Goal: Task Accomplishment & Management: Contribute content

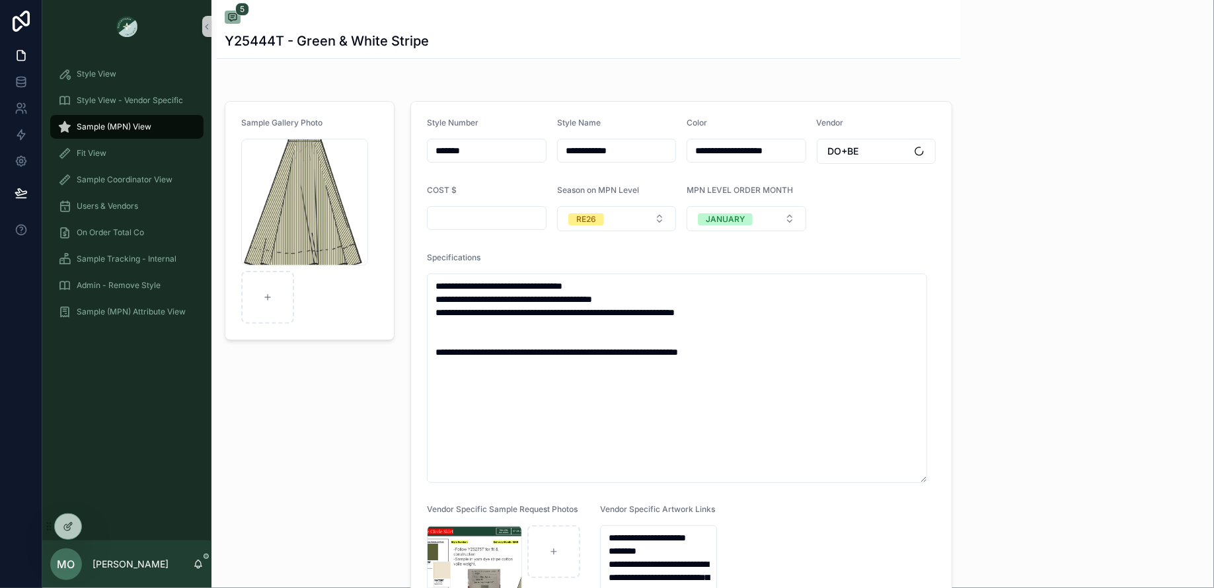
scroll to position [9, 0]
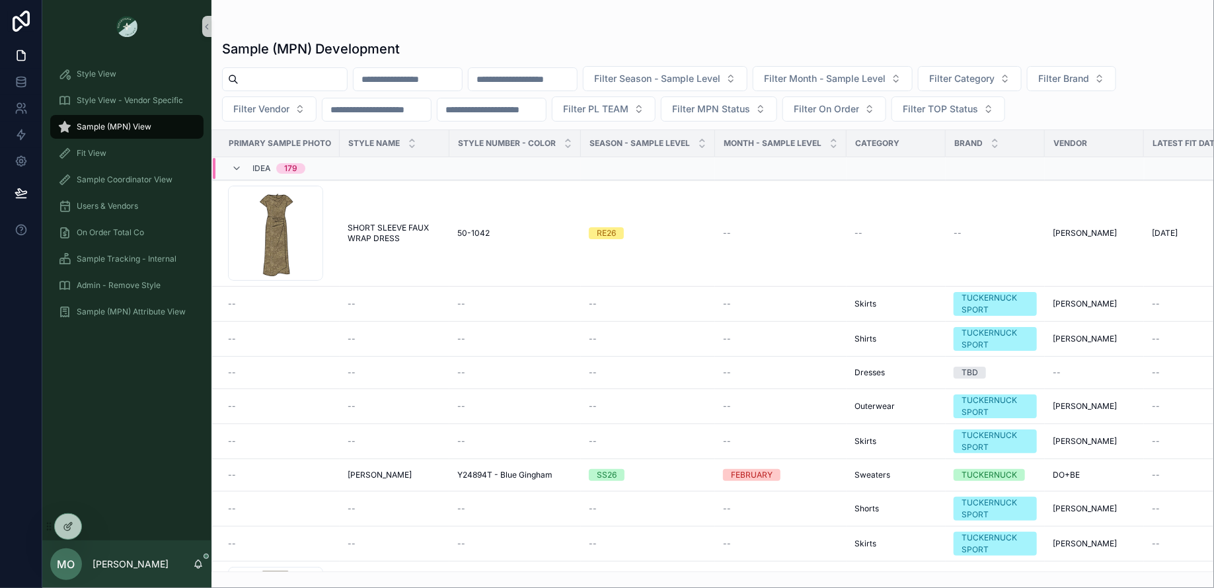
click at [81, 132] on span "Sample (MPN) View" at bounding box center [114, 127] width 75 height 11
click at [89, 125] on span "Sample (MPN) View" at bounding box center [114, 127] width 75 height 11
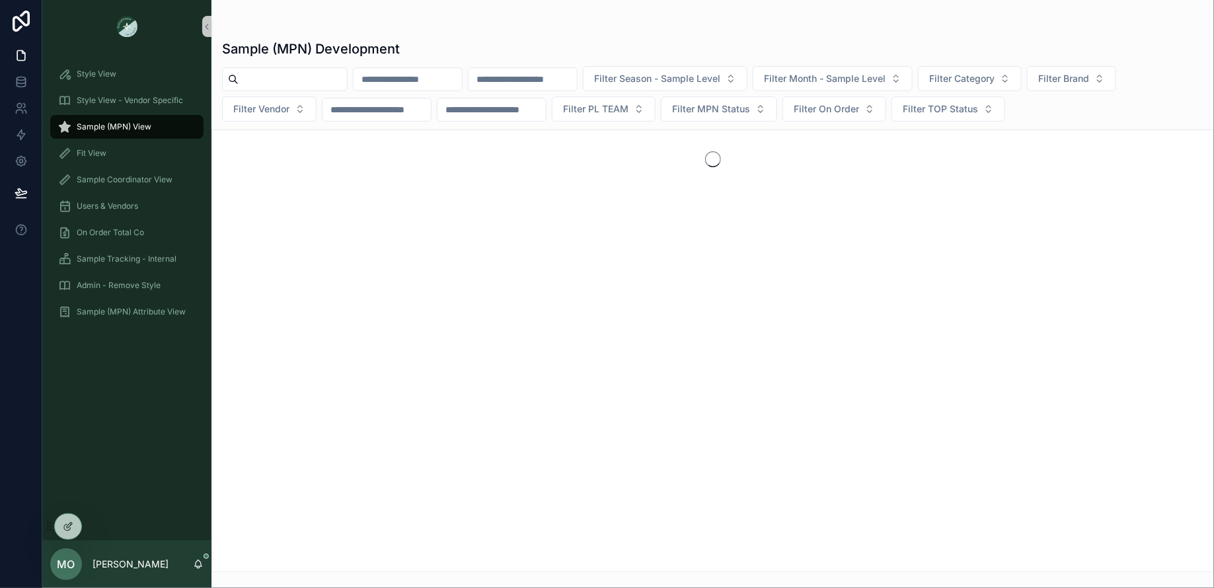
click at [290, 80] on input "scrollable content" at bounding box center [293, 79] width 108 height 19
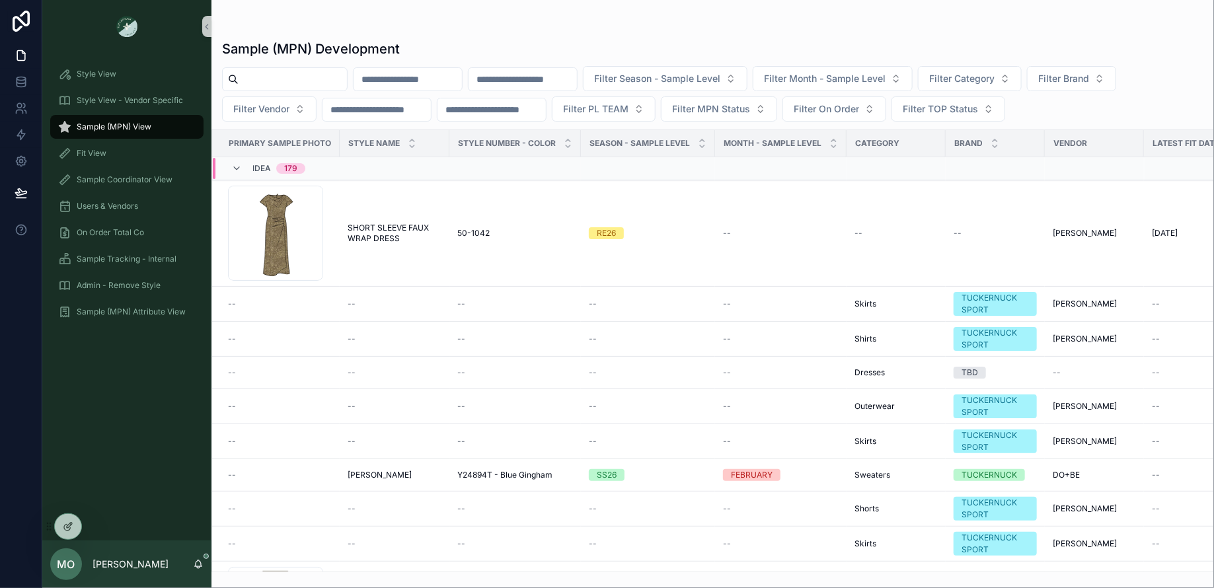
paste input "*******"
type input "*******"
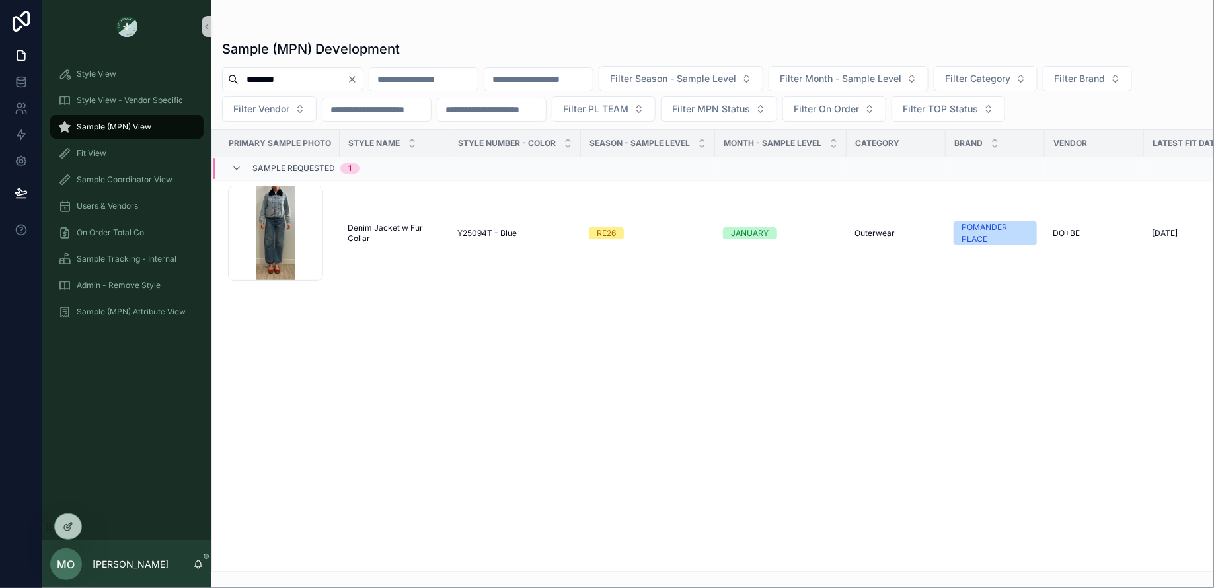
drag, startPoint x: 122, startPoint y: 124, endPoint x: 155, endPoint y: 128, distance: 33.4
click at [122, 124] on span "Sample (MPN) View" at bounding box center [114, 127] width 75 height 11
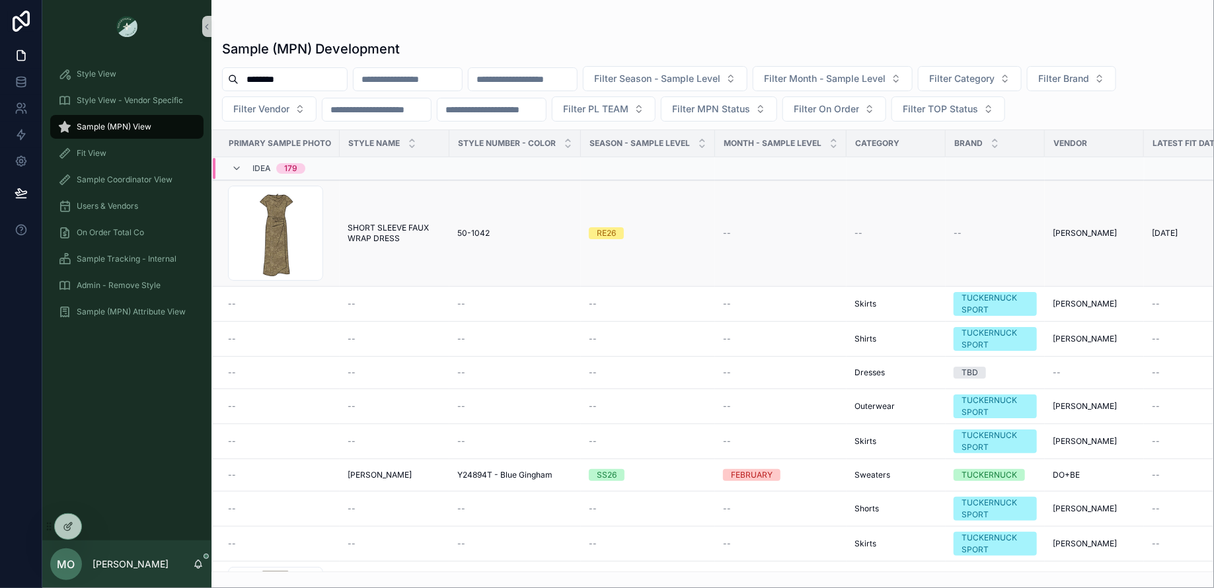
click at [401, 237] on span "SHORT SLEEVE FAUX WRAP DRESS" at bounding box center [395, 233] width 94 height 21
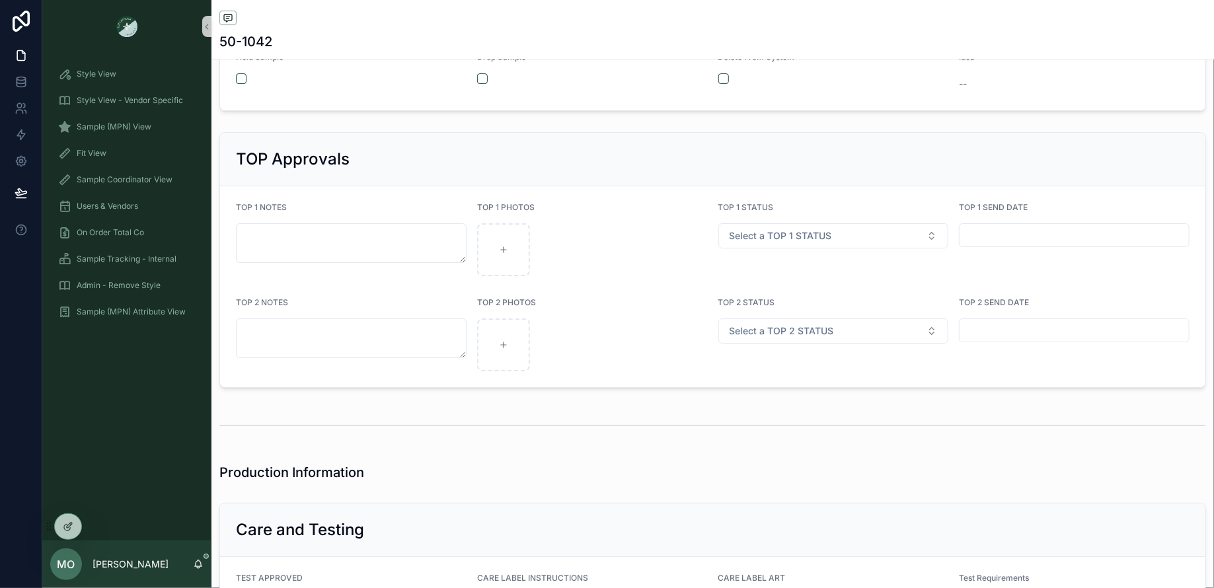
scroll to position [1361, 0]
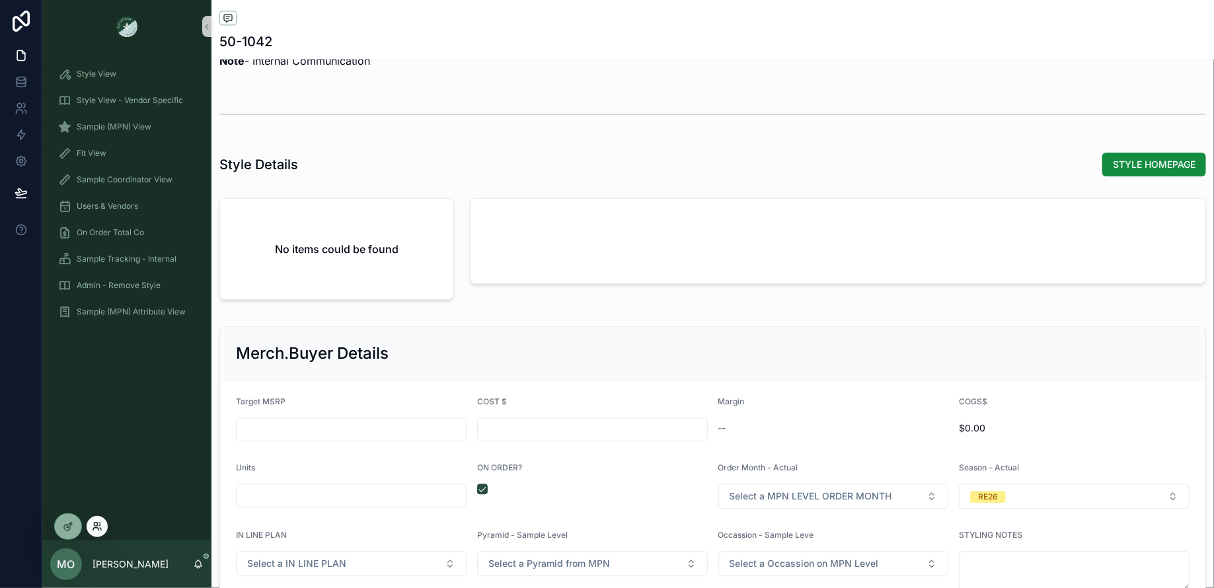
click at [97, 530] on icon at bounding box center [97, 527] width 11 height 11
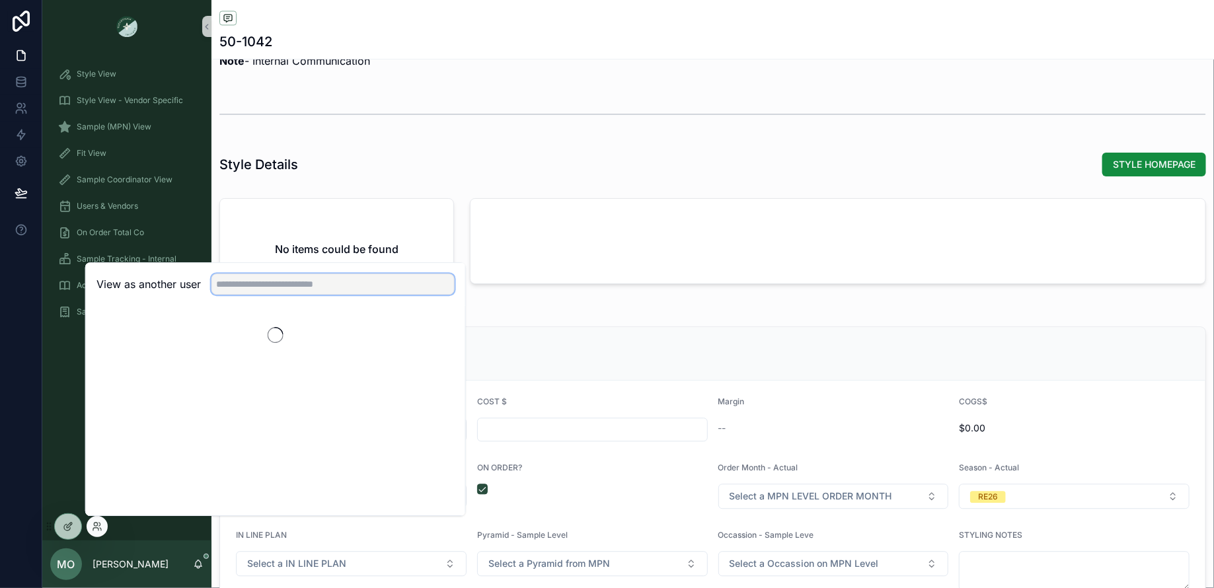
click at [252, 286] on input "text" at bounding box center [333, 284] width 243 height 21
type input "****"
click at [433, 335] on button "Select" at bounding box center [437, 332] width 34 height 19
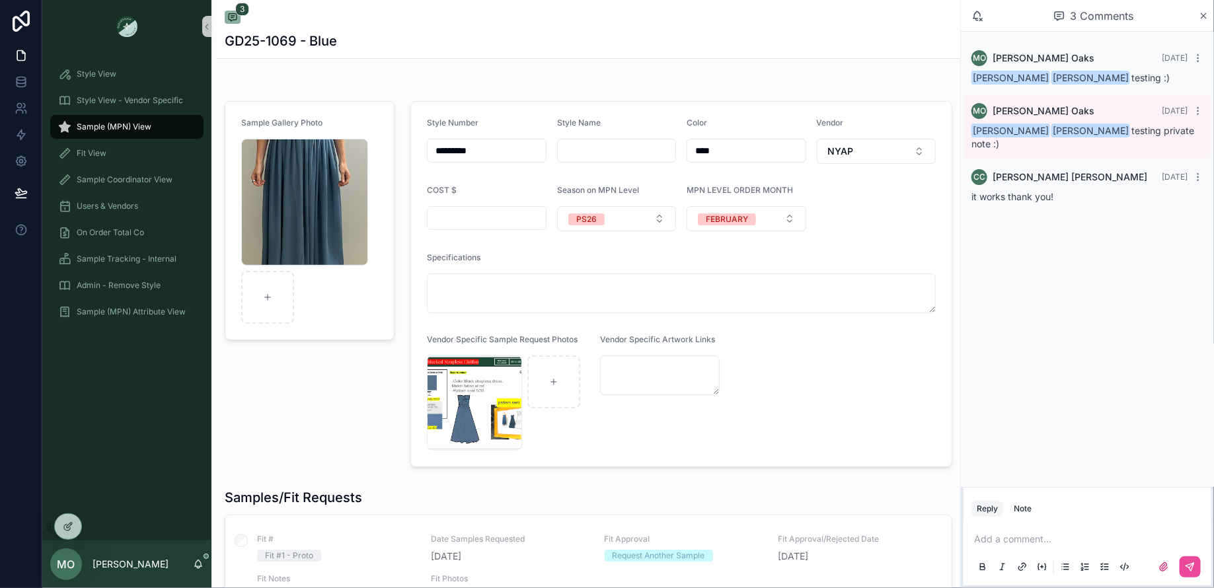
click at [1195, 68] on div "MO Maggie Oaks 3 days ago Julie Grammick Cameron Carr testing :)" at bounding box center [1088, 67] width 248 height 50
click at [1201, 54] on icon "scrollable content" at bounding box center [1198, 58] width 11 height 11
click at [1158, 36] on span "Delete comment" at bounding box center [1174, 34] width 62 height 11
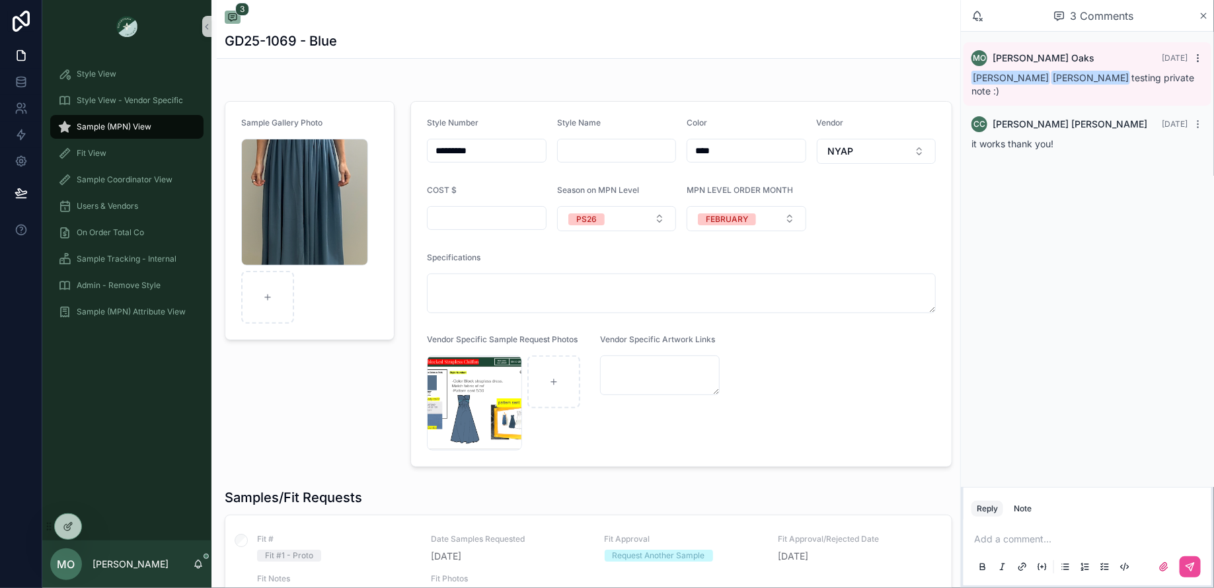
click at [1201, 57] on icon "scrollable content" at bounding box center [1198, 58] width 11 height 11
click at [1138, 36] on button "Delete comment" at bounding box center [1166, 34] width 83 height 16
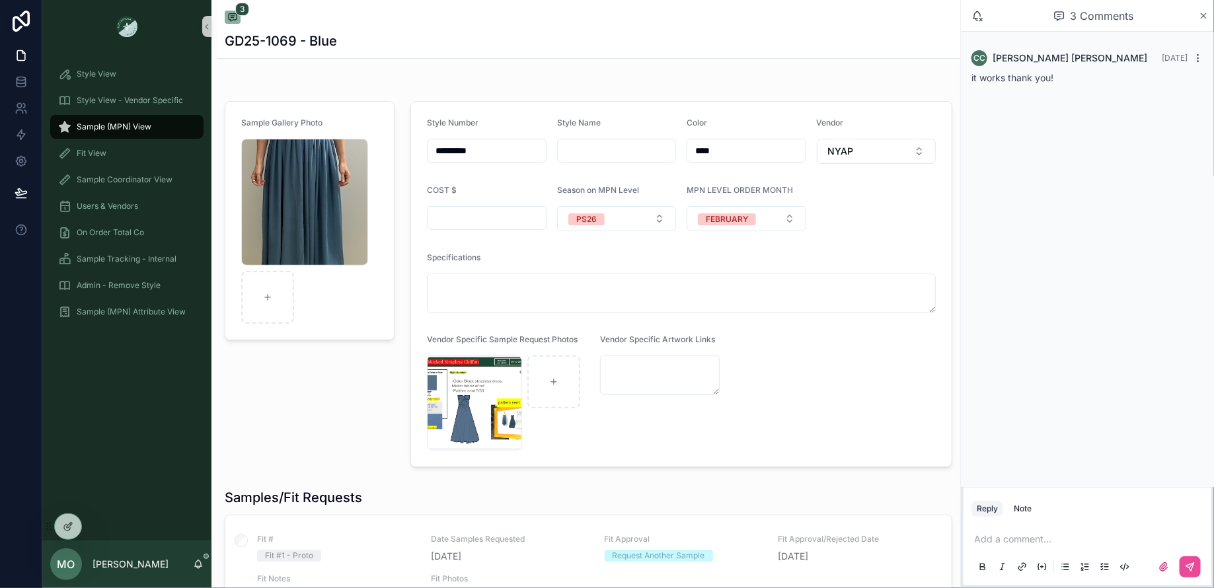
click at [1203, 58] on icon "scrollable content" at bounding box center [1198, 58] width 11 height 11
click at [1193, 35] on span "Delete comment" at bounding box center [1174, 34] width 62 height 11
click at [1205, 18] on icon "scrollable content" at bounding box center [1204, 16] width 10 height 11
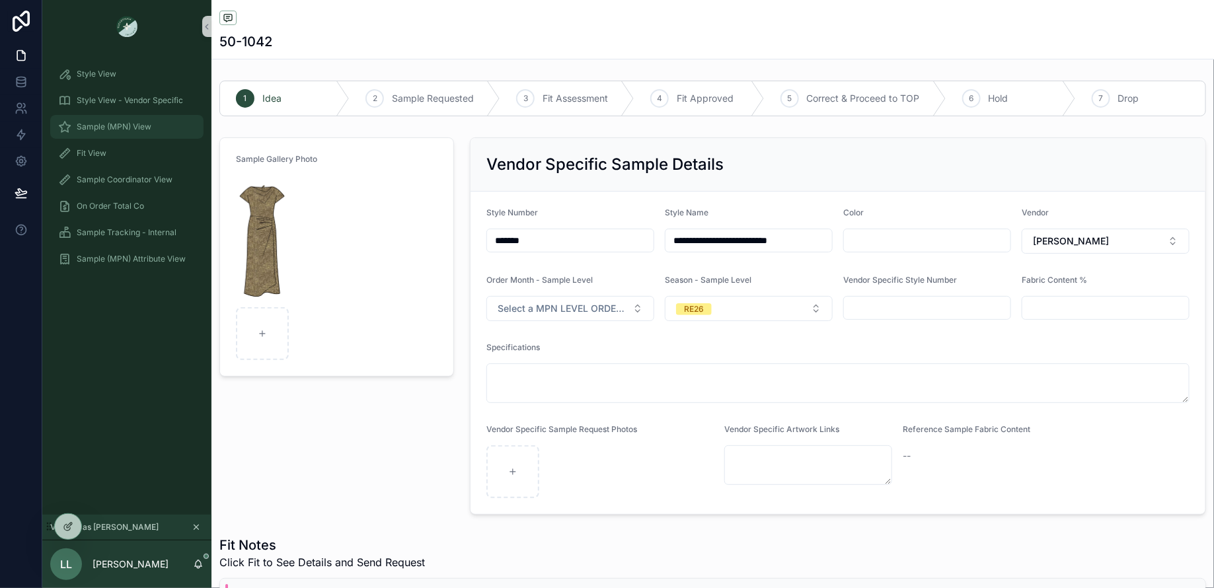
click at [119, 126] on span "Sample (MPN) View" at bounding box center [114, 127] width 75 height 11
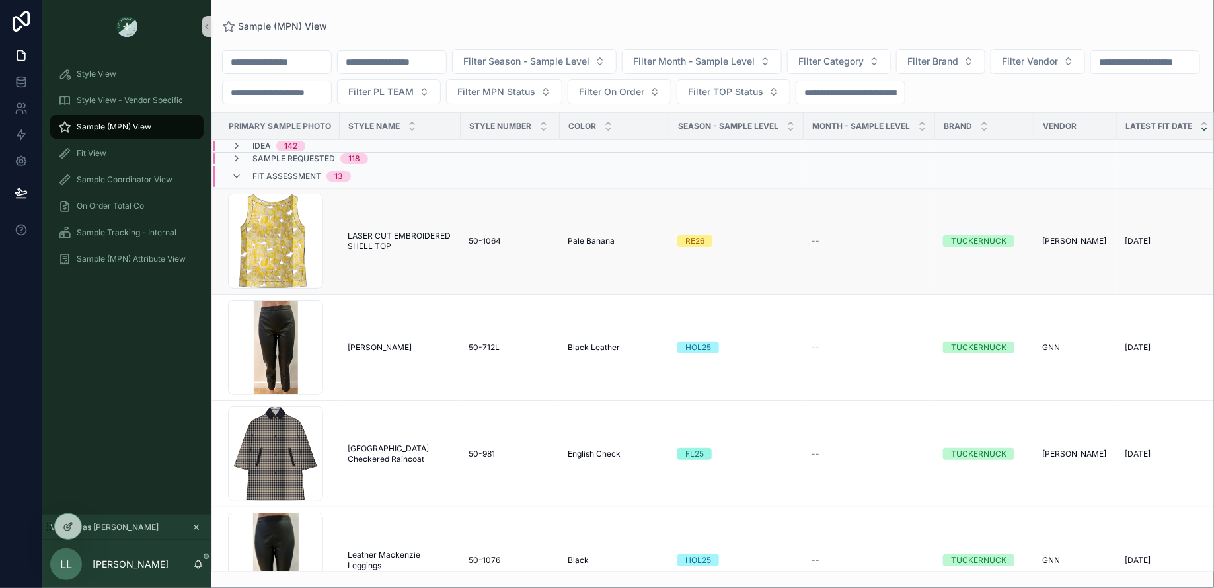
click at [389, 242] on span "LASER CUT EMBROIDERED SHELL TOP" at bounding box center [400, 241] width 105 height 21
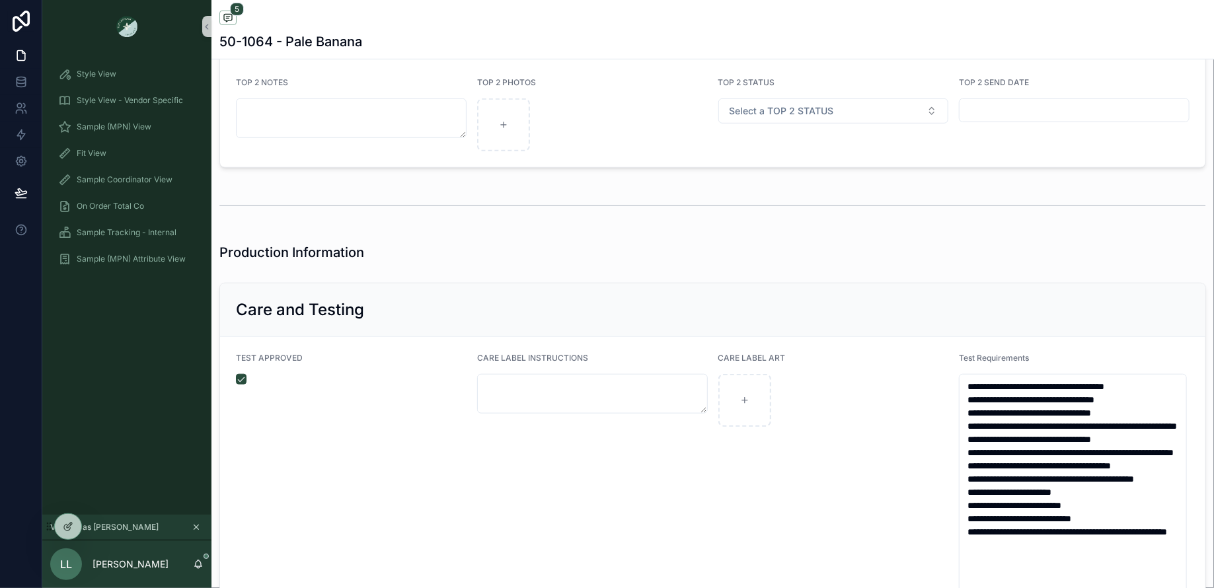
scroll to position [2473, 0]
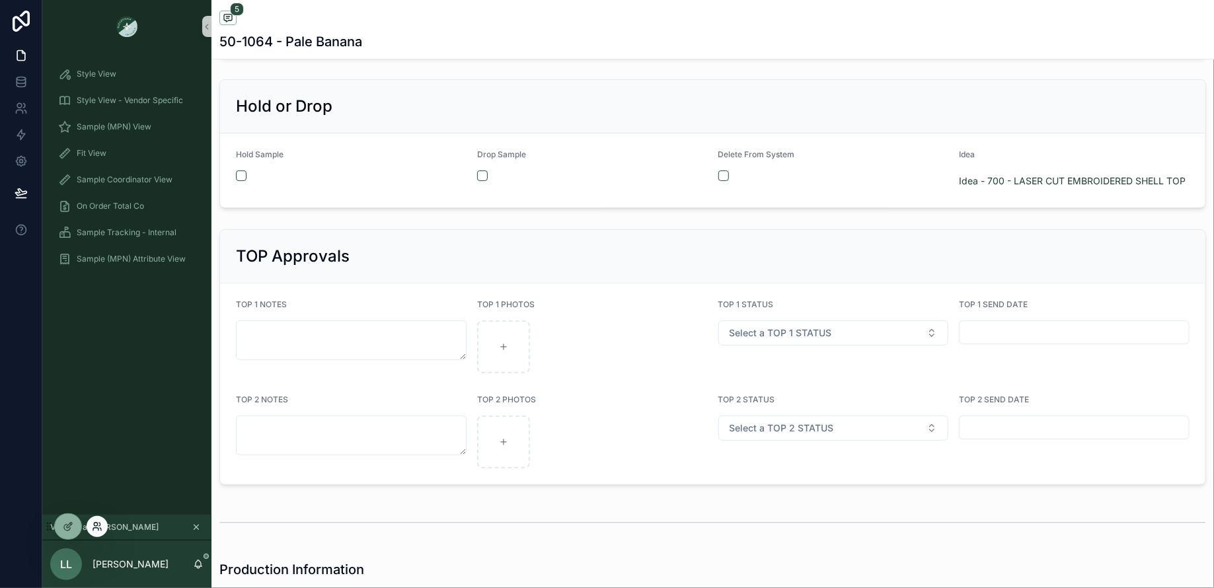
click at [101, 530] on icon at bounding box center [97, 527] width 11 height 11
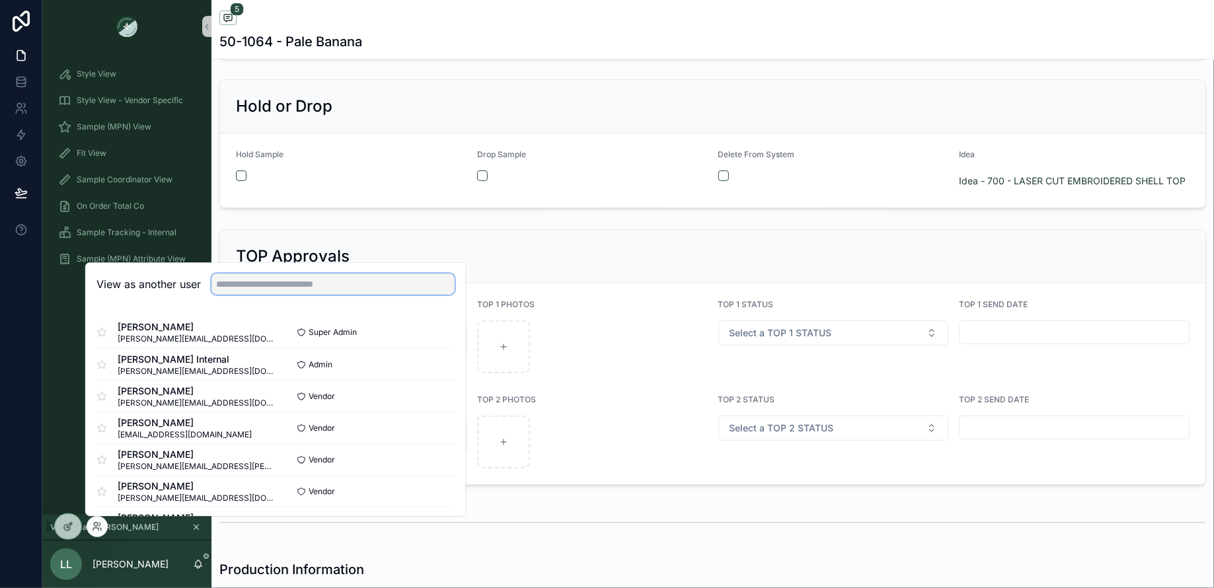
click at [284, 280] on input "text" at bounding box center [333, 284] width 243 height 21
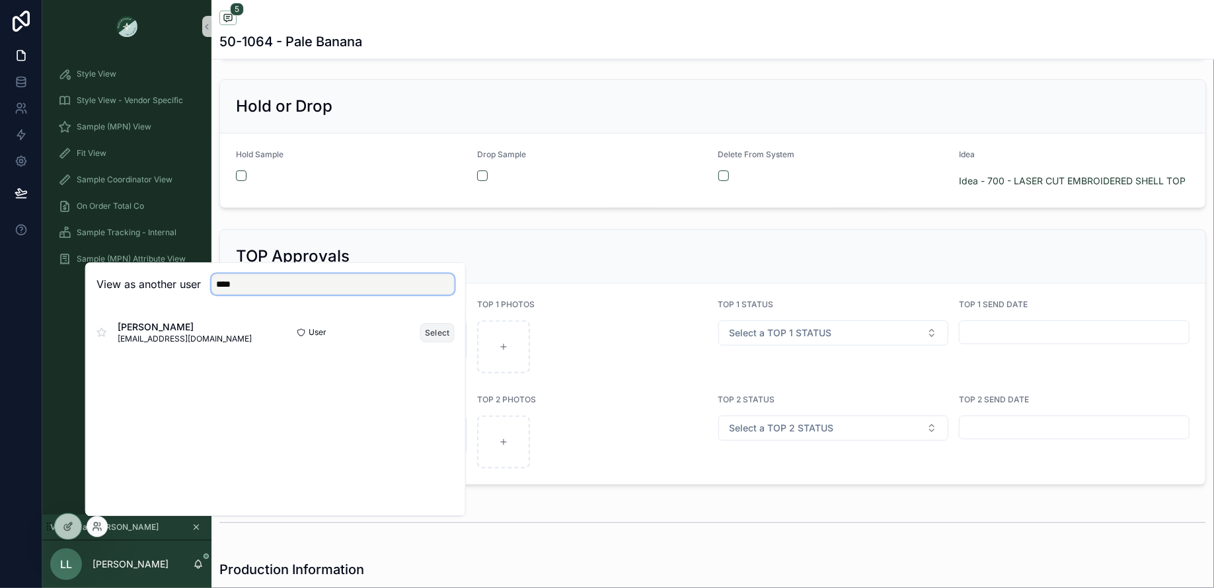
type input "****"
click at [432, 330] on button "Select" at bounding box center [437, 332] width 34 height 19
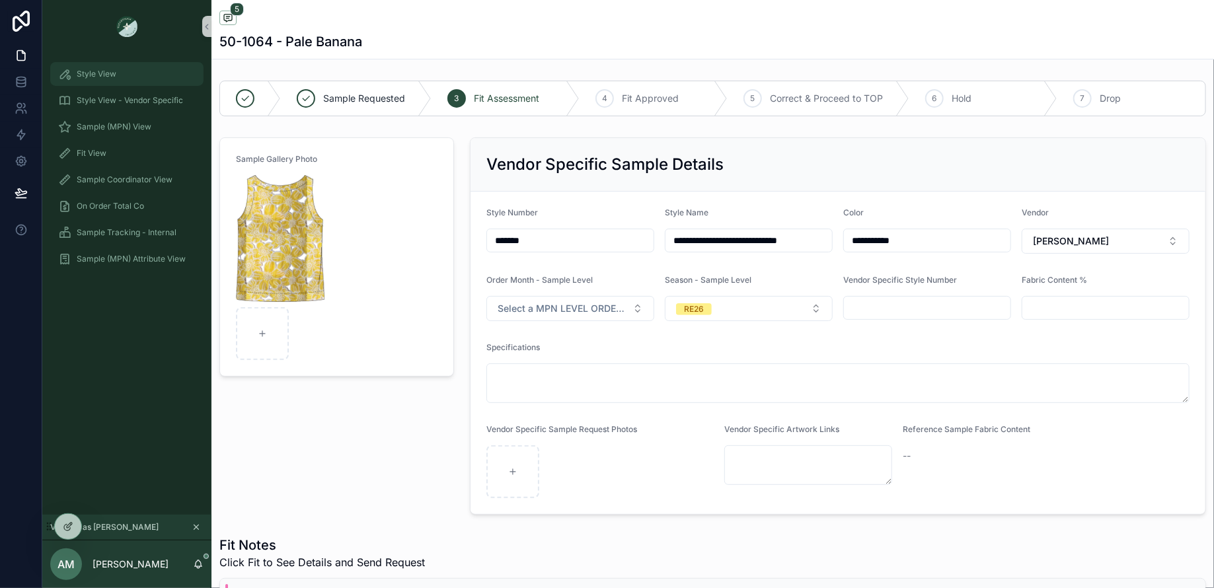
scroll to position [131, 0]
click at [120, 103] on span "Style View - Vendor Specific" at bounding box center [130, 100] width 106 height 11
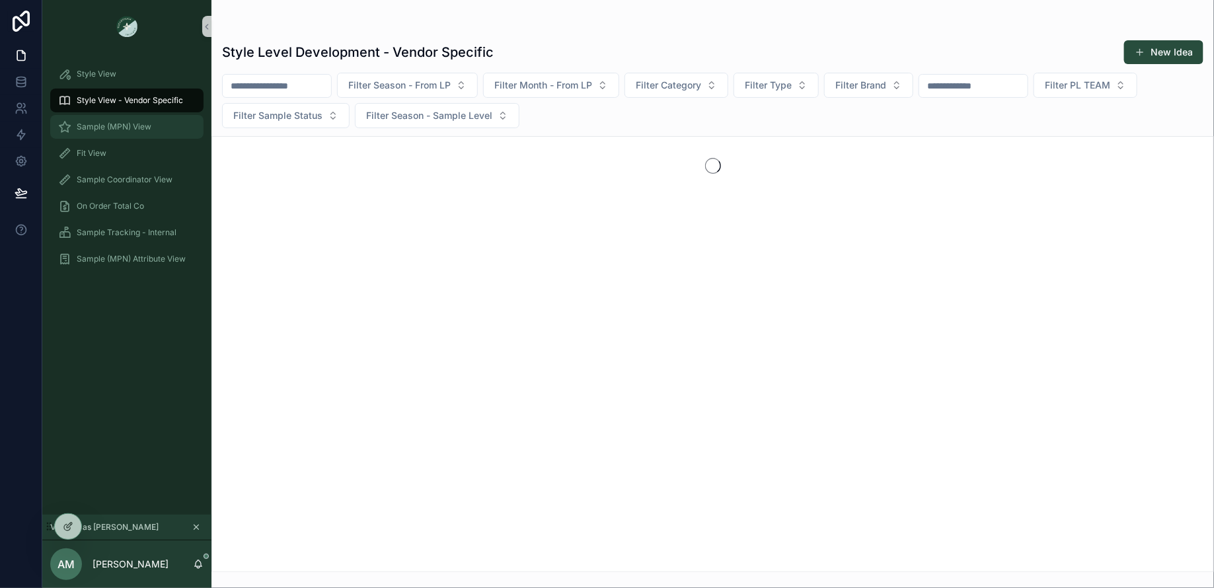
click at [119, 120] on div "Sample (MPN) View" at bounding box center [127, 126] width 138 height 21
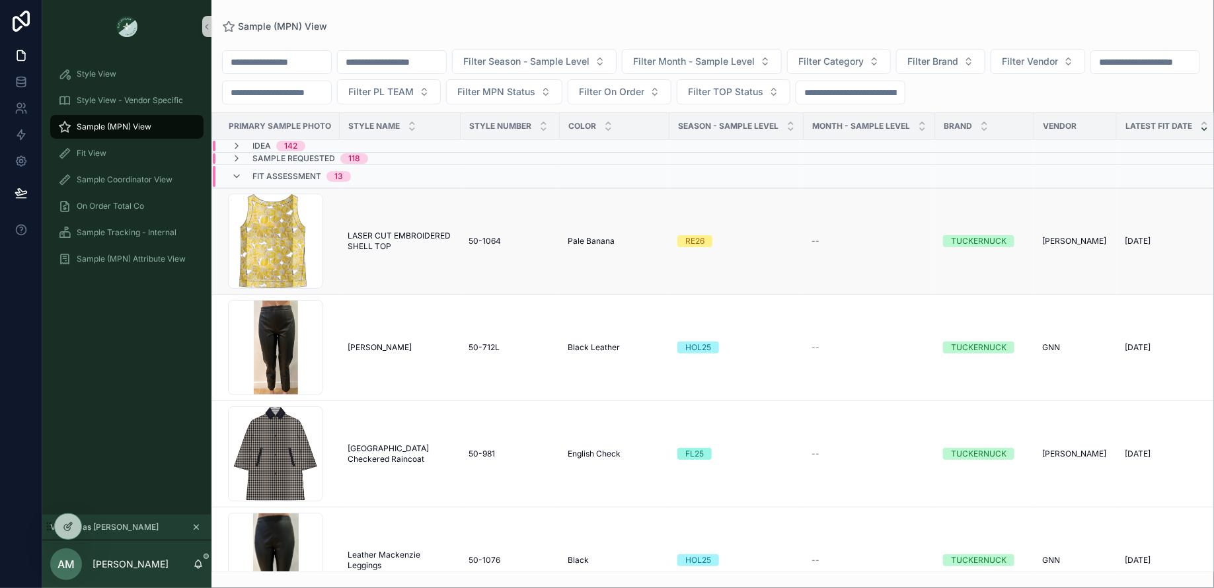
click at [404, 231] on span "LASER CUT EMBROIDERED SHELL TOP" at bounding box center [400, 241] width 105 height 21
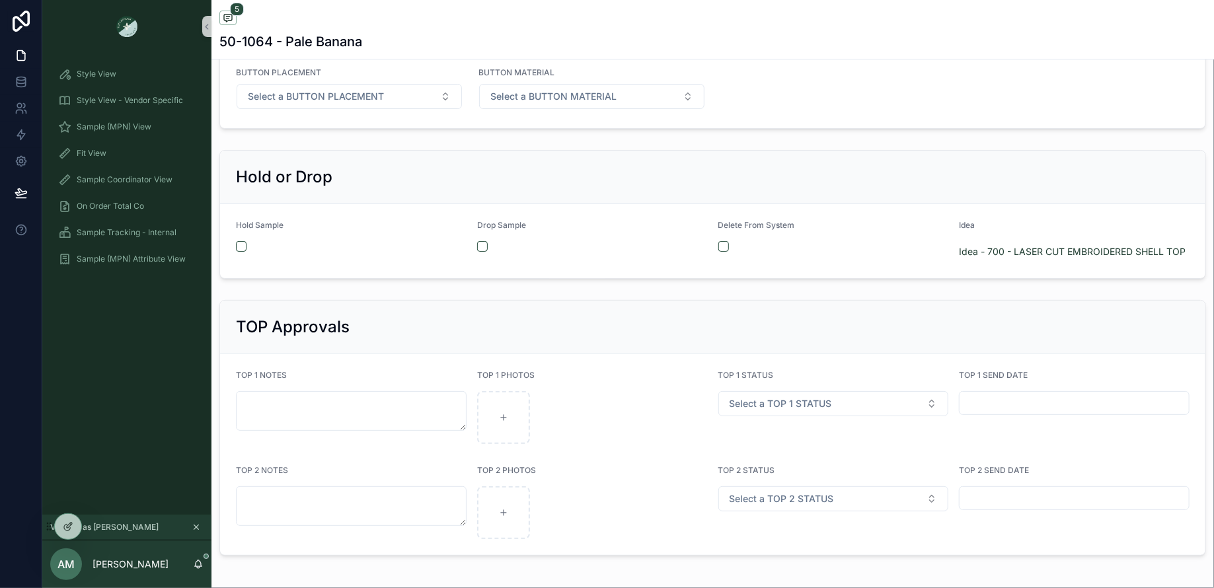
scroll to position [1718, 0]
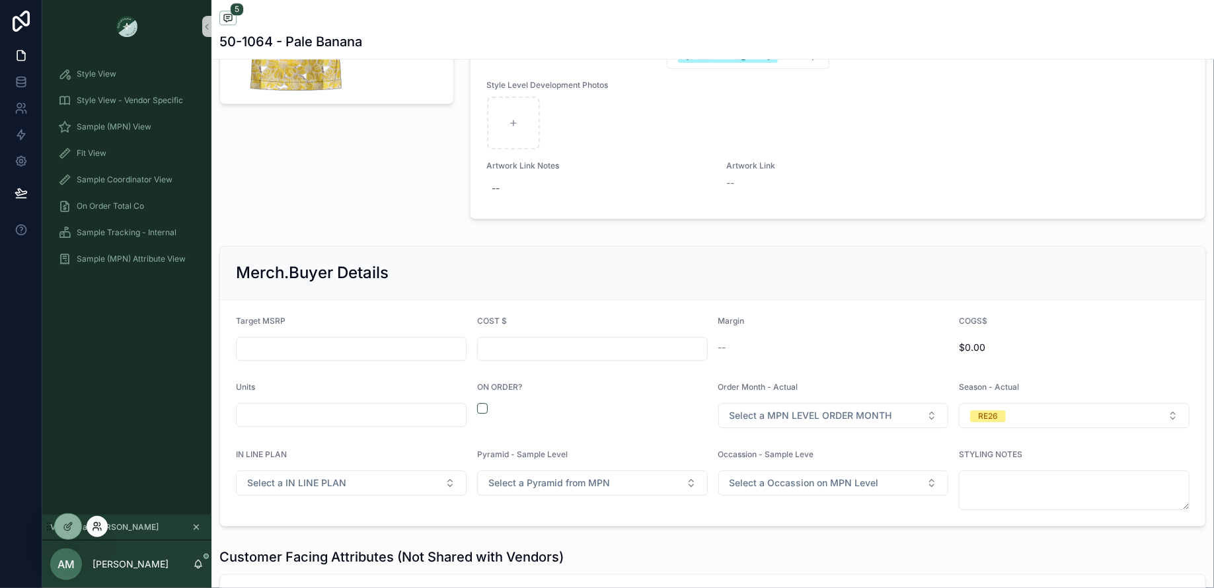
click at [91, 526] on div at bounding box center [97, 526] width 21 height 21
click at [96, 526] on icon at bounding box center [95, 524] width 3 height 3
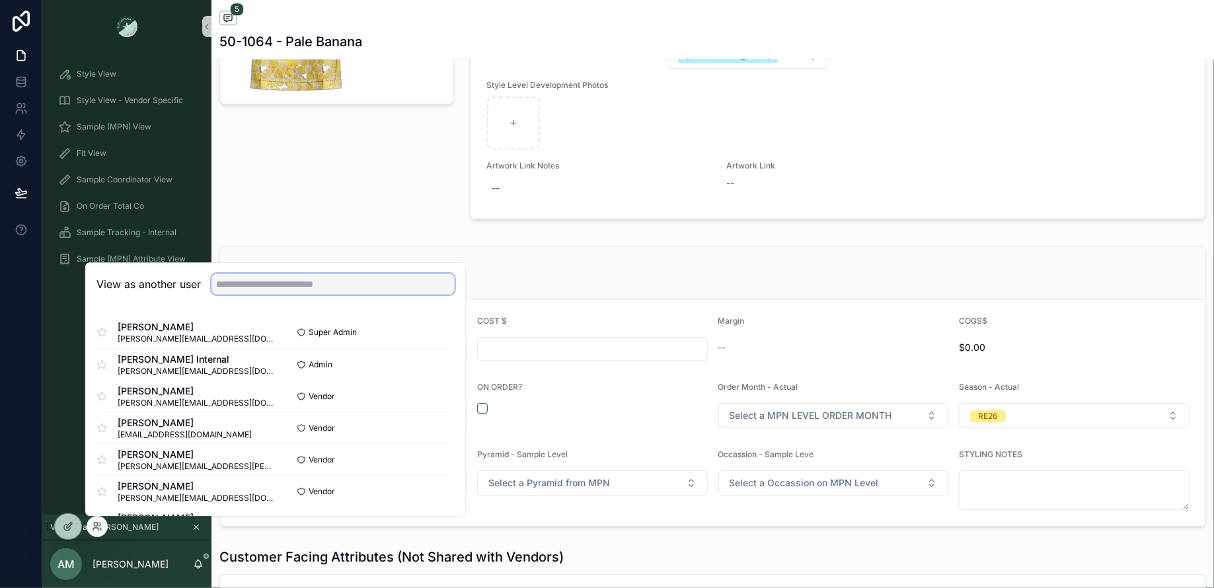
click at [229, 290] on input "text" at bounding box center [333, 284] width 243 height 21
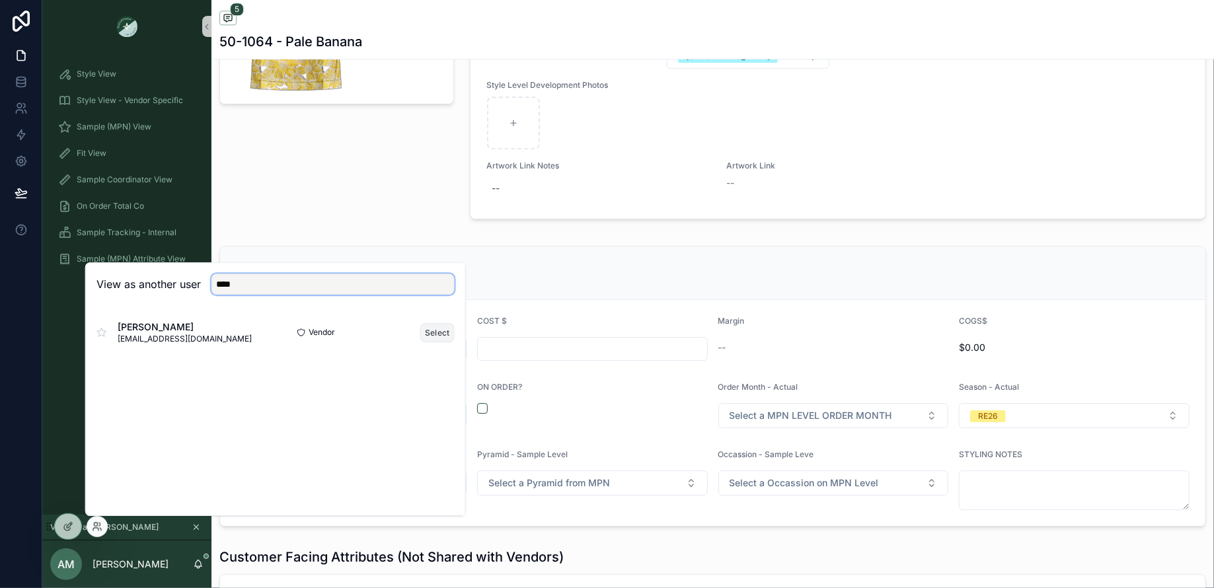
type input "****"
click at [445, 338] on button "Select" at bounding box center [437, 332] width 34 height 19
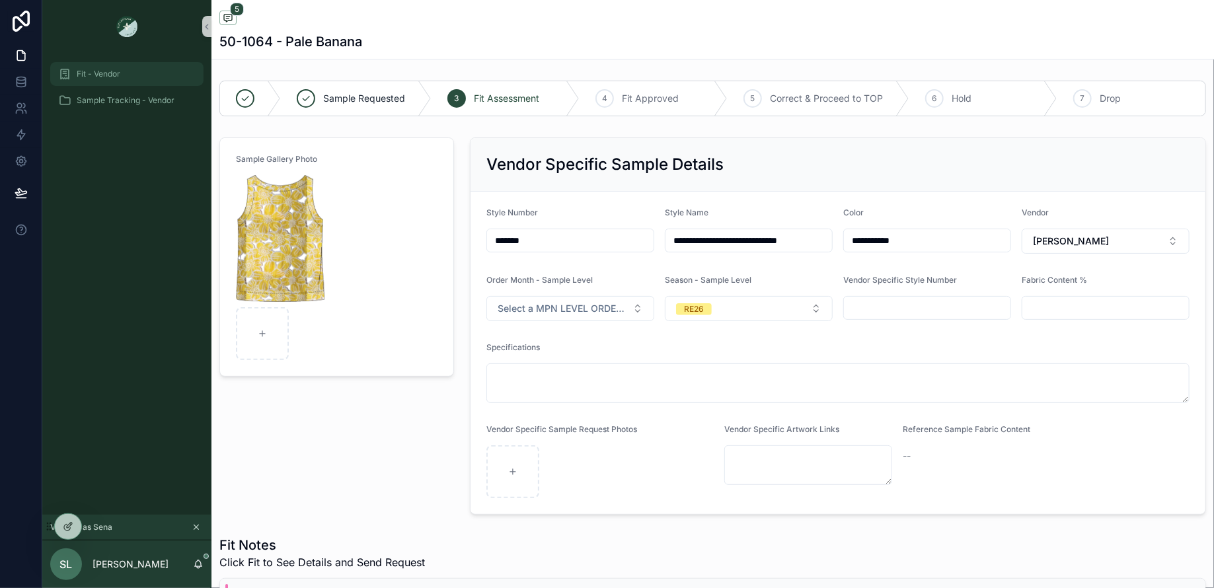
scroll to position [110, 0]
click at [128, 76] on div "Fit - Vendor" at bounding box center [127, 73] width 138 height 21
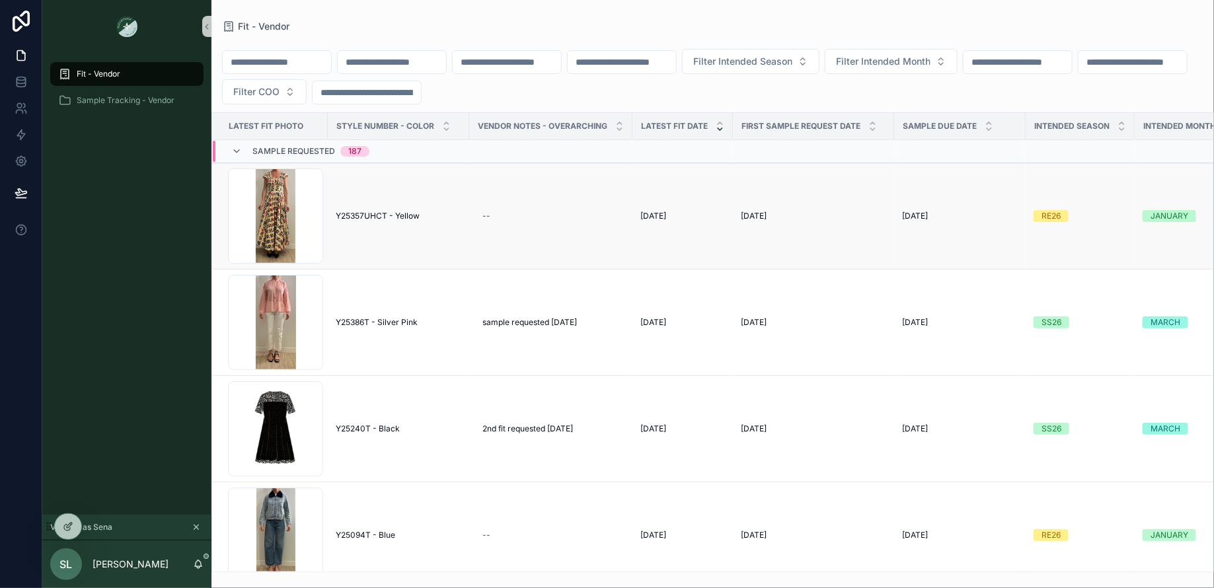
click at [400, 211] on span "Y25357UHCT - Yellow" at bounding box center [378, 216] width 84 height 11
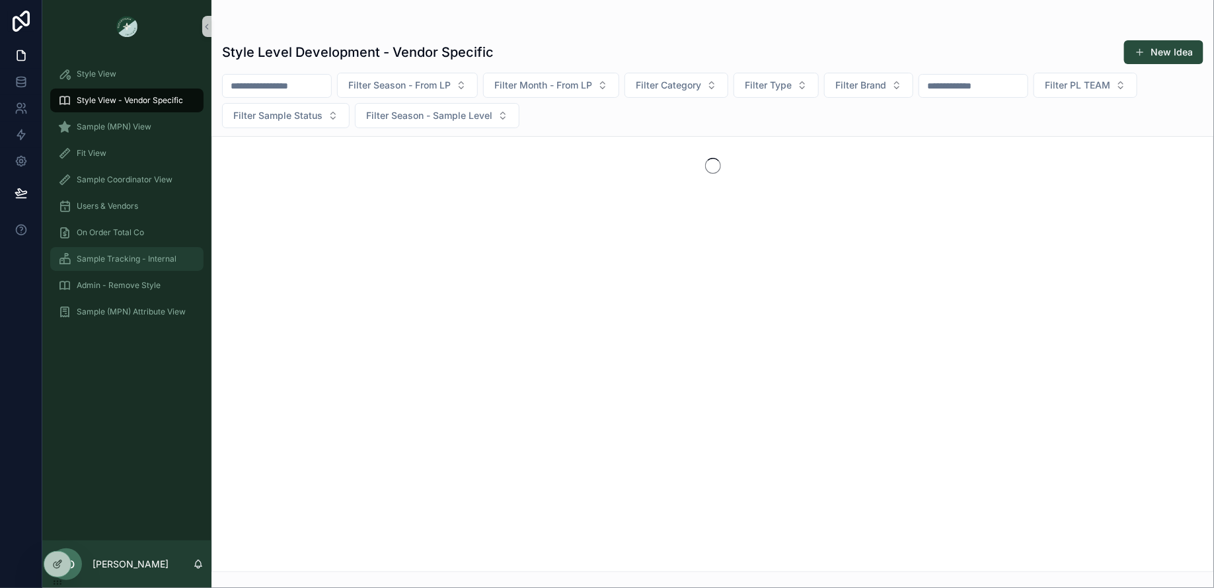
click at [144, 264] on div "Sample Tracking - Internal" at bounding box center [127, 259] width 138 height 21
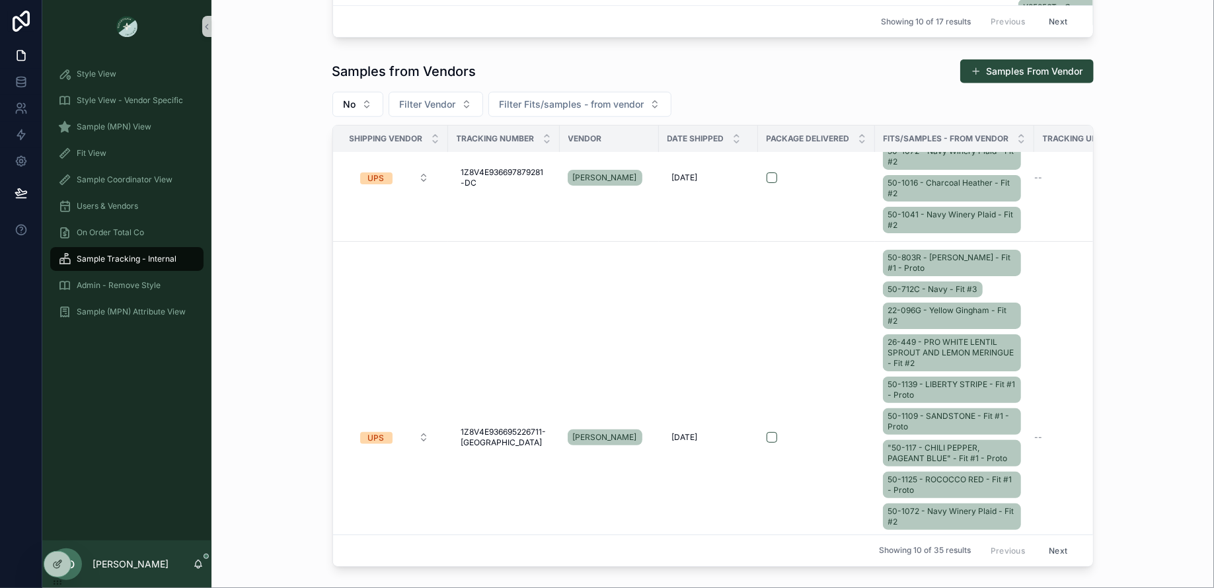
scroll to position [54, 0]
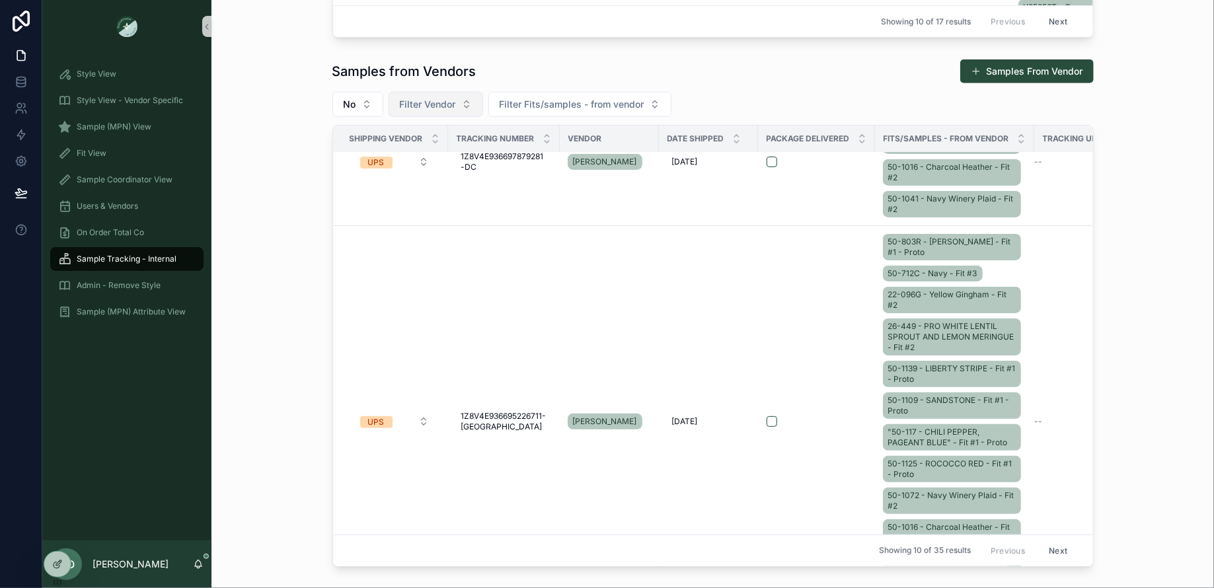
click at [440, 112] on button "Filter Vendor" at bounding box center [436, 104] width 95 height 25
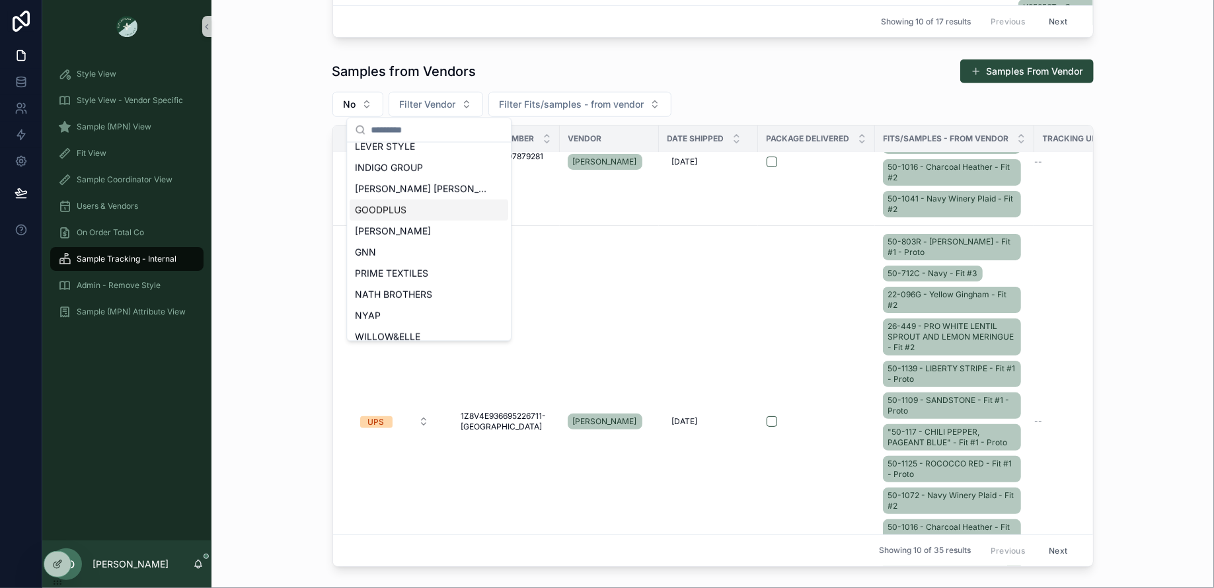
scroll to position [610, 0]
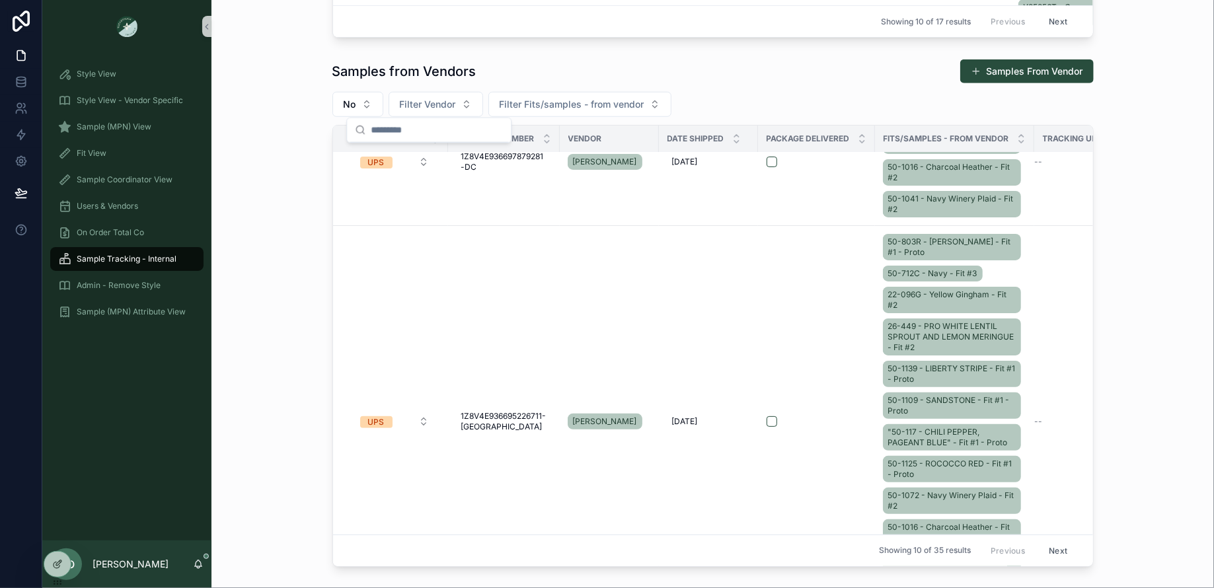
click at [299, 319] on div "Samples from Vendors Samples From Vendor No Filter Vendor Filter Fits/samples -…" at bounding box center [713, 314] width 982 height 520
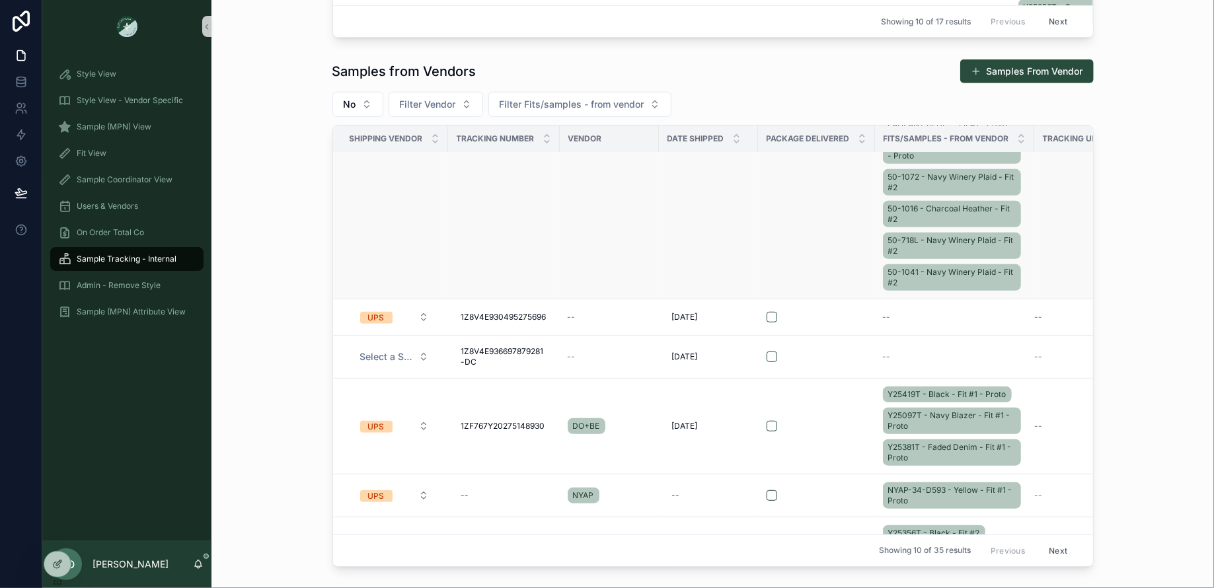
scroll to position [0, 0]
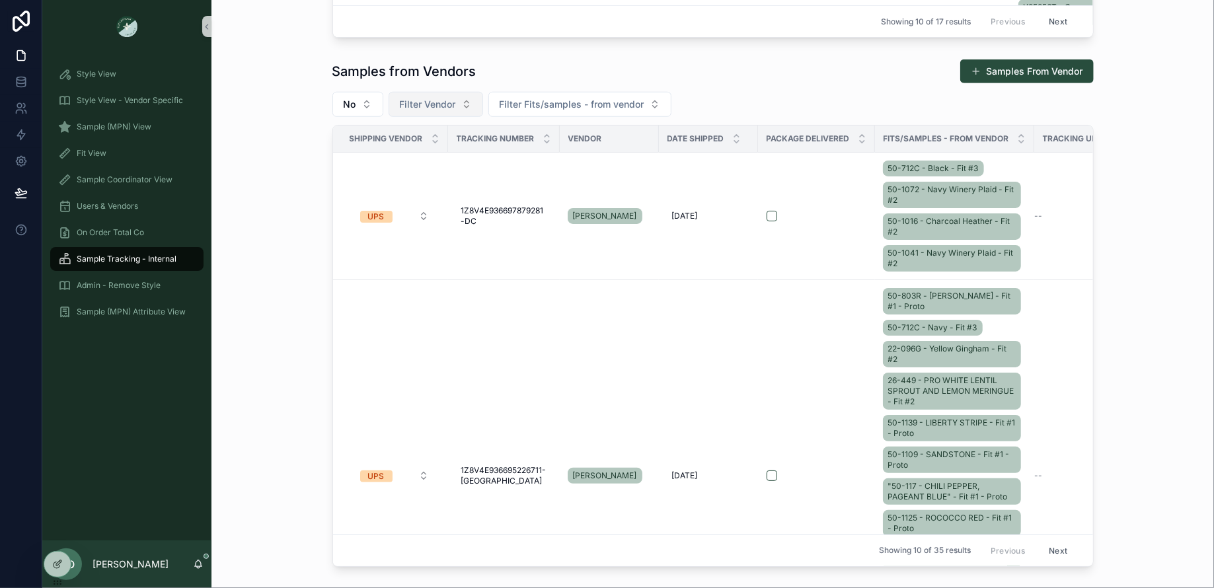
click at [437, 105] on span "Filter Vendor" at bounding box center [428, 104] width 56 height 13
type input "**"
click at [451, 165] on div "Test Footwear Vendor" at bounding box center [429, 155] width 159 height 21
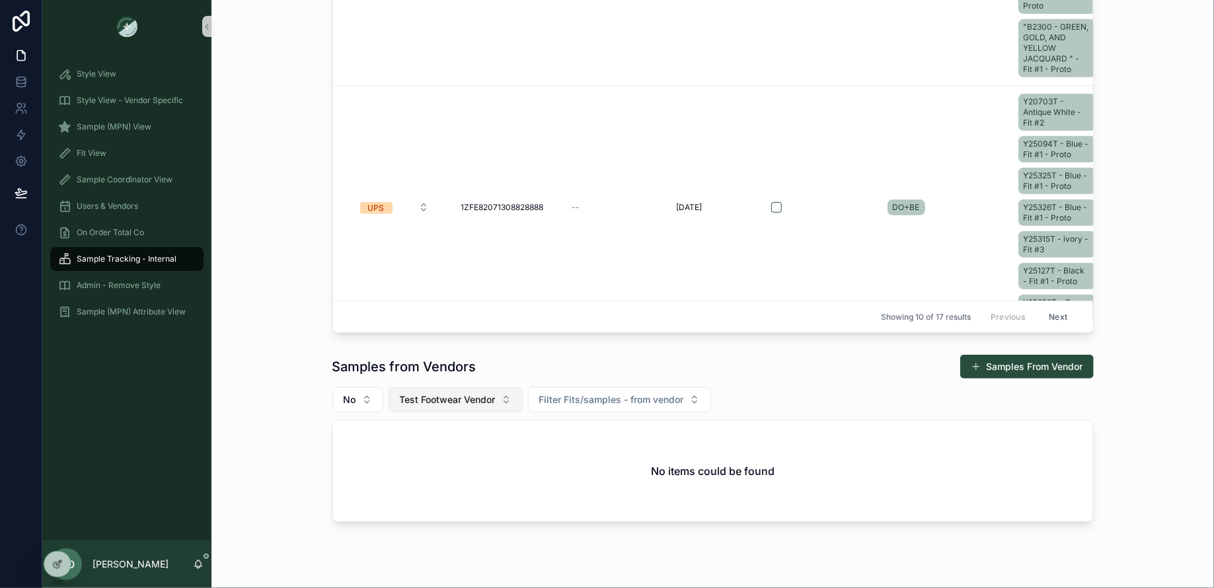
click at [471, 402] on span "Test Footwear Vendor" at bounding box center [448, 399] width 96 height 13
type input "**"
click at [389, 473] on span "DO+BE" at bounding box center [391, 471] width 31 height 13
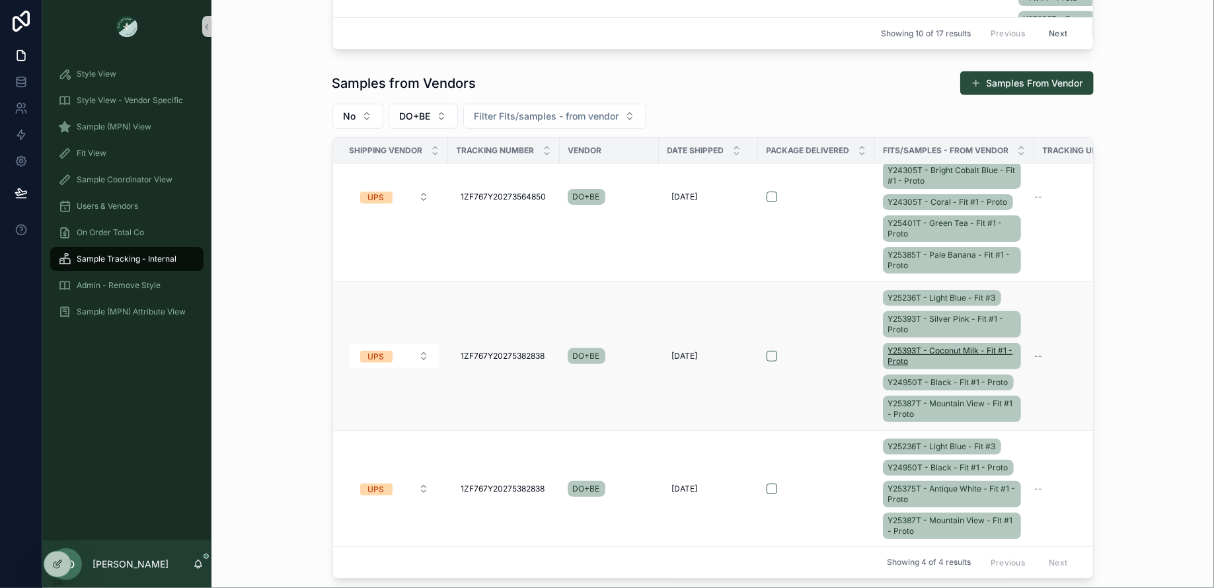
scroll to position [477, 0]
click at [1017, 495] on div "Y25236T - Light Blue - Fit #3 Y24950T - Black - Fit #1 - Proto Y25375T - Antiqu…" at bounding box center [954, 488] width 143 height 106
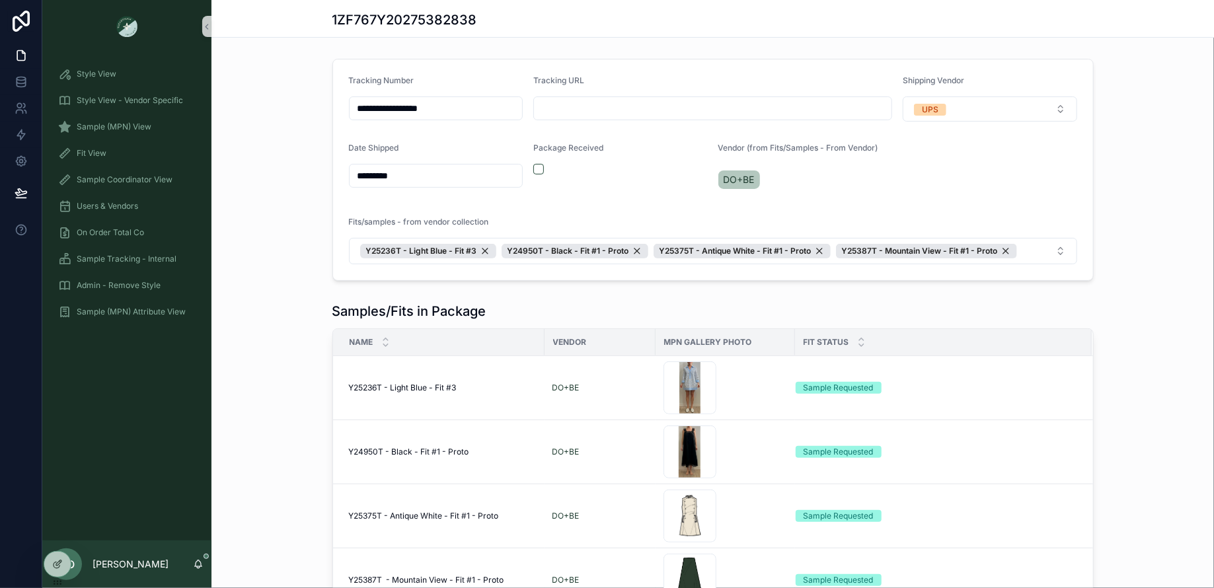
drag, startPoint x: 485, startPoint y: 99, endPoint x: 551, endPoint y: 113, distance: 67.7
click at [551, 113] on form "**********" at bounding box center [713, 170] width 760 height 221
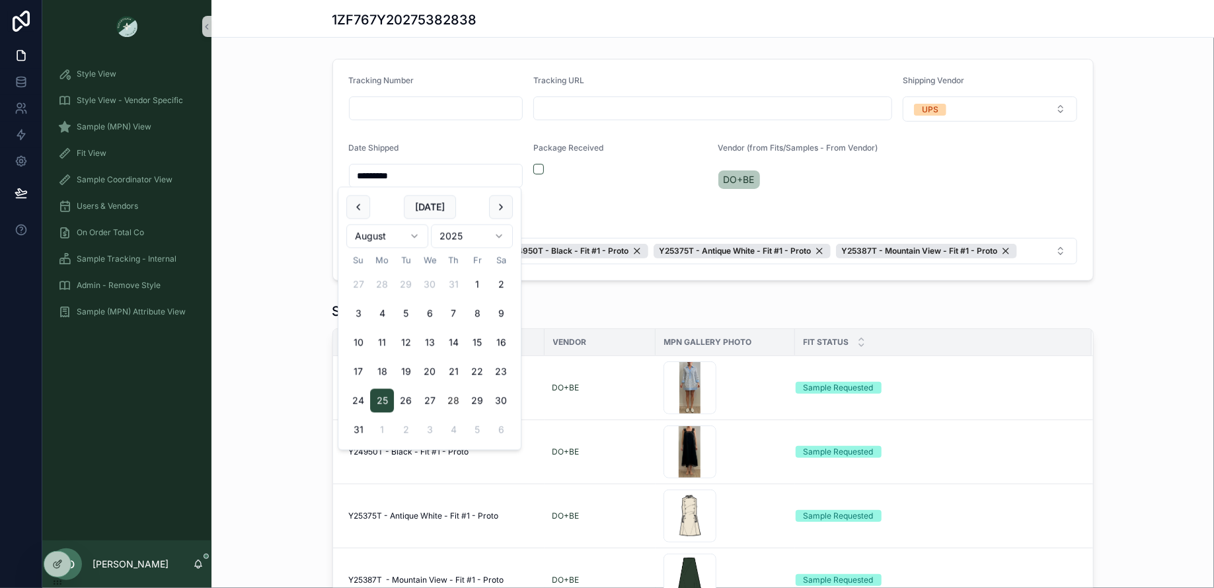
drag, startPoint x: 405, startPoint y: 169, endPoint x: 323, endPoint y: 167, distance: 82.0
click at [323, 167] on div "Tracking Number Tracking URL Shipping Vendor UPS Date Shipped ********* Package…" at bounding box center [713, 170] width 1003 height 233
click at [1163, 236] on div "Tracking Number Tracking URL Shipping Vendor UPS Date Shipped Package Received …" at bounding box center [713, 170] width 1003 height 233
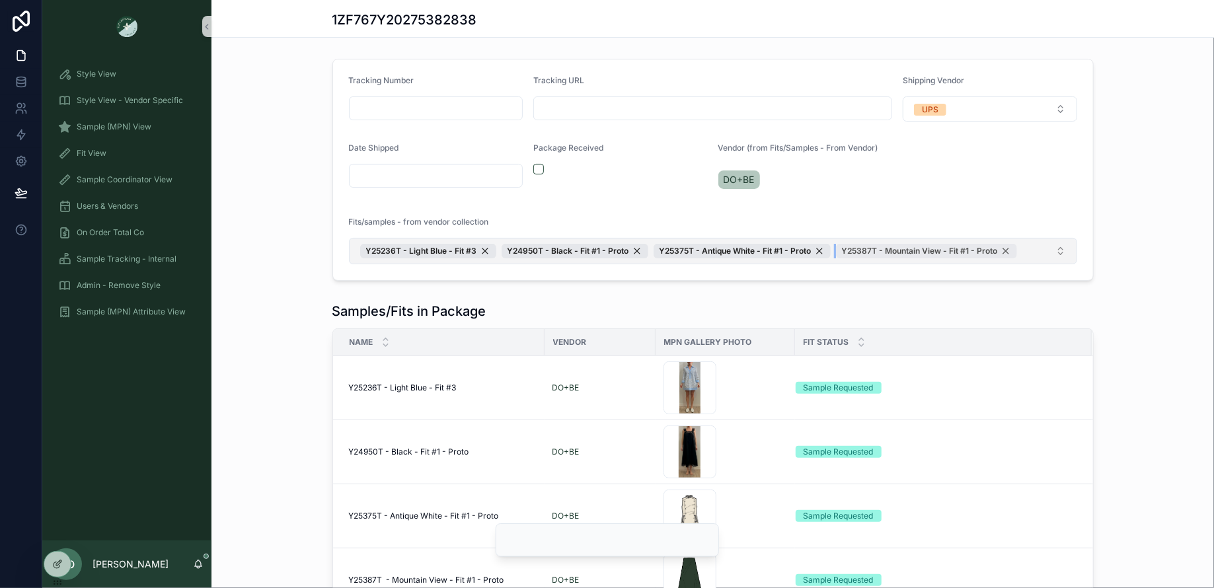
click at [997, 248] on div "Y25387T - Mountain View - Fit #1 - Proto" at bounding box center [926, 251] width 181 height 15
click at [818, 249] on div "Y25375T - Antique White - Fit #1 - Proto" at bounding box center [742, 251] width 177 height 15
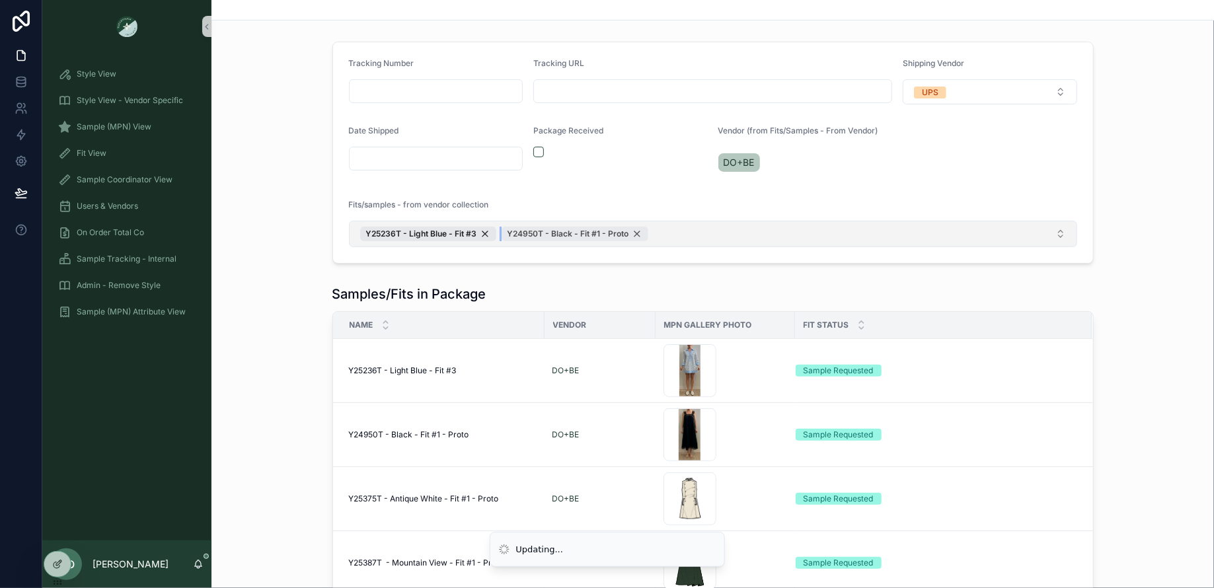
click at [632, 235] on div "Y24950T - Black - Fit #1 - Proto" at bounding box center [575, 234] width 147 height 15
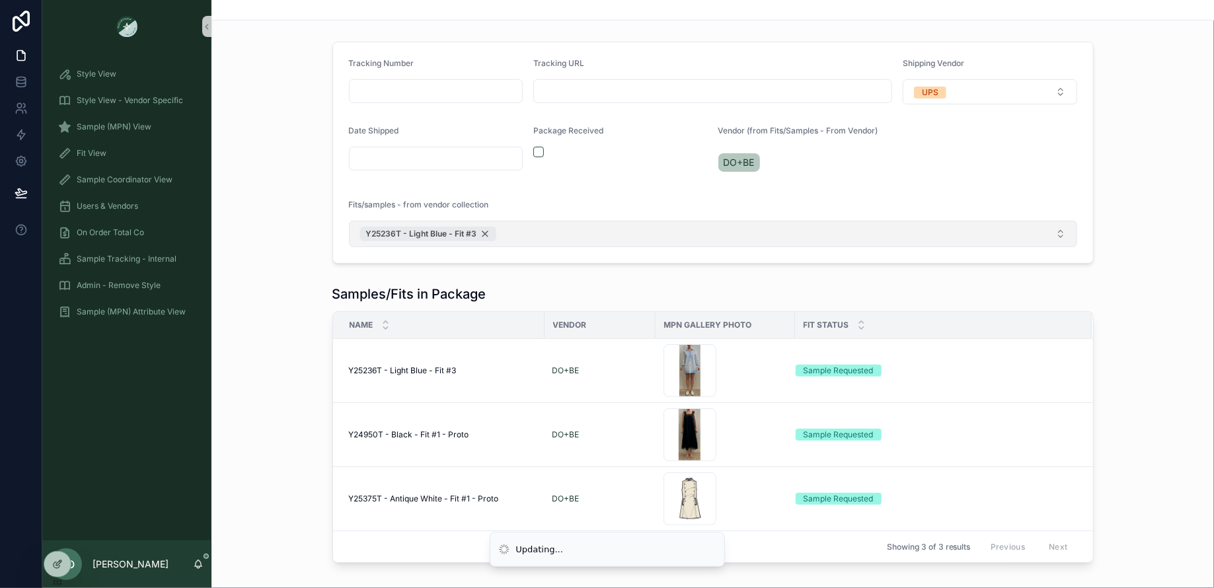
click at [485, 227] on div "Y25236T - Light Blue - Fit #3" at bounding box center [428, 234] width 136 height 15
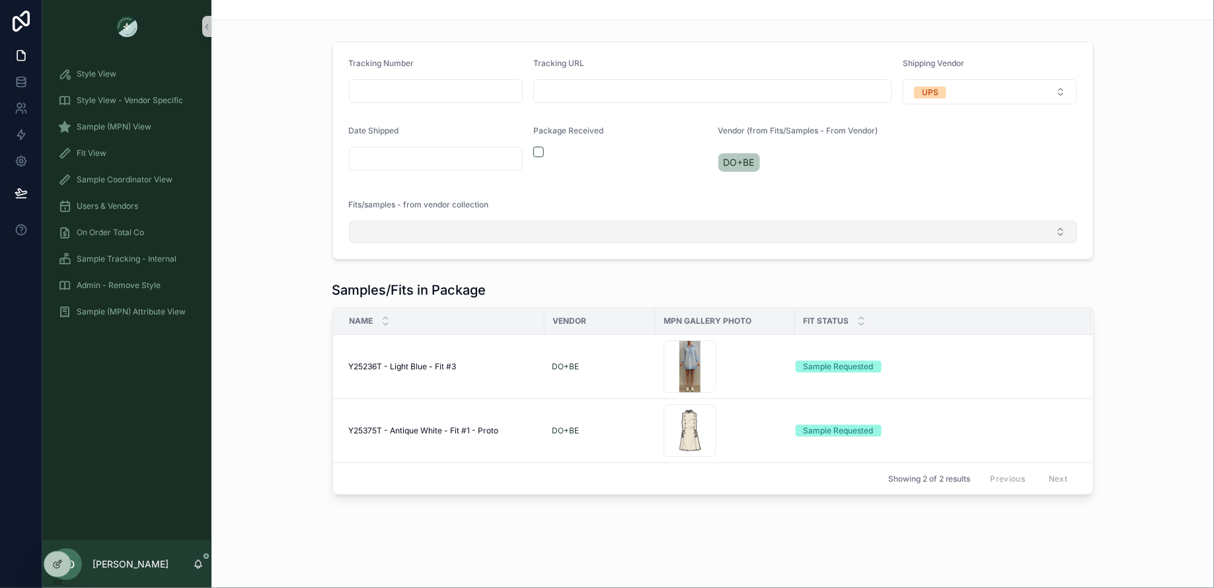
click at [292, 266] on div "Tracking Number Tracking URL Shipping Vendor UPS Date Shipped Package Received …" at bounding box center [713, 268] width 1003 height 464
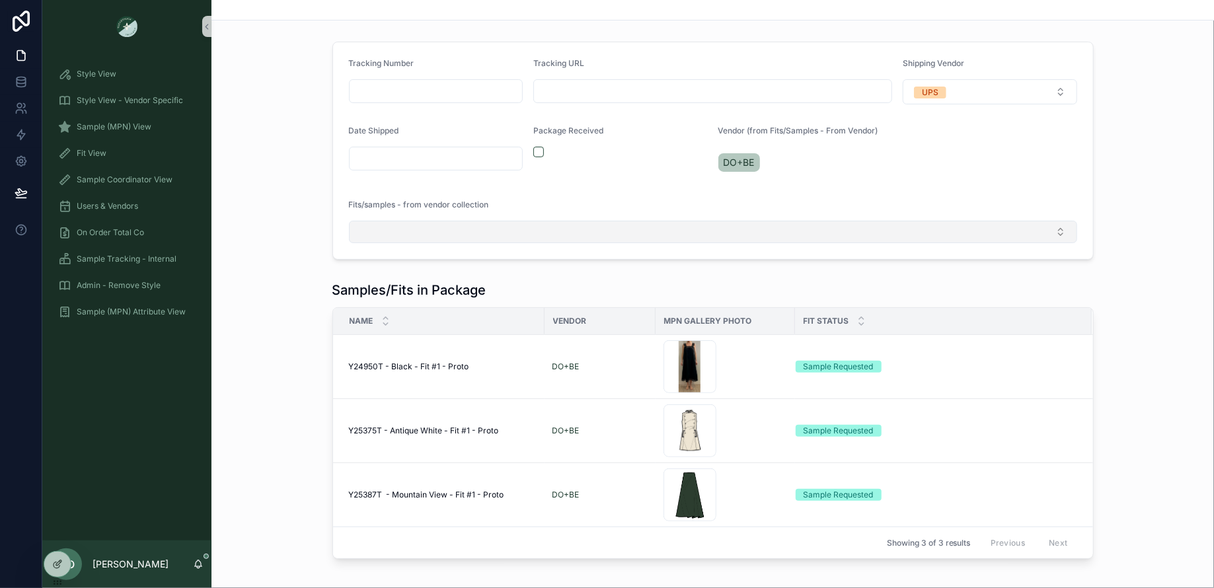
click at [985, 238] on button "Select Button" at bounding box center [713, 232] width 729 height 22
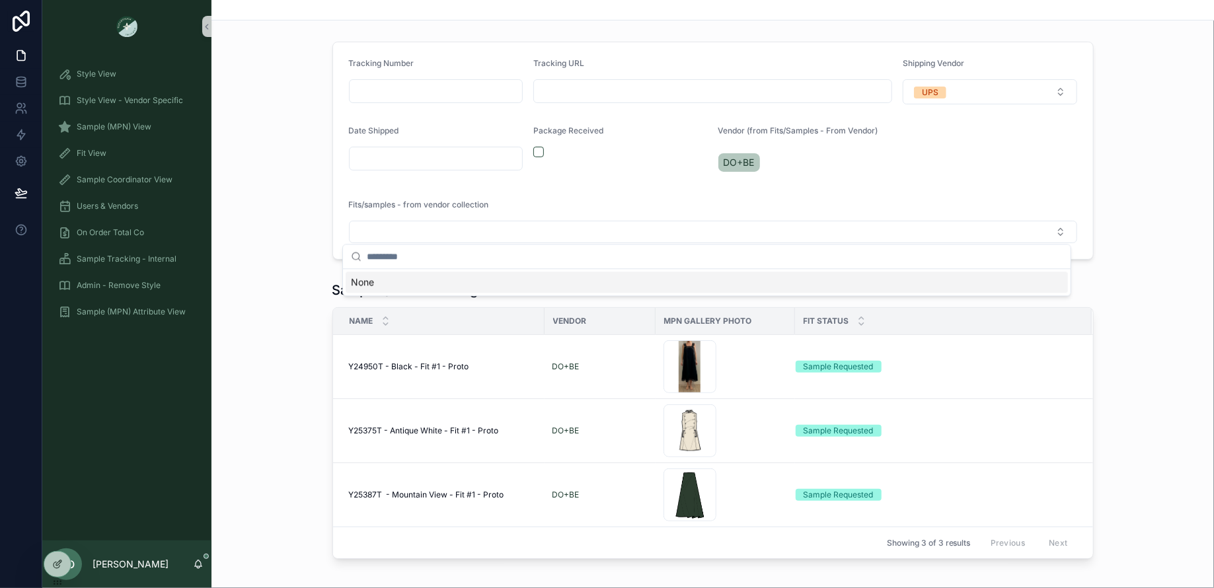
click at [1125, 237] on div "Tracking Number Tracking URL Shipping Vendor UPS Date Shipped Package Received …" at bounding box center [713, 150] width 1003 height 229
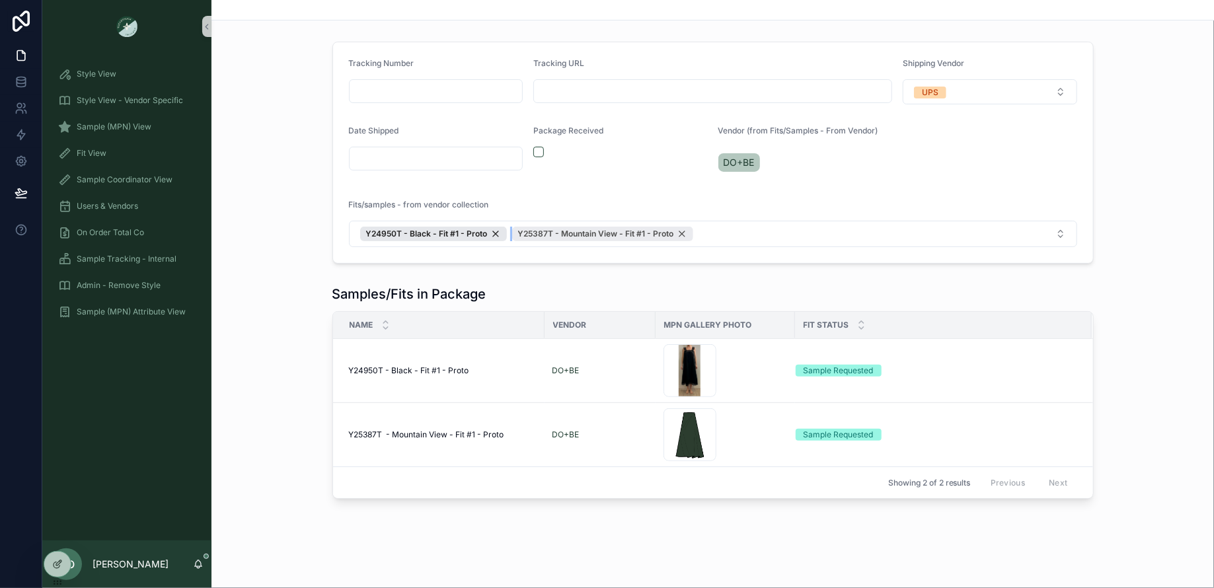
click at [683, 233] on div "Y25387T - Mountain View - Fit #1 - Proto" at bounding box center [602, 234] width 181 height 15
click at [493, 233] on div "Y24950T - Black - Fit #1 - Proto" at bounding box center [433, 234] width 147 height 15
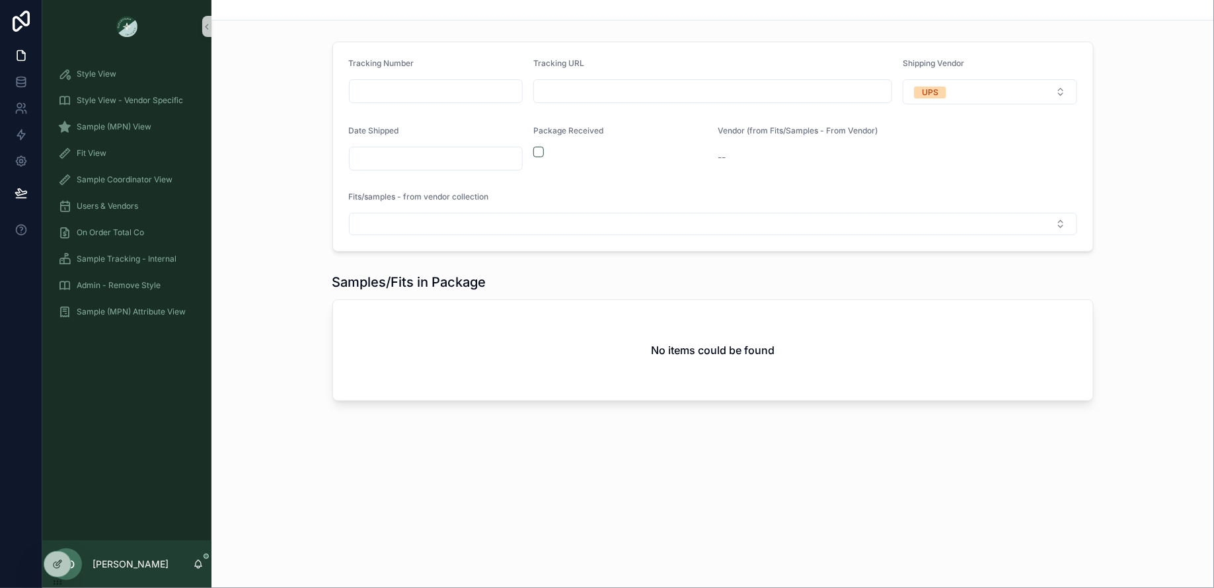
click at [543, 147] on div "scrollable content" at bounding box center [621, 152] width 175 height 11
click at [543, 147] on button "scrollable content" at bounding box center [539, 152] width 11 height 11
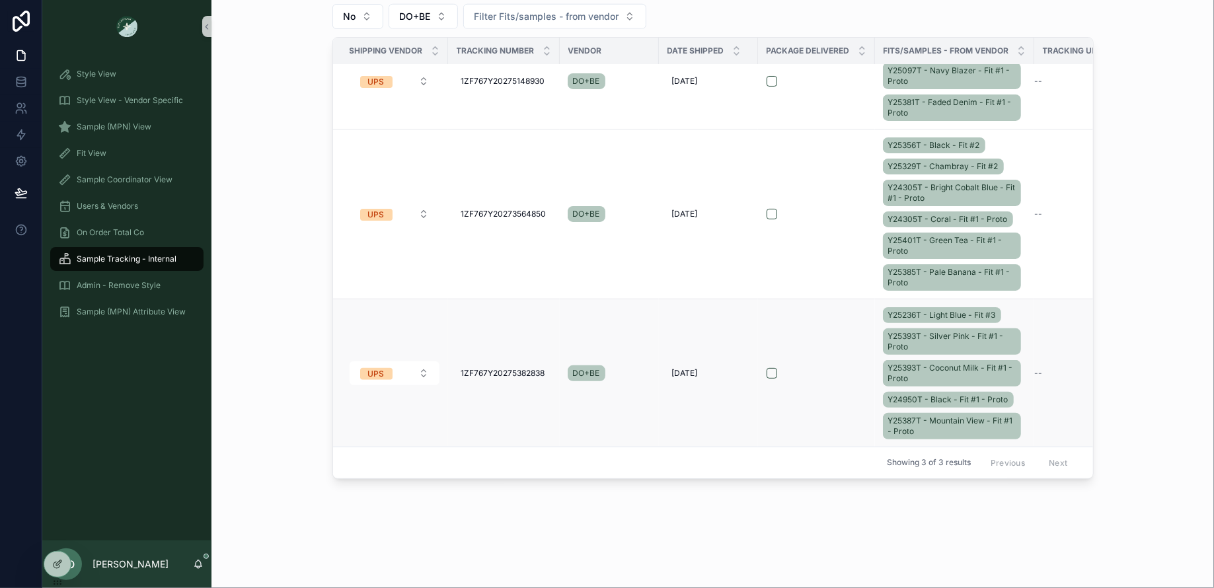
scroll to position [42, 0]
click at [1017, 251] on div "Y25356T - Black - Fit #2 Y25329T - Chambray - Fit #2 Y24305T - Bright Cobalt Bl…" at bounding box center [954, 214] width 143 height 159
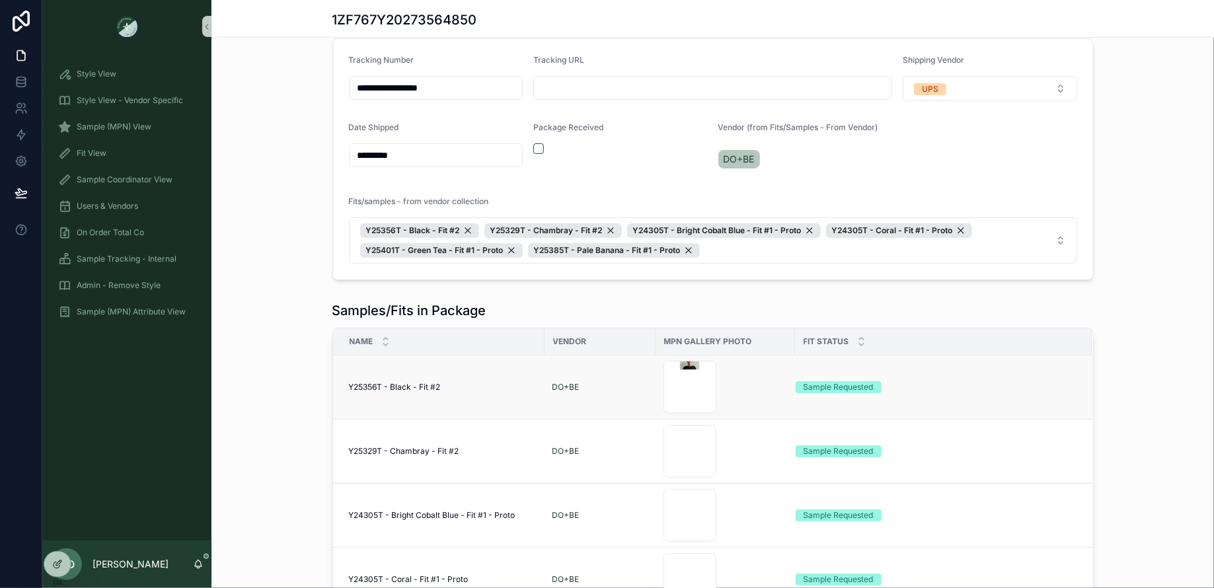
scroll to position [190, 0]
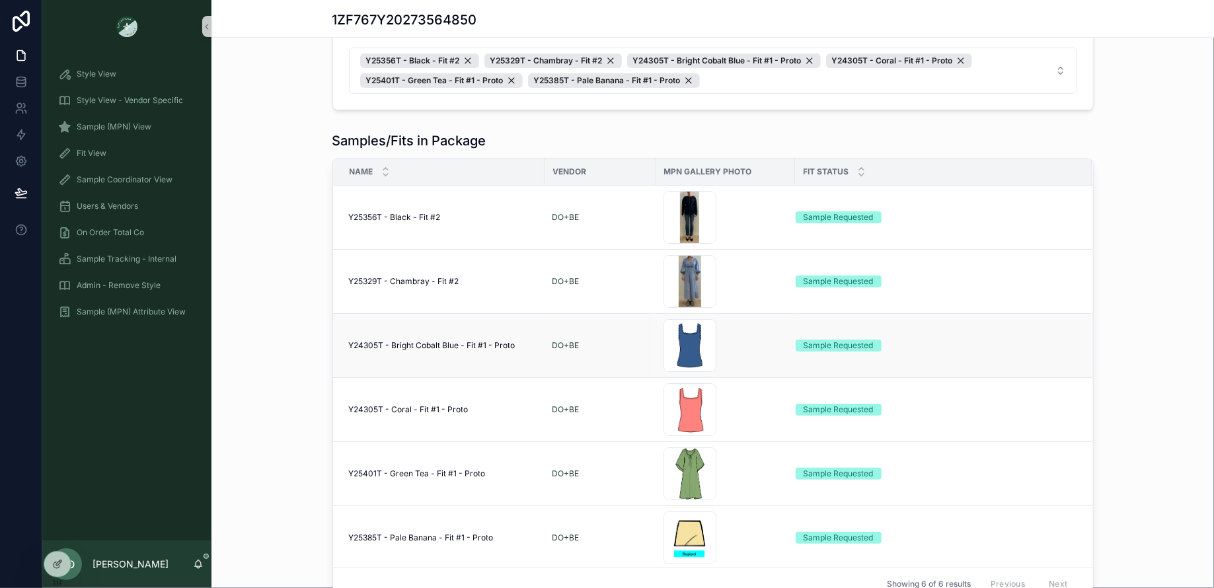
click at [735, 345] on div "Screenshot-2025-07-22-at-9.37.48-AM .png" at bounding box center [726, 345] width 124 height 53
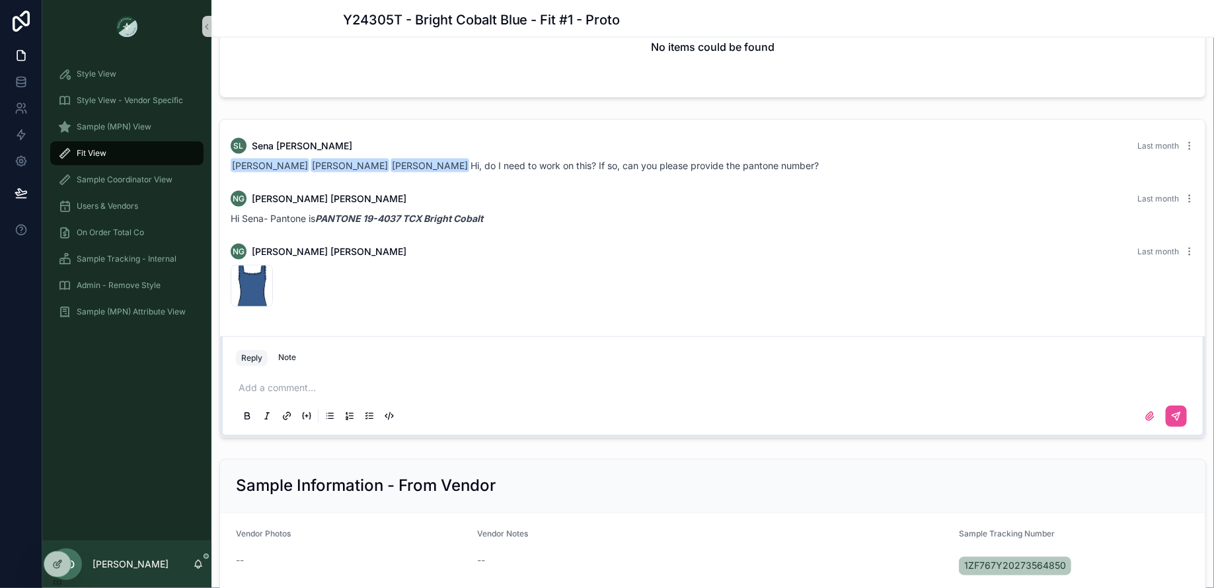
scroll to position [920, 0]
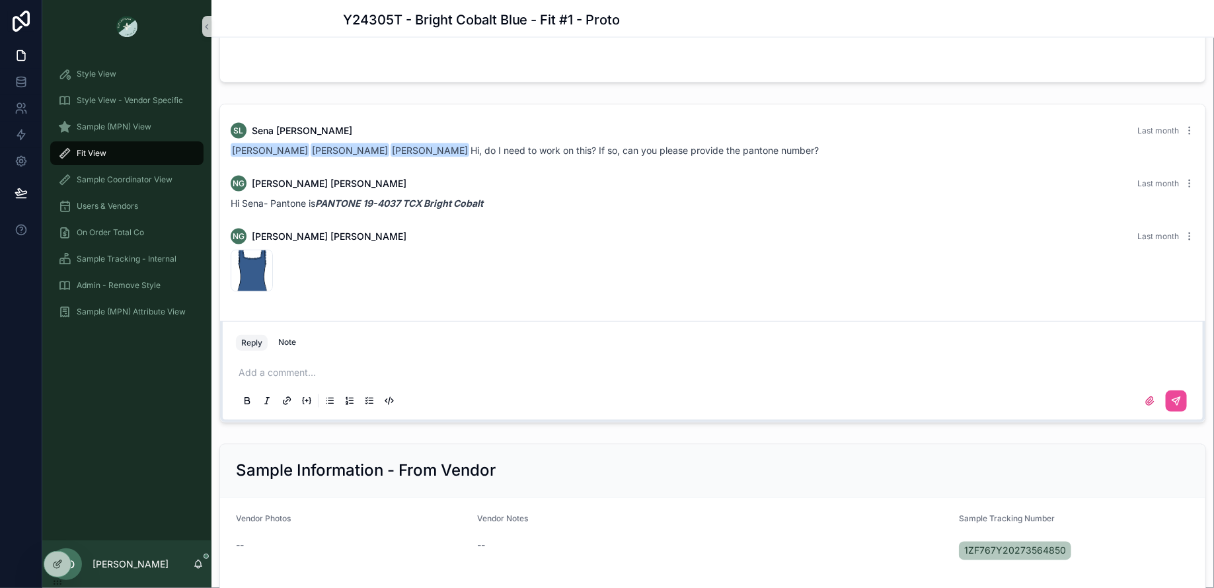
click at [257, 378] on p "scrollable content" at bounding box center [716, 373] width 954 height 13
click at [288, 348] on div "Note" at bounding box center [287, 343] width 18 height 11
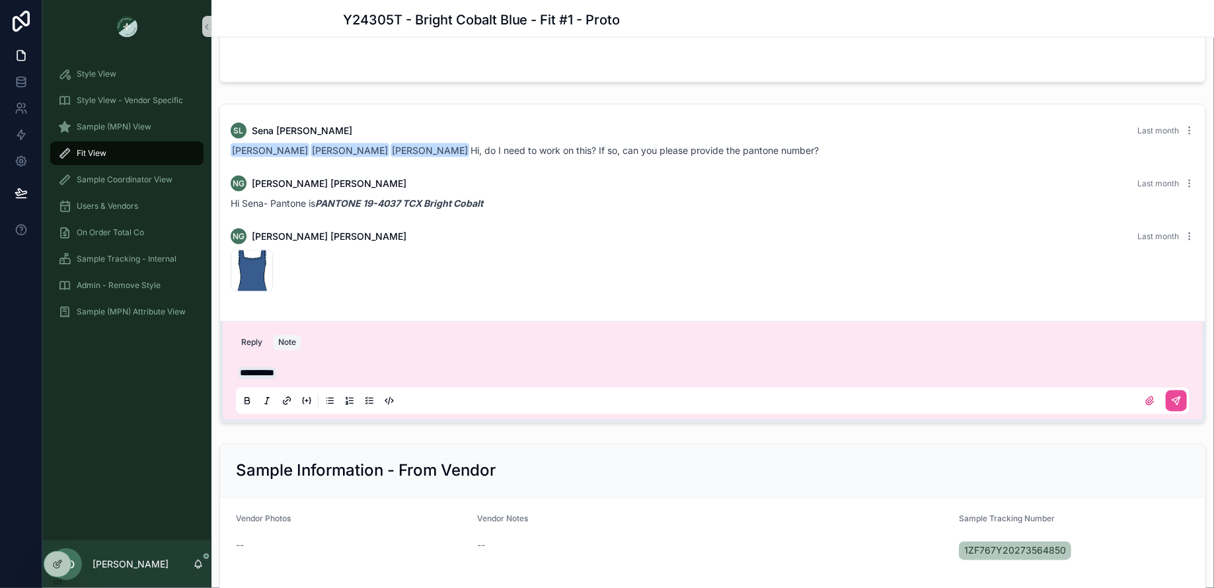
click at [300, 374] on div "**********" at bounding box center [713, 387] width 954 height 56
click at [299, 380] on p "**********" at bounding box center [716, 373] width 954 height 13
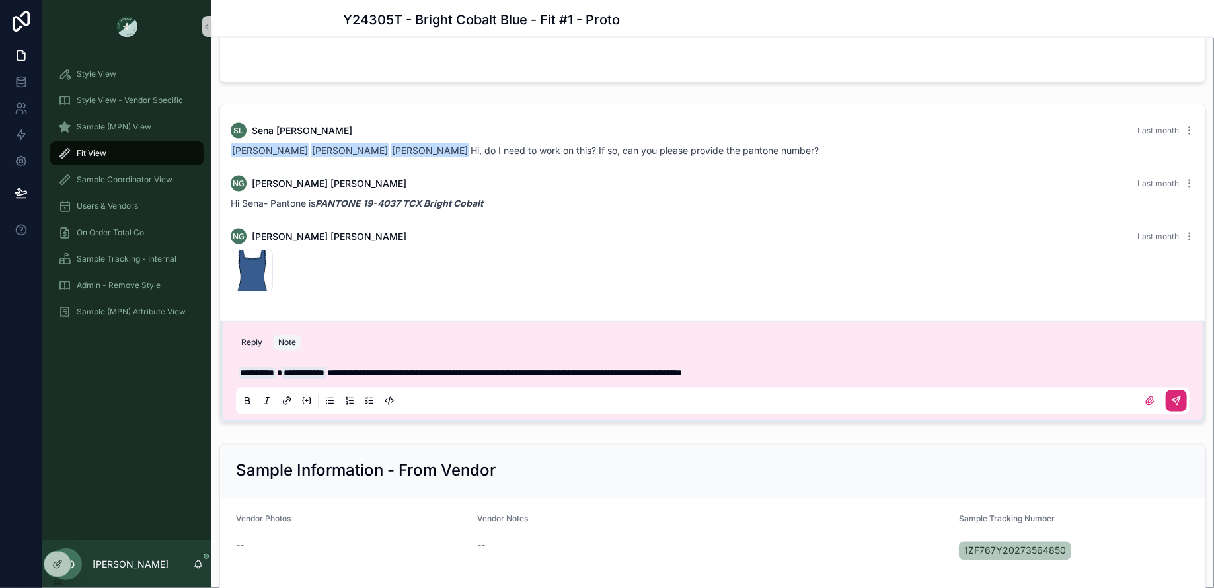
click at [1176, 402] on icon "scrollable content" at bounding box center [1178, 399] width 5 height 5
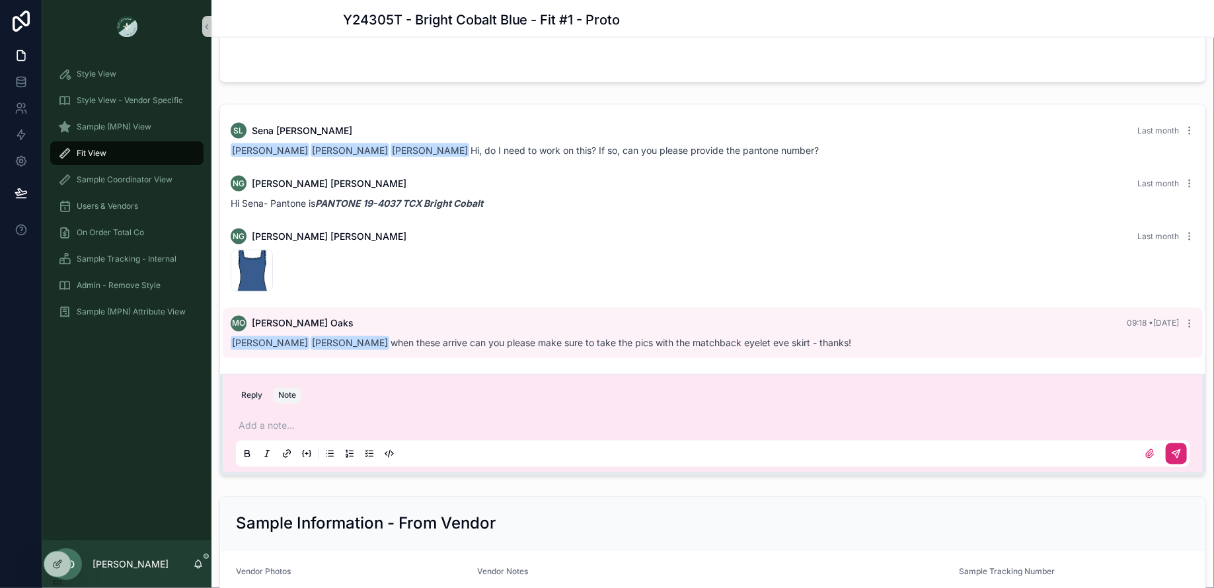
scroll to position [0, 0]
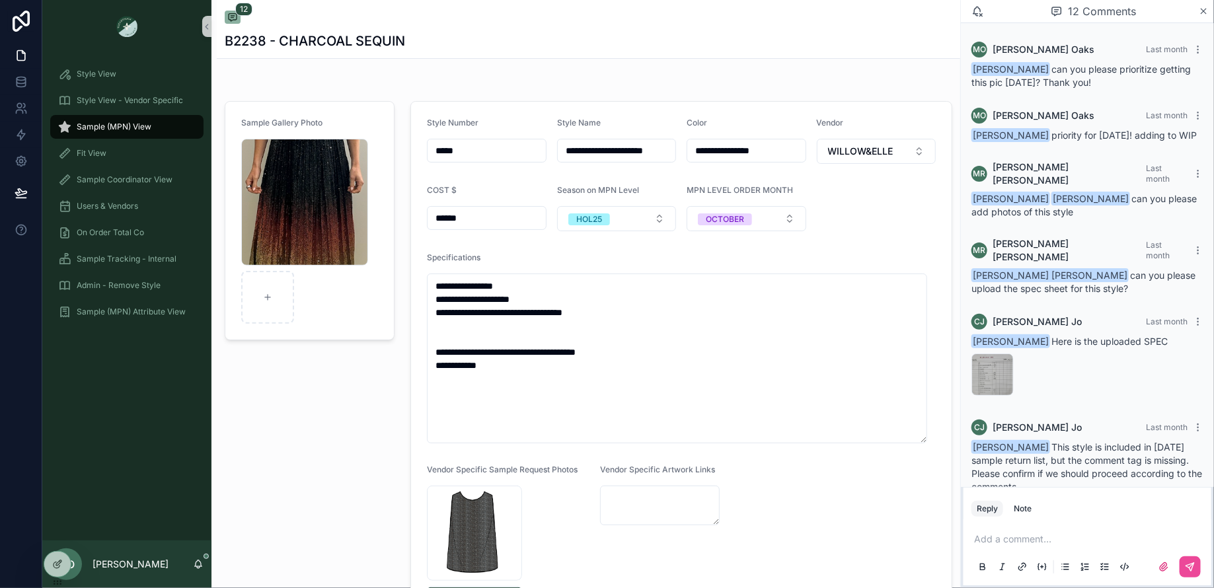
scroll to position [432, 0]
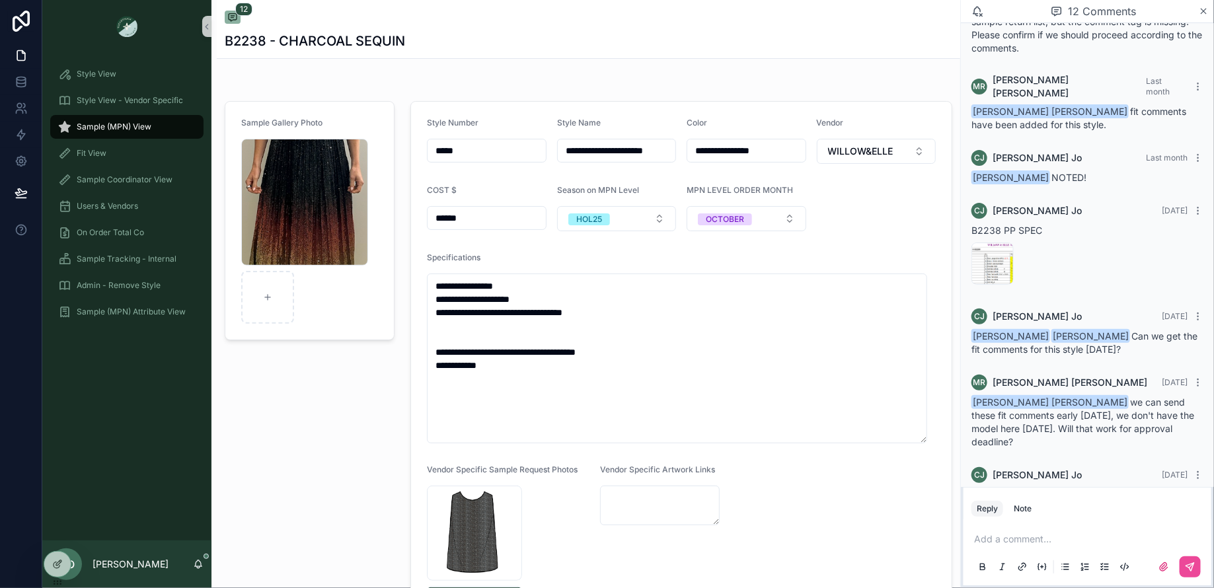
drag, startPoint x: 479, startPoint y: 139, endPoint x: 439, endPoint y: 135, distance: 39.9
click at [439, 135] on div "Style Number *****" at bounding box center [486, 141] width 119 height 46
click at [147, 156] on div "Fit View" at bounding box center [127, 153] width 138 height 21
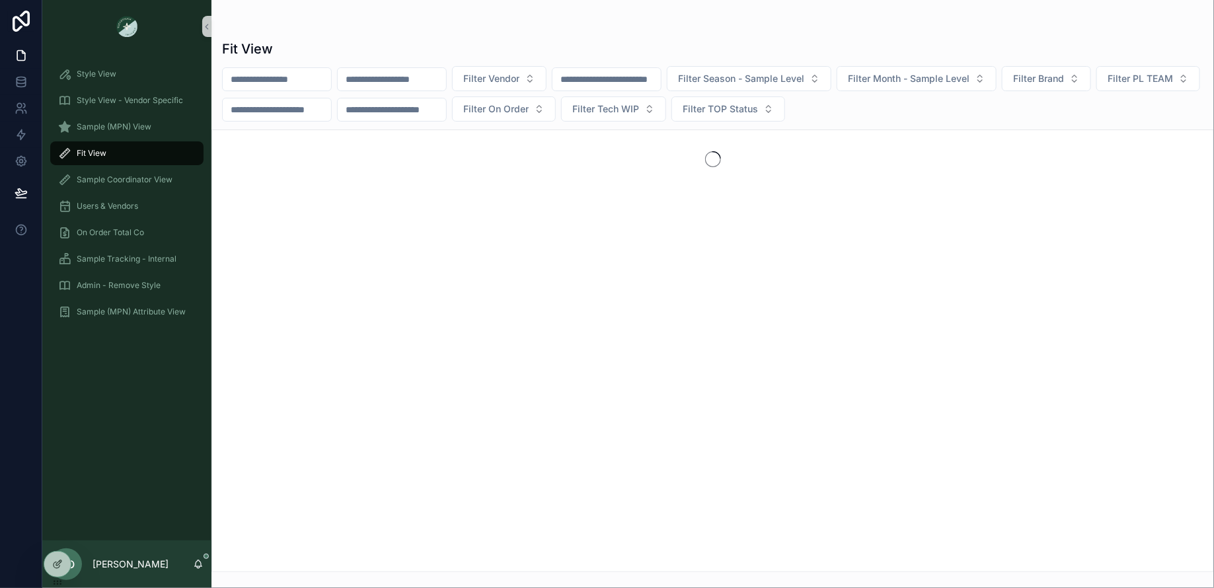
click at [425, 79] on input "scrollable content" at bounding box center [392, 79] width 108 height 19
paste input "*****"
type input "*****"
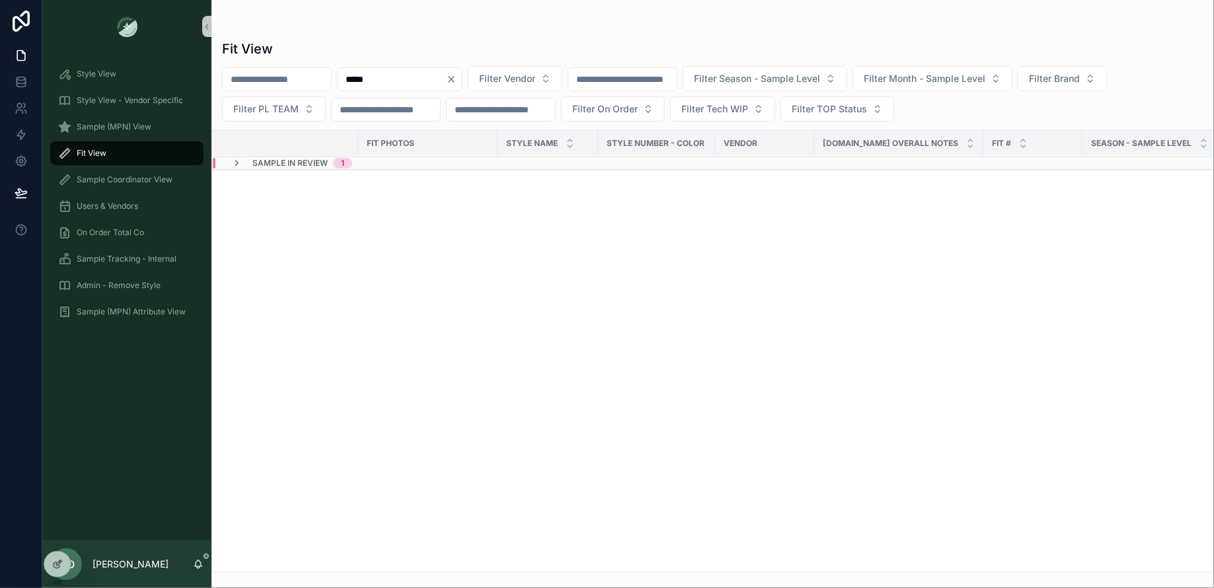
click at [264, 162] on span "Sample In Review" at bounding box center [290, 163] width 75 height 11
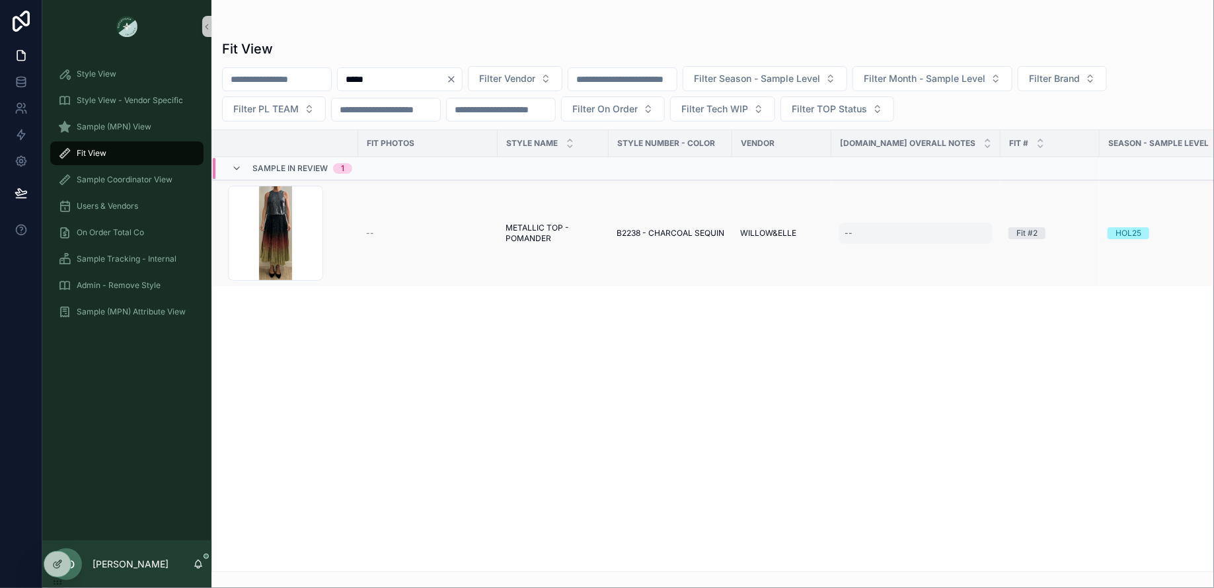
click at [848, 230] on div "--" at bounding box center [849, 233] width 8 height 11
type input "*"
type input "**********"
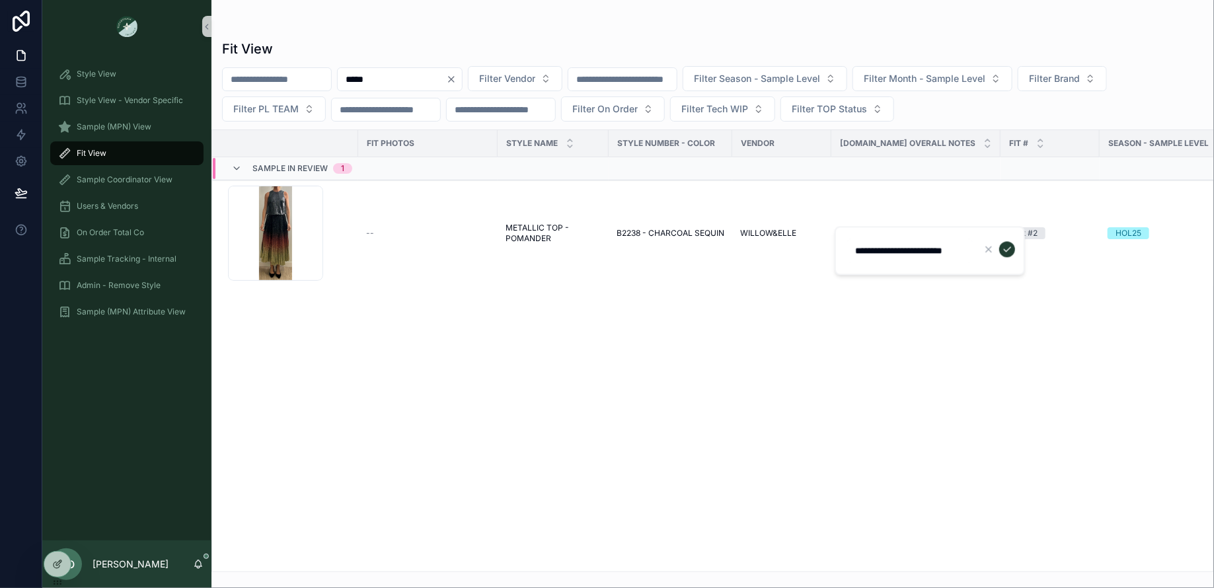
click at [1006, 247] on icon "scrollable content" at bounding box center [1007, 250] width 11 height 11
click at [96, 180] on span "Sample Coordinator View" at bounding box center [125, 180] width 96 height 11
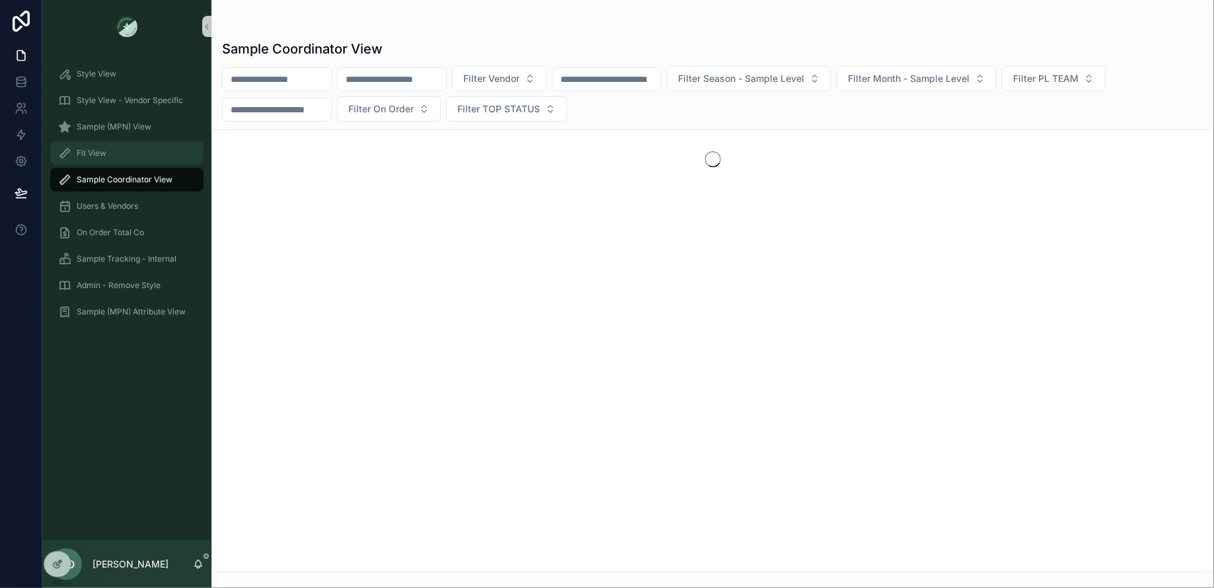
click at [98, 155] on span "Fit View" at bounding box center [92, 153] width 30 height 11
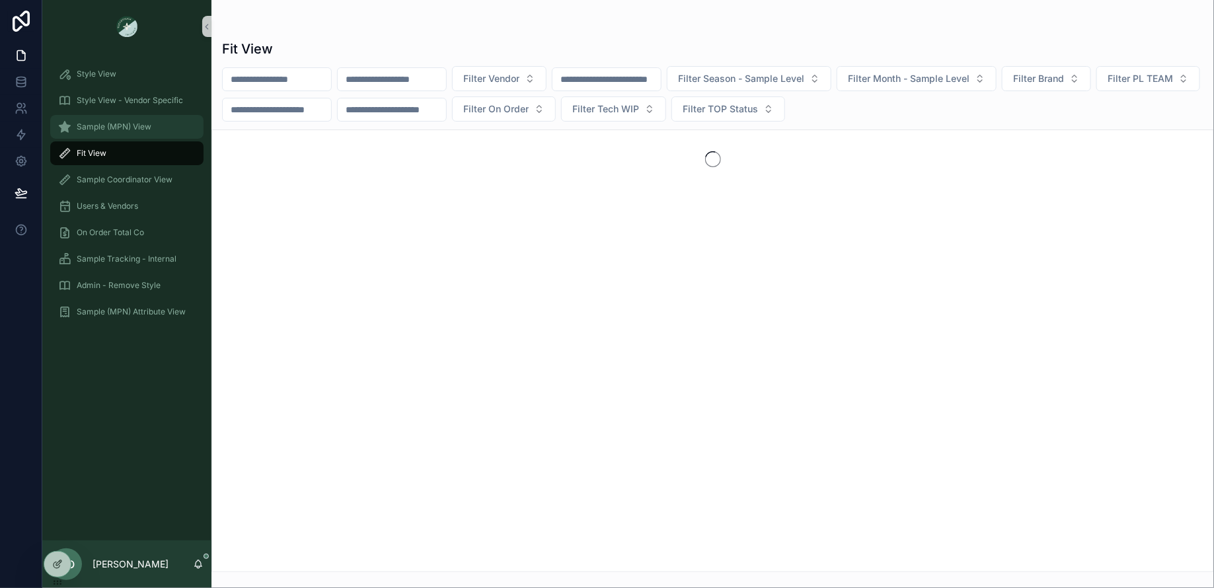
click at [101, 131] on span "Sample (MPN) View" at bounding box center [114, 127] width 75 height 11
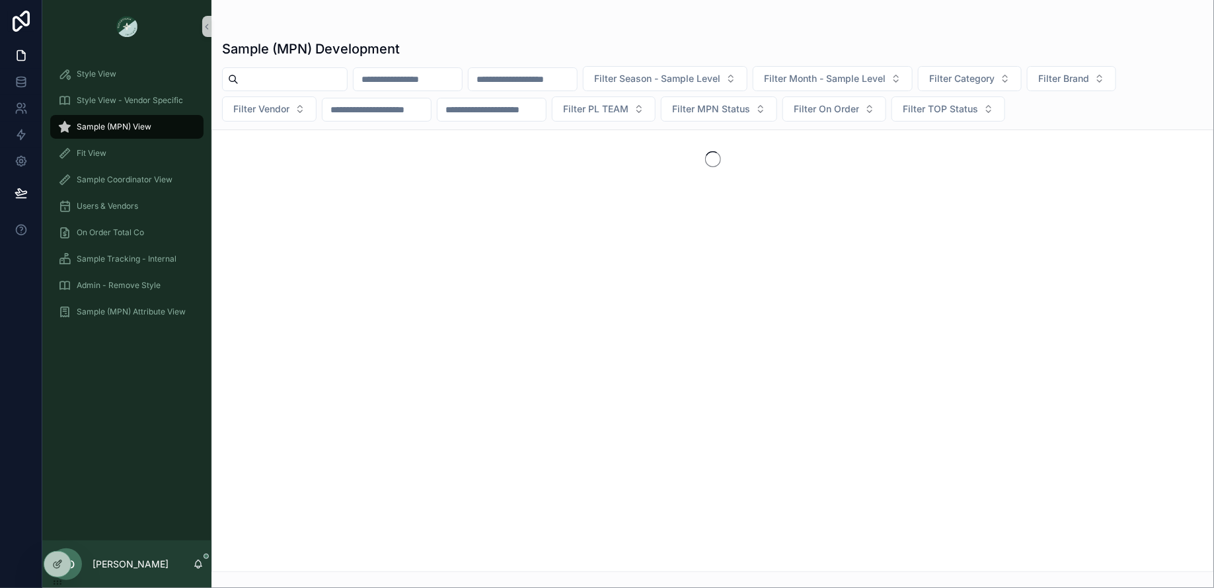
click at [272, 55] on h1 "Sample (MPN) Development" at bounding box center [311, 49] width 178 height 19
click at [270, 81] on input "scrollable content" at bounding box center [293, 79] width 108 height 19
paste input "*****"
type input "*****"
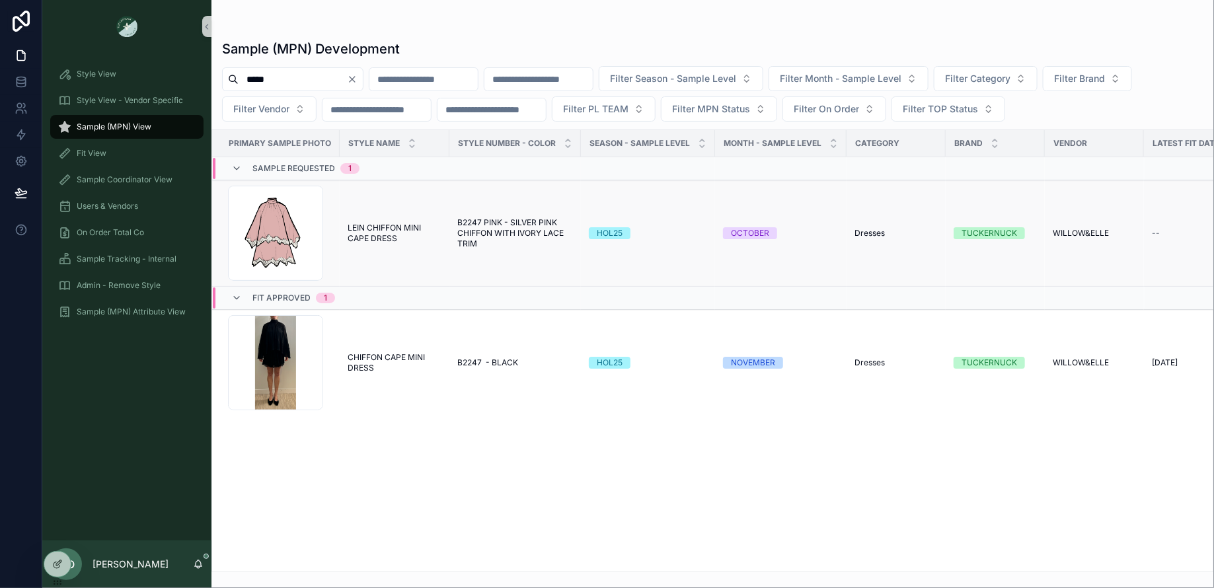
click at [379, 225] on span "LEIN CHIFFON MINI CAPE DRESS" at bounding box center [395, 233] width 94 height 21
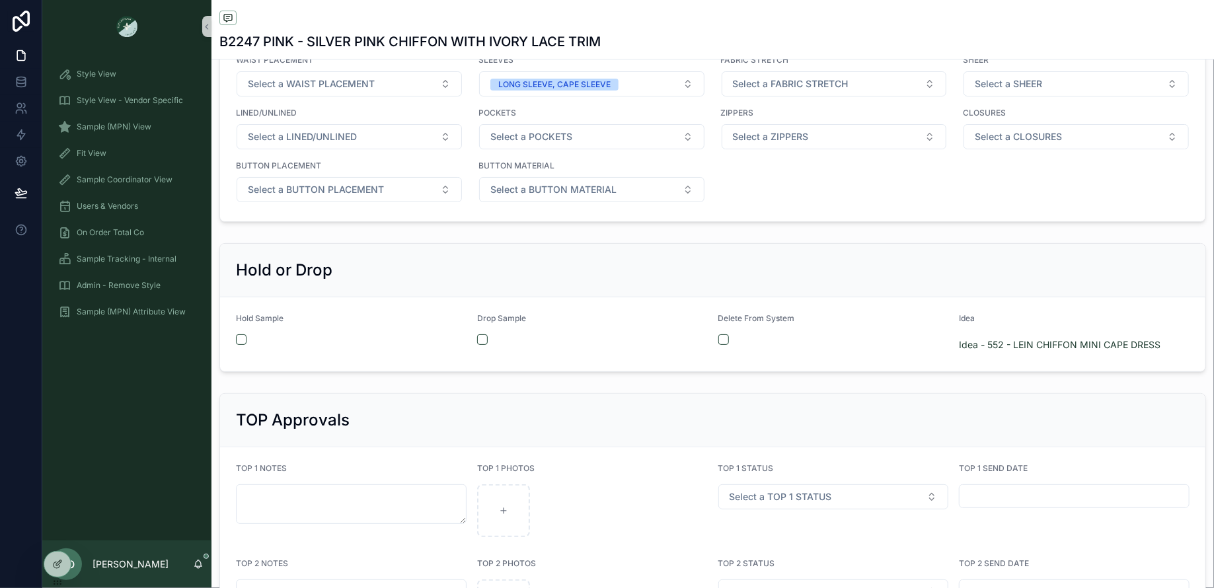
scroll to position [2362, 0]
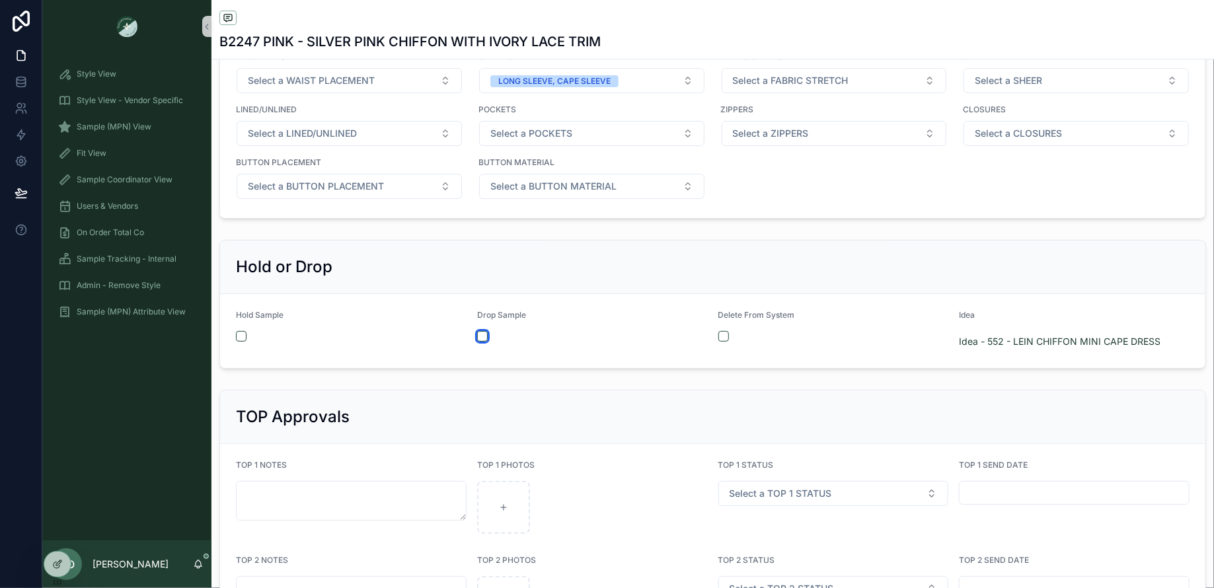
click at [480, 331] on button "scrollable content" at bounding box center [482, 336] width 11 height 11
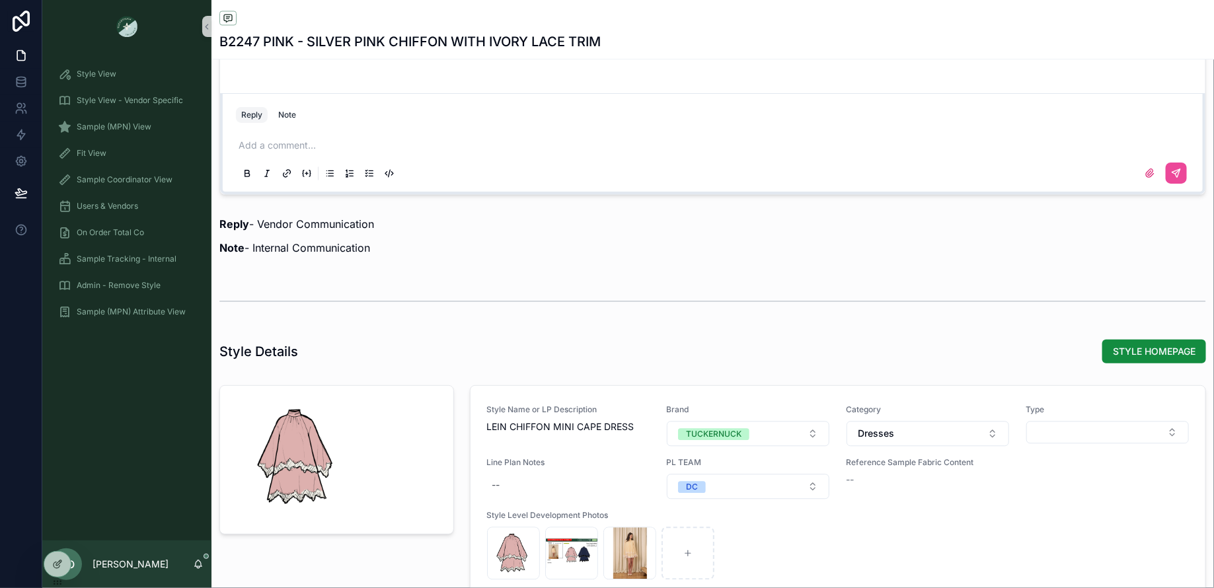
scroll to position [1272, 0]
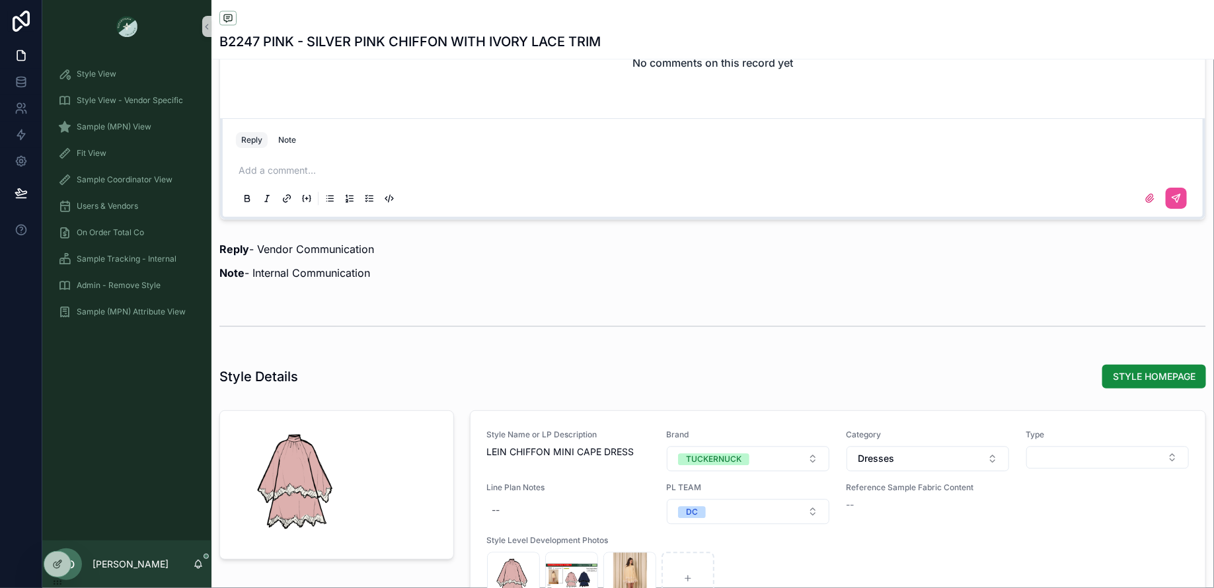
click at [272, 164] on p "scrollable content" at bounding box center [716, 170] width 954 height 13
click at [1170, 191] on button "scrollable content" at bounding box center [1176, 198] width 21 height 21
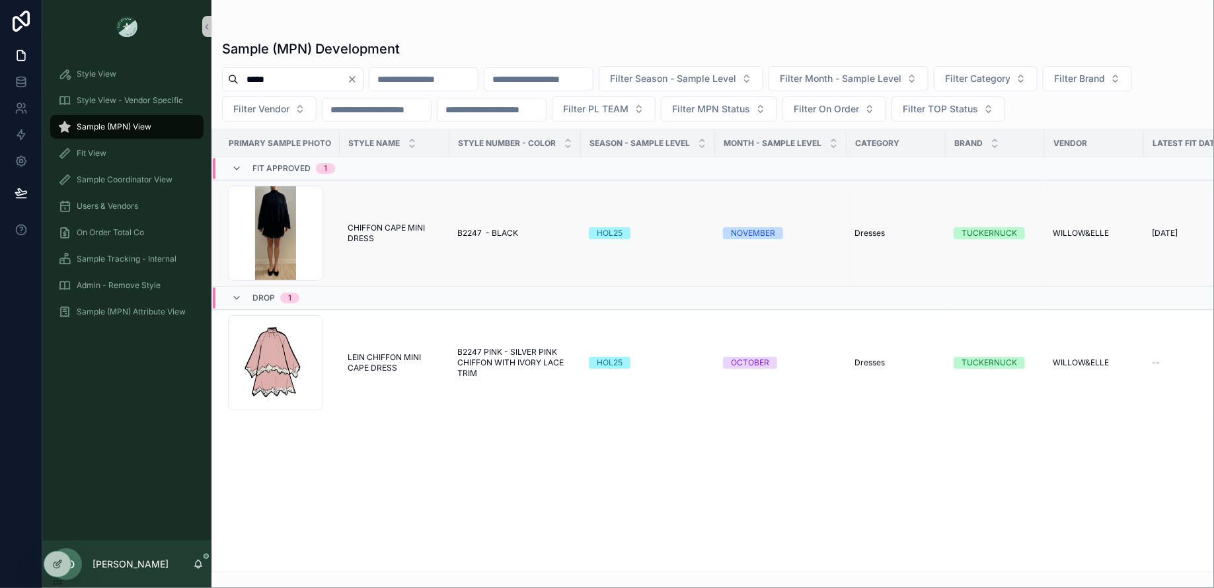
click at [393, 229] on span "CHIFFON CAPE MINI DRESS" at bounding box center [395, 233] width 94 height 21
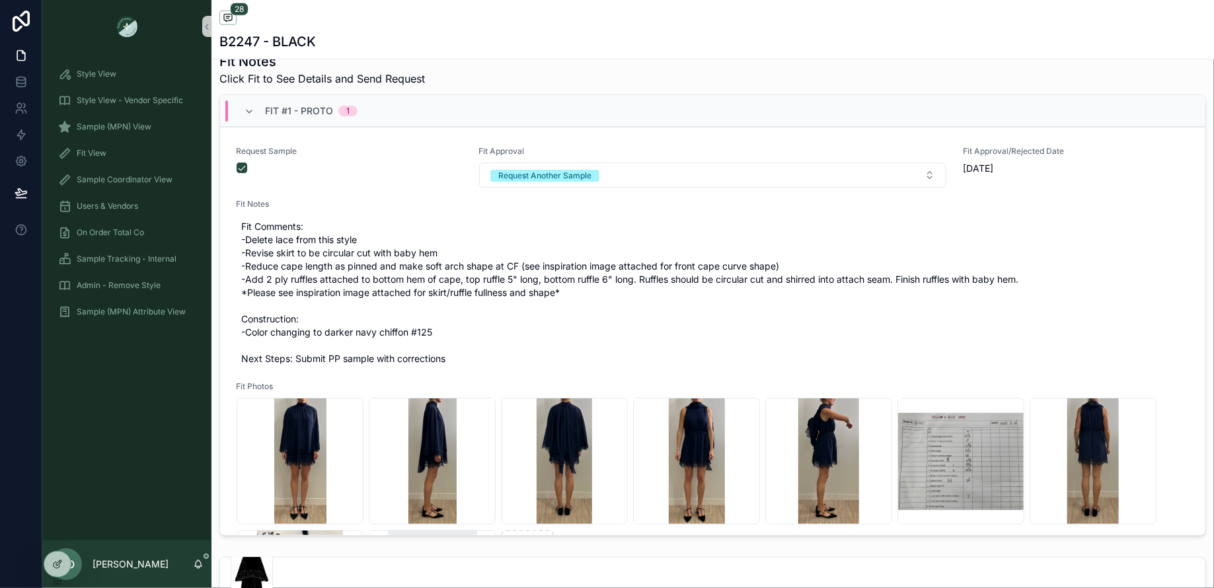
scroll to position [666, 0]
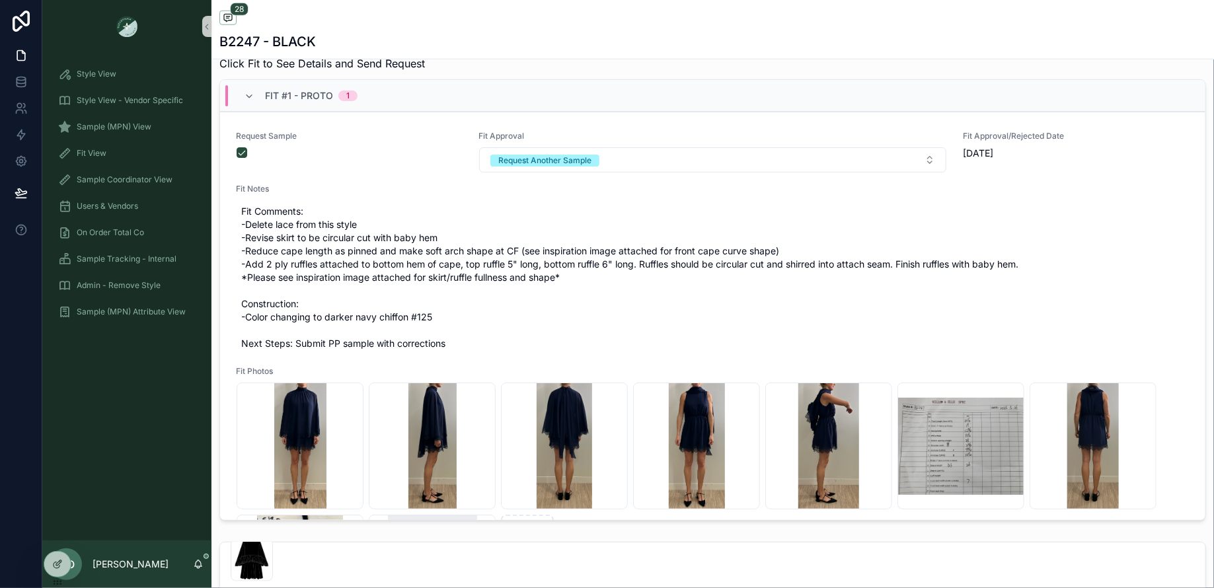
click at [242, 92] on div "Fit #1 - Proto 1" at bounding box center [300, 95] width 145 height 21
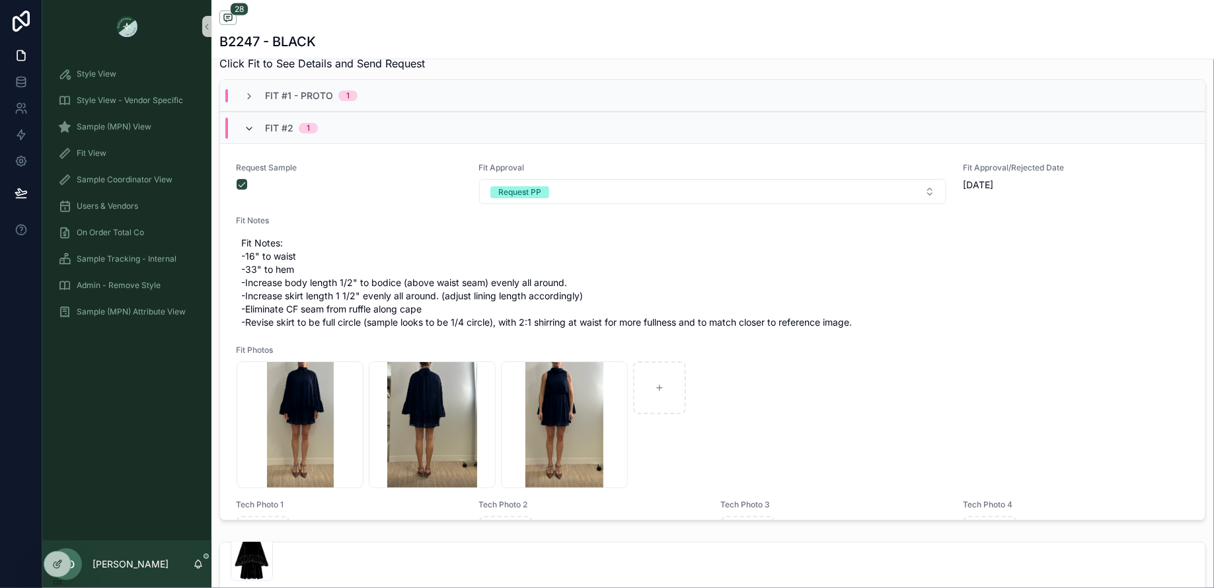
click at [247, 123] on span "scrollable content" at bounding box center [249, 128] width 11 height 11
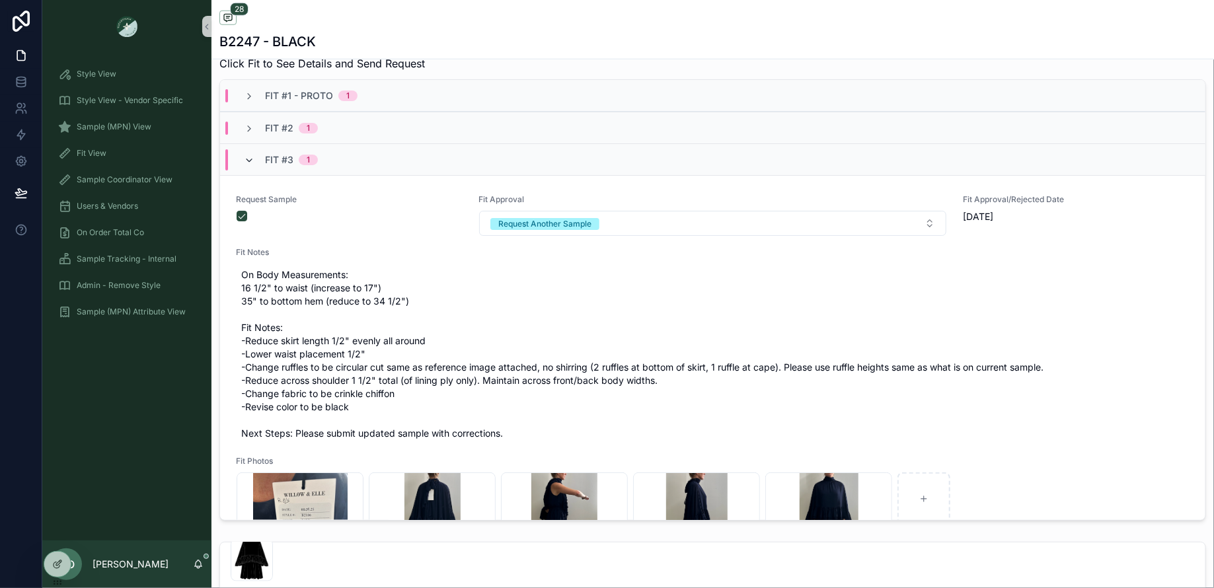
click at [251, 158] on icon "scrollable content" at bounding box center [249, 160] width 11 height 11
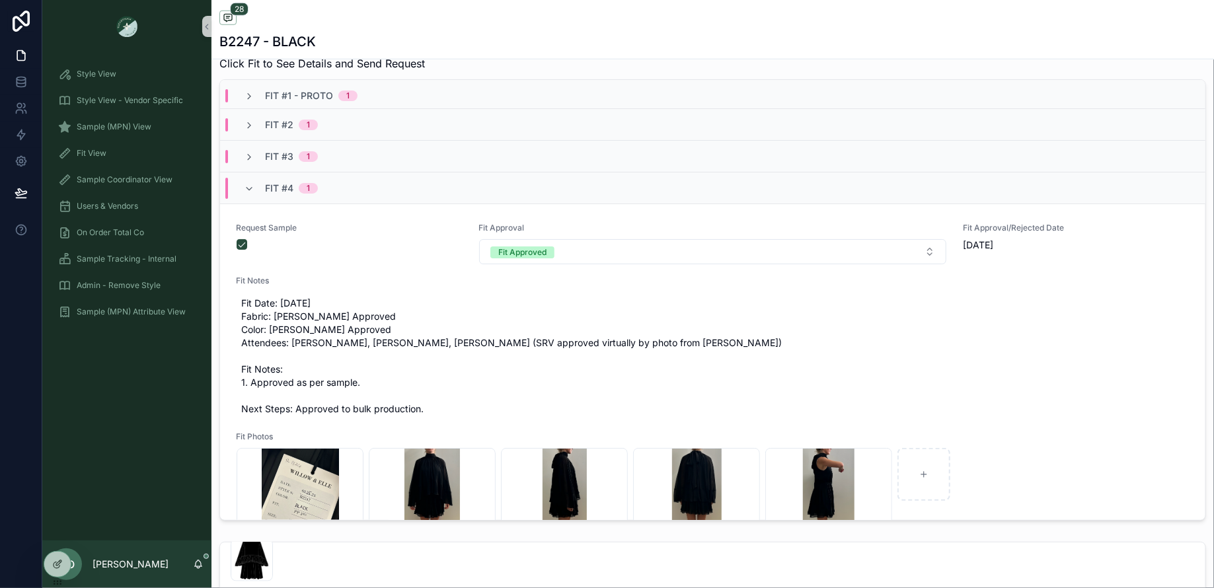
scroll to position [123, 0]
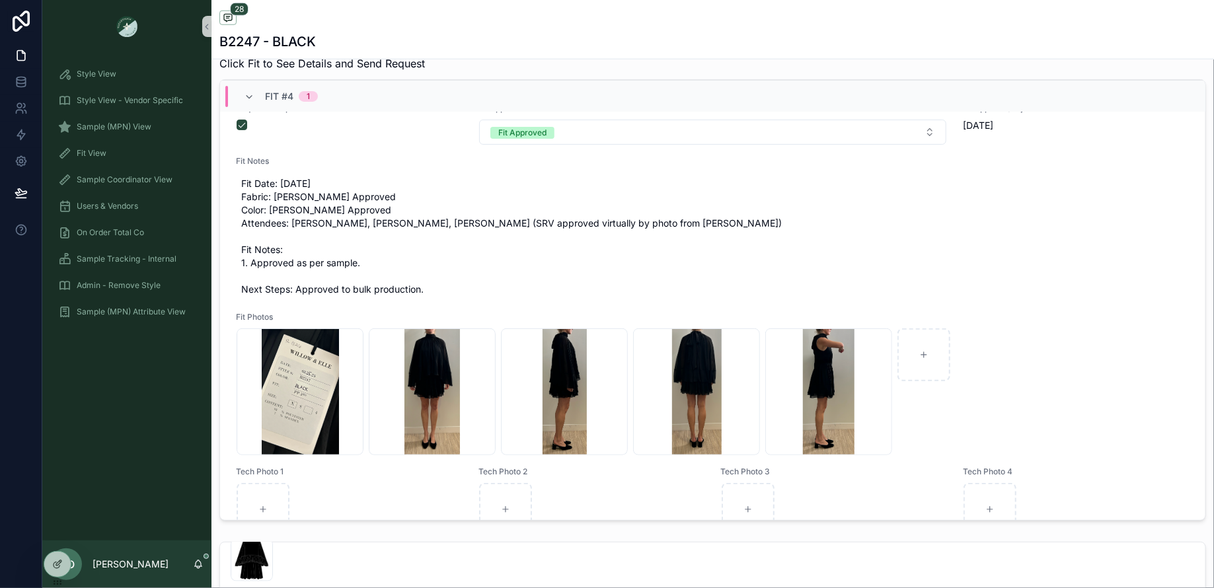
click at [246, 87] on div "Fit #4 1" at bounding box center [281, 96] width 106 height 21
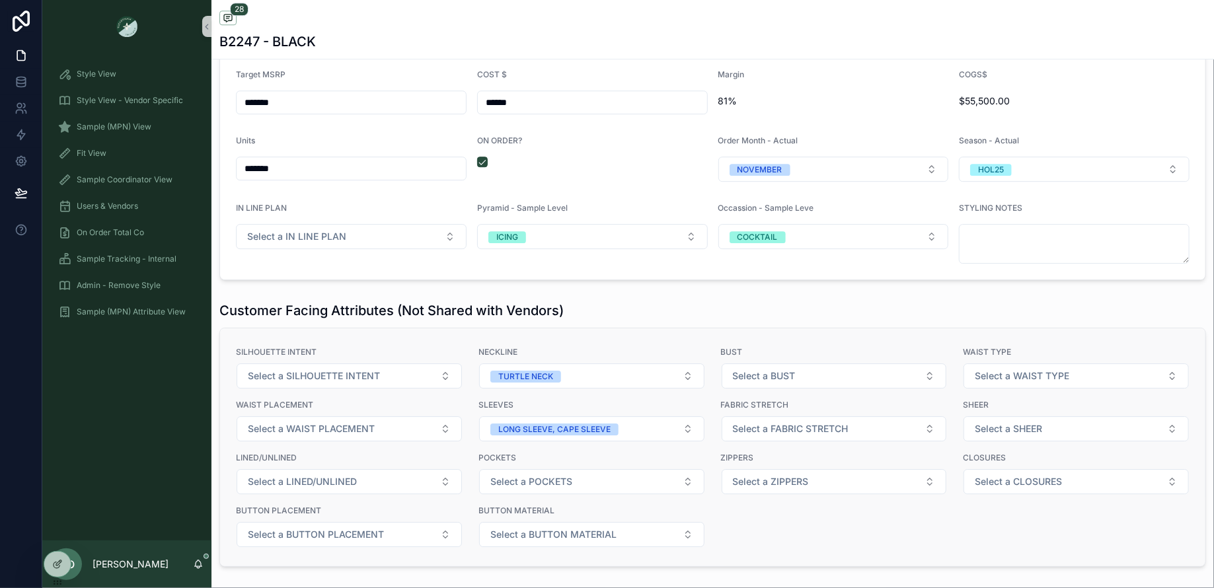
scroll to position [1744, 0]
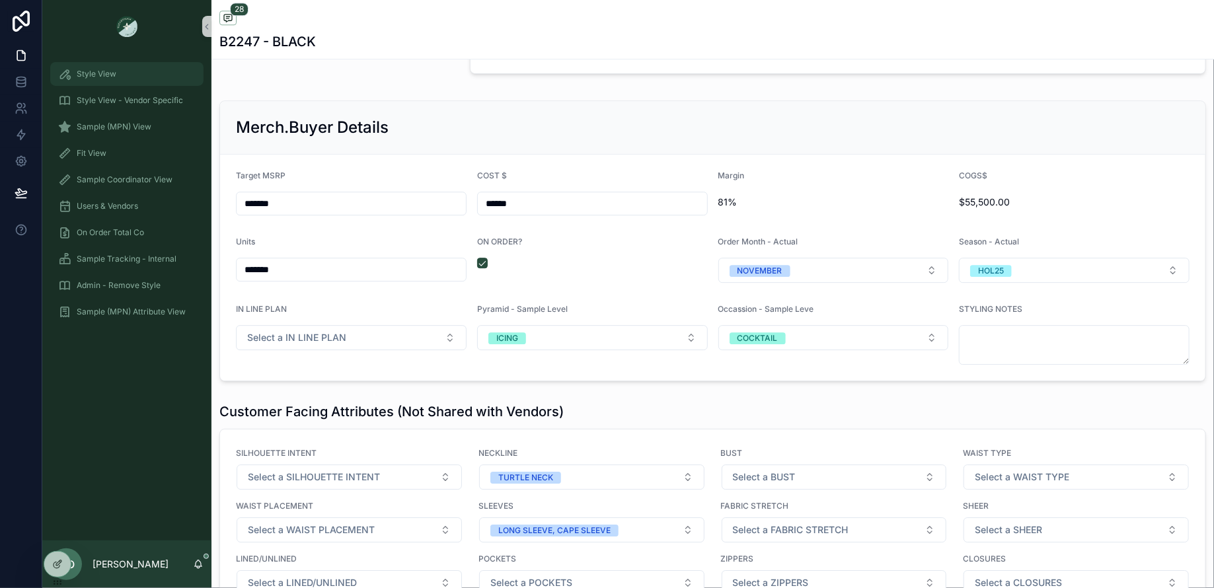
click at [100, 63] on link "Style View" at bounding box center [126, 74] width 153 height 24
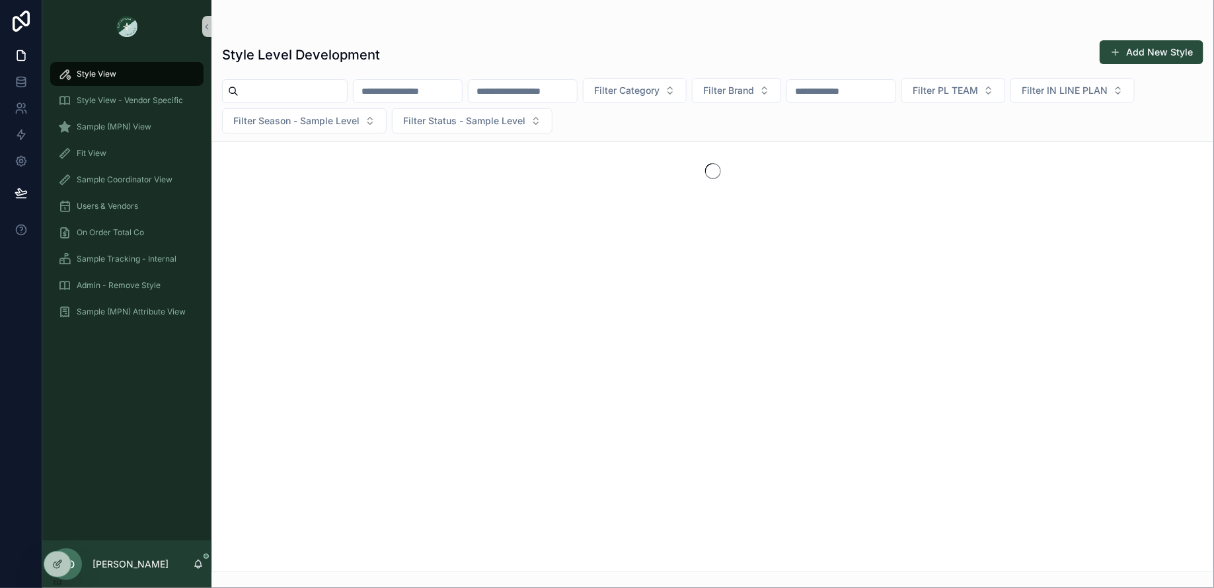
click at [250, 91] on input "scrollable content" at bounding box center [293, 91] width 108 height 19
click at [754, 89] on span "Filter Brand" at bounding box center [728, 90] width 51 height 13
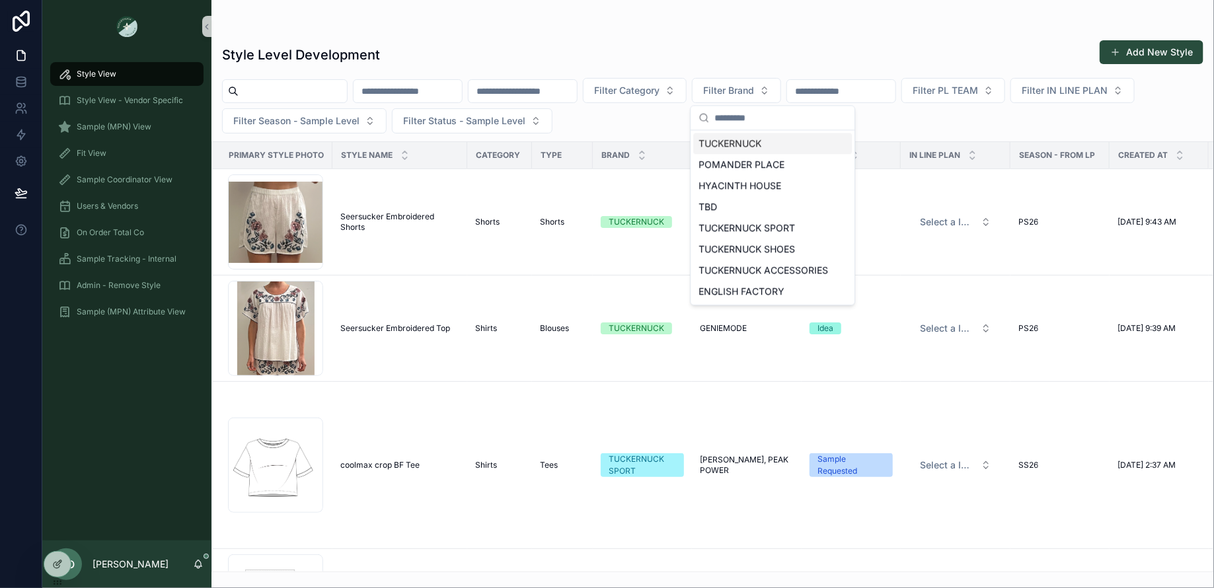
click at [912, 48] on div "Style Level Development Add New Style" at bounding box center [713, 55] width 982 height 30
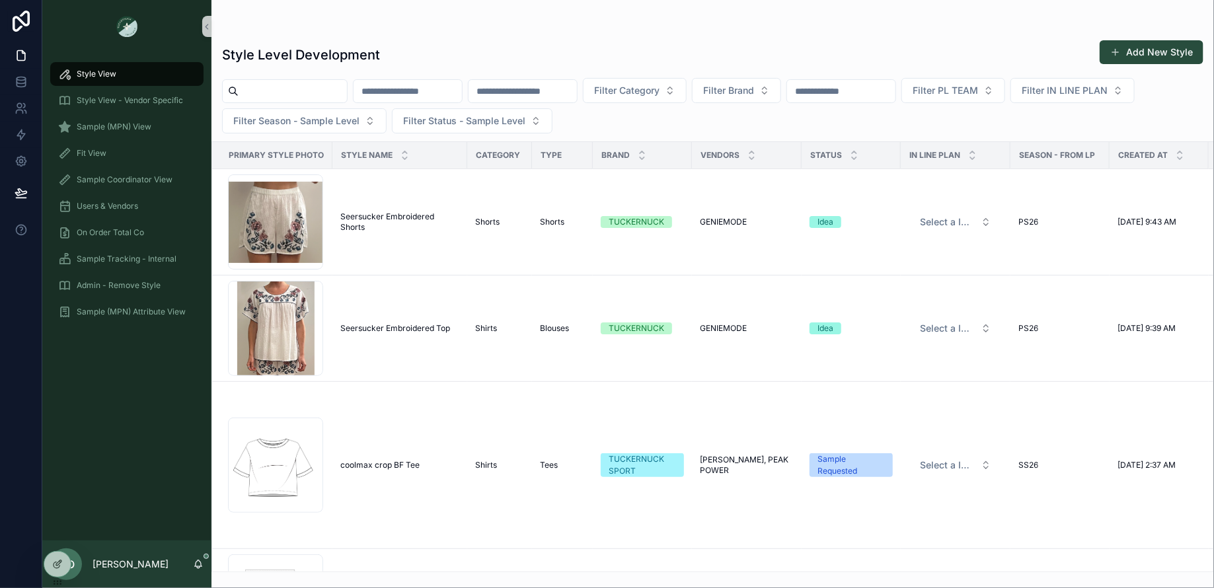
click at [822, 91] on input "scrollable content" at bounding box center [841, 91] width 108 height 19
click at [303, 91] on input "scrollable content" at bounding box center [293, 91] width 108 height 19
paste input "*******"
type input "*******"
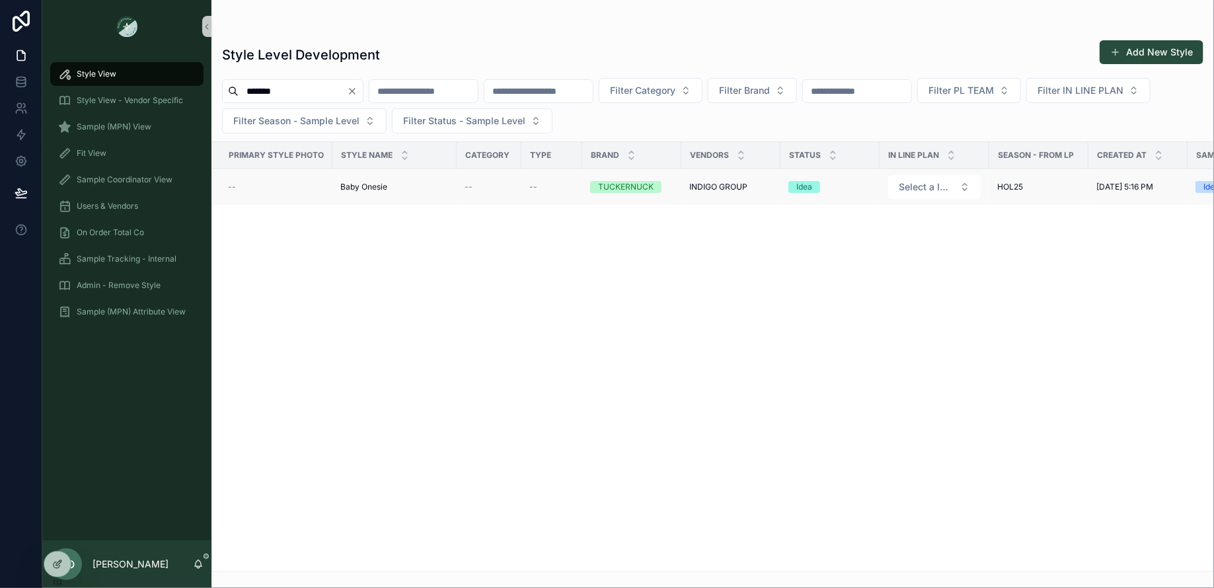
click at [486, 186] on div "--" at bounding box center [489, 187] width 49 height 11
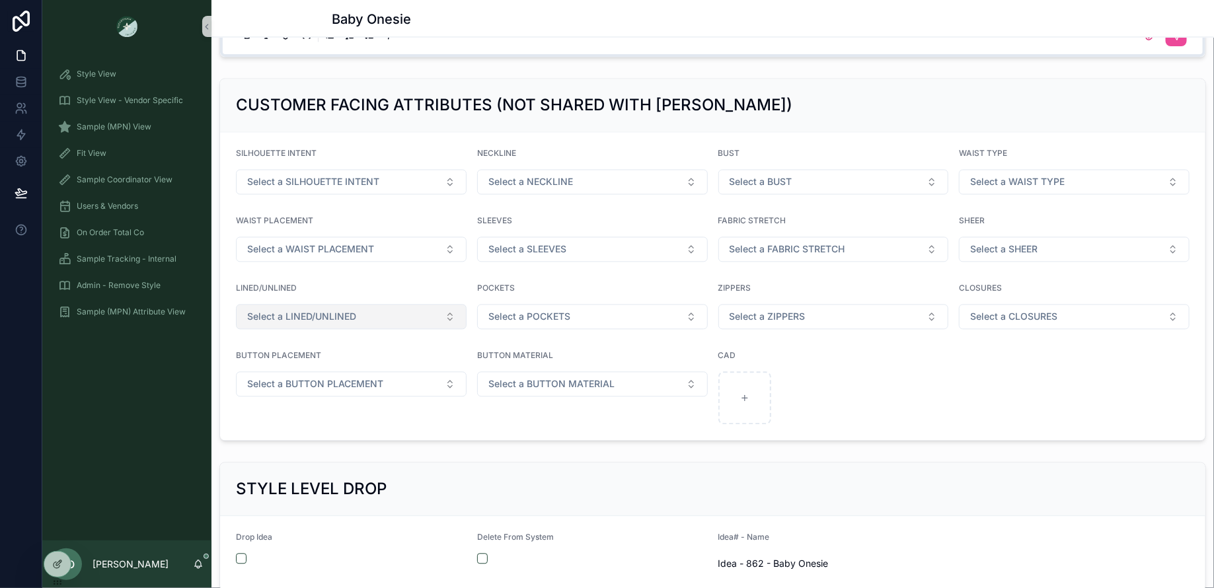
scroll to position [1286, 0]
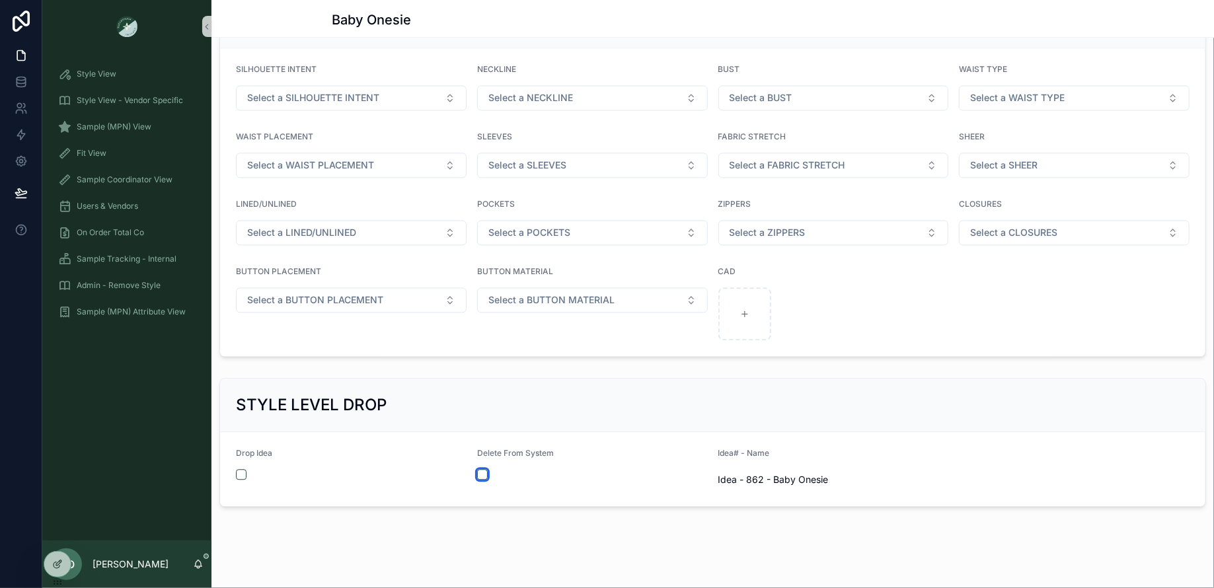
click at [477, 469] on button "scrollable content" at bounding box center [482, 474] width 11 height 11
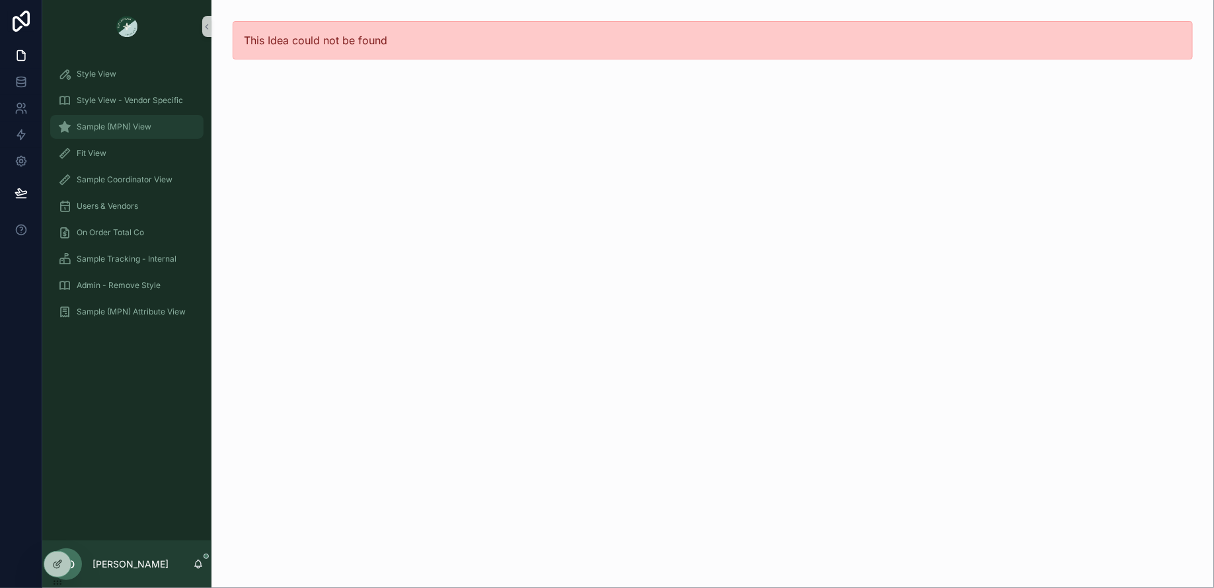
click at [79, 122] on span "Sample (MPN) View" at bounding box center [114, 127] width 75 height 11
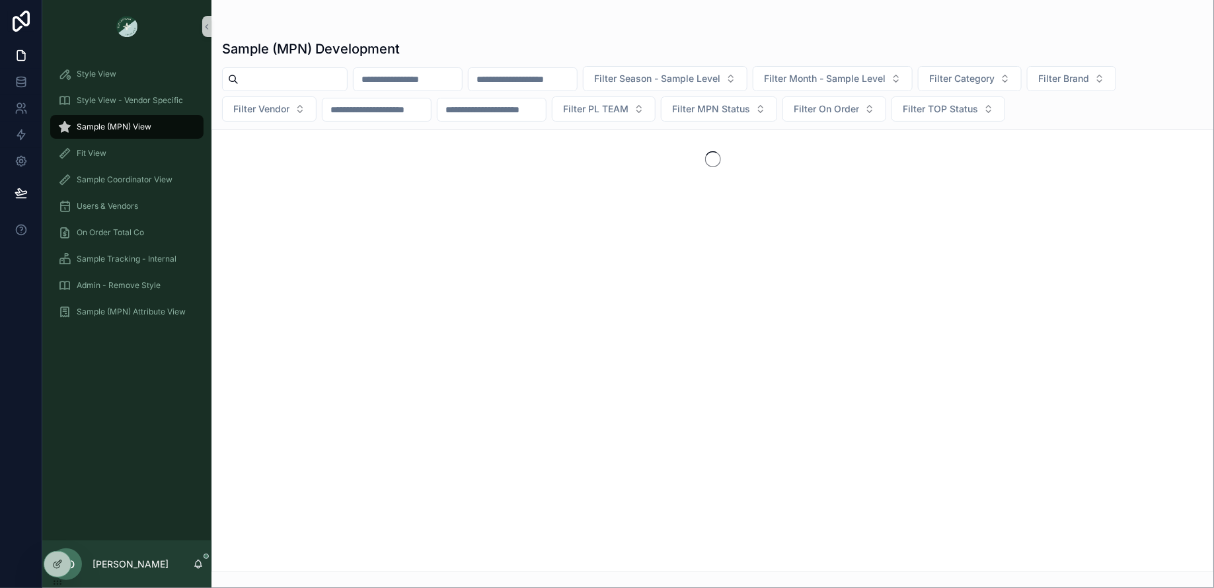
click at [302, 93] on div "Filter Season - Sample Level Filter Month - Sample Level Filter Category Filter…" at bounding box center [713, 94] width 1003 height 56
click at [295, 85] on input "scrollable content" at bounding box center [293, 79] width 108 height 19
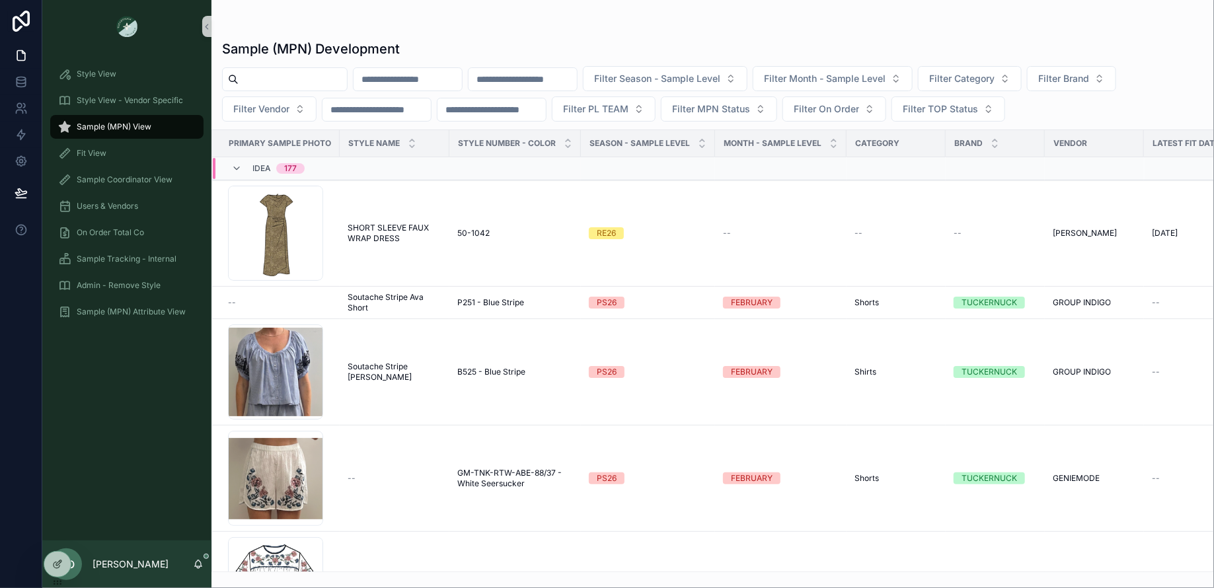
paste input "*******"
type input "*******"
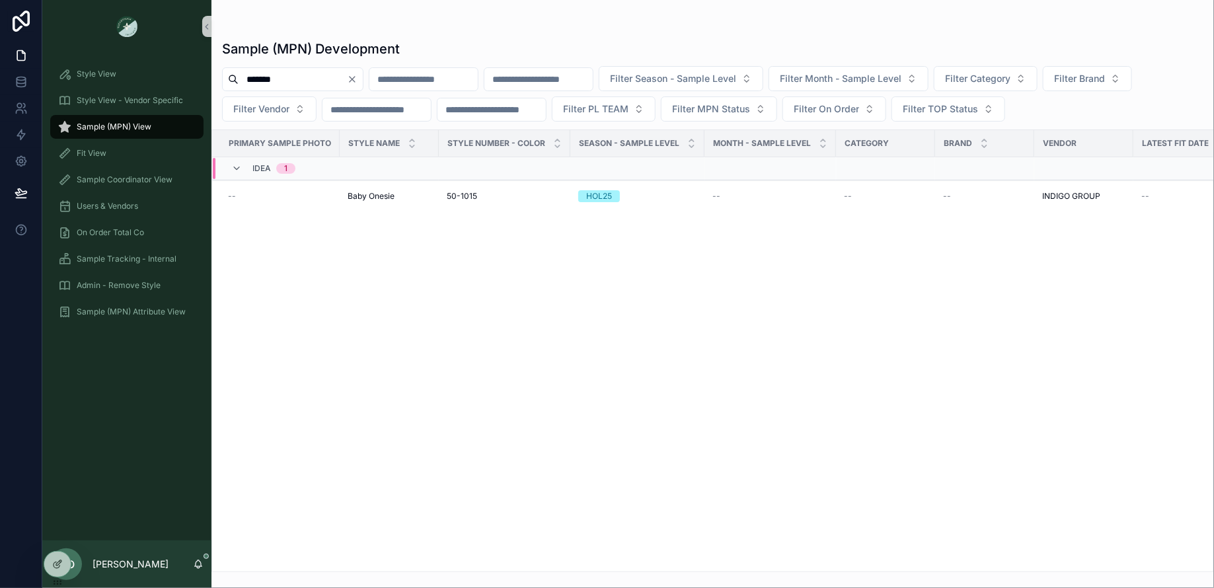
click at [622, 352] on div "Primary Sample Photo Style Name Style Number - Color Season - Sample Level MONT…" at bounding box center [713, 351] width 1002 height 442
click at [426, 188] on td "Baby Onesie Baby Onesie" at bounding box center [389, 196] width 99 height 32
click at [424, 194] on div "Baby Onesie Baby Onesie" at bounding box center [389, 196] width 83 height 11
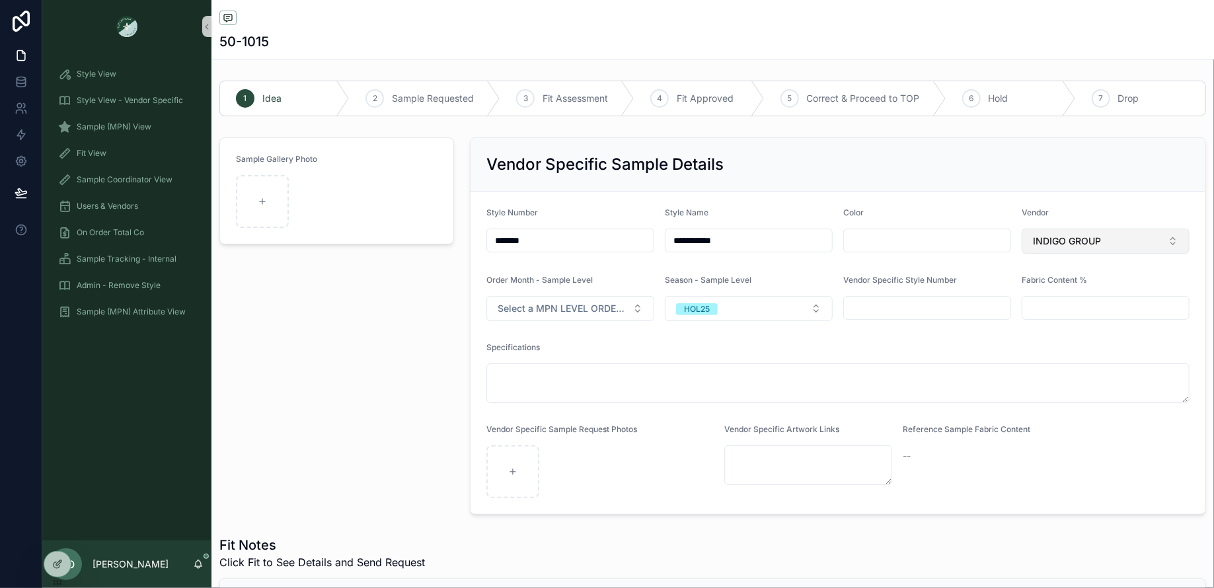
click at [1065, 247] on button "INDIGO GROUP" at bounding box center [1106, 241] width 168 height 25
type input "*****"
click at [372, 428] on div "Sample Gallery Photo" at bounding box center [337, 326] width 251 height 388
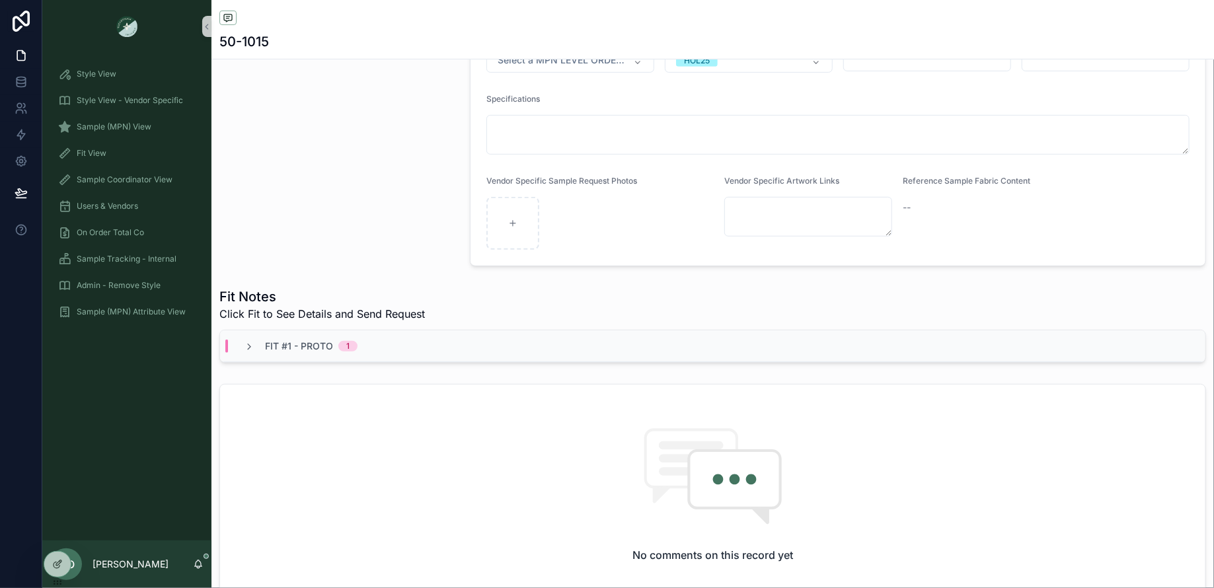
scroll to position [385, 0]
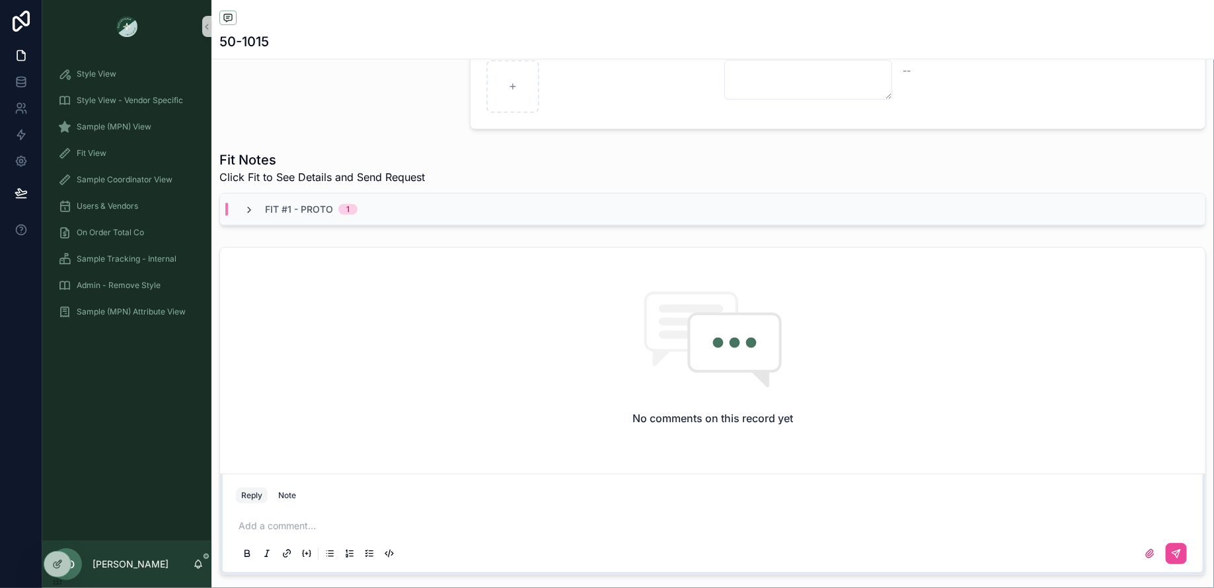
click at [244, 205] on icon "scrollable content" at bounding box center [249, 210] width 11 height 11
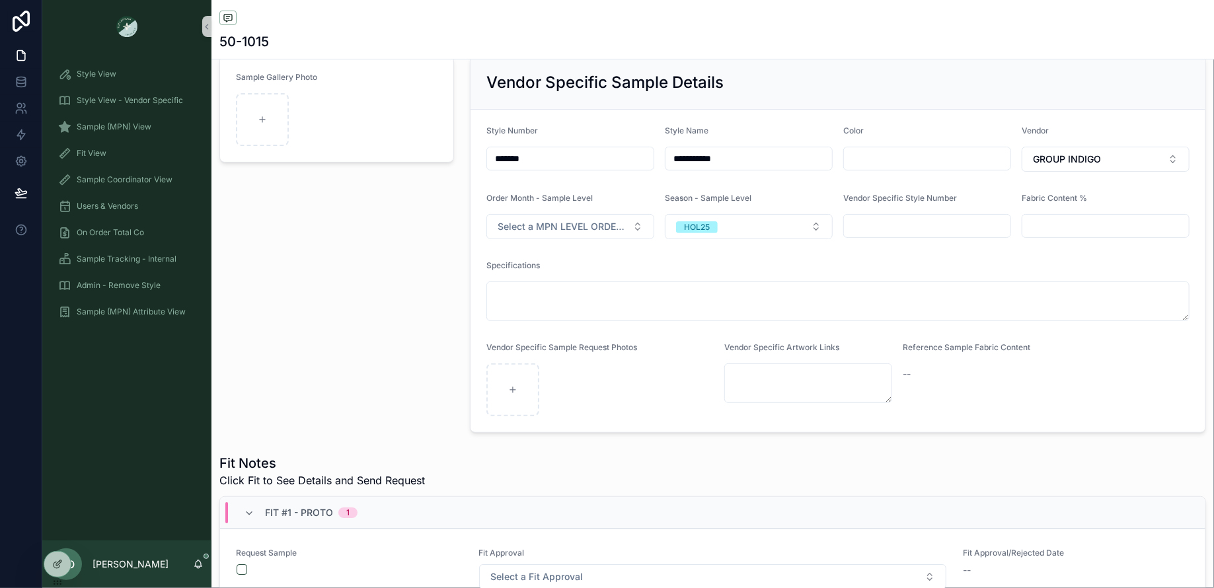
scroll to position [0, 0]
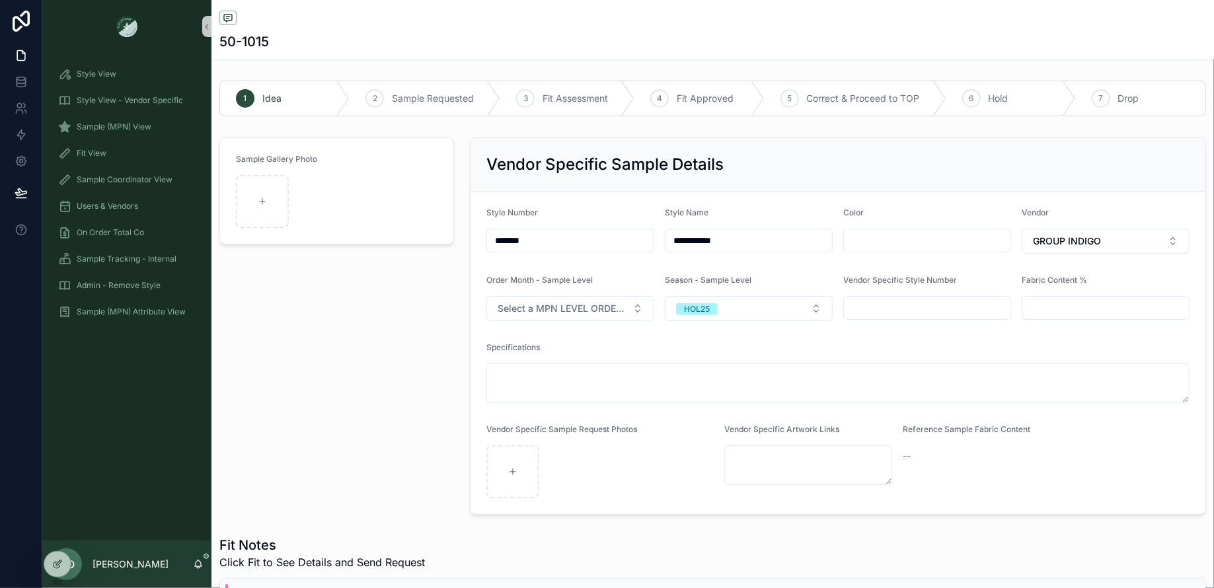
click at [413, 179] on form "Sample Gallery Photo" at bounding box center [336, 191] width 233 height 106
click at [363, 386] on div "Sample Gallery Photo" at bounding box center [337, 326] width 251 height 388
click at [396, 319] on div "Sample Gallery Photo" at bounding box center [337, 326] width 251 height 388
click at [114, 130] on span "Sample (MPN) View" at bounding box center [114, 127] width 75 height 11
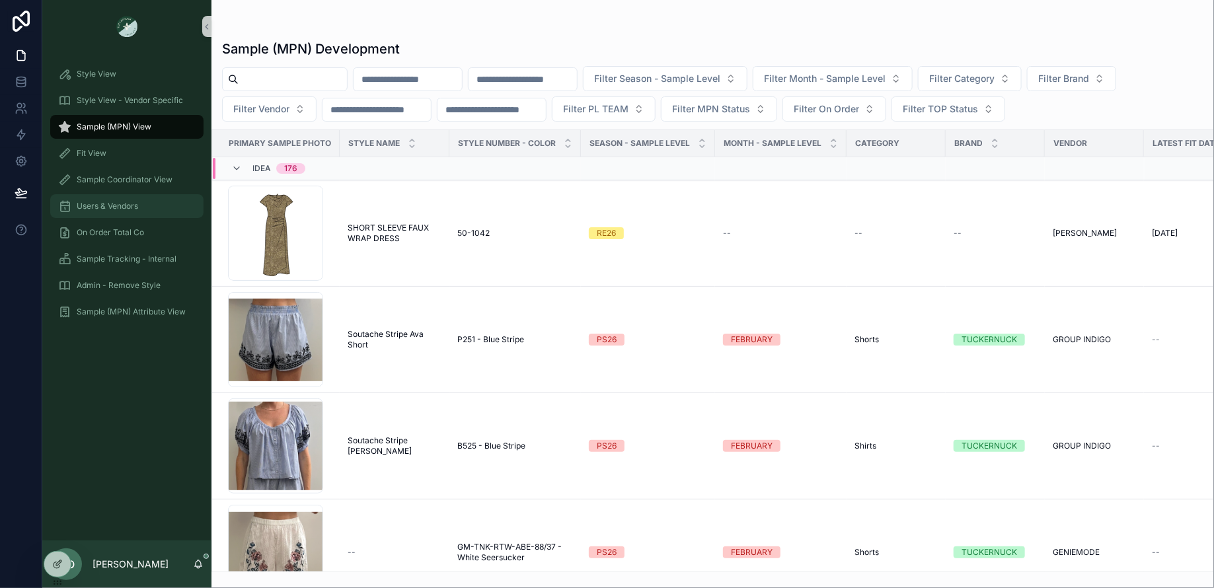
click at [122, 202] on span "Users & Vendors" at bounding box center [107, 206] width 61 height 11
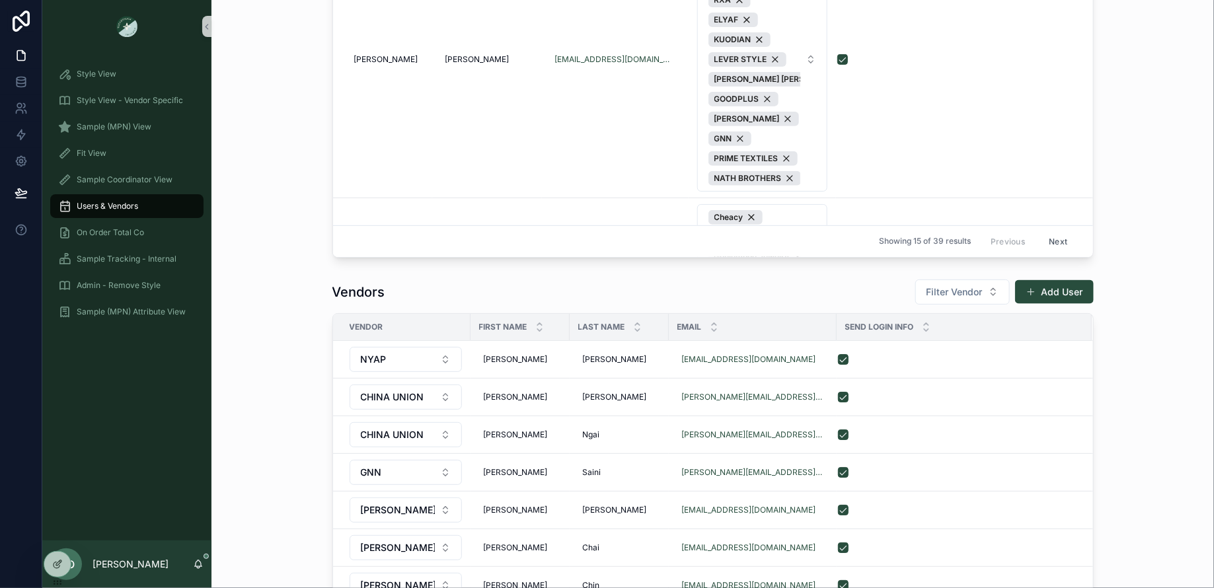
scroll to position [919, 0]
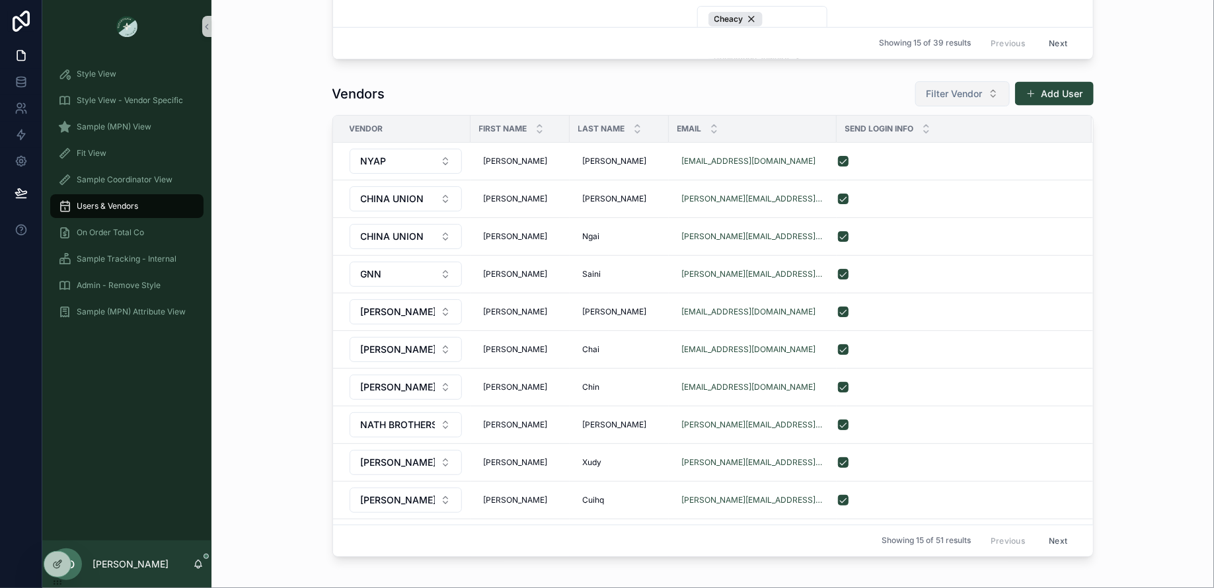
click at [937, 81] on button "Filter Vendor" at bounding box center [963, 93] width 95 height 25
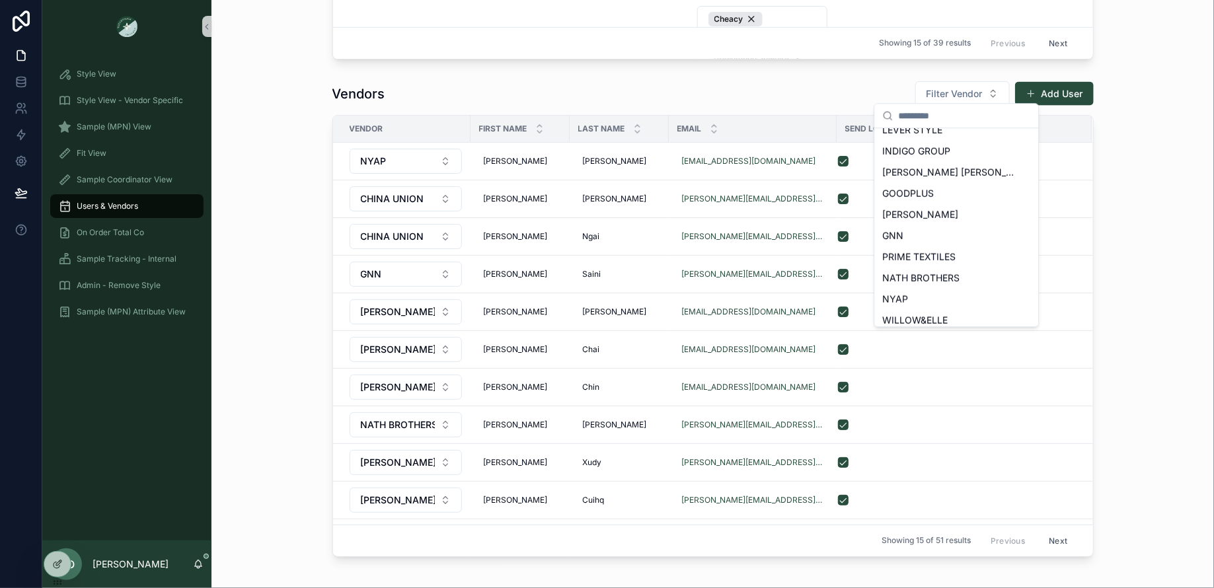
scroll to position [610, 0]
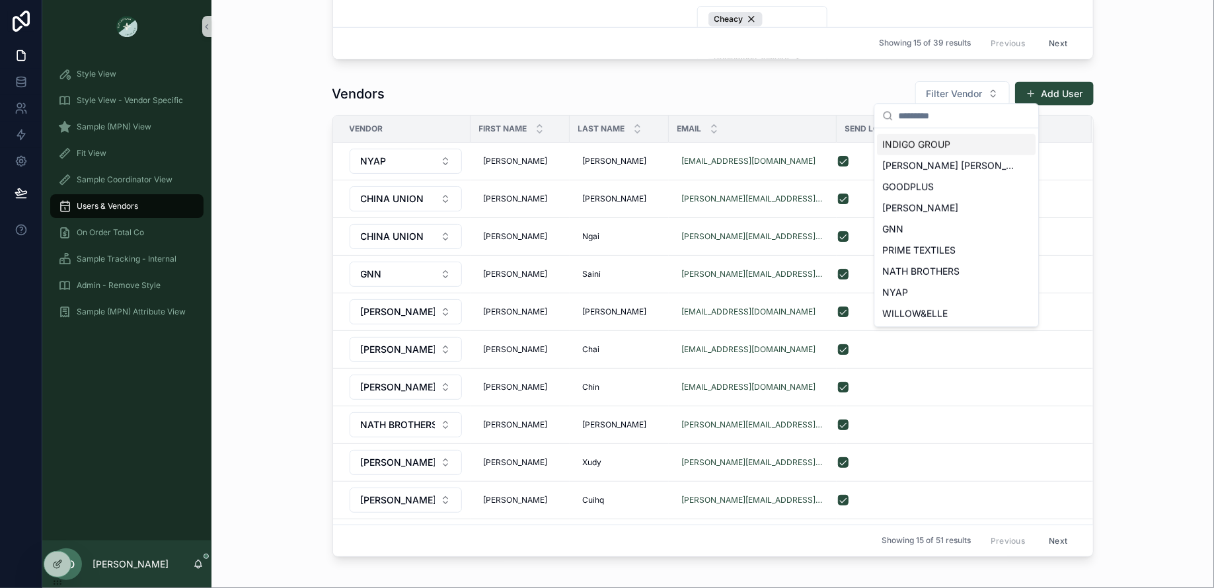
click at [925, 146] on span "INDIGO GROUP" at bounding box center [917, 144] width 68 height 13
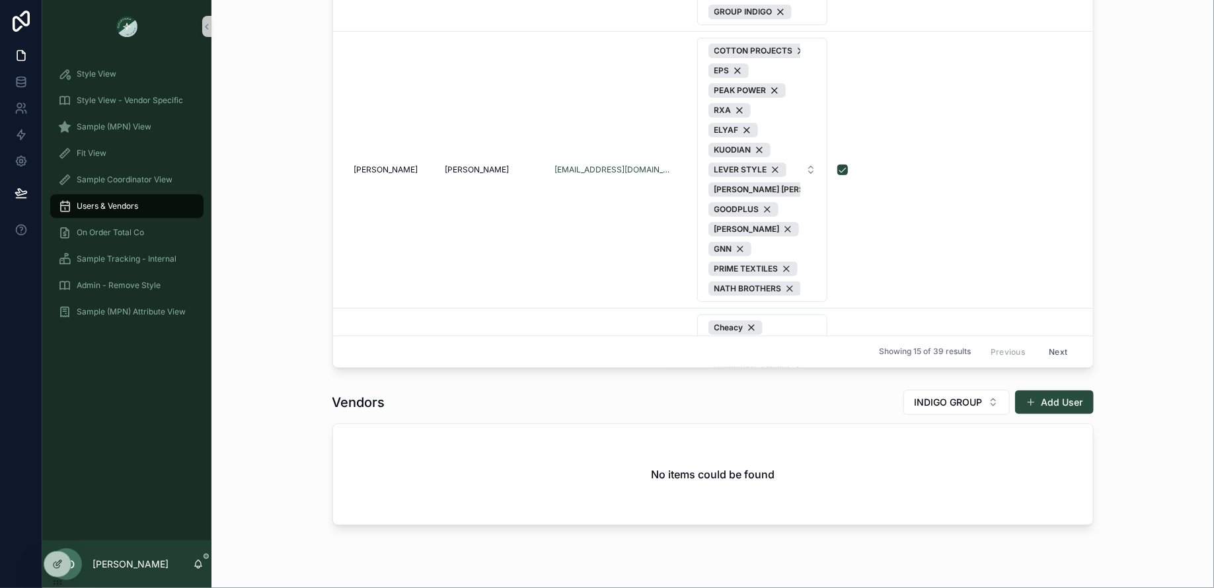
click at [1156, 262] on div "Internal Users Filter Vendors visible to user collection Add User First Name La…" at bounding box center [713, 130] width 982 height 488
click at [96, 130] on span "Sample (MPN) View" at bounding box center [114, 127] width 75 height 11
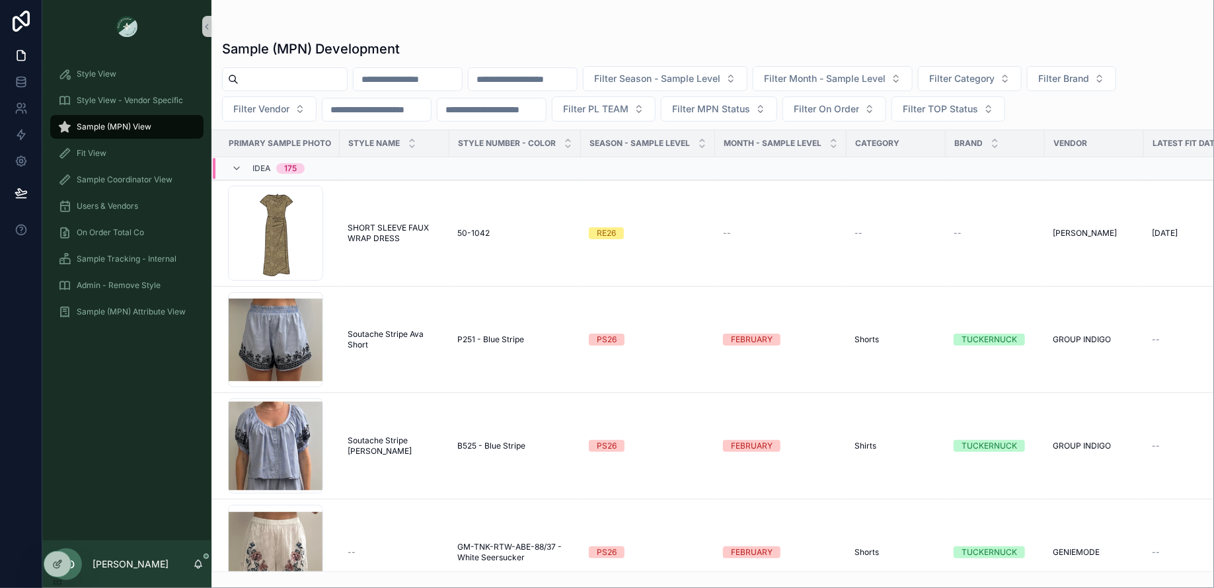
click at [323, 78] on input "scrollable content" at bounding box center [293, 79] width 108 height 19
type input "****"
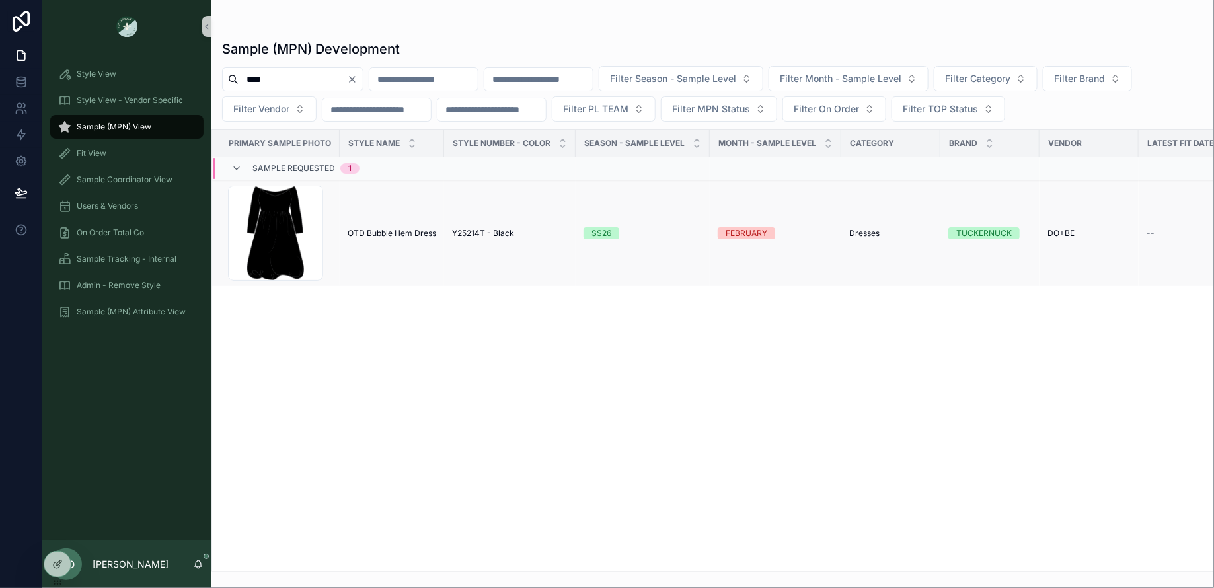
click at [383, 230] on span "OTD Bubble Hem Dress" at bounding box center [392, 233] width 89 height 11
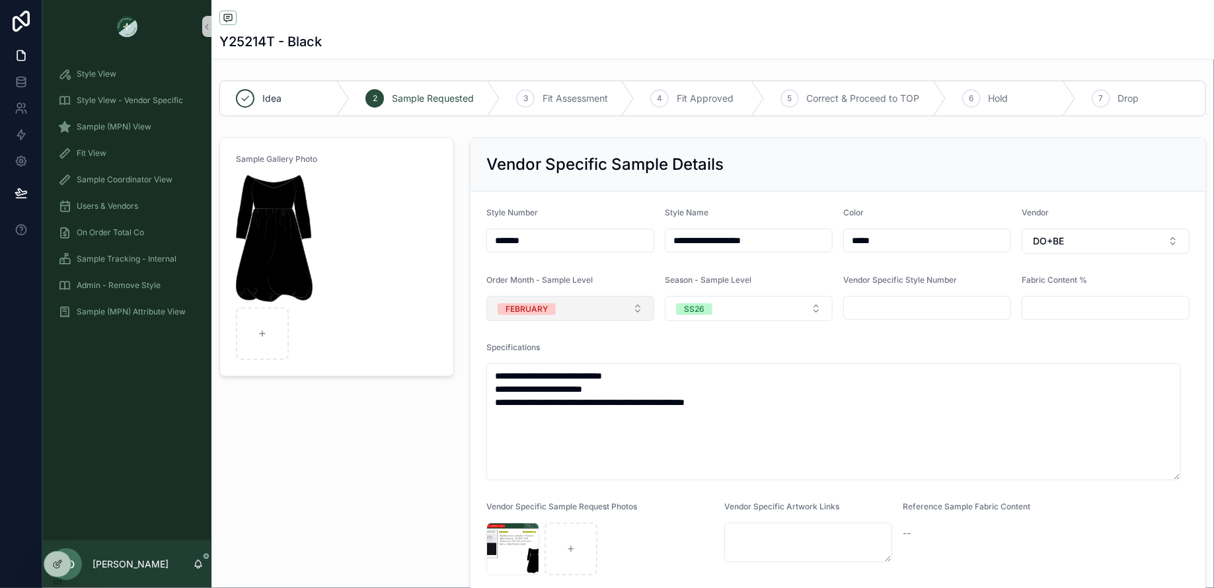
click at [566, 314] on button "FEBRUARY" at bounding box center [571, 308] width 168 height 25
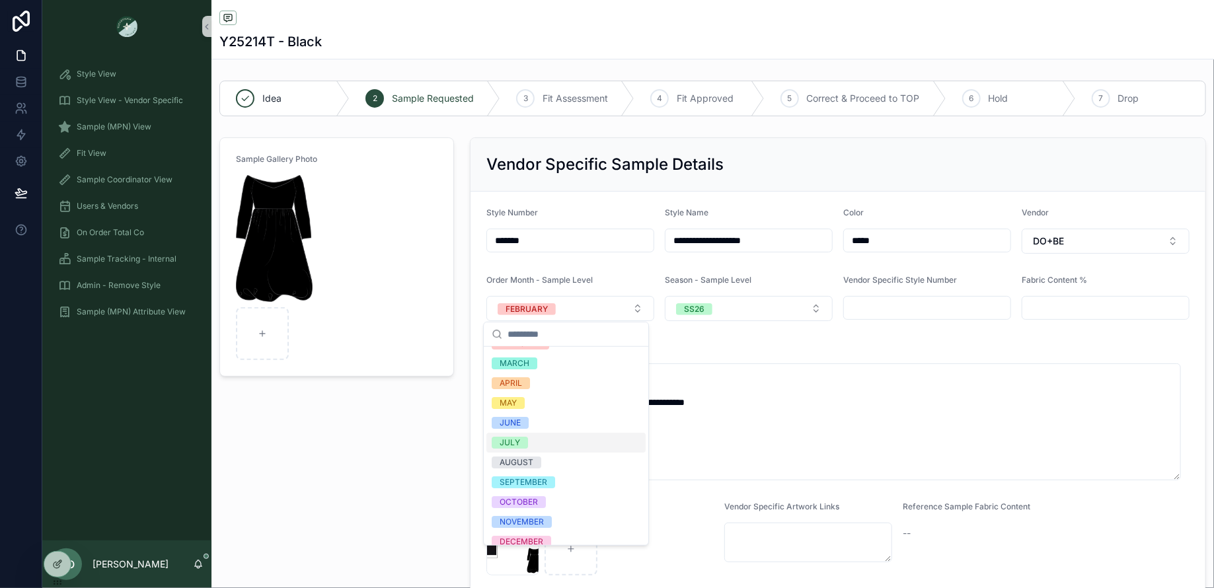
scroll to position [64, 0]
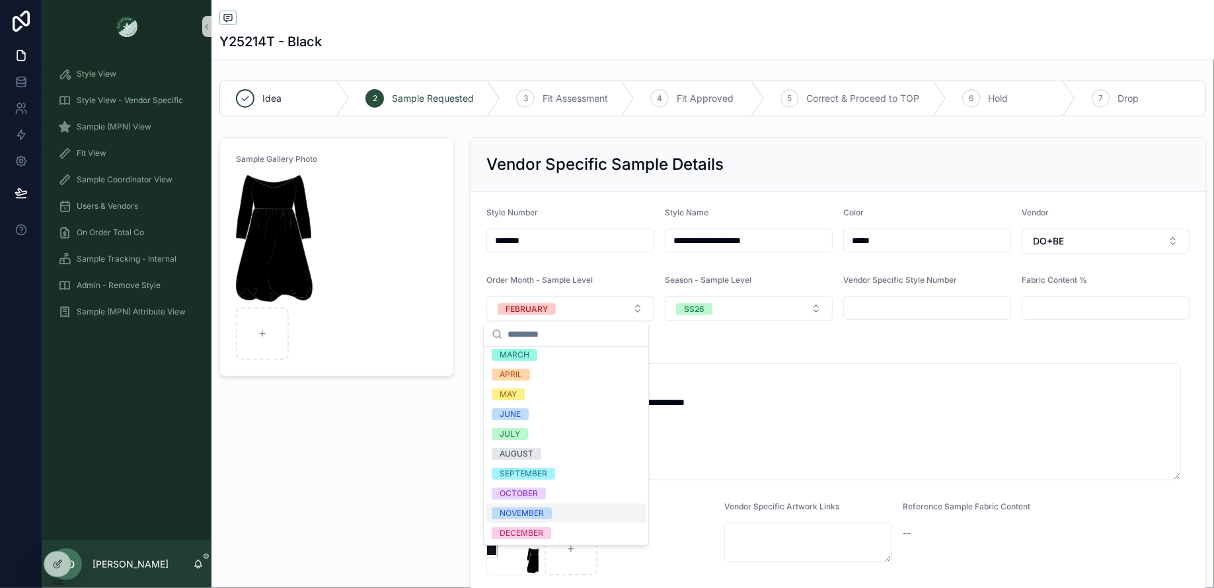
click at [537, 518] on div "NOVEMBER" at bounding box center [522, 514] width 44 height 12
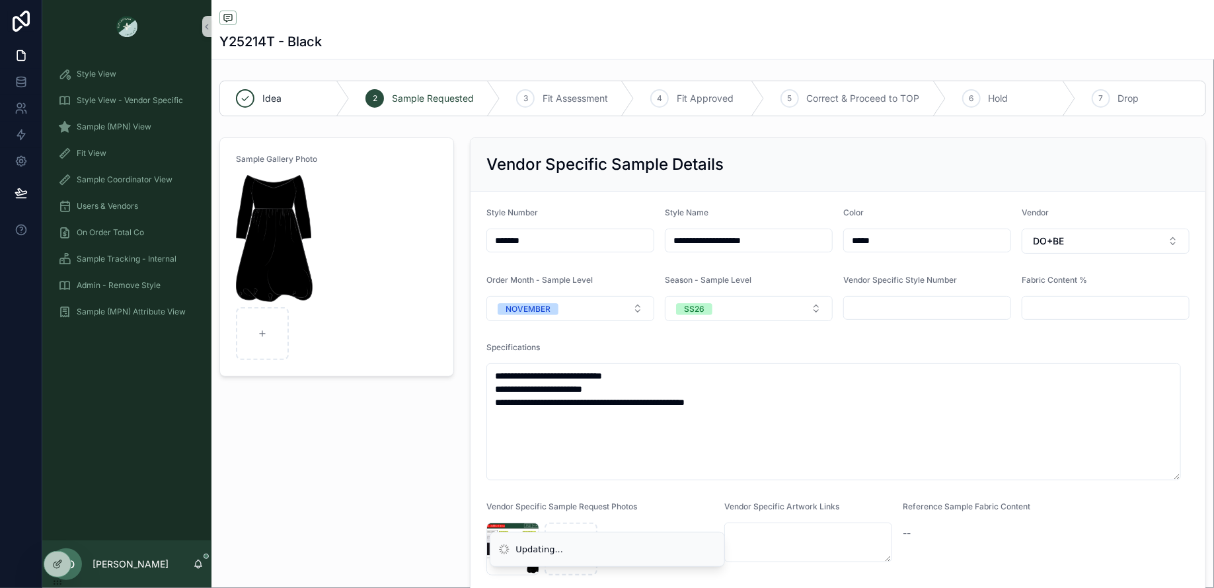
click at [317, 475] on div "Sample Gallery Photo" at bounding box center [337, 364] width 251 height 465
click at [725, 306] on button "SS26" at bounding box center [749, 308] width 168 height 25
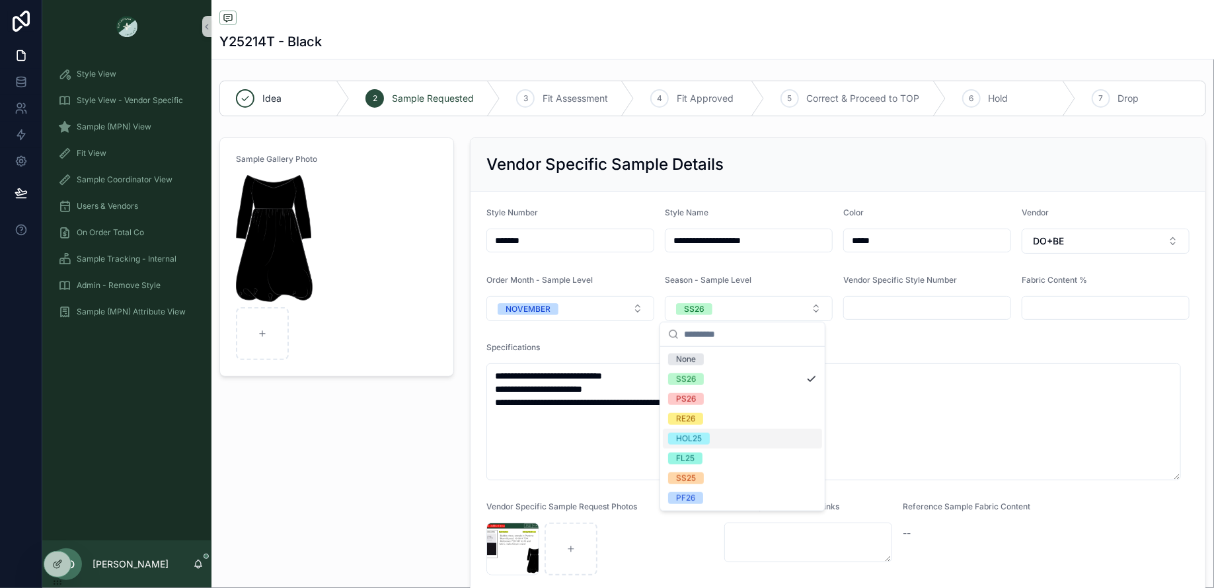
click at [704, 438] on span "HOL25" at bounding box center [689, 439] width 42 height 12
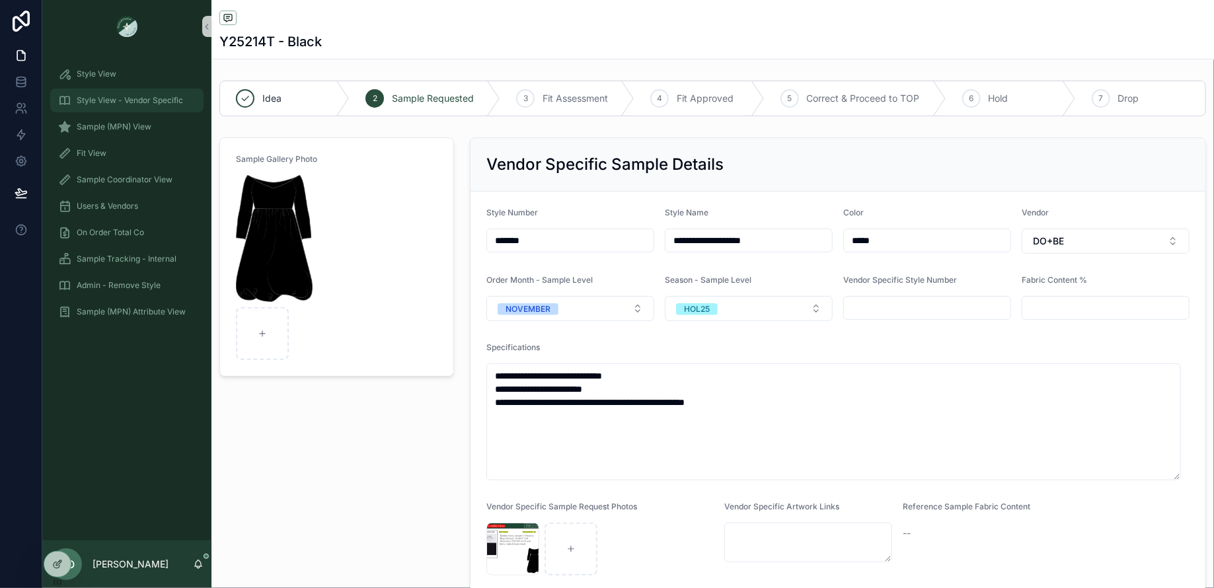
click at [89, 112] on link "Style View - Vendor Specific" at bounding box center [126, 101] width 153 height 24
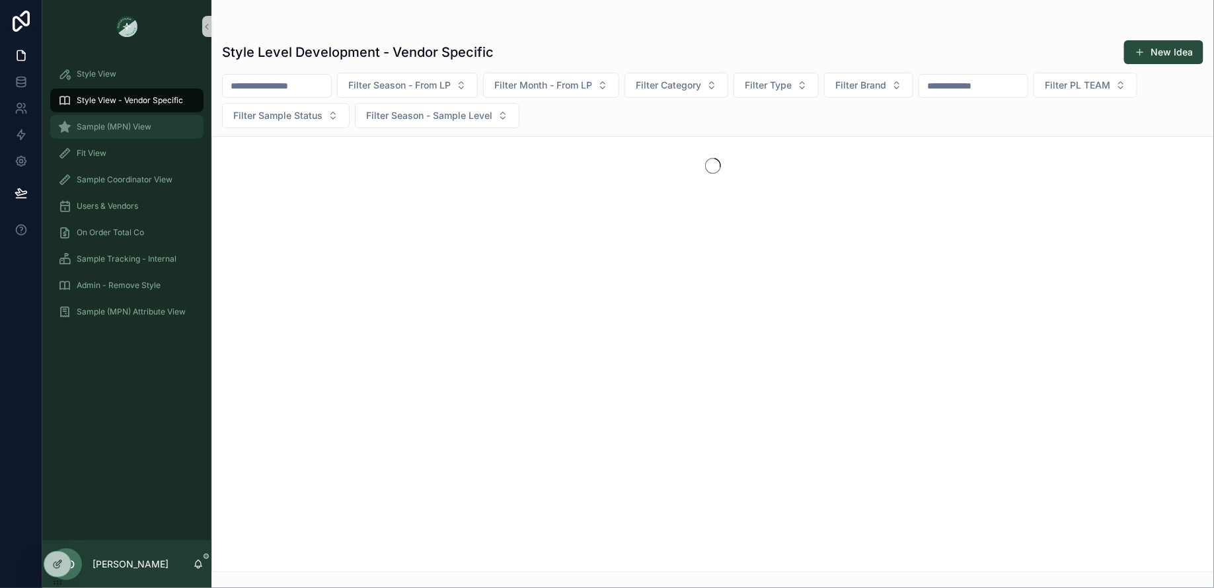
click at [91, 118] on div "Sample (MPN) View" at bounding box center [127, 126] width 138 height 21
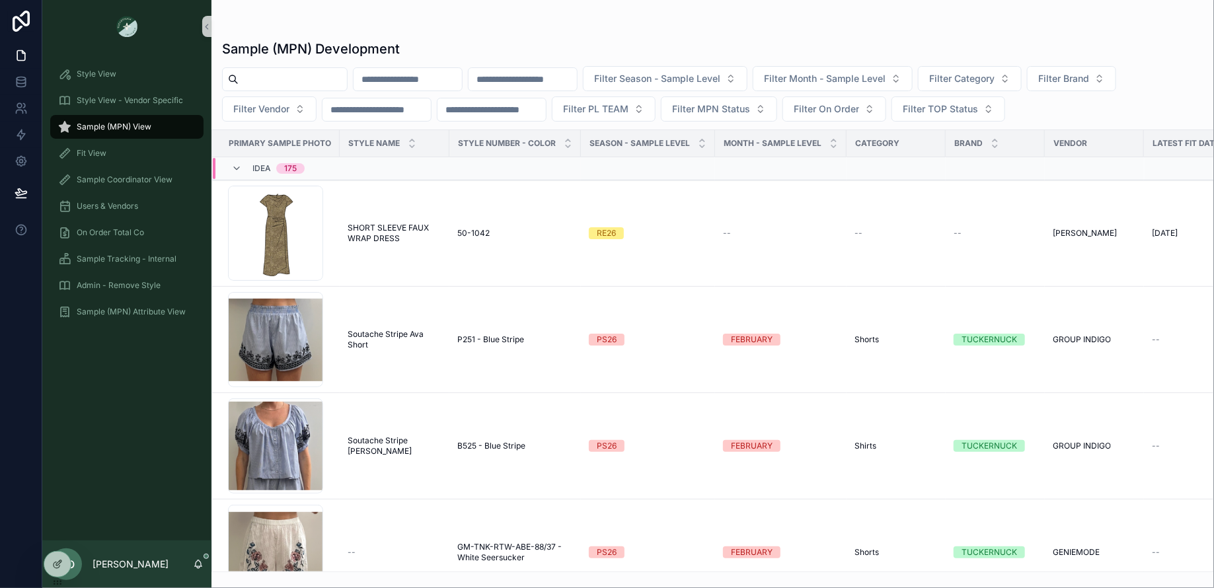
click at [299, 80] on input "scrollable content" at bounding box center [293, 79] width 108 height 19
paste input "*****"
type input "*****"
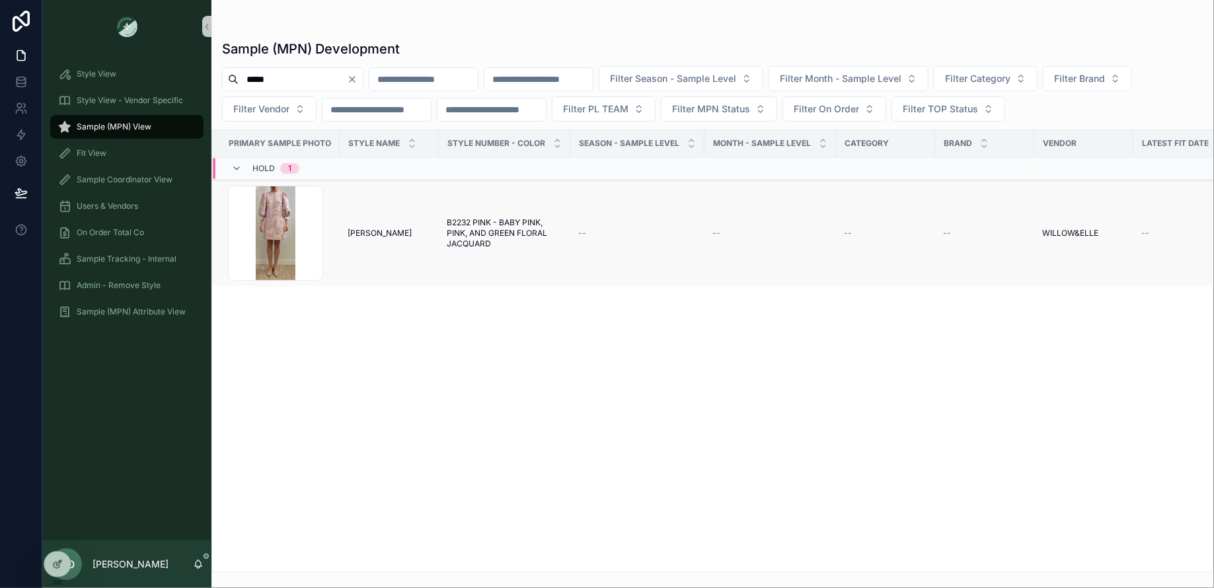
click at [483, 227] on span "B2232 PINK - BABY PINK, PINK, AND GREEN FLORAL JACQUARD" at bounding box center [505, 234] width 116 height 32
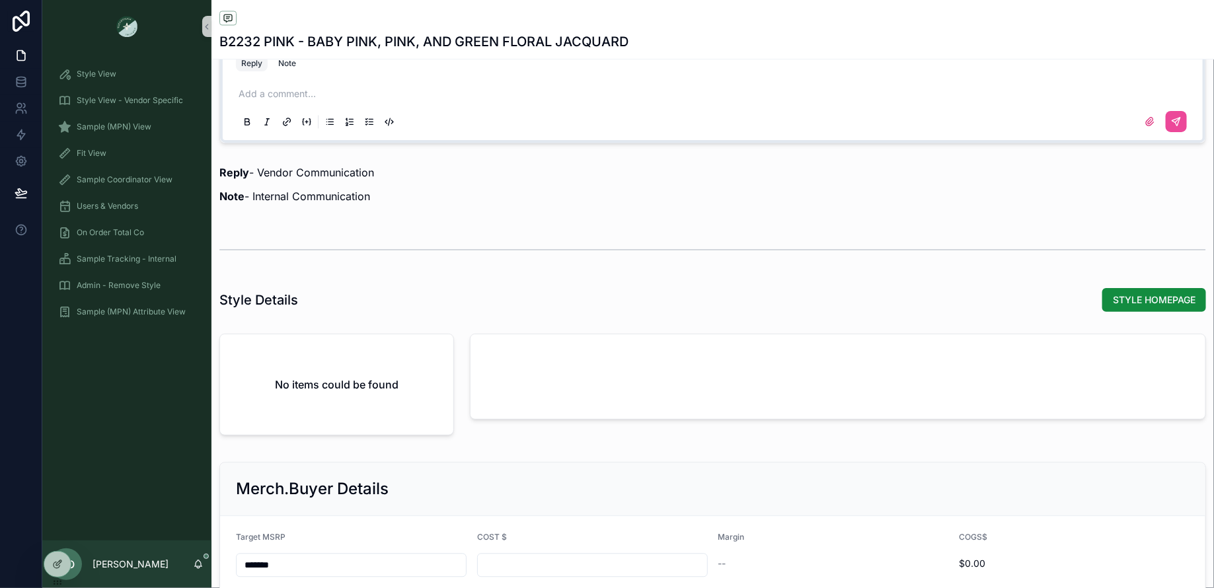
scroll to position [1310, 0]
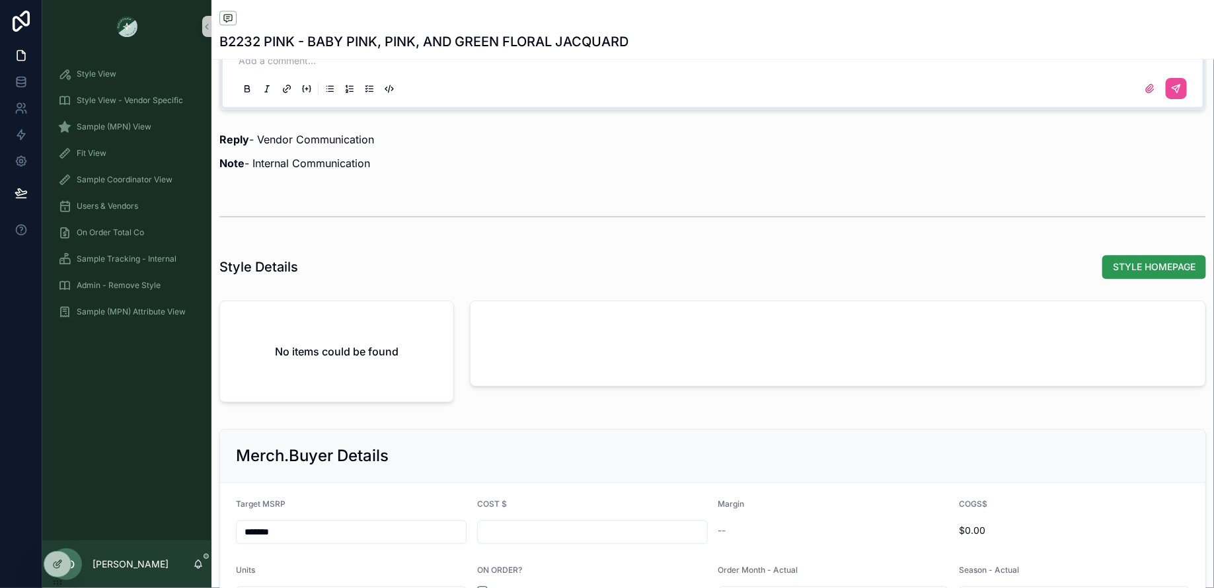
click at [1149, 263] on span "STYLE HOMEPAGE" at bounding box center [1154, 266] width 83 height 13
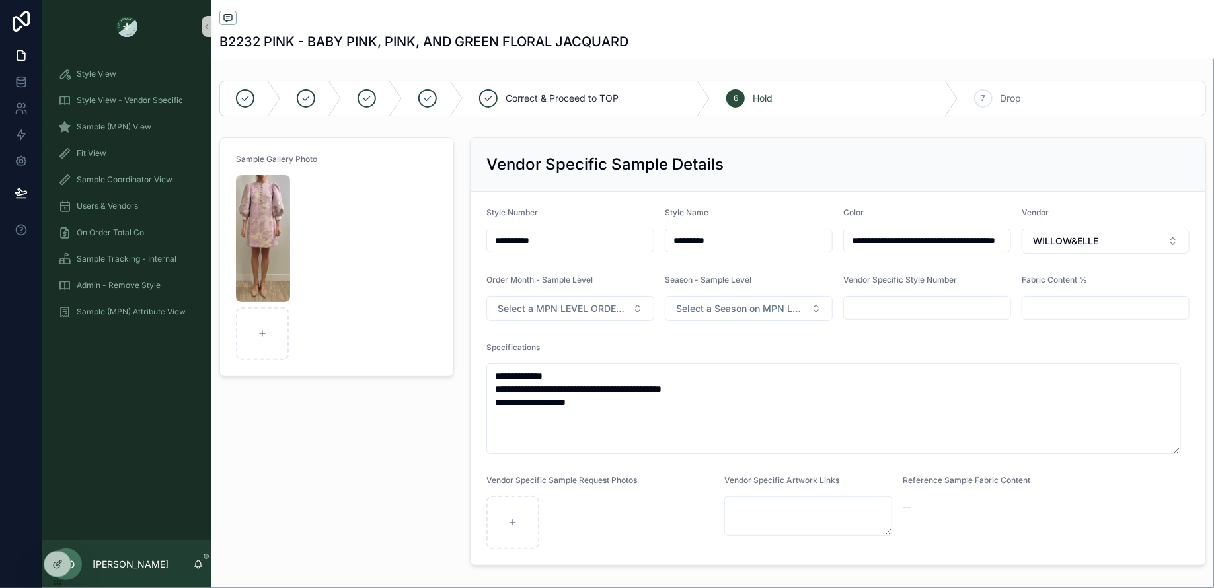
click at [418, 426] on div "Sample Gallery Photo" at bounding box center [337, 351] width 251 height 439
drag, startPoint x: 112, startPoint y: 71, endPoint x: 190, endPoint y: 75, distance: 78.7
click at [111, 71] on span "Style View" at bounding box center [97, 74] width 40 height 11
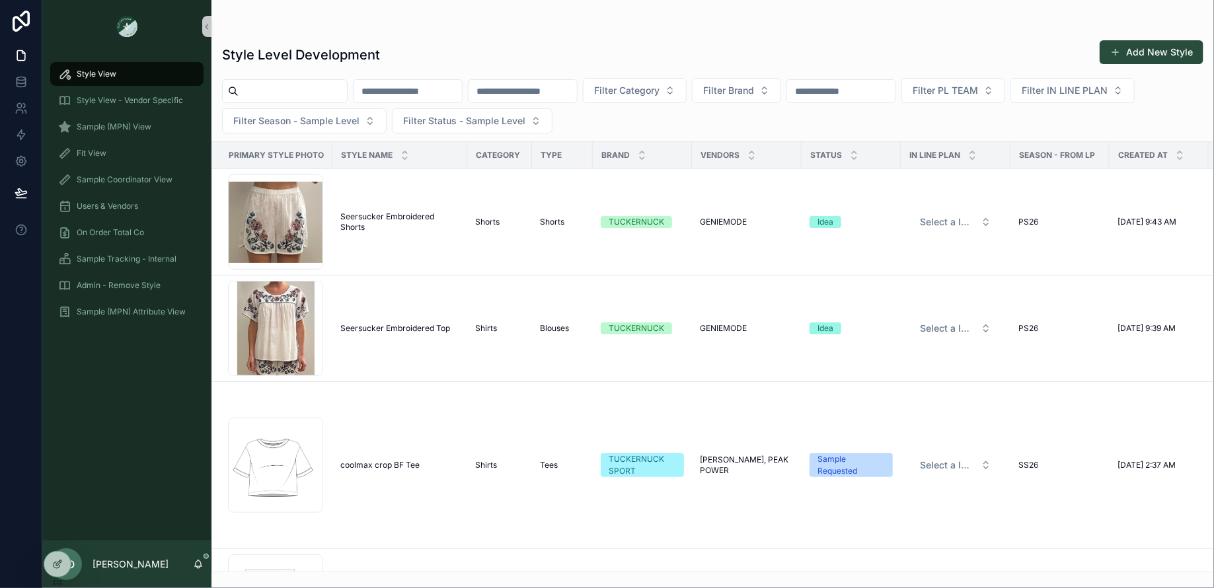
click at [275, 82] on input "scrollable content" at bounding box center [293, 91] width 108 height 19
paste input "*******"
type input "*******"
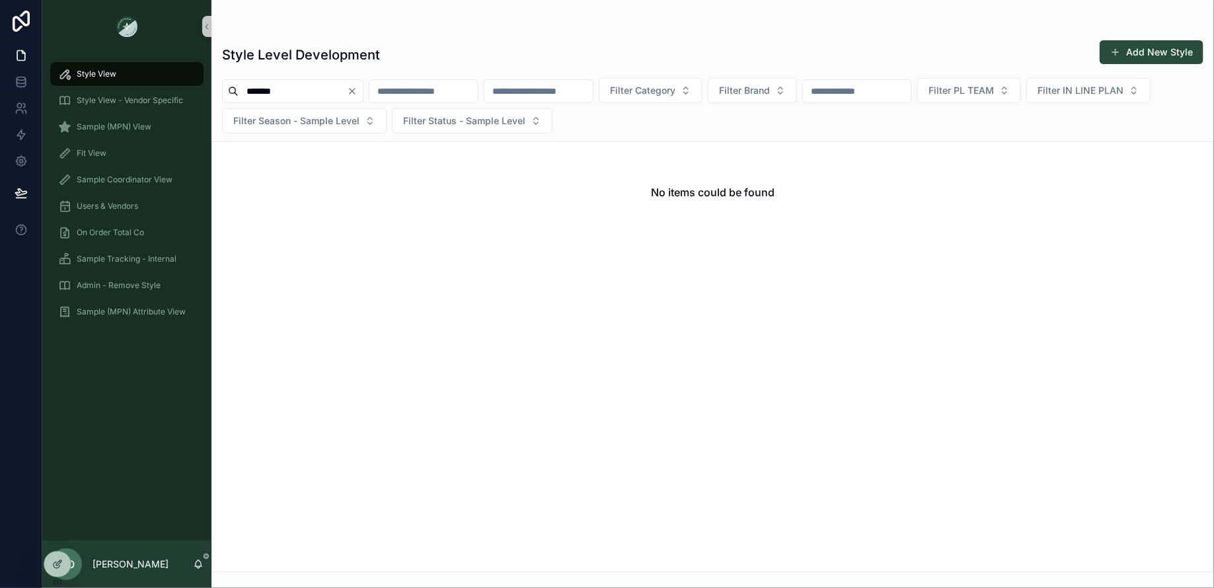
click at [358, 93] on icon "Clear" at bounding box center [352, 91] width 11 height 11
click at [158, 125] on div "Sample (MPN) View" at bounding box center [127, 126] width 138 height 21
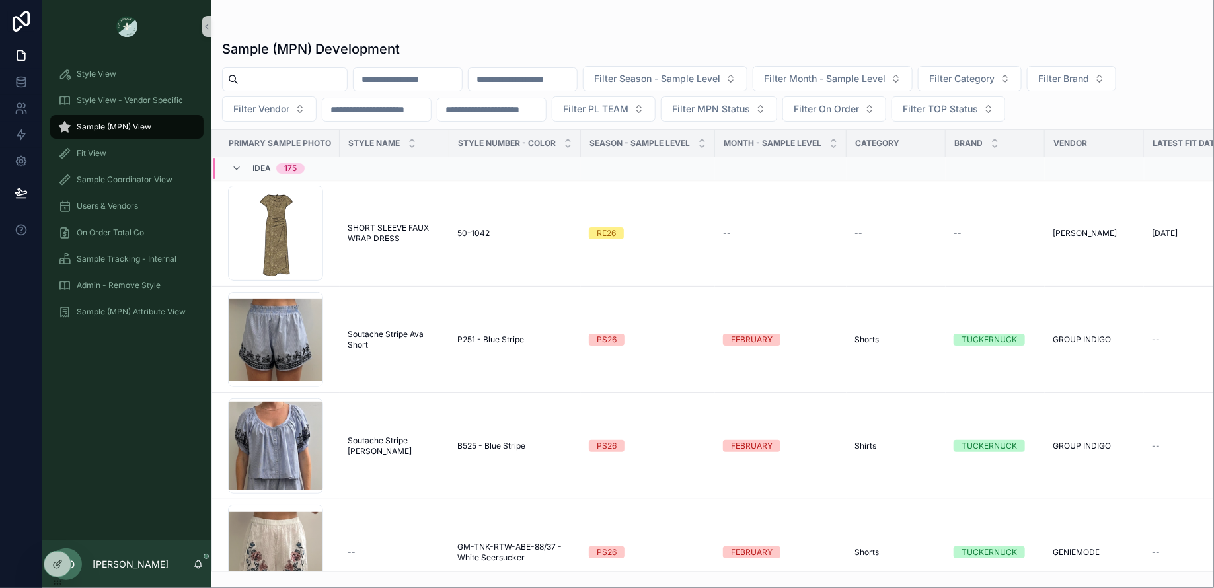
click at [266, 75] on input "scrollable content" at bounding box center [293, 79] width 108 height 19
paste input "*******"
type input "*******"
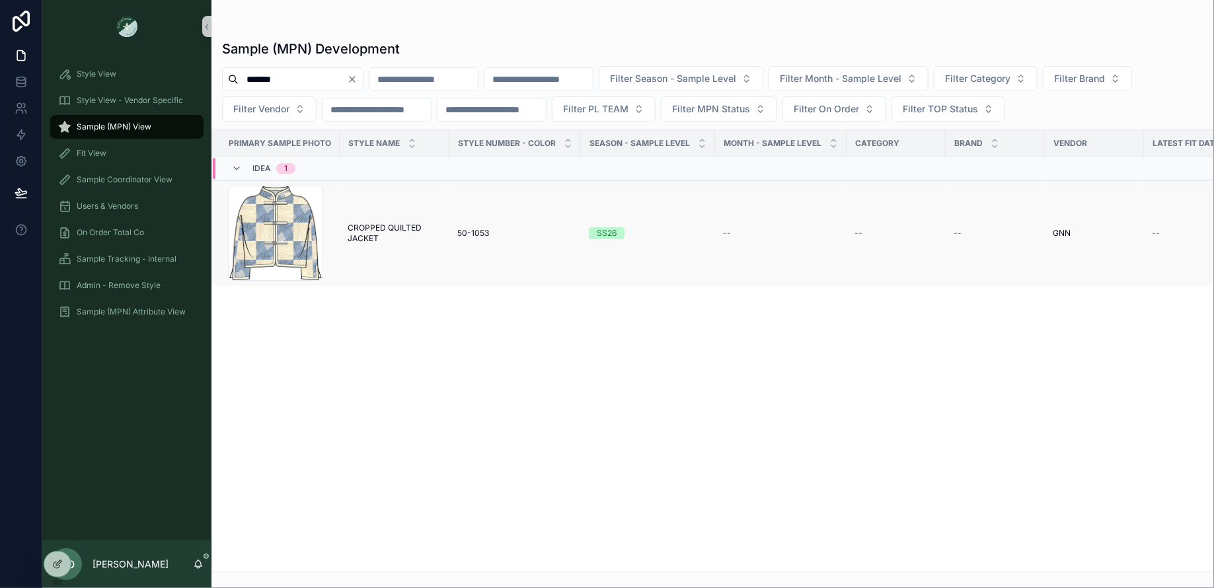
click at [390, 227] on span "CROPPED QUILTED JACKET" at bounding box center [395, 233] width 94 height 21
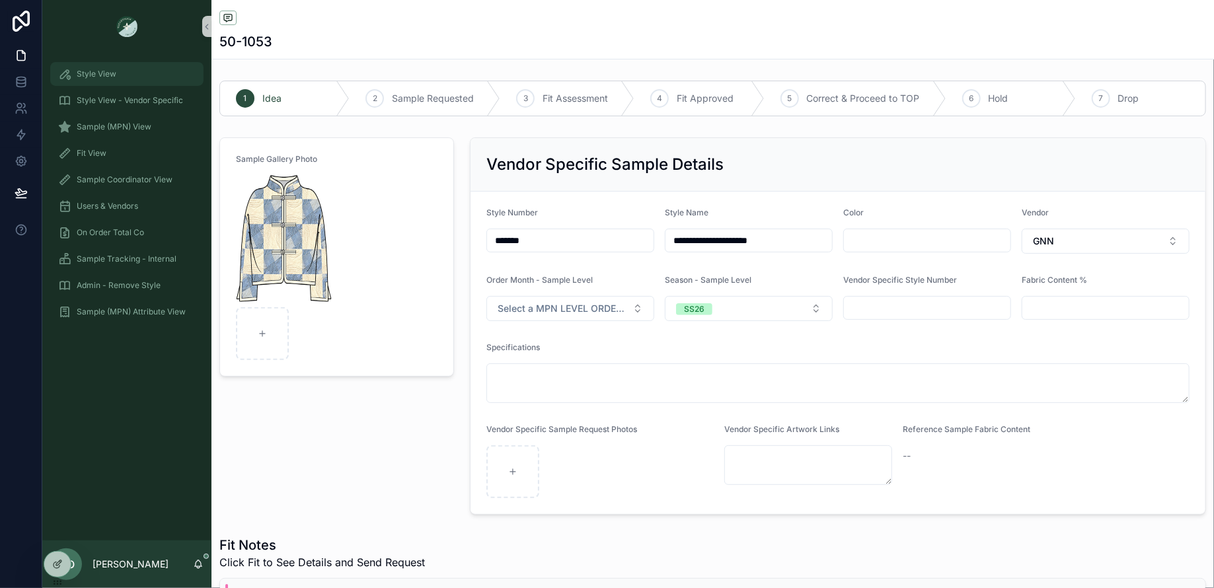
click at [100, 65] on div "Style View" at bounding box center [127, 73] width 138 height 21
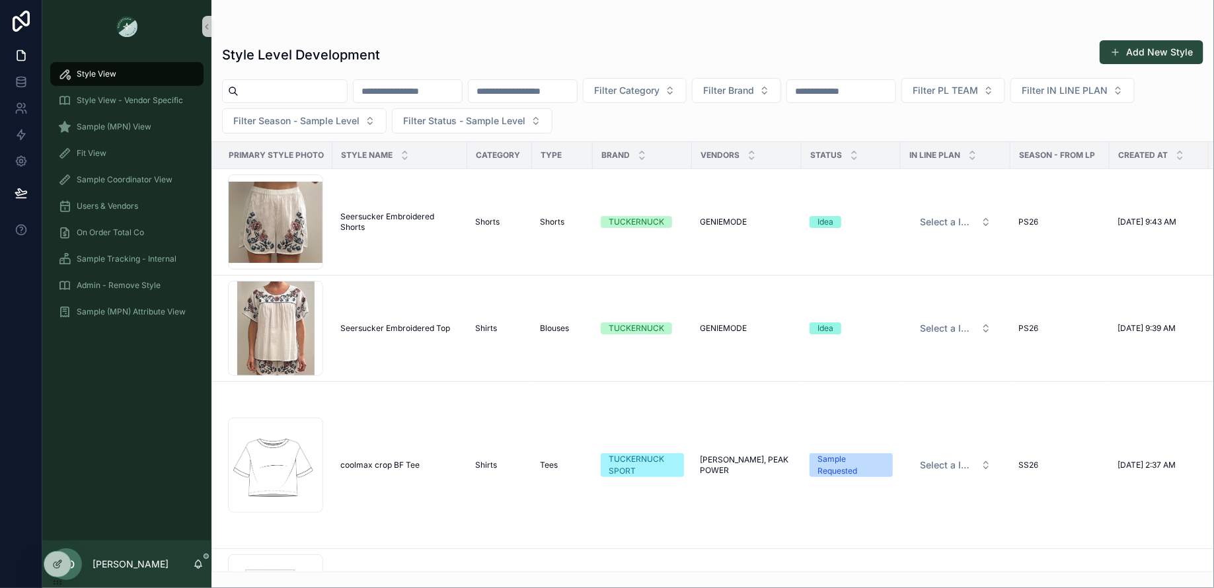
click at [262, 85] on input "scrollable content" at bounding box center [293, 91] width 108 height 19
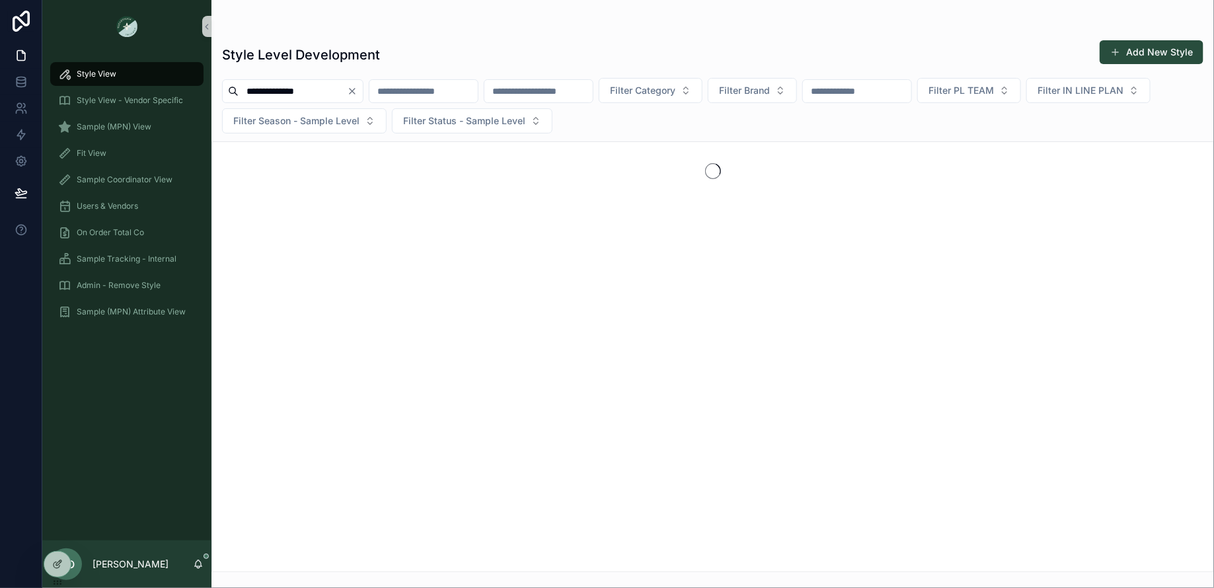
type input "**********"
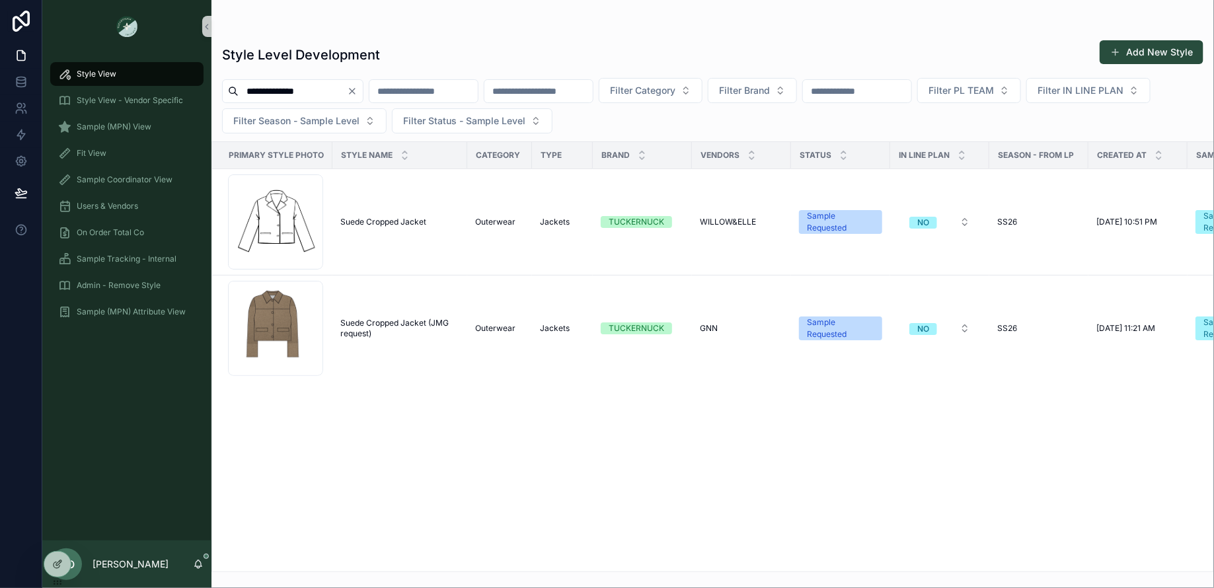
click at [358, 91] on icon "Clear" at bounding box center [352, 91] width 11 height 11
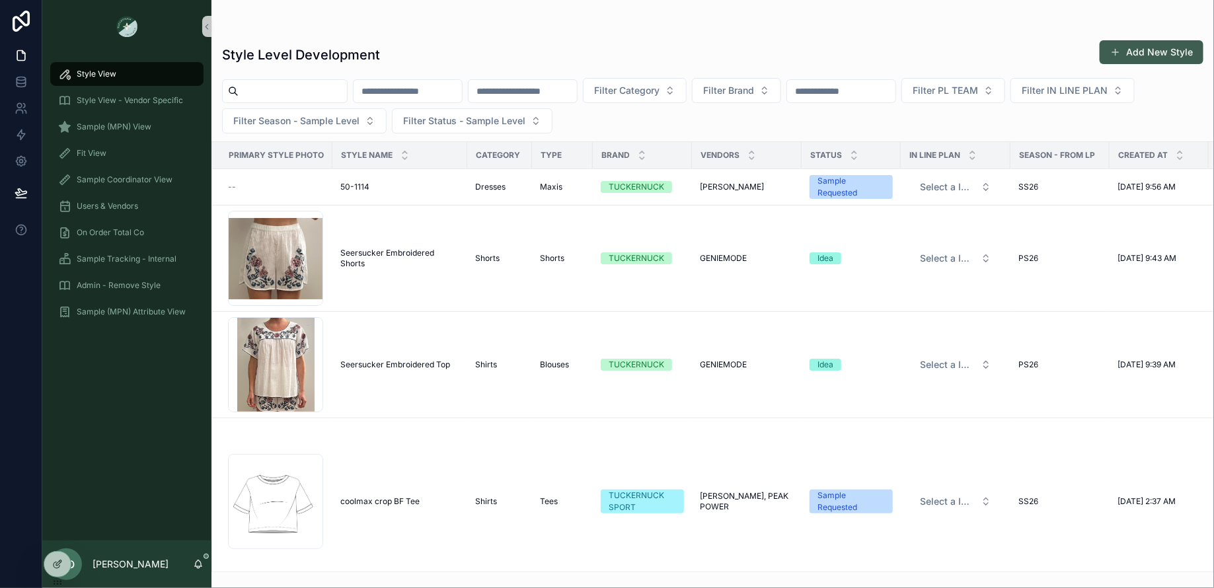
click at [1136, 51] on button "Add New Style" at bounding box center [1152, 52] width 104 height 24
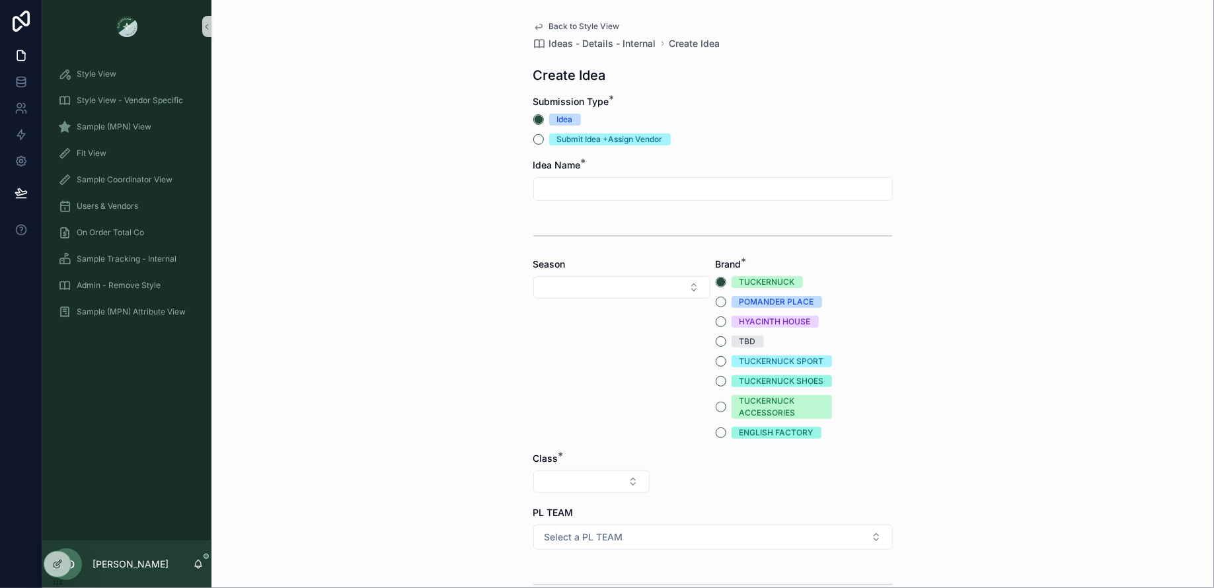
click at [598, 185] on input "scrollable content" at bounding box center [713, 189] width 358 height 19
type input "**********"
click at [576, 290] on button "Select Button" at bounding box center [622, 287] width 177 height 22
type input "**"
click at [559, 356] on span "SS26" at bounding box center [548, 360] width 24 height 13
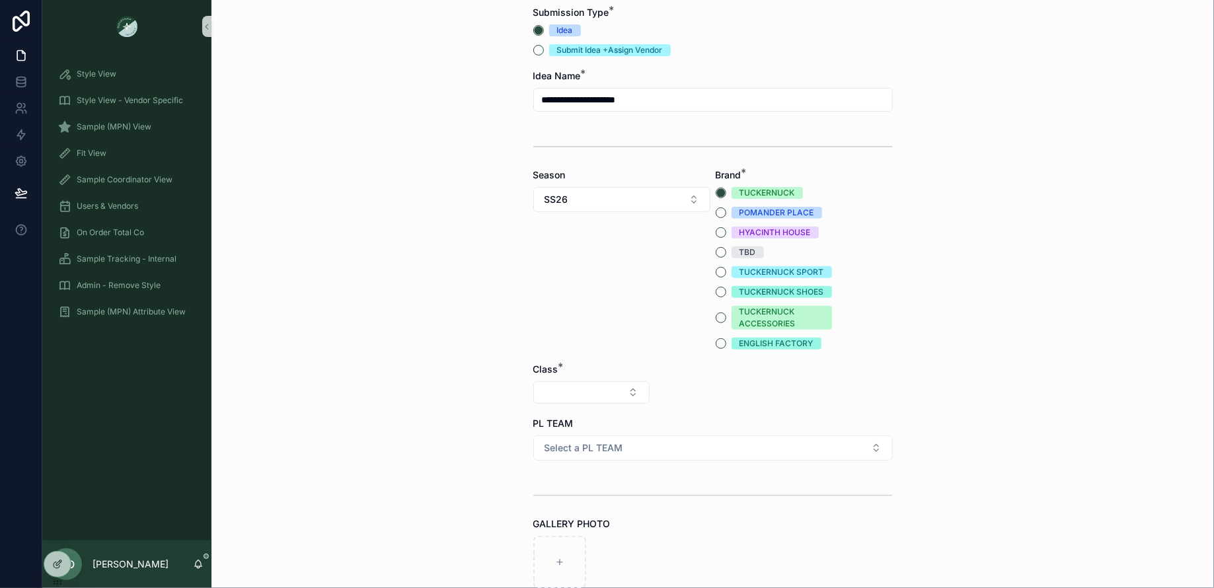
scroll to position [94, 0]
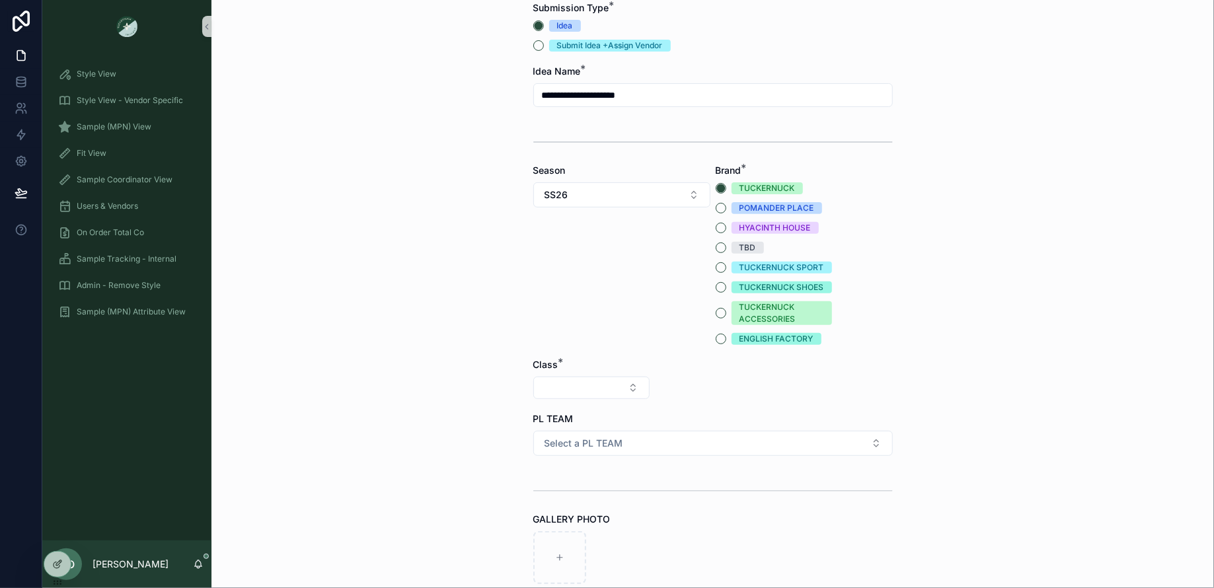
click at [556, 400] on form "**********" at bounding box center [714, 456] width 360 height 910
click at [544, 387] on button "Select Button" at bounding box center [592, 388] width 116 height 22
click at [526, 498] on span "Clothing" at bounding box center [530, 502] width 36 height 13
click at [688, 401] on div "Category *" at bounding box center [713, 380] width 116 height 44
click at [675, 393] on button "Select Button" at bounding box center [713, 388] width 116 height 22
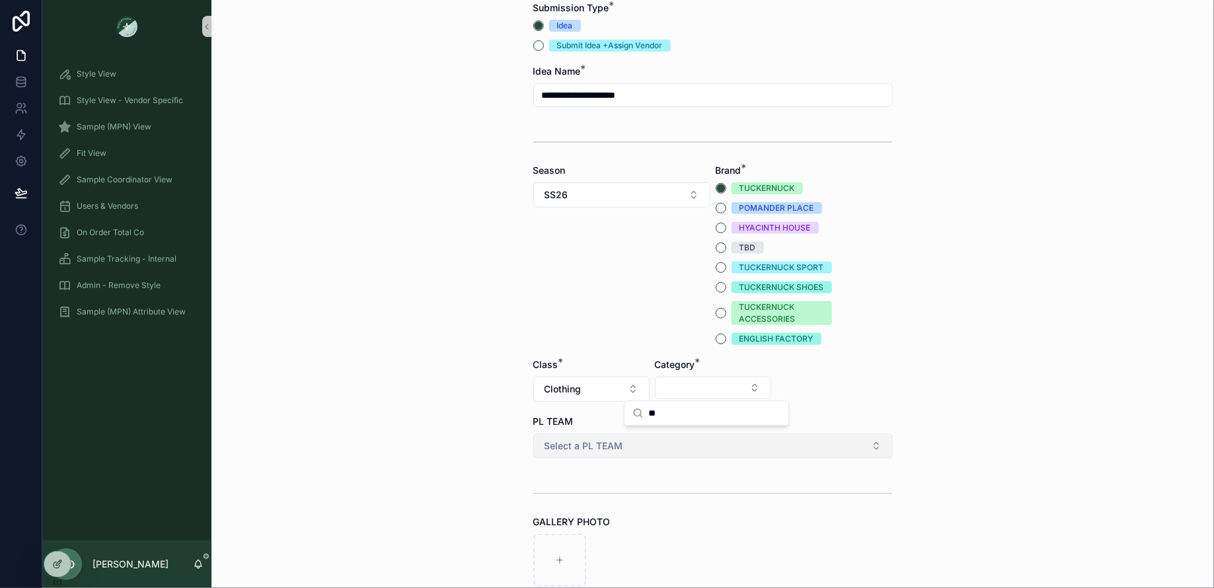
type input "*"
type input "*****"
click at [702, 438] on div "Outerwear" at bounding box center [706, 438] width 159 height 21
click at [777, 396] on button "Select Button" at bounding box center [835, 388] width 116 height 22
click at [784, 479] on span "Jackets" at bounding box center [771, 481] width 34 height 13
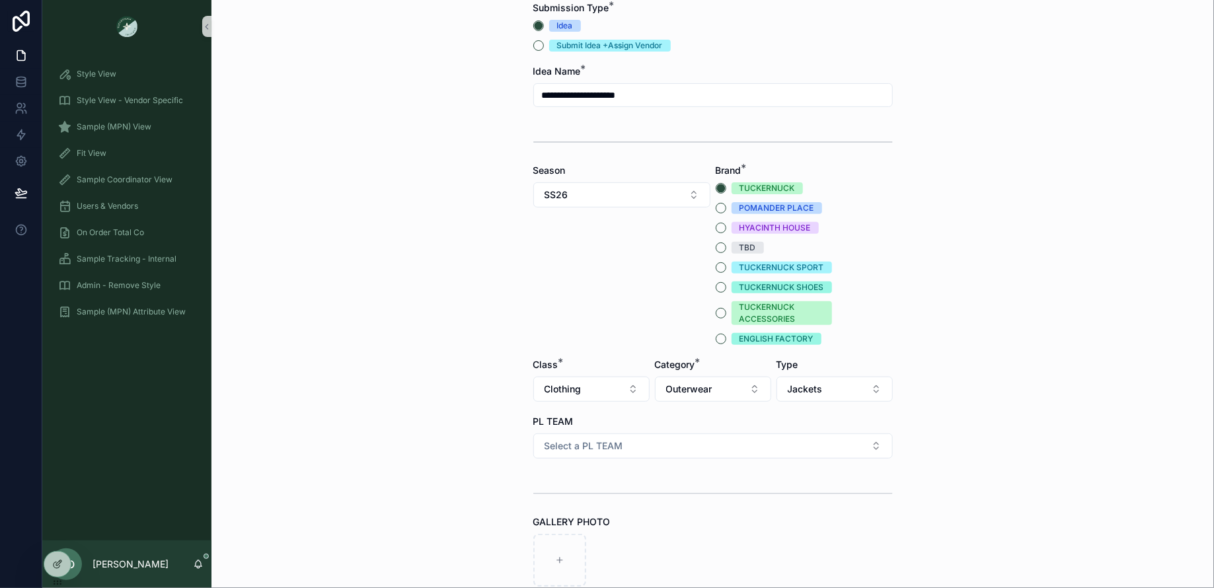
click at [547, 463] on form "**********" at bounding box center [714, 457] width 360 height 912
click at [565, 454] on button "Select a PL TEAM" at bounding box center [714, 446] width 360 height 25
click at [559, 498] on span "DC" at bounding box center [550, 498] width 28 height 12
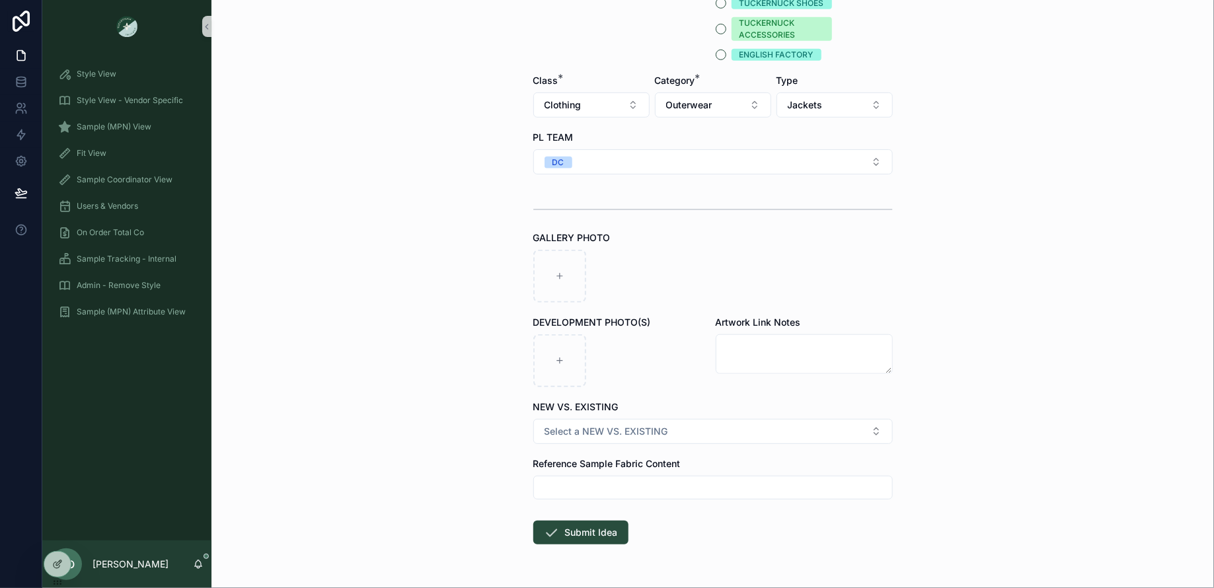
scroll to position [381, 0]
drag, startPoint x: 417, startPoint y: 383, endPoint x: 438, endPoint y: 370, distance: 25.3
click at [424, 385] on div "**********" at bounding box center [713, 294] width 1003 height 588
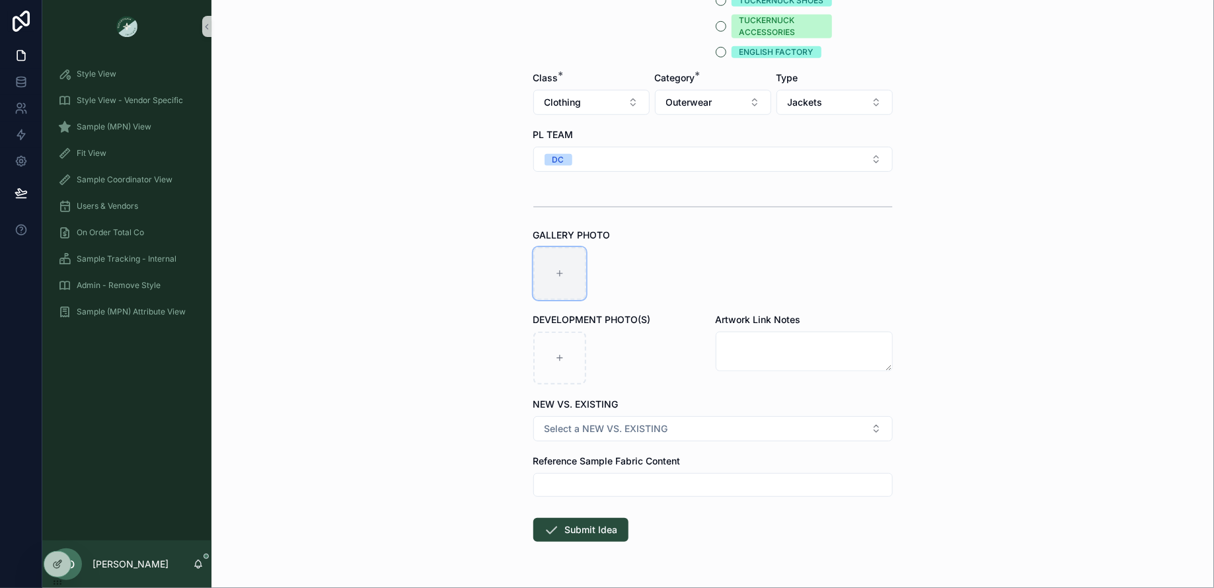
click at [535, 247] on div "scrollable content" at bounding box center [560, 273] width 53 height 53
type input "**********"
click at [422, 493] on div "**********" at bounding box center [713, 294] width 1003 height 588
click at [593, 537] on button "Submit Idea" at bounding box center [581, 530] width 95 height 24
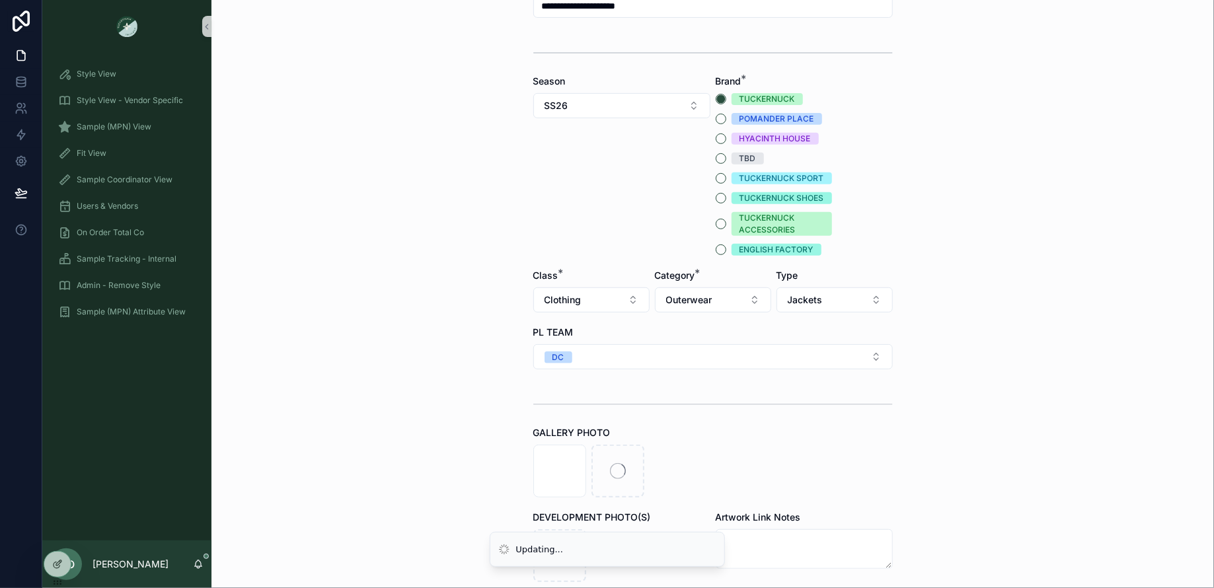
scroll to position [166, 0]
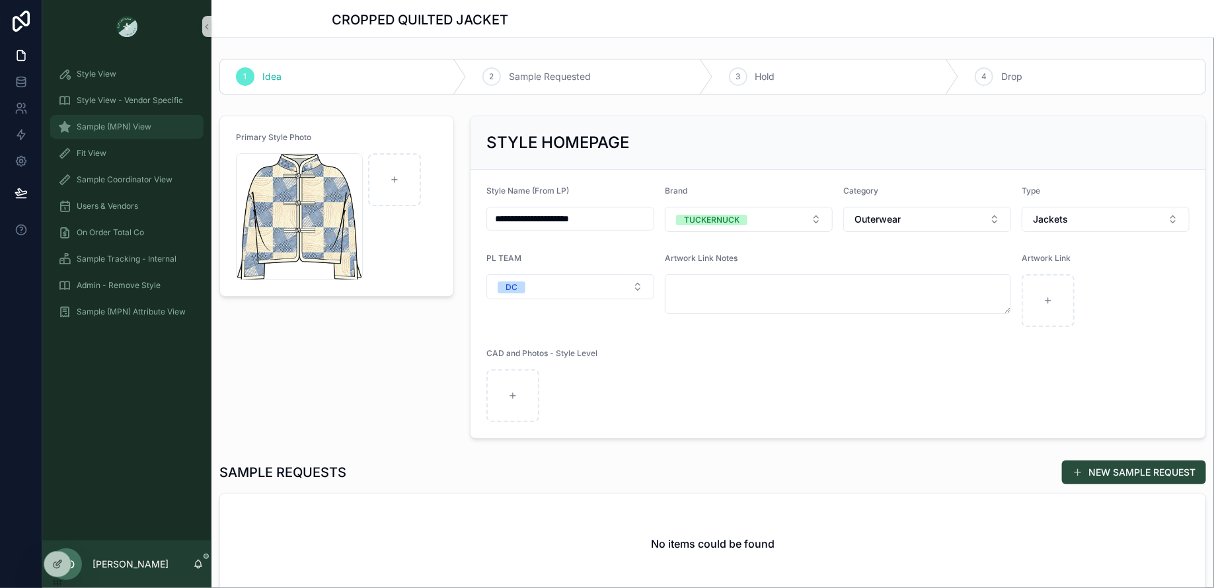
click at [74, 120] on div "Sample (MPN) View" at bounding box center [127, 126] width 138 height 21
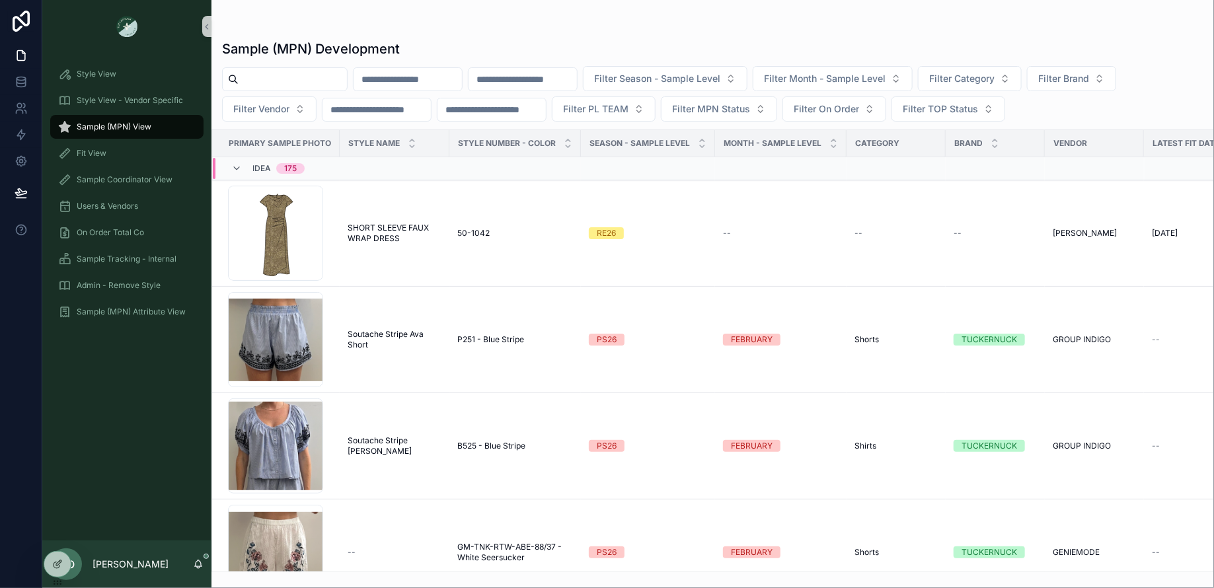
click at [315, 84] on input "scrollable content" at bounding box center [293, 79] width 108 height 19
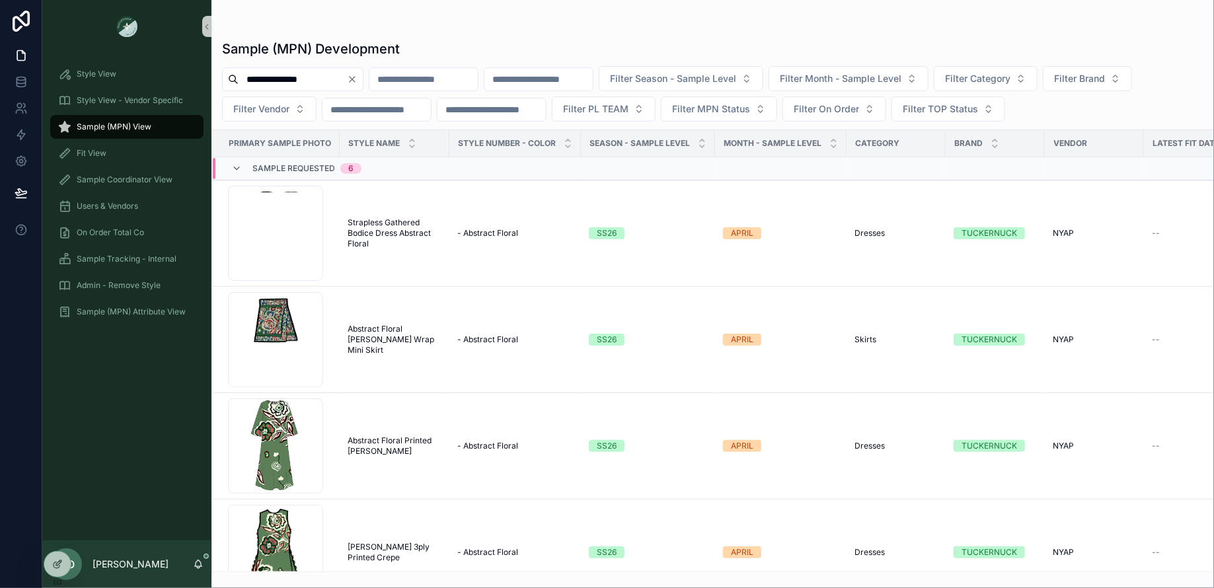
type input "**********"
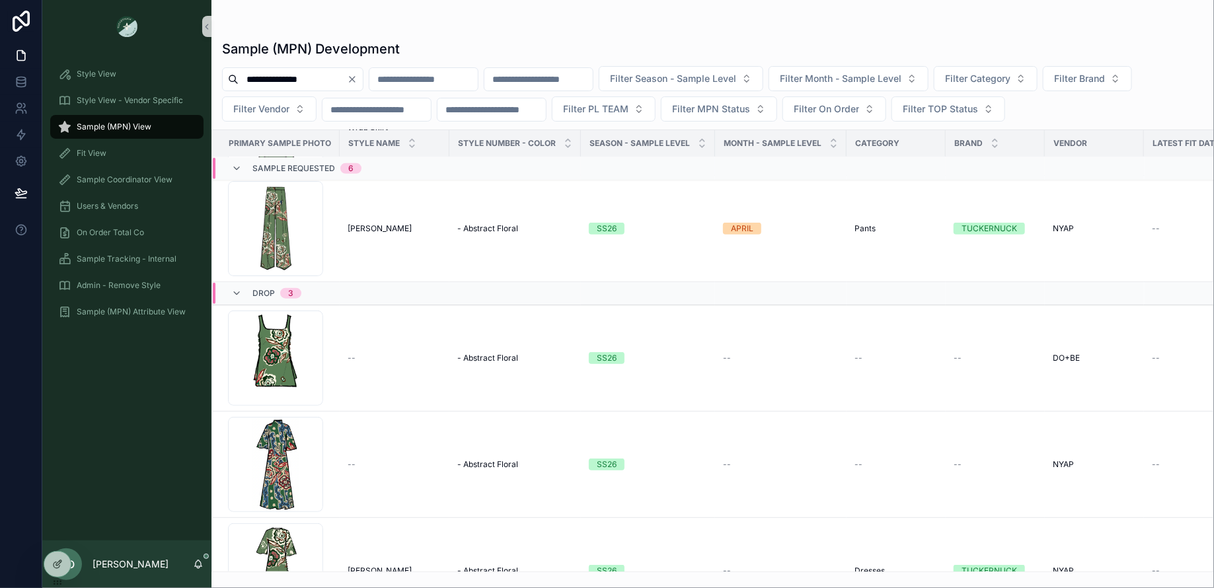
scroll to position [597, 0]
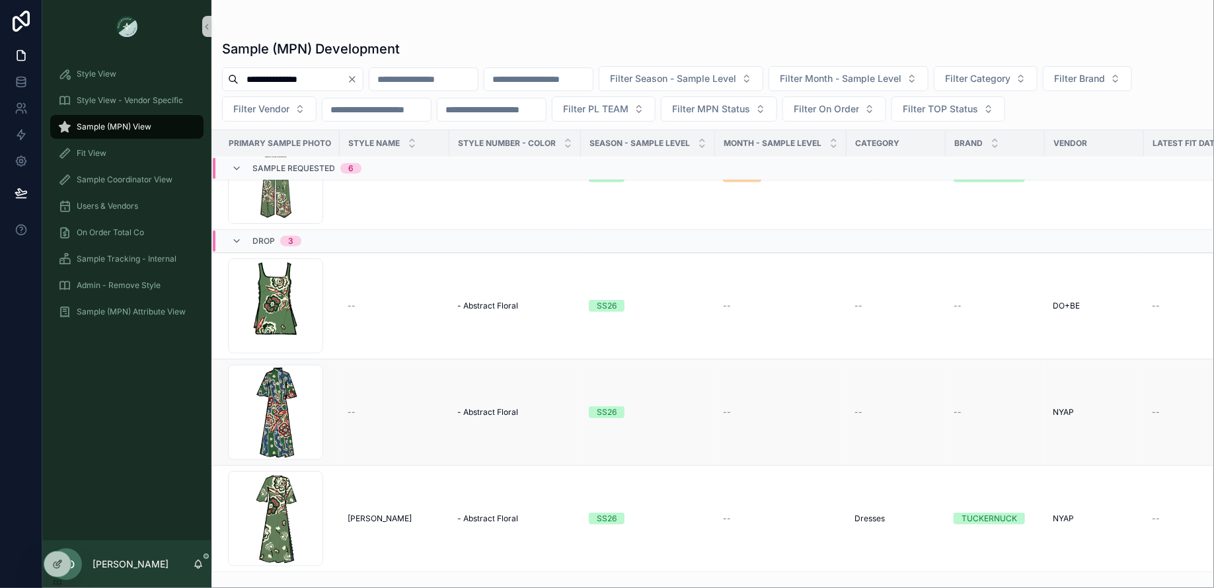
click at [509, 407] on span "- Abstract Floral" at bounding box center [487, 412] width 61 height 11
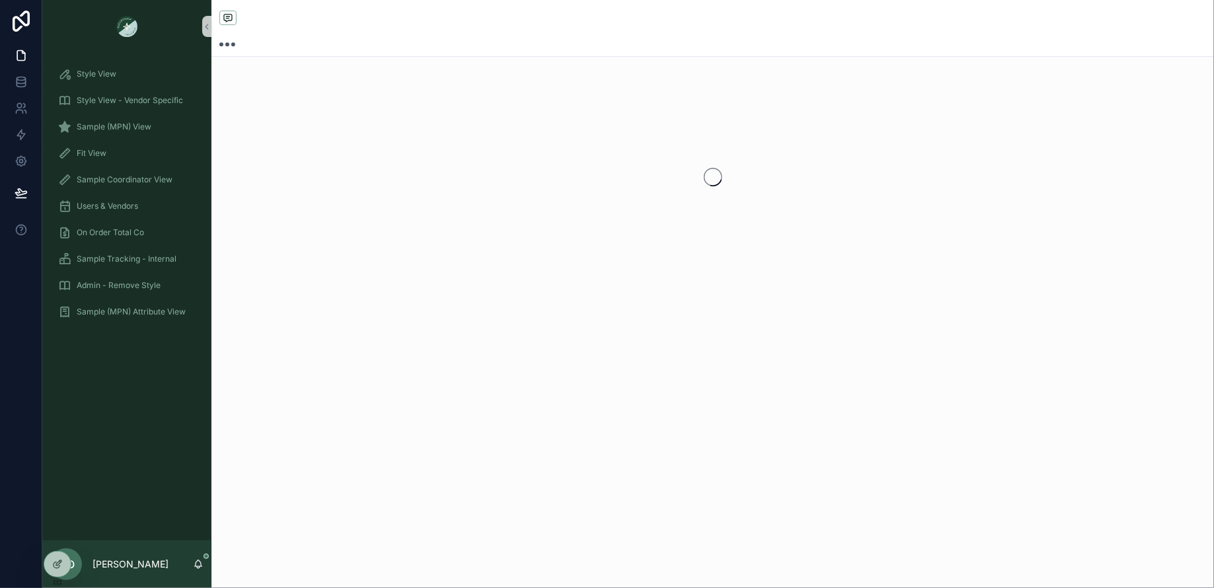
click at [504, 398] on div "scrollable content" at bounding box center [713, 294] width 1003 height 588
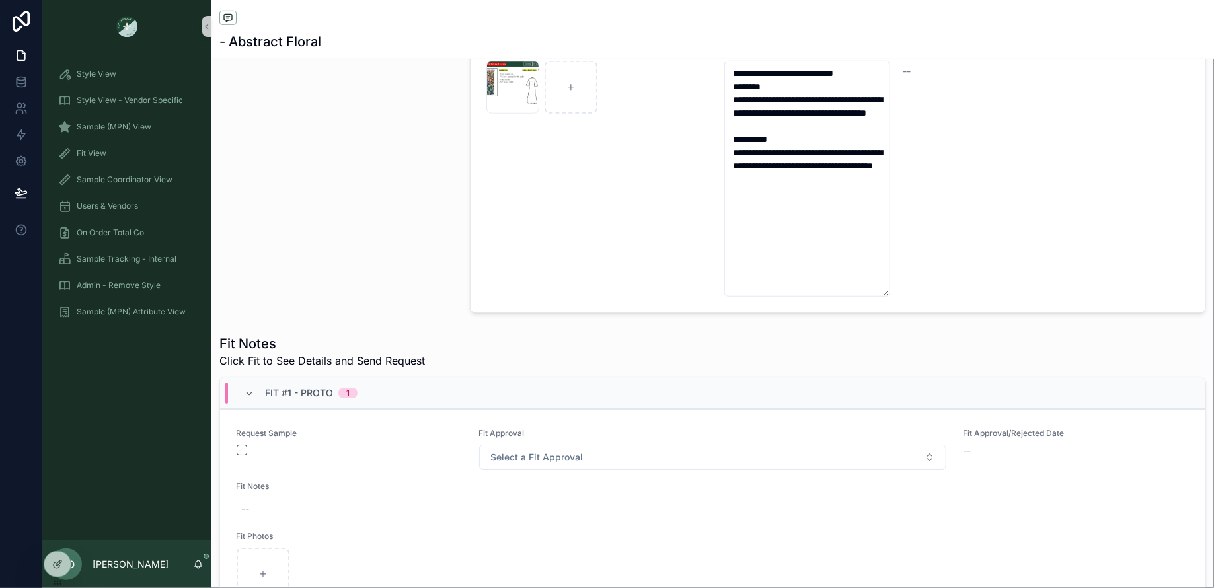
scroll to position [420, 0]
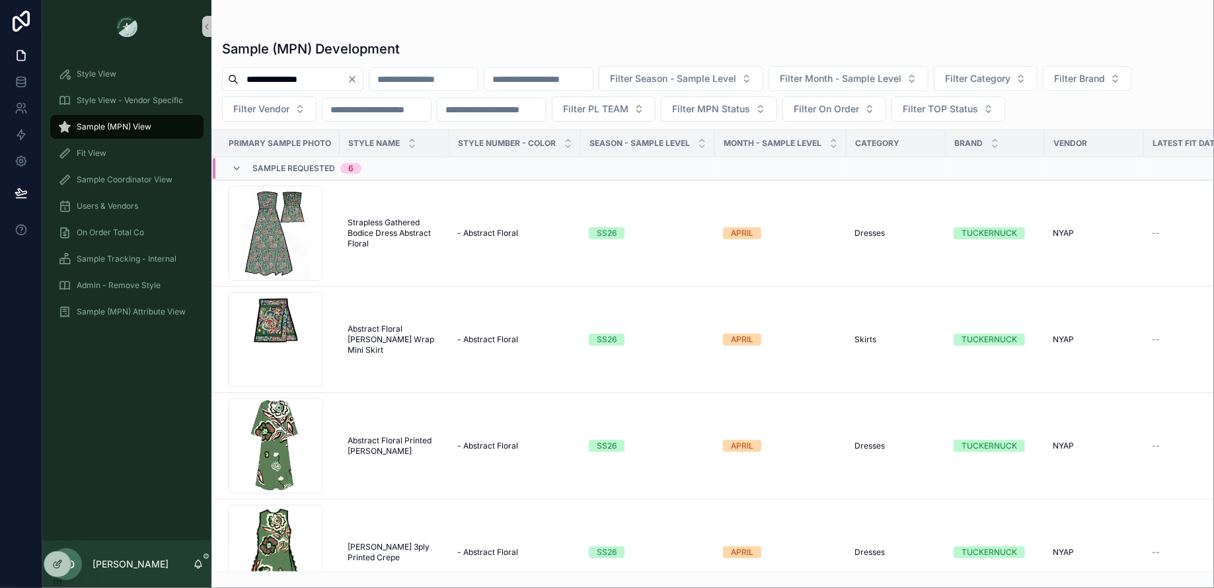
click at [363, 78] on button "Clear" at bounding box center [355, 79] width 16 height 11
click at [319, 83] on input "scrollable content" at bounding box center [293, 79] width 108 height 19
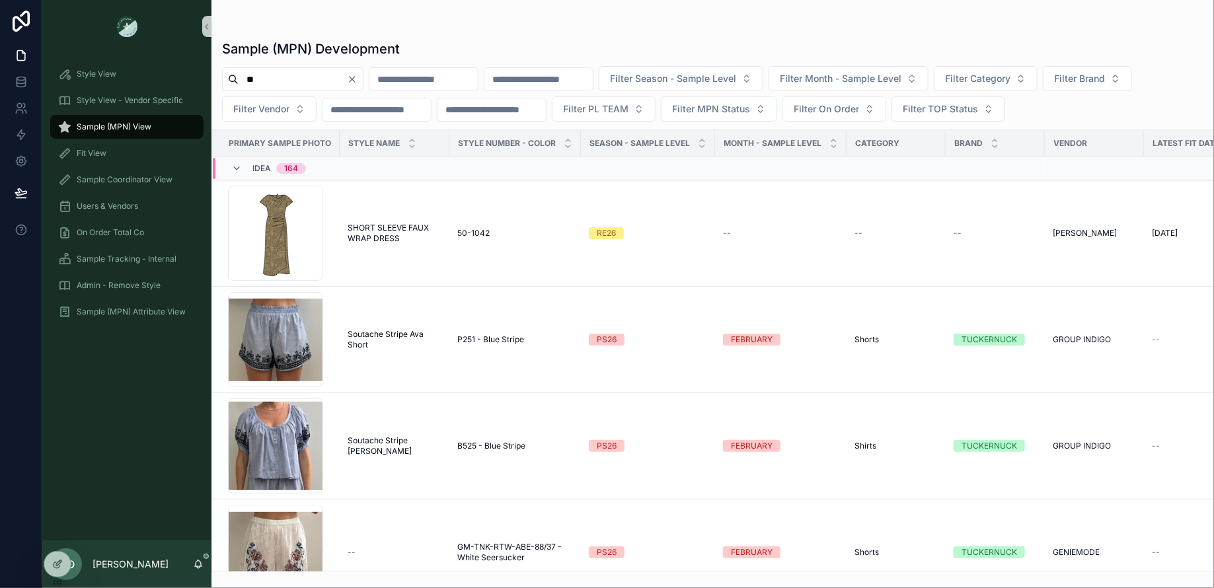
type input "*"
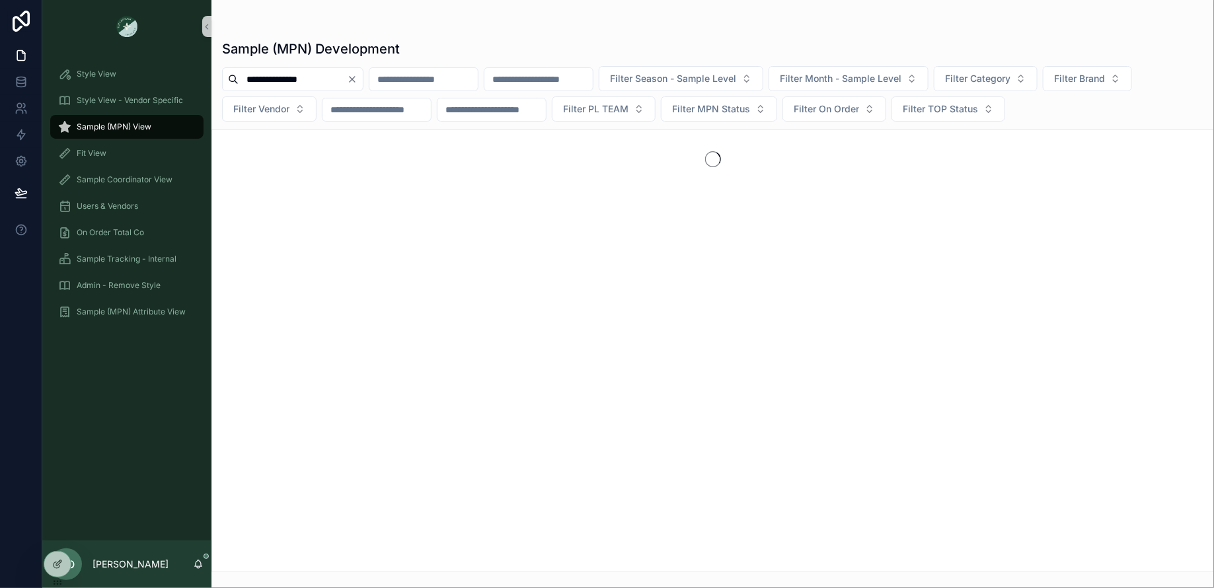
type input "**********"
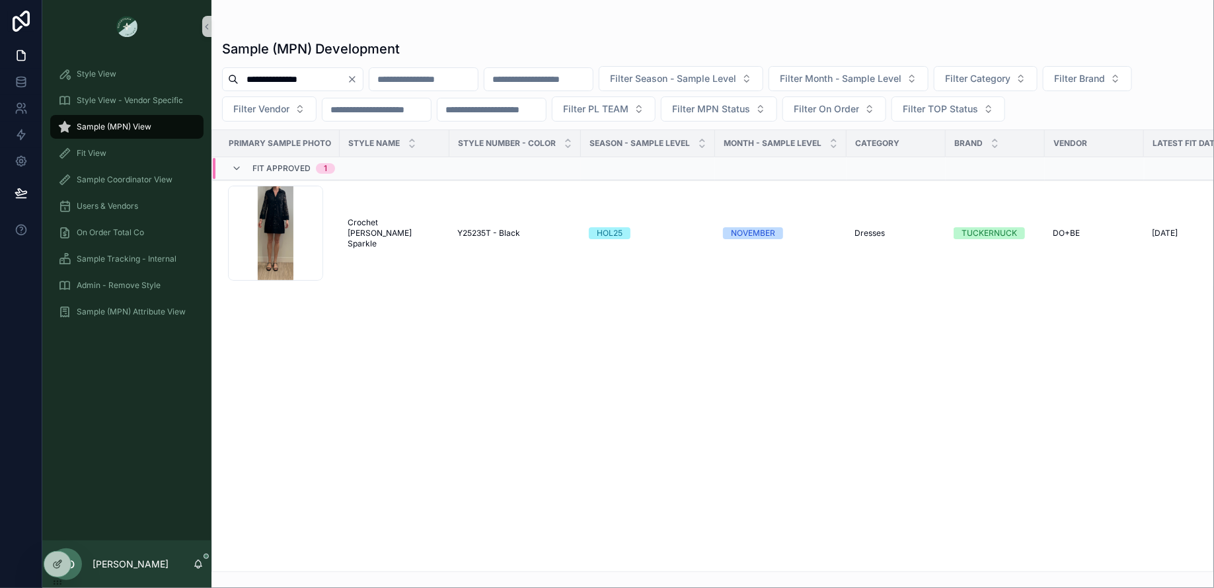
click at [760, 422] on div "Primary Sample Photo Style Name Style Number - Color Season - Sample Level MONT…" at bounding box center [713, 351] width 1002 height 442
click at [363, 77] on button "Clear" at bounding box center [355, 79] width 16 height 11
click at [343, 81] on input "scrollable content" at bounding box center [293, 79] width 108 height 19
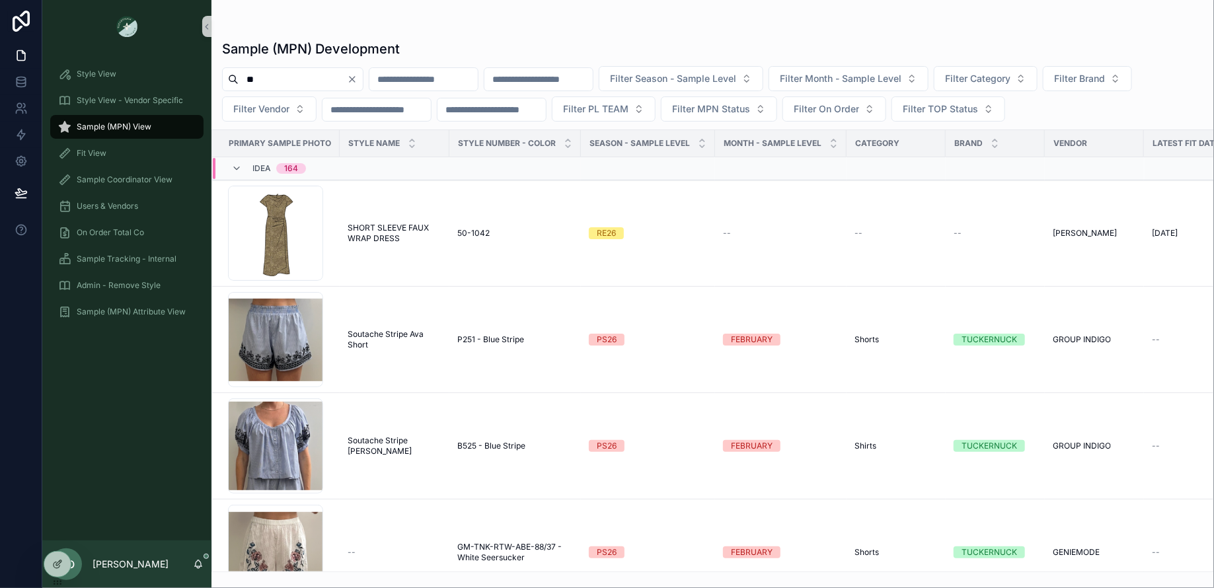
type input "*"
type input "*******"
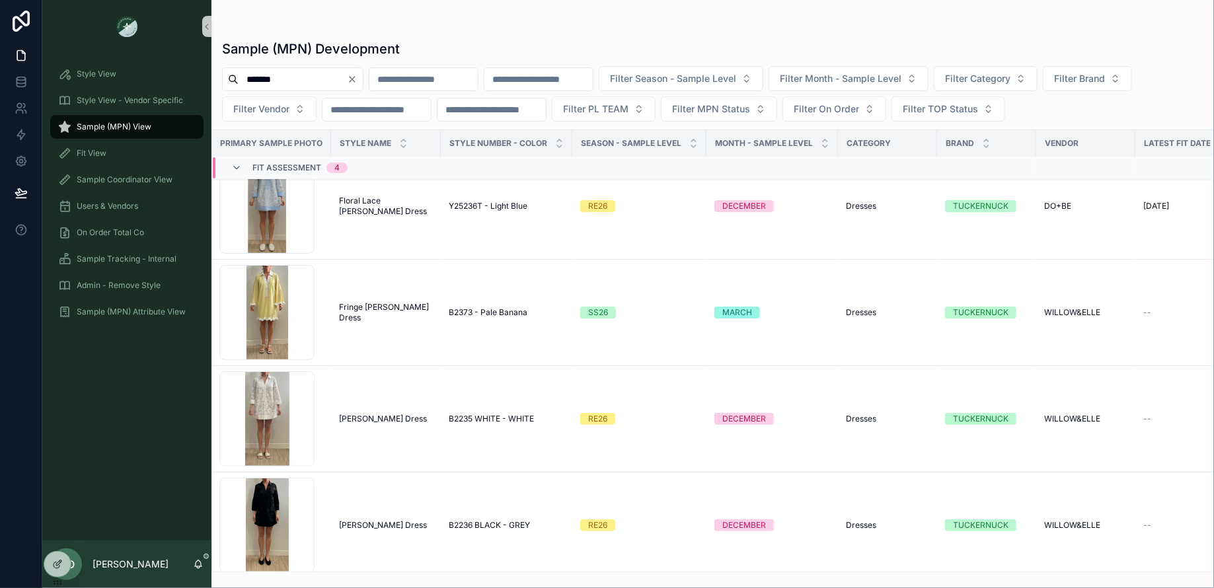
scroll to position [27, 0]
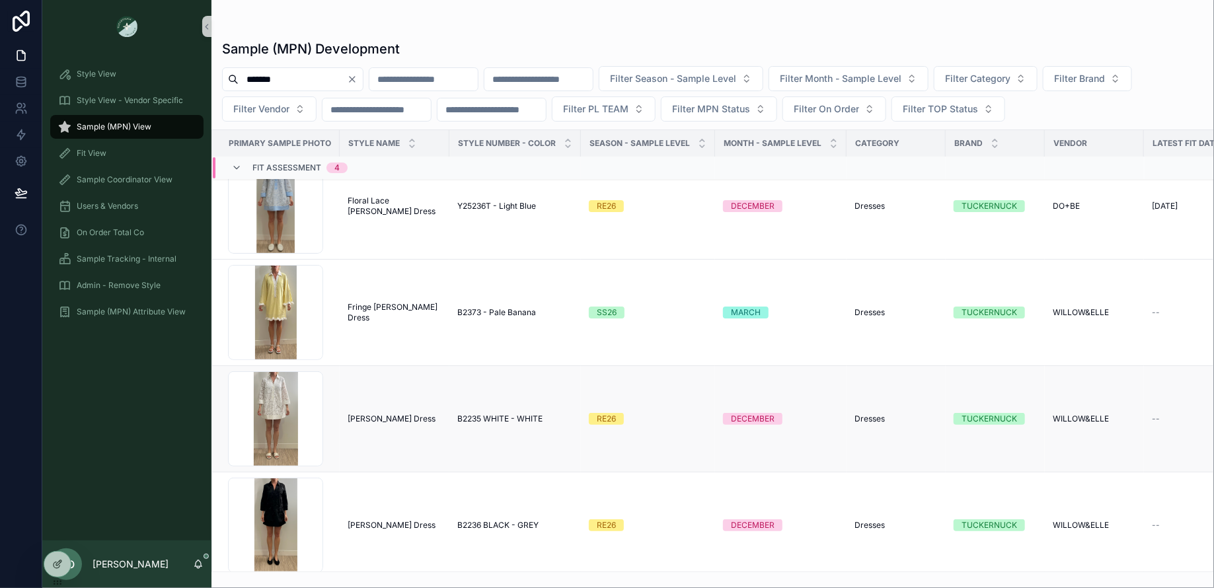
click at [360, 420] on span "[PERSON_NAME] Dress" at bounding box center [392, 419] width 88 height 11
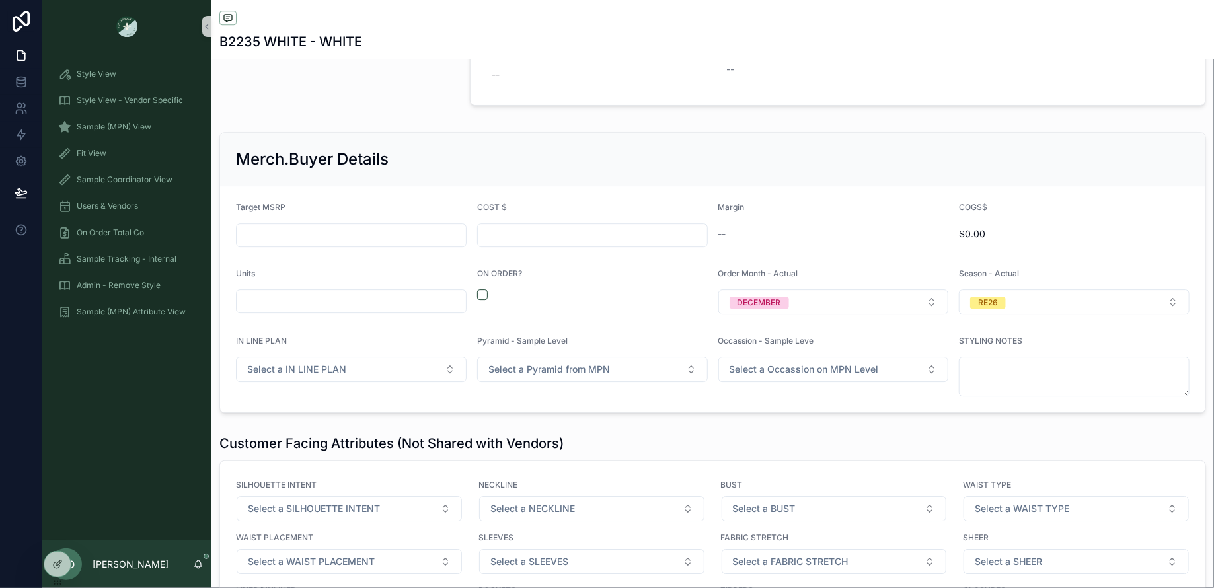
scroll to position [1808, 0]
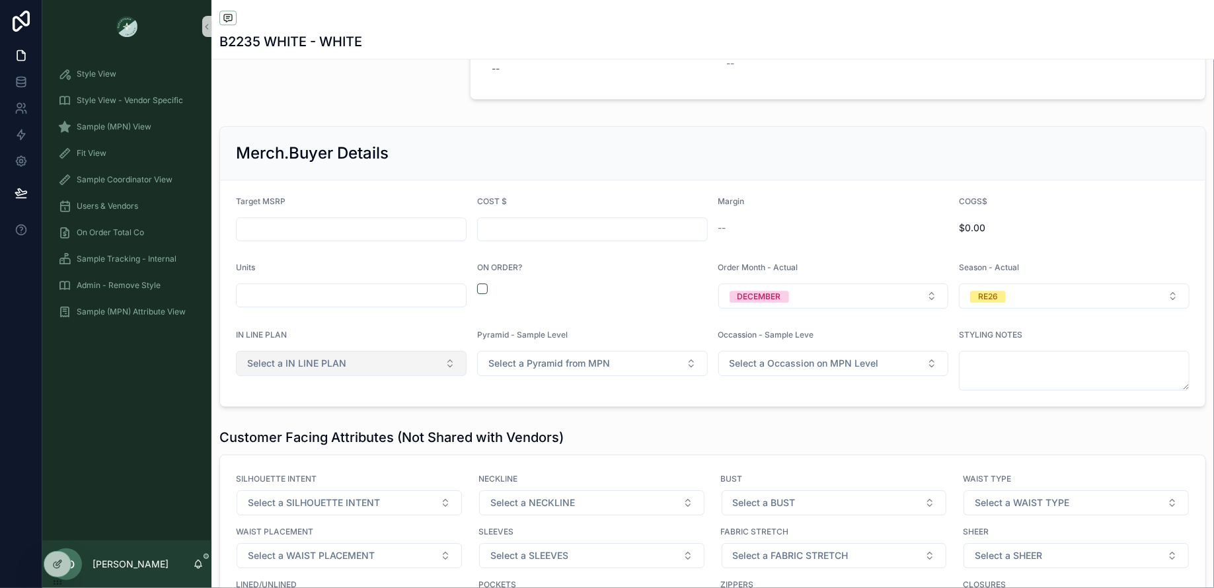
click at [383, 352] on button "Select a IN LINE PLAN" at bounding box center [351, 363] width 231 height 25
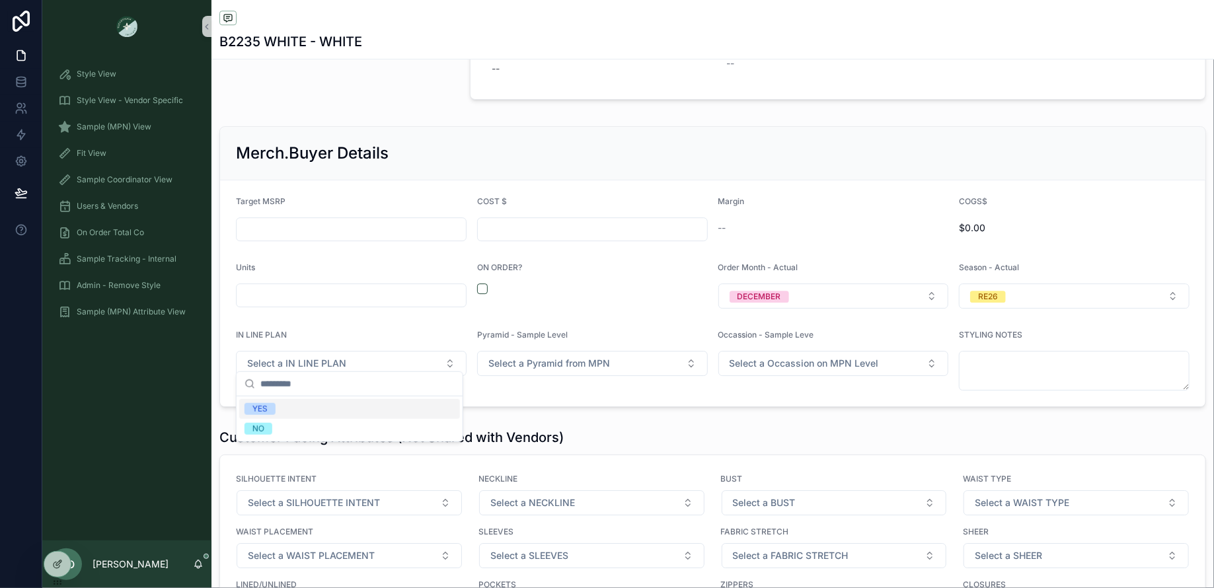
click at [262, 404] on div "YES" at bounding box center [260, 409] width 15 height 12
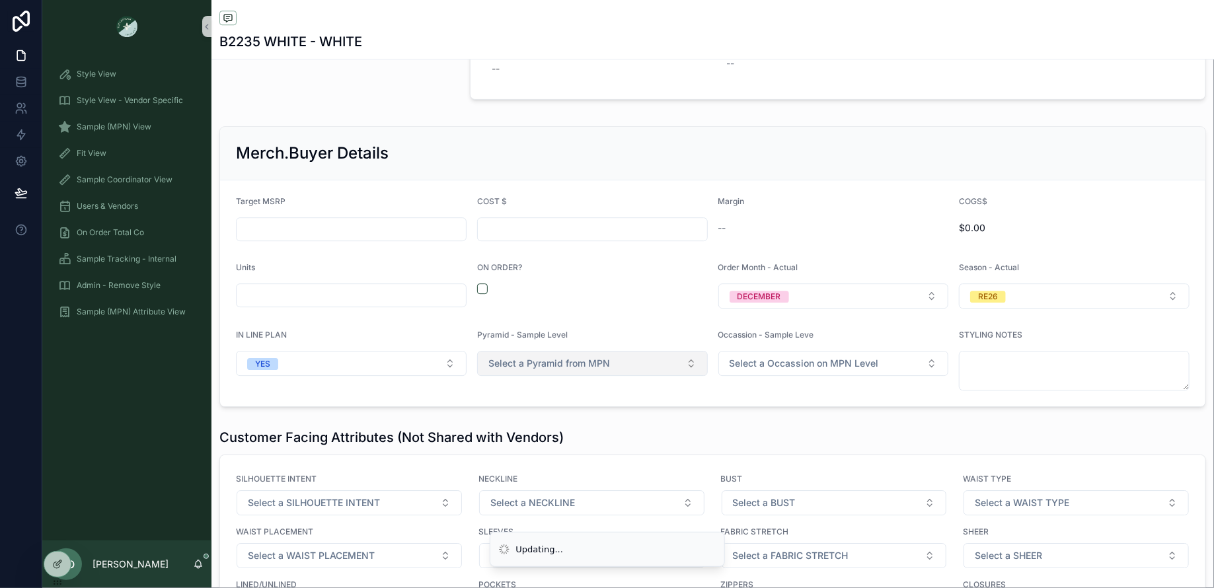
click at [514, 357] on span "Select a Pyramid from MPN" at bounding box center [550, 363] width 122 height 13
type input "***"
click at [553, 409] on div "BUSINESS DRIVER" at bounding box center [526, 409] width 70 height 12
click at [781, 364] on button "Select a Occassion on MPN Level" at bounding box center [834, 363] width 231 height 25
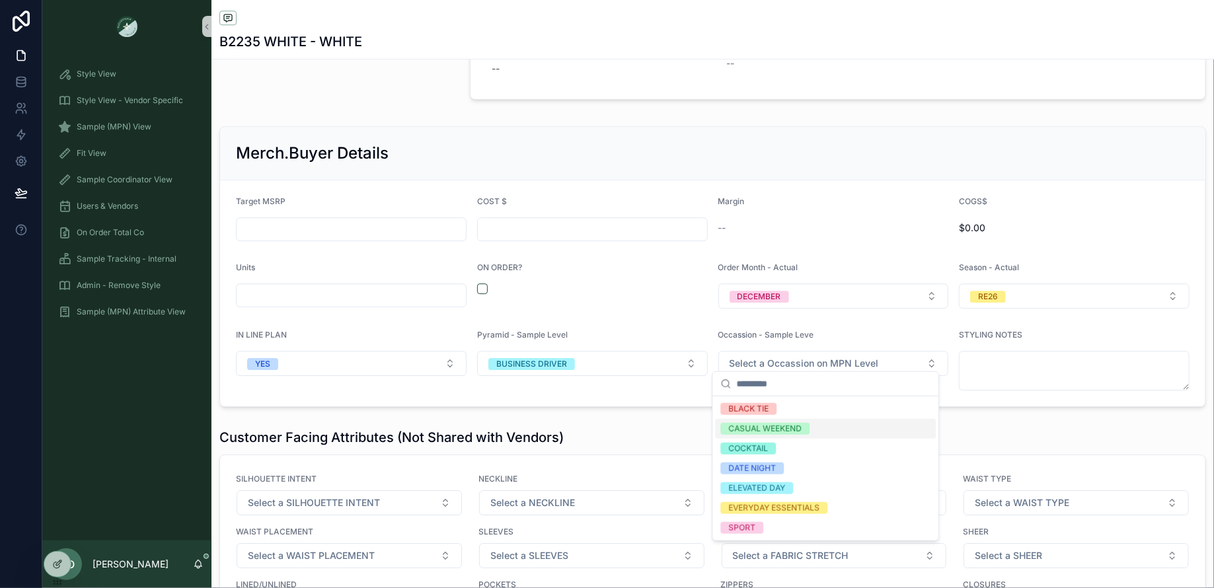
click at [794, 424] on div "CASUAL WEEKEND" at bounding box center [765, 429] width 73 height 12
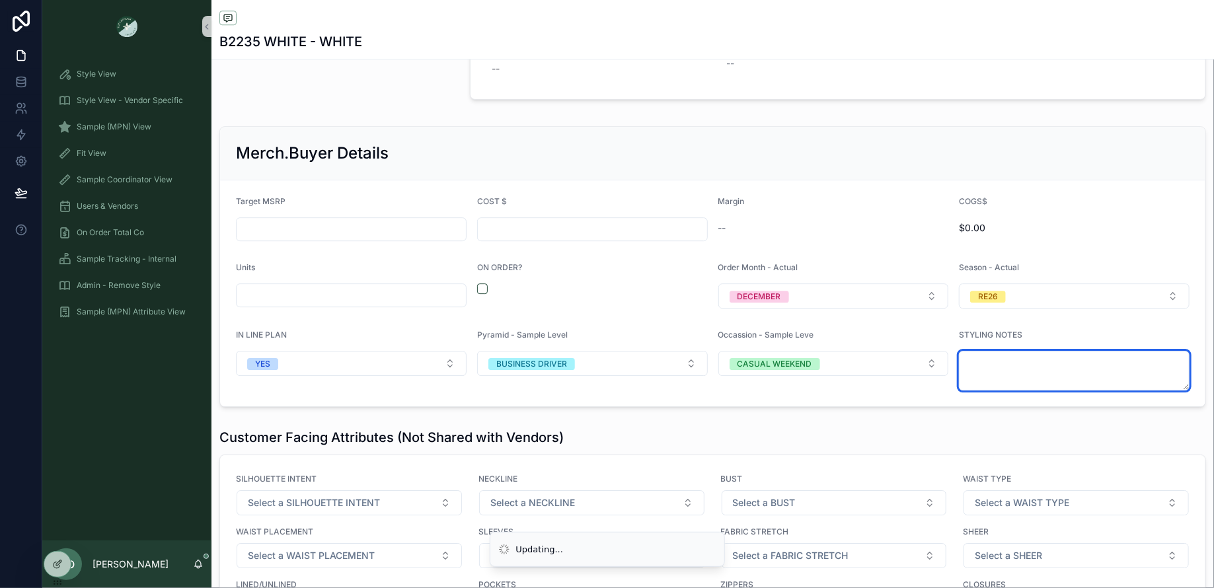
click at [1014, 364] on textarea "scrollable content" at bounding box center [1074, 371] width 231 height 40
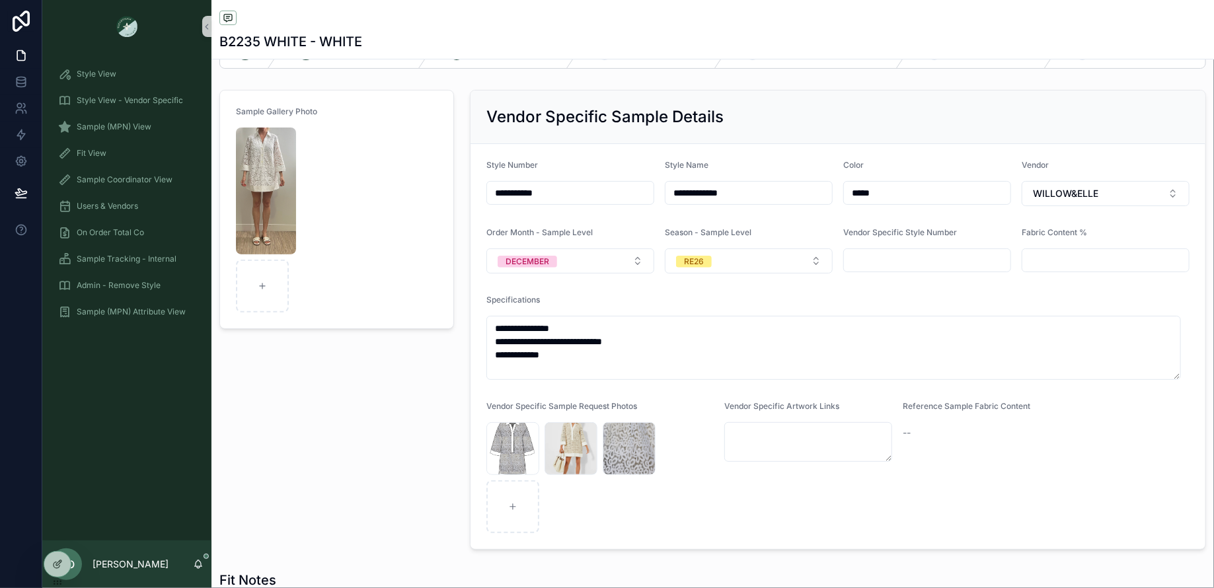
scroll to position [0, 0]
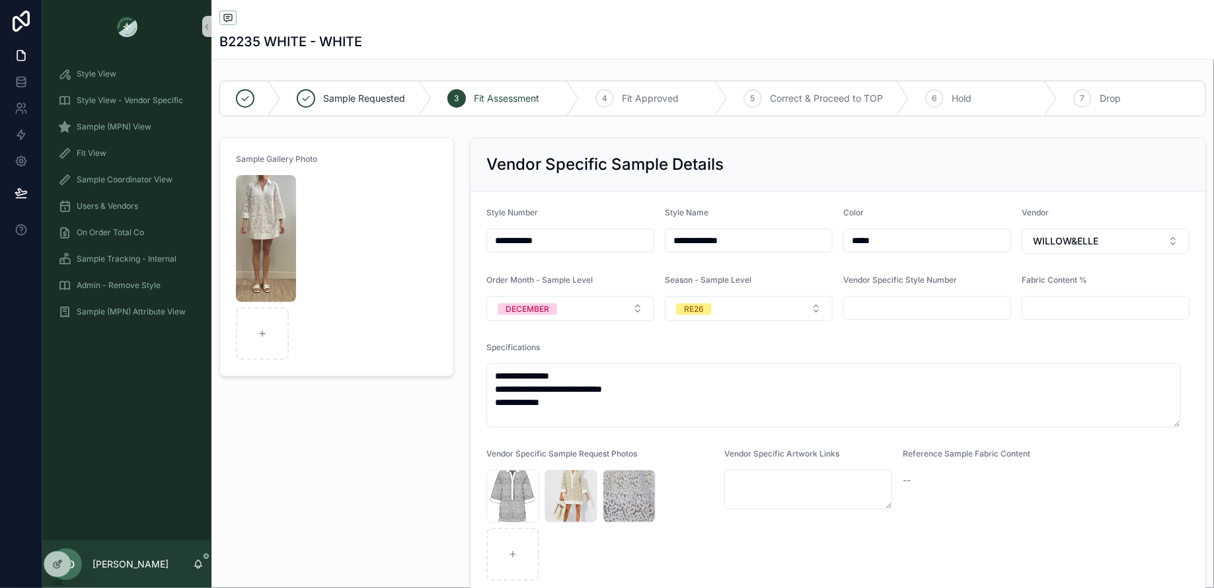
drag, startPoint x: 522, startPoint y: 241, endPoint x: 482, endPoint y: 235, distance: 40.8
click at [483, 235] on form "**********" at bounding box center [838, 394] width 735 height 405
click at [138, 124] on span "Sample (MPN) View" at bounding box center [114, 127] width 75 height 11
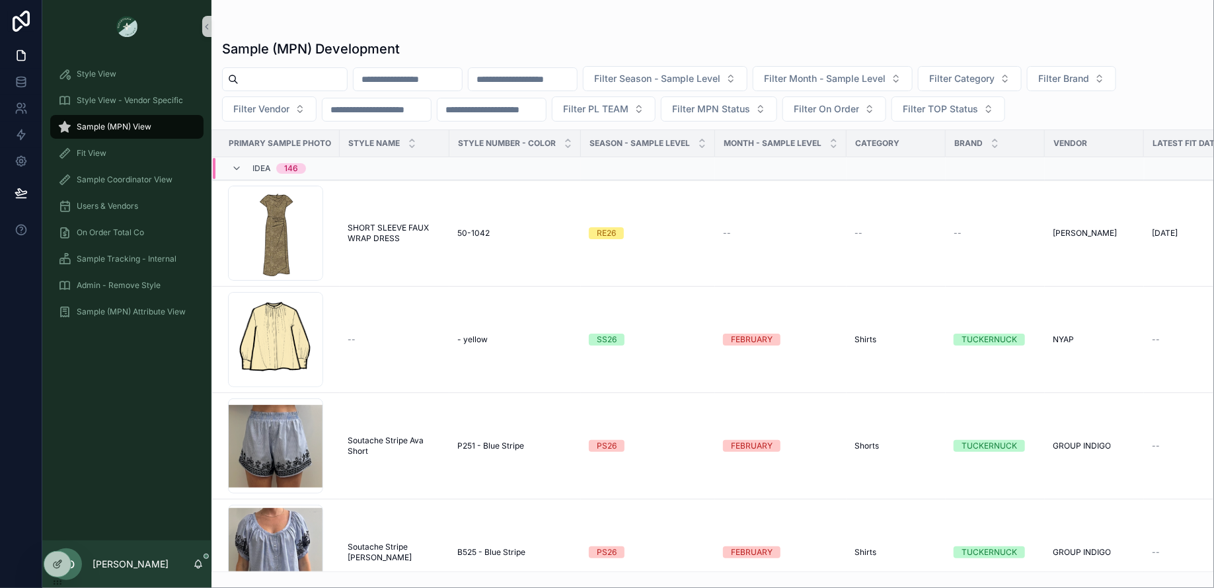
click at [264, 83] on input "scrollable content" at bounding box center [293, 79] width 108 height 19
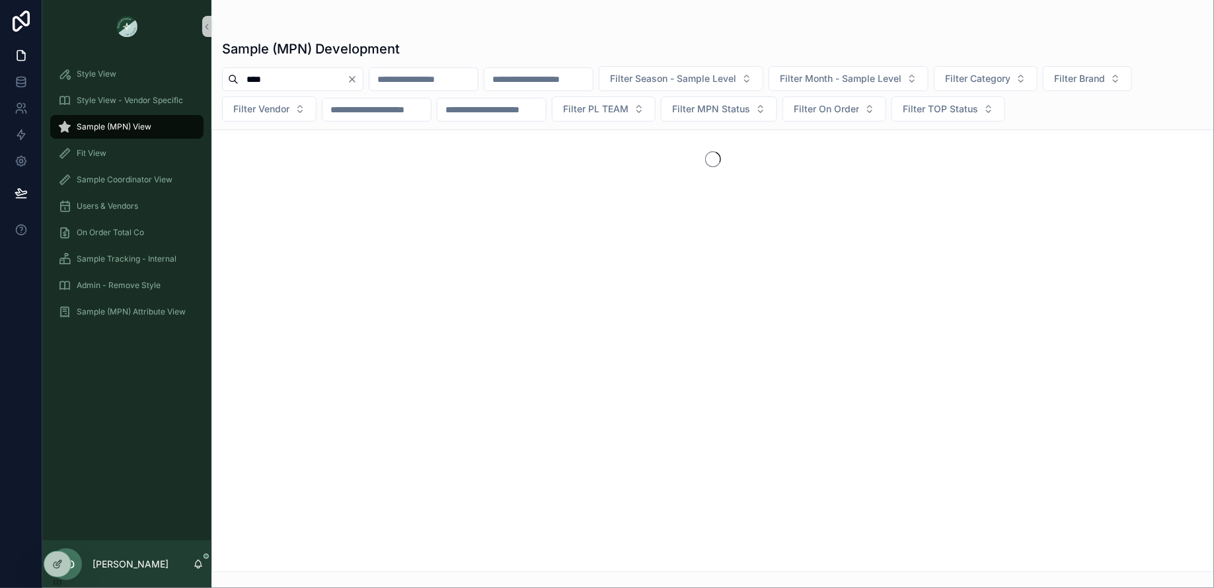
type input "****"
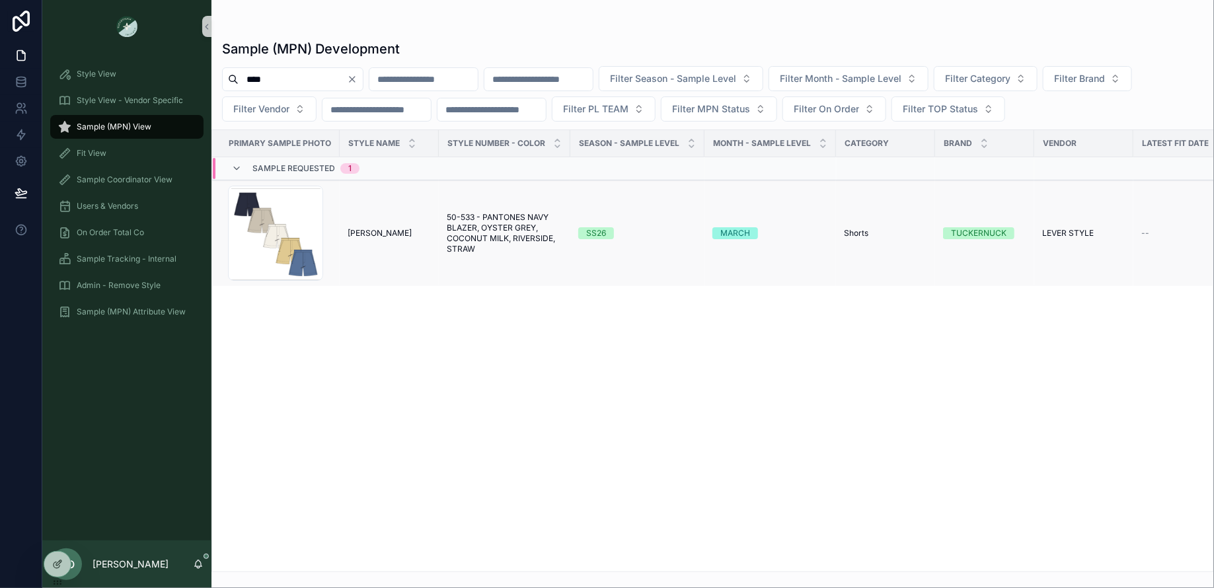
click at [378, 241] on td "[PERSON_NAME] SHORTS [PERSON_NAME]" at bounding box center [389, 233] width 99 height 106
click at [375, 232] on span "[PERSON_NAME]" at bounding box center [380, 233] width 64 height 11
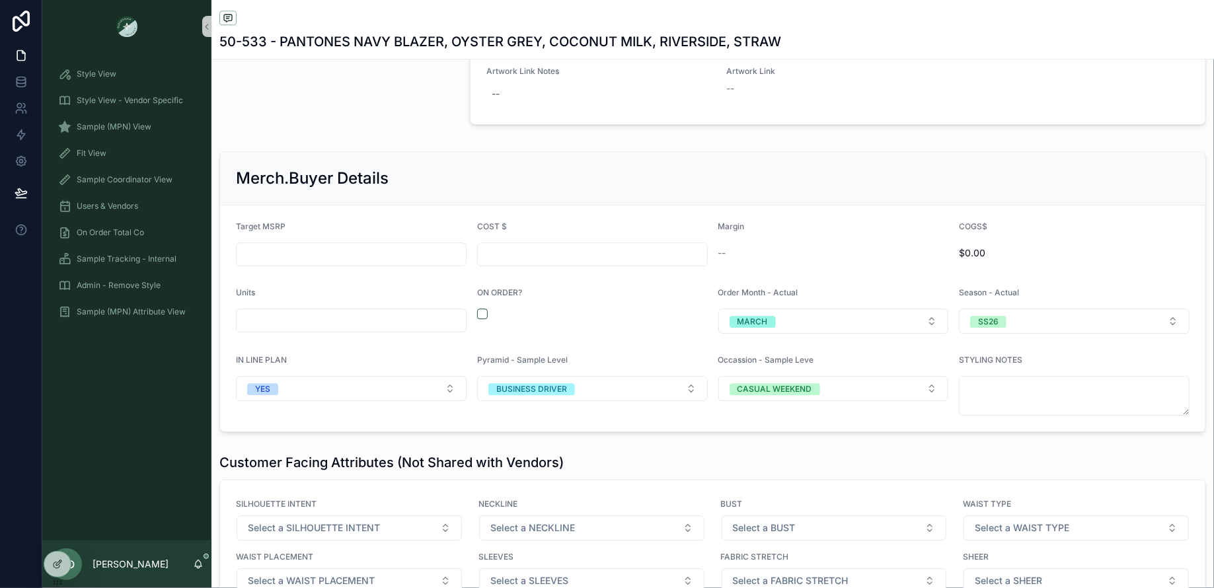
scroll to position [1881, 0]
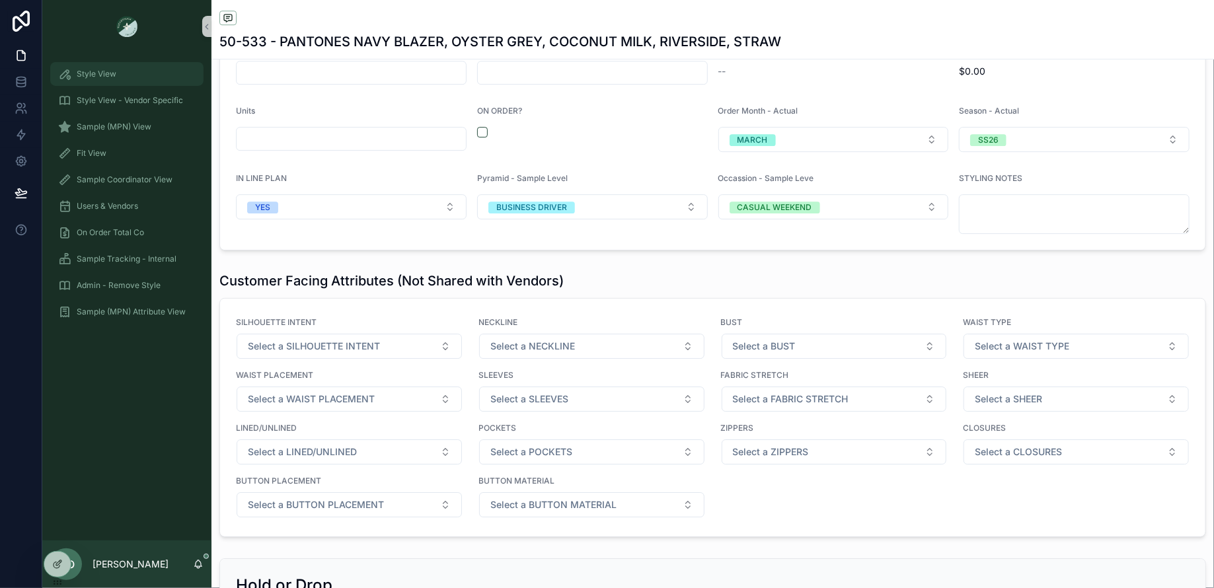
click at [111, 75] on span "Style View" at bounding box center [97, 74] width 40 height 11
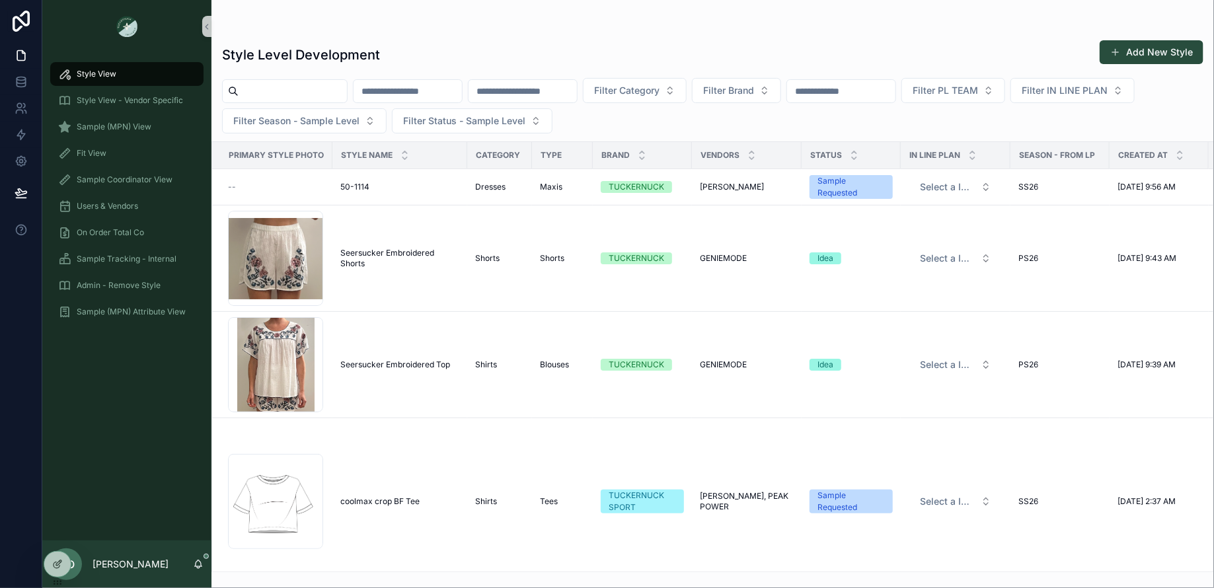
click at [273, 97] on input "scrollable content" at bounding box center [293, 91] width 108 height 19
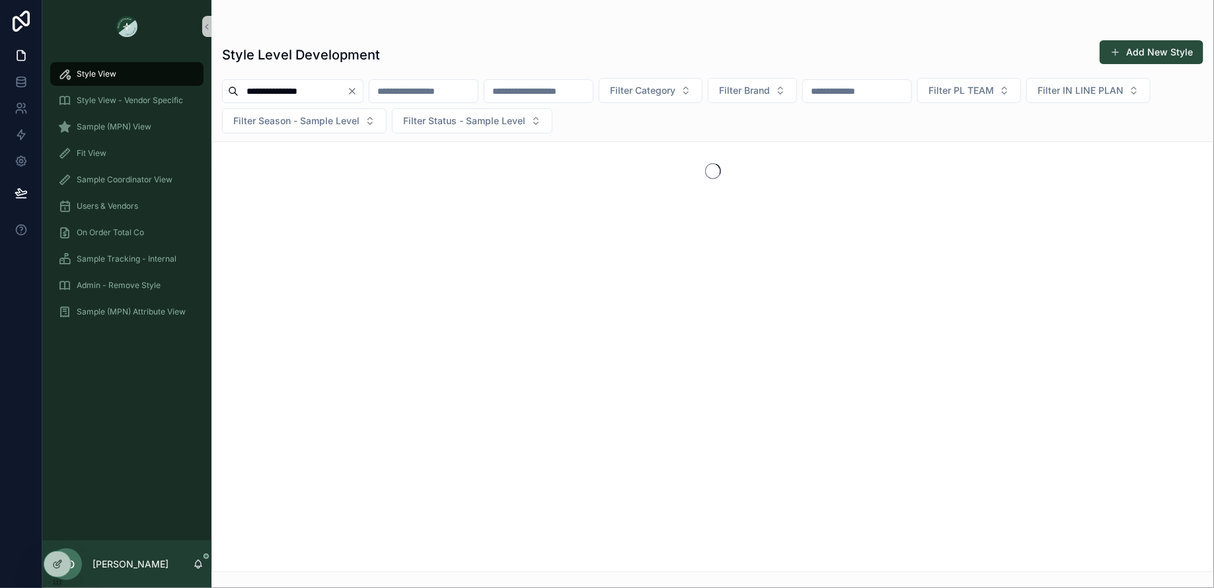
type input "**********"
click at [159, 126] on div "Sample (MPN) View" at bounding box center [127, 126] width 138 height 21
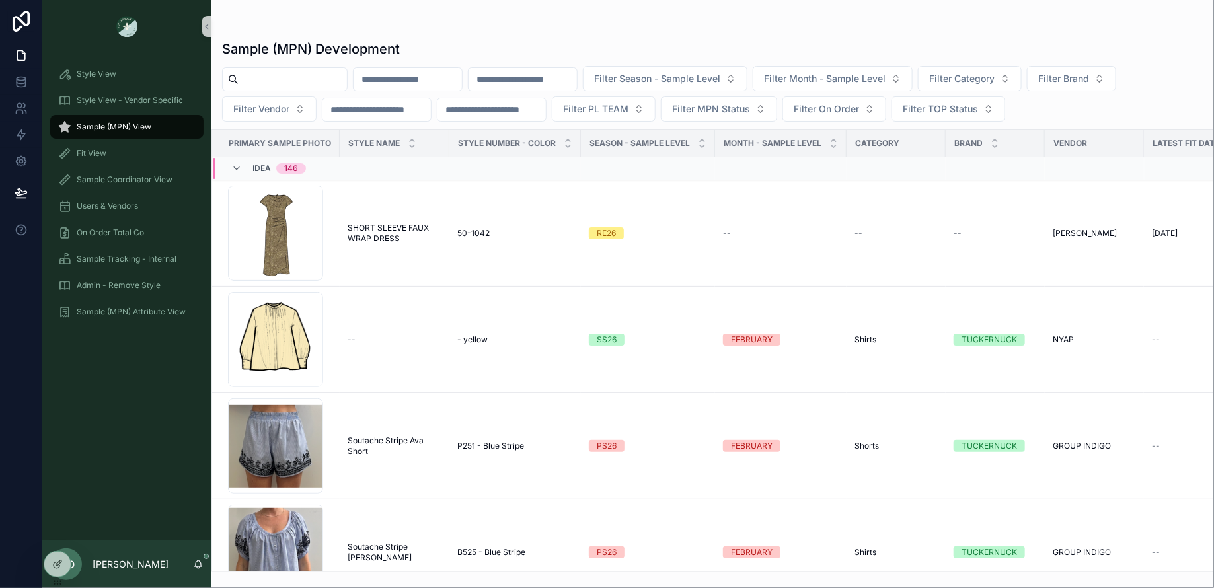
click at [261, 81] on input "scrollable content" at bounding box center [293, 79] width 108 height 19
type input "********"
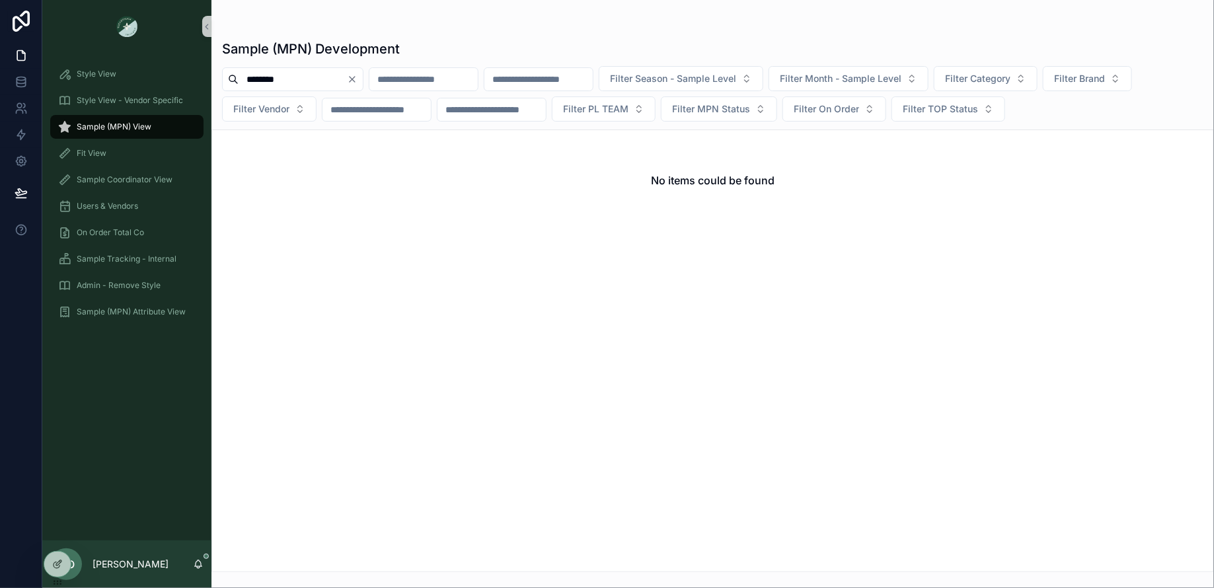
click at [358, 76] on icon "Clear" at bounding box center [352, 79] width 11 height 11
click at [161, 80] on div "Style View" at bounding box center [127, 73] width 138 height 21
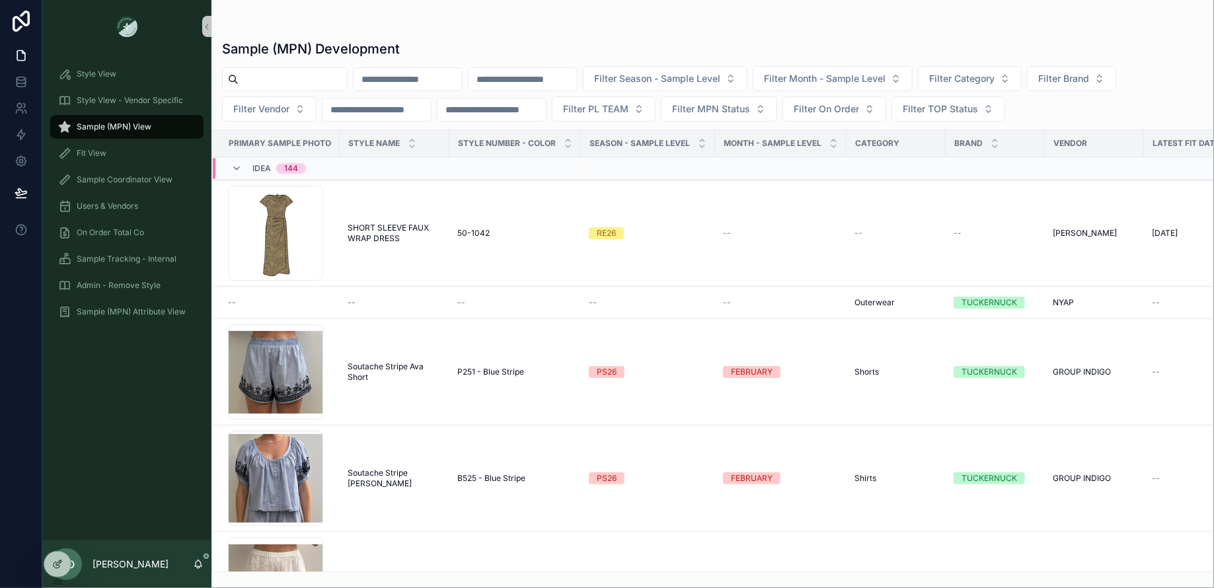
click at [104, 125] on span "Sample (MPN) View" at bounding box center [114, 127] width 75 height 11
click at [266, 80] on input "scrollable content" at bounding box center [293, 79] width 108 height 19
type input "******"
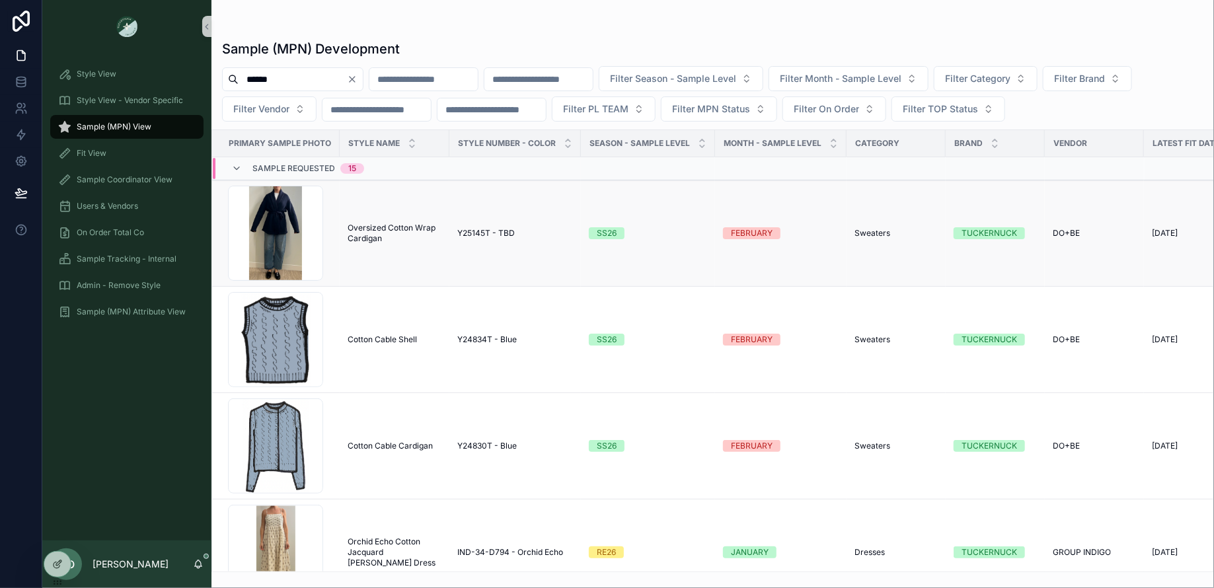
click at [364, 236] on span "Oversized Cotton Wrap Cardigan" at bounding box center [395, 233] width 94 height 21
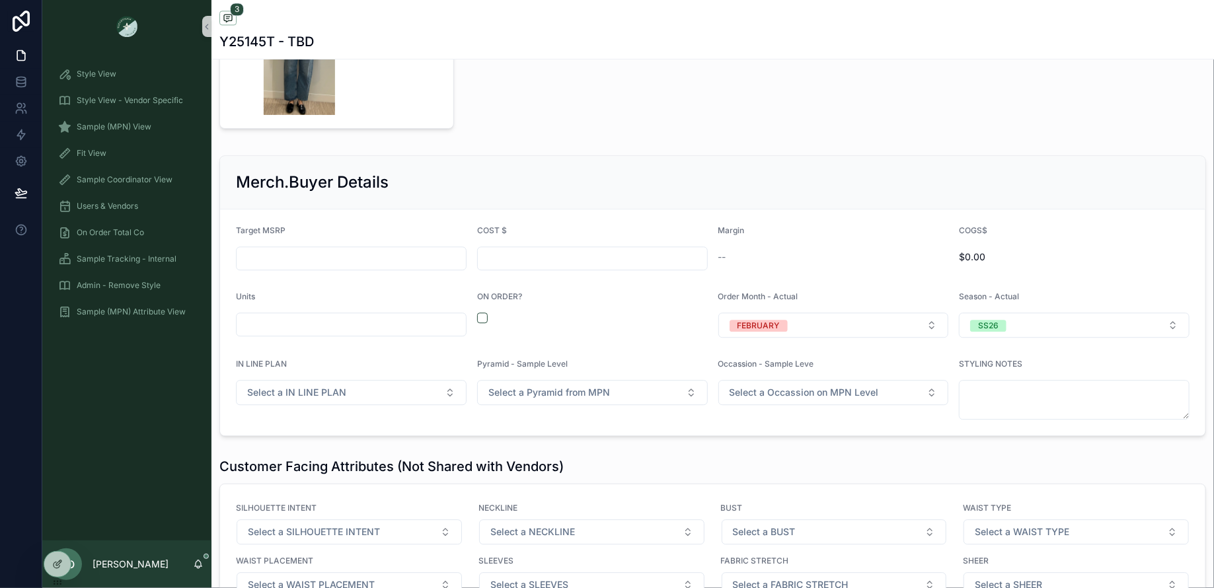
scroll to position [1461, 0]
click at [365, 393] on button "Select a IN LINE PLAN" at bounding box center [351, 394] width 231 height 25
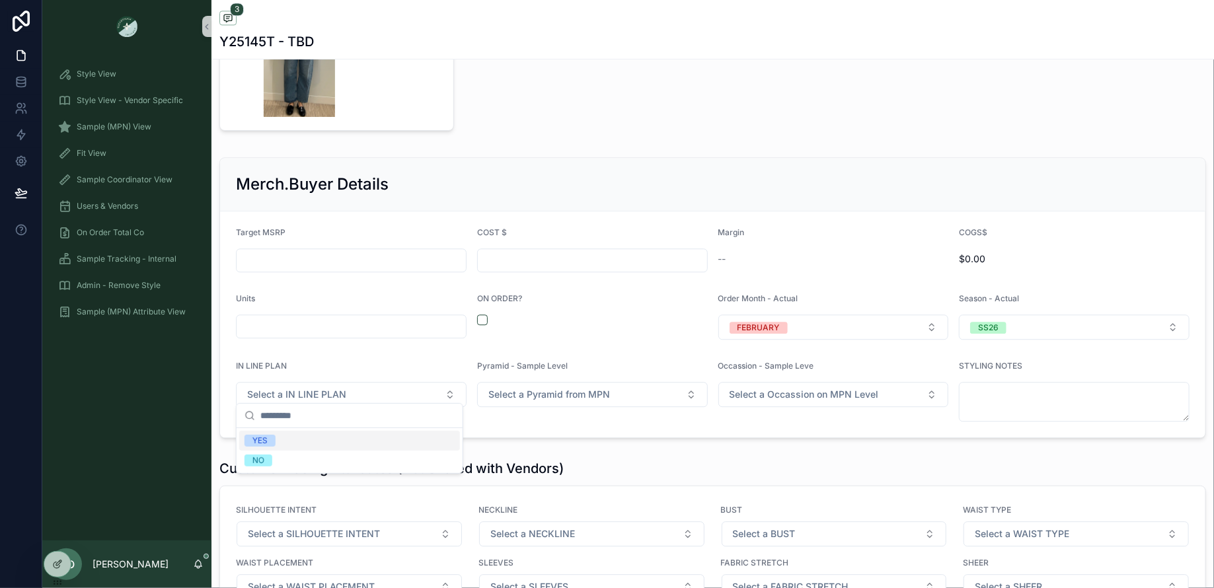
click at [275, 440] on div "YES" at bounding box center [349, 441] width 221 height 20
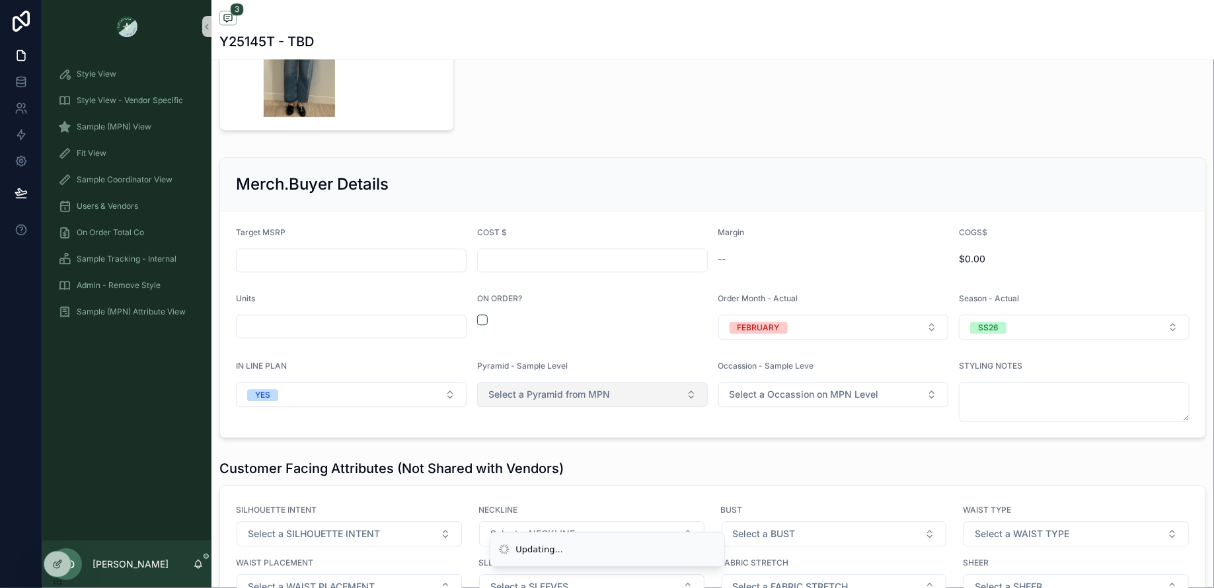
click at [558, 388] on span "Select a Pyramid from MPN" at bounding box center [550, 394] width 122 height 13
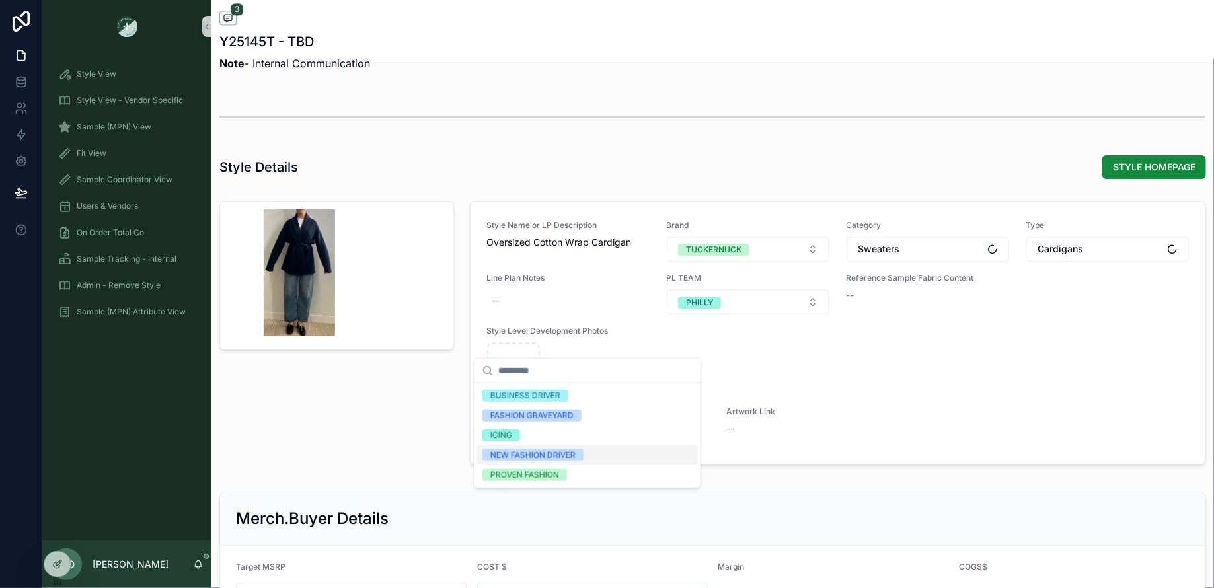
scroll to position [1681, 0]
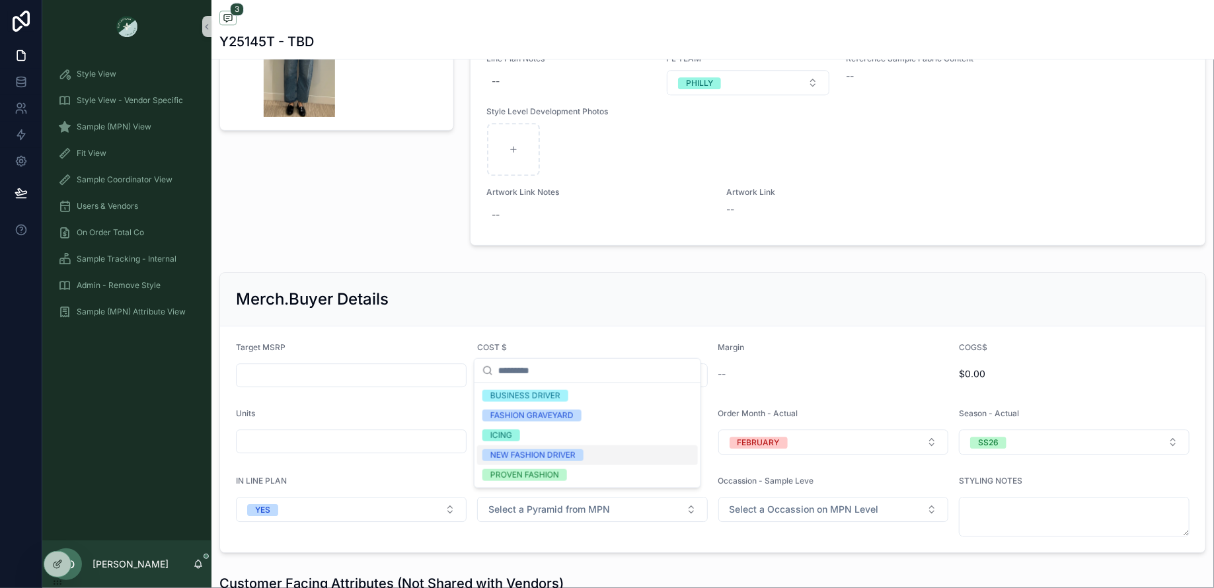
click at [520, 454] on div "NEW FASHION DRIVER" at bounding box center [533, 456] width 85 height 12
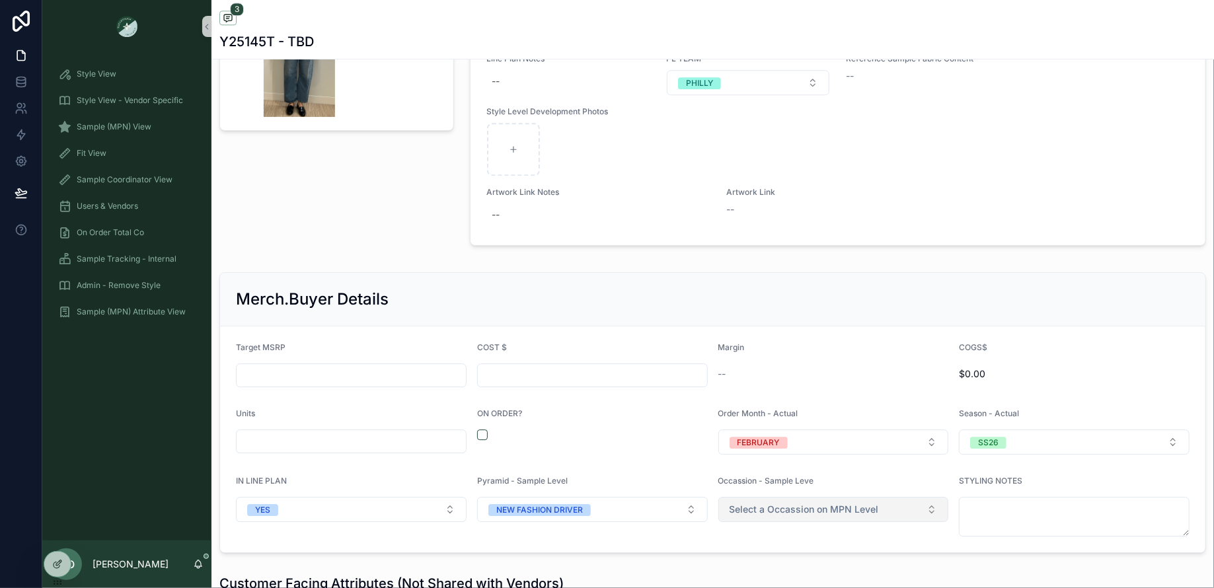
click at [784, 503] on span "Select a Occassion on MPN Level" at bounding box center [804, 509] width 149 height 13
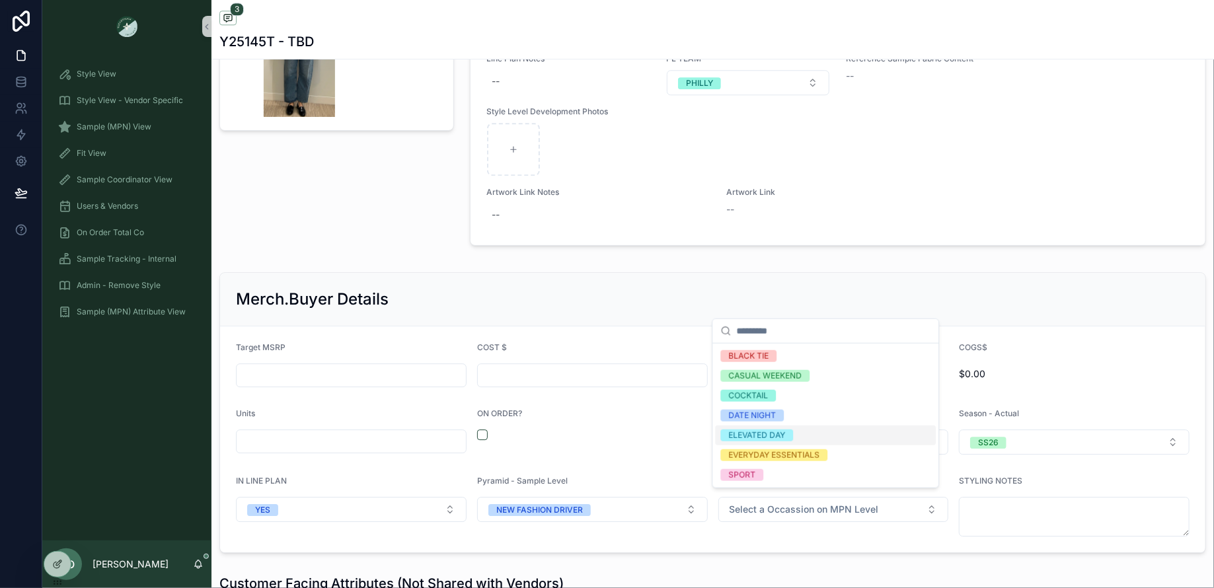
click at [752, 434] on div "ELEVATED DAY" at bounding box center [757, 436] width 57 height 12
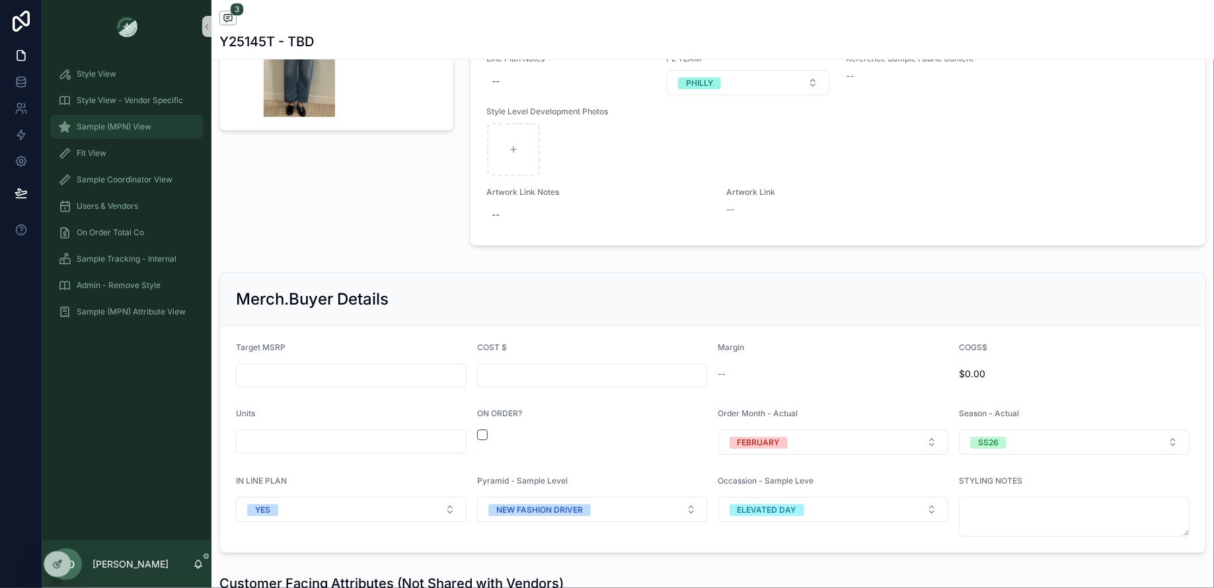
click at [112, 116] on div "Sample (MPN) View" at bounding box center [127, 126] width 138 height 21
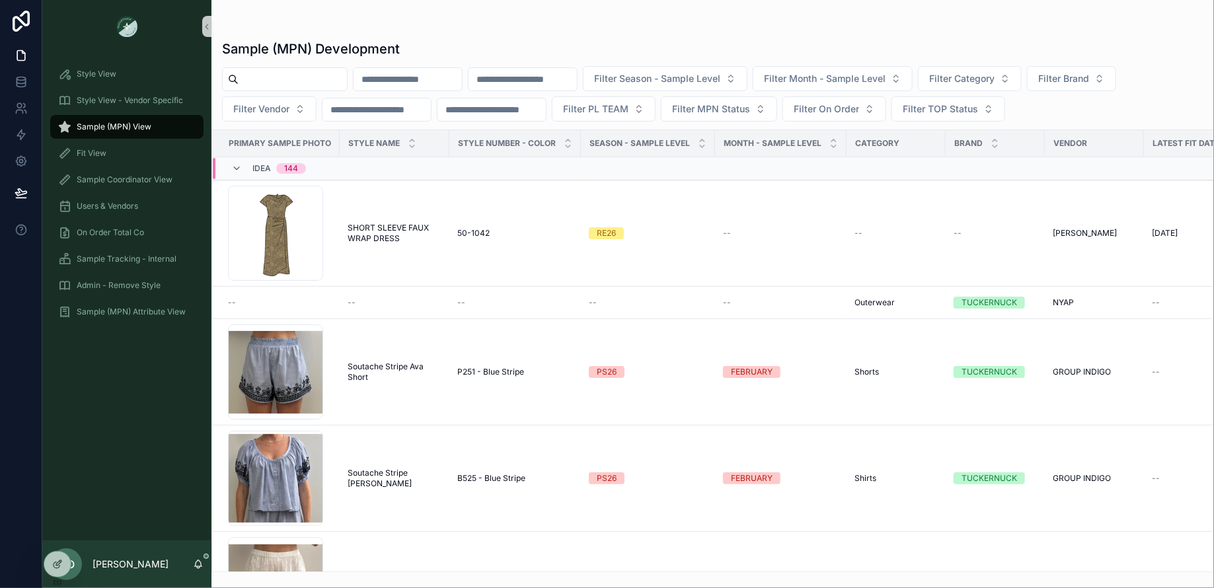
click at [278, 71] on input "scrollable content" at bounding box center [293, 79] width 108 height 19
type input "****"
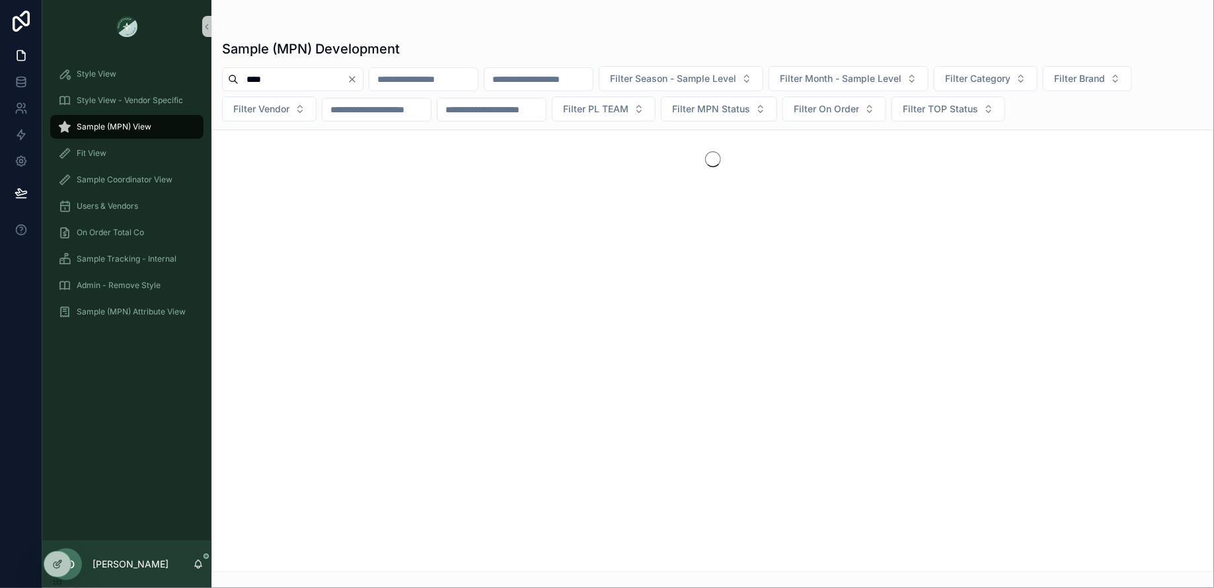
click at [699, 28] on div "scrollable content" at bounding box center [713, 26] width 982 height 11
click at [358, 77] on icon "Clear" at bounding box center [352, 79] width 11 height 11
click at [143, 78] on div "Style View" at bounding box center [127, 73] width 138 height 21
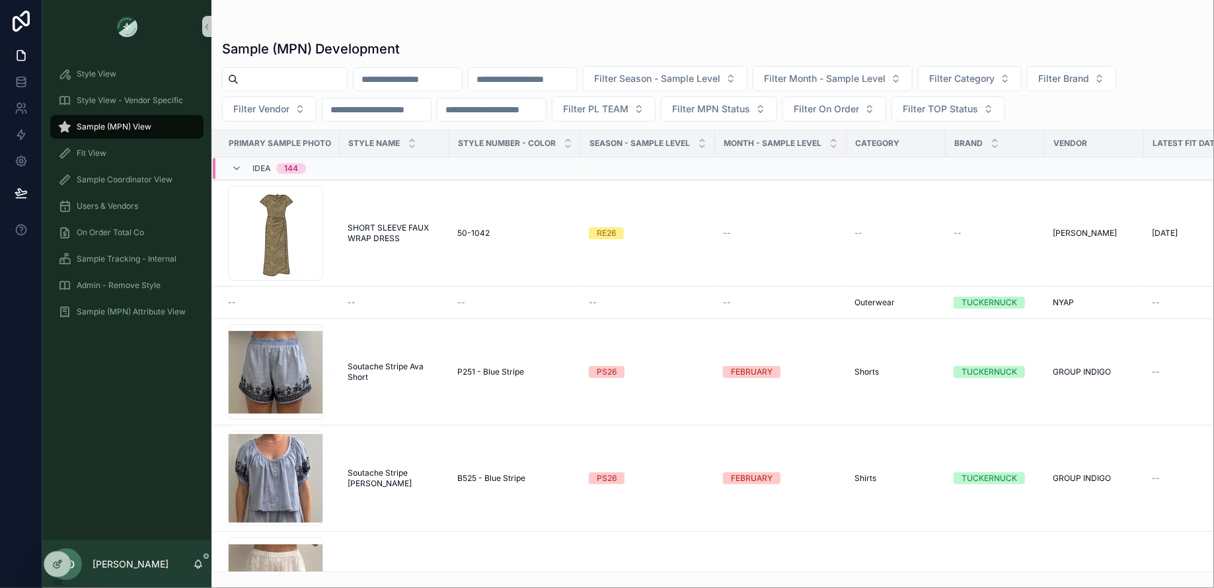
click at [252, 79] on input "scrollable content" at bounding box center [293, 79] width 108 height 19
type input "****"
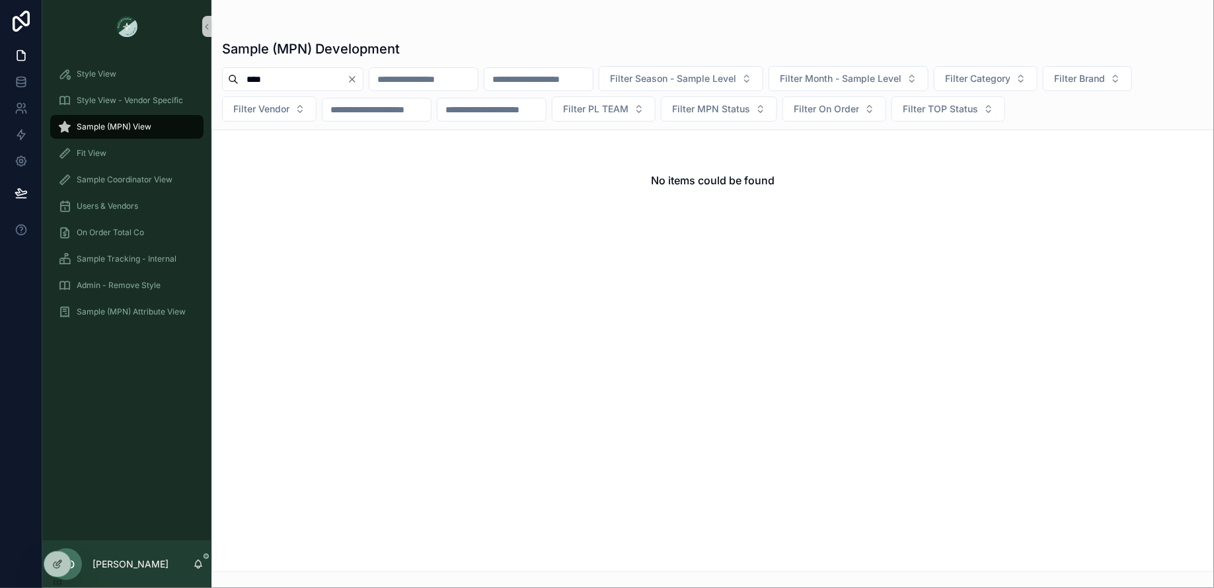
click at [358, 74] on icon "Clear" at bounding box center [352, 79] width 11 height 11
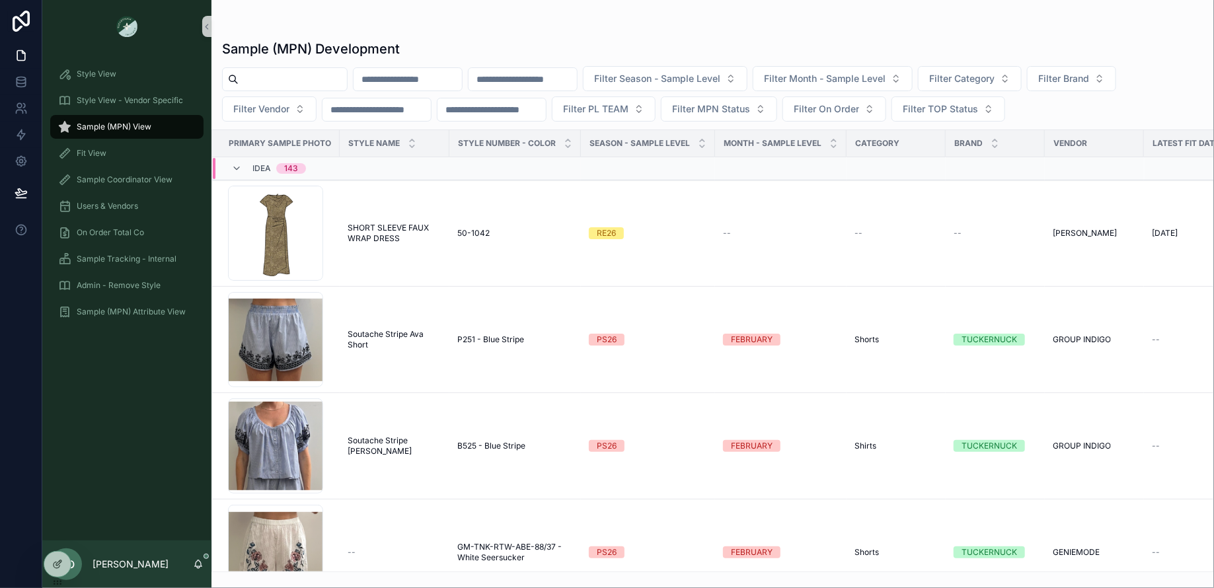
click at [278, 78] on input "scrollable content" at bounding box center [293, 79] width 108 height 19
click at [395, 70] on input "scrollable content" at bounding box center [408, 79] width 108 height 19
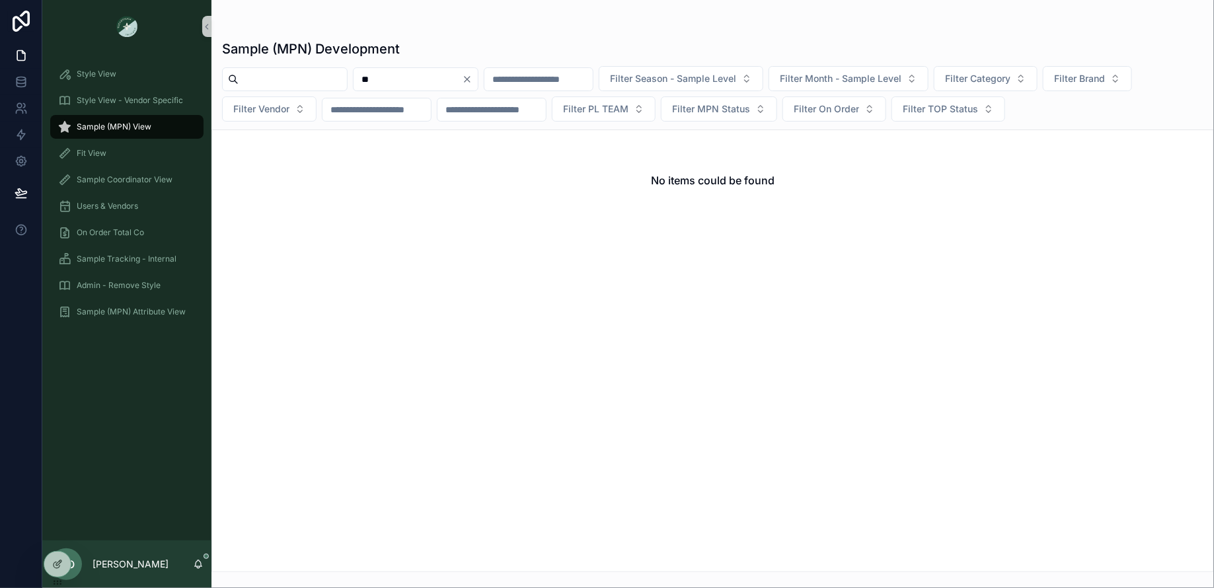
type input "*"
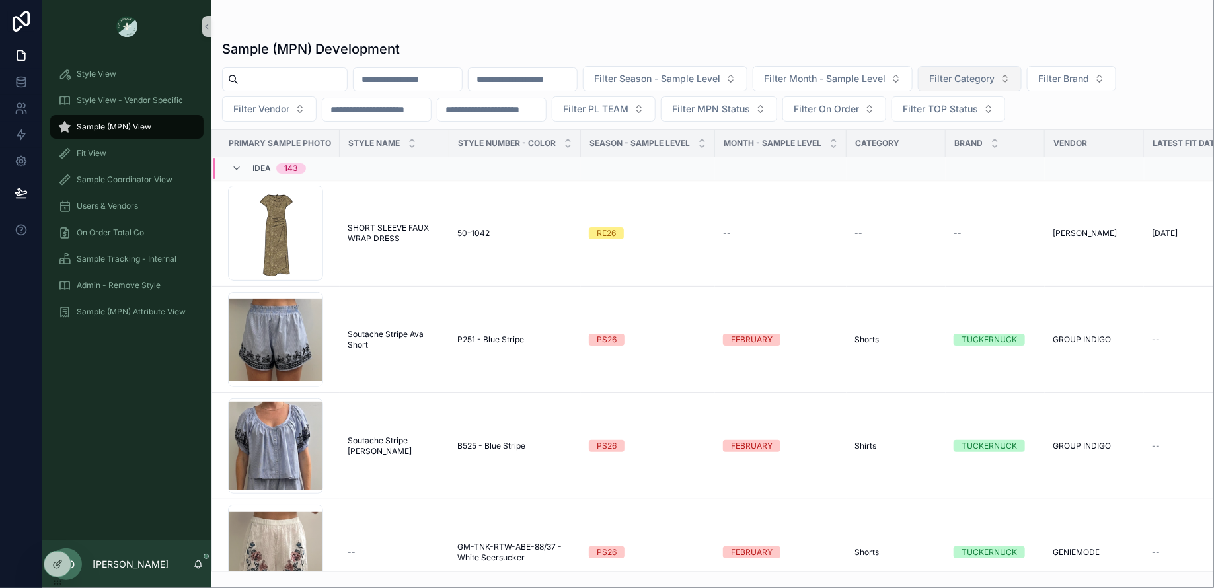
click at [995, 83] on span "Filter Category" at bounding box center [962, 78] width 65 height 13
type input "*****"
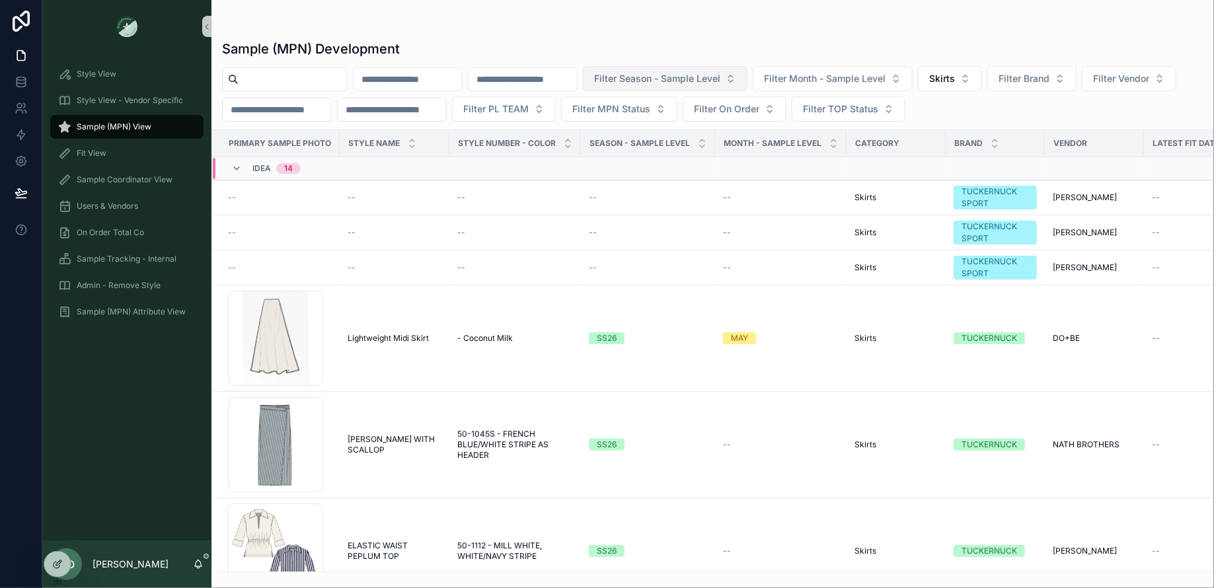
click at [662, 74] on span "Filter Season - Sample Level" at bounding box center [657, 78] width 126 height 13
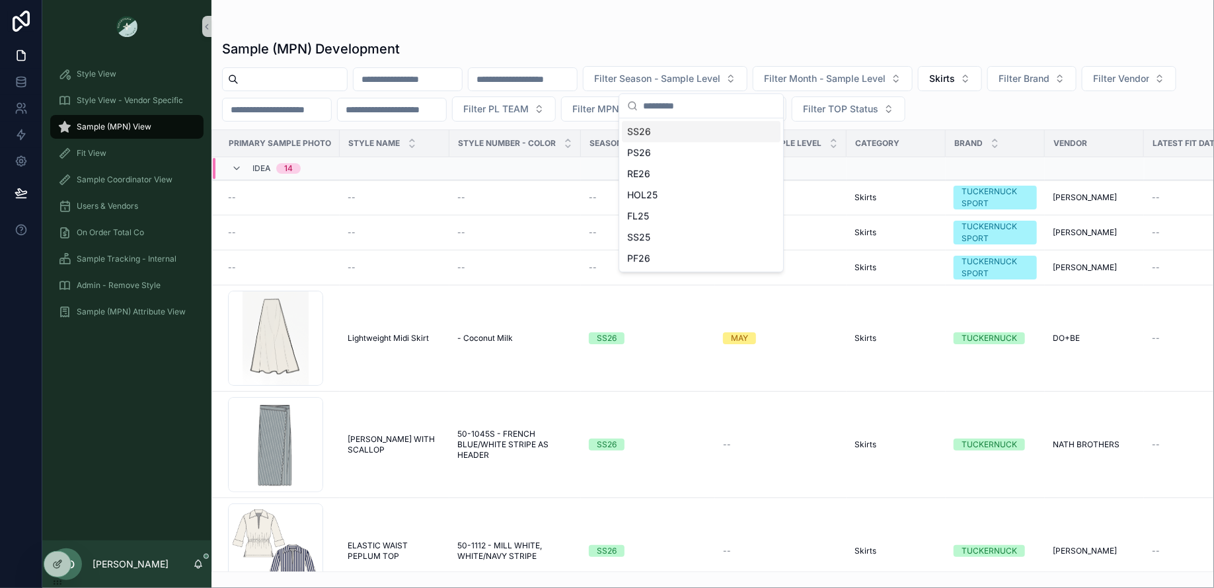
click at [654, 139] on div "SS26" at bounding box center [701, 131] width 159 height 21
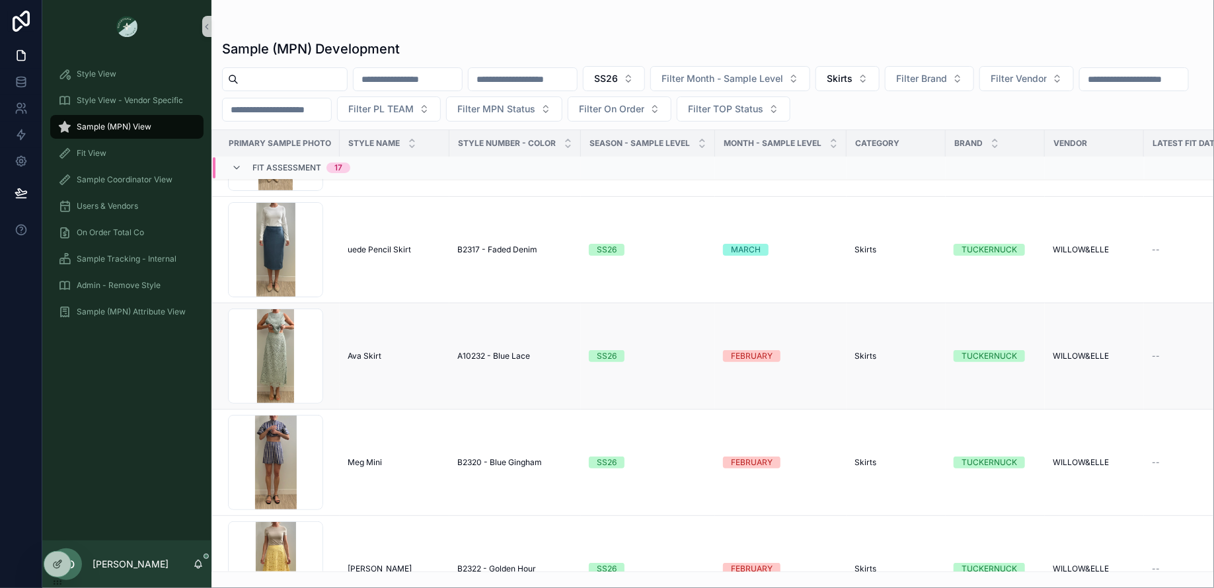
scroll to position [7413, 0]
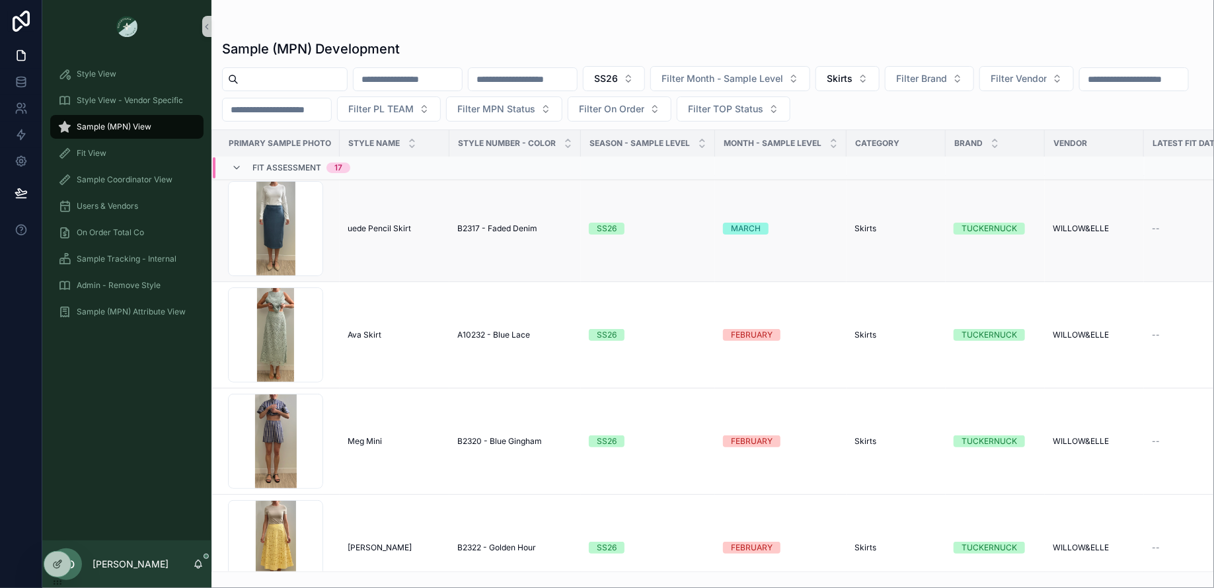
click at [386, 229] on td "uede Pencil Skirt uede Pencil Skirt" at bounding box center [395, 229] width 110 height 106
click at [374, 223] on span "uede Pencil Skirt" at bounding box center [379, 228] width 63 height 11
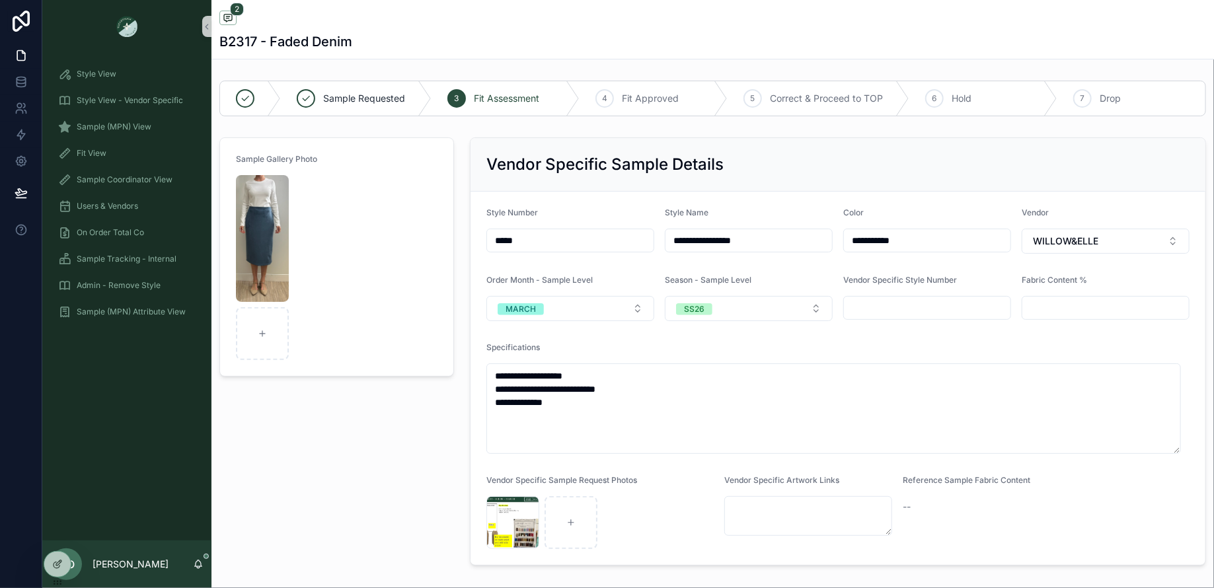
click at [670, 239] on input "**********" at bounding box center [749, 240] width 167 height 19
type input "**********"
click at [281, 461] on div "Sample Gallery Photo" at bounding box center [337, 351] width 251 height 439
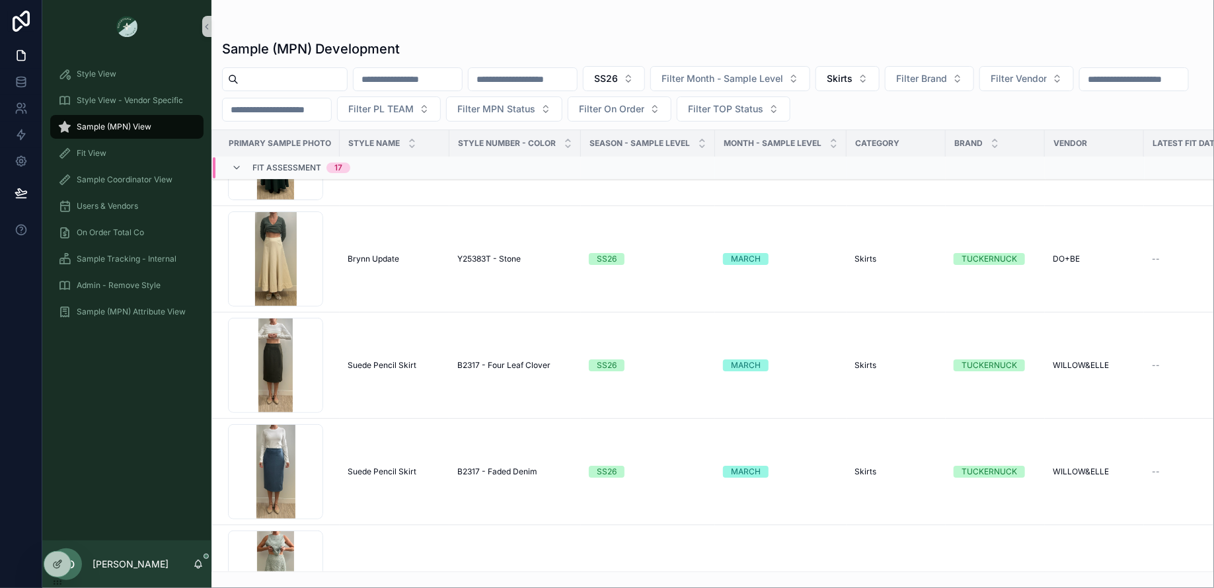
scroll to position [7074, 0]
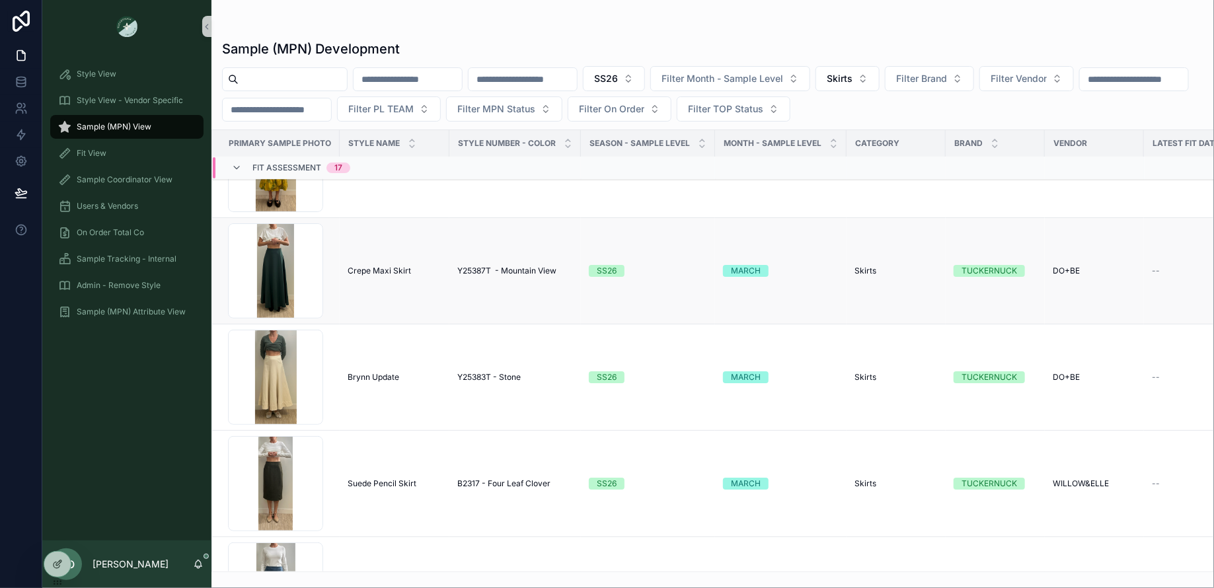
click at [363, 270] on span "Crepe Maxi Skirt" at bounding box center [379, 271] width 63 height 11
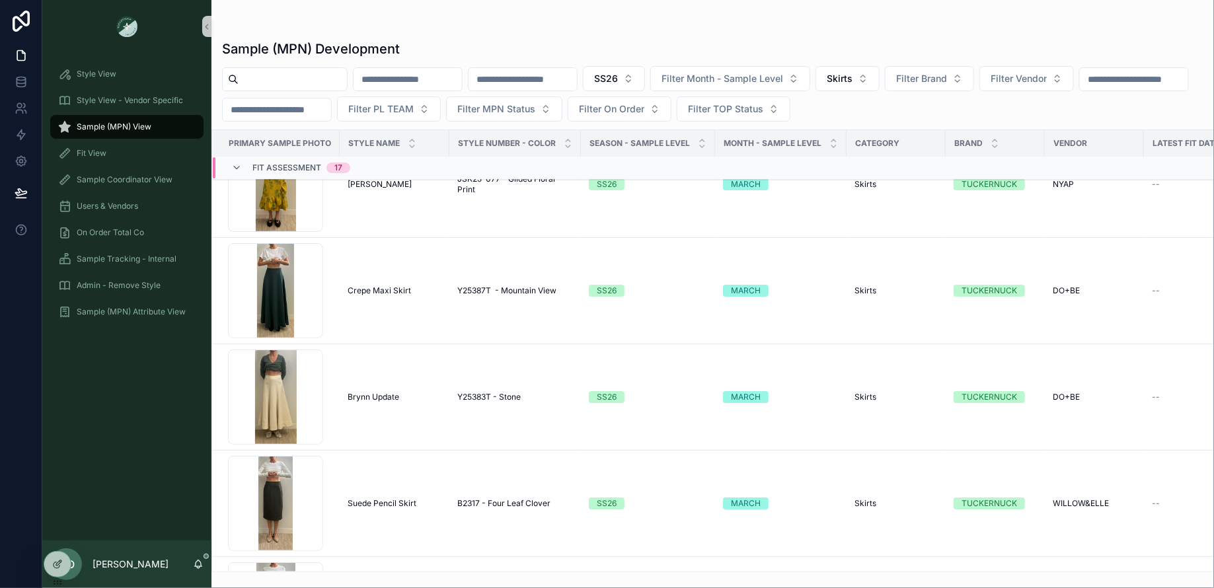
scroll to position [7063, 0]
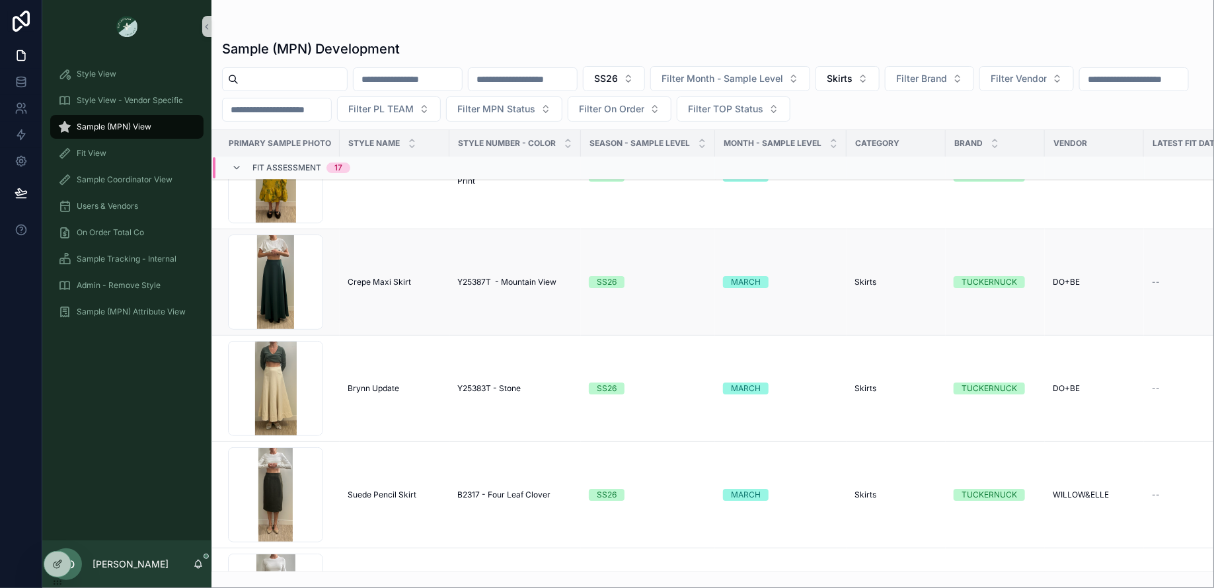
click at [369, 279] on span "Crepe Maxi Skirt" at bounding box center [379, 282] width 63 height 11
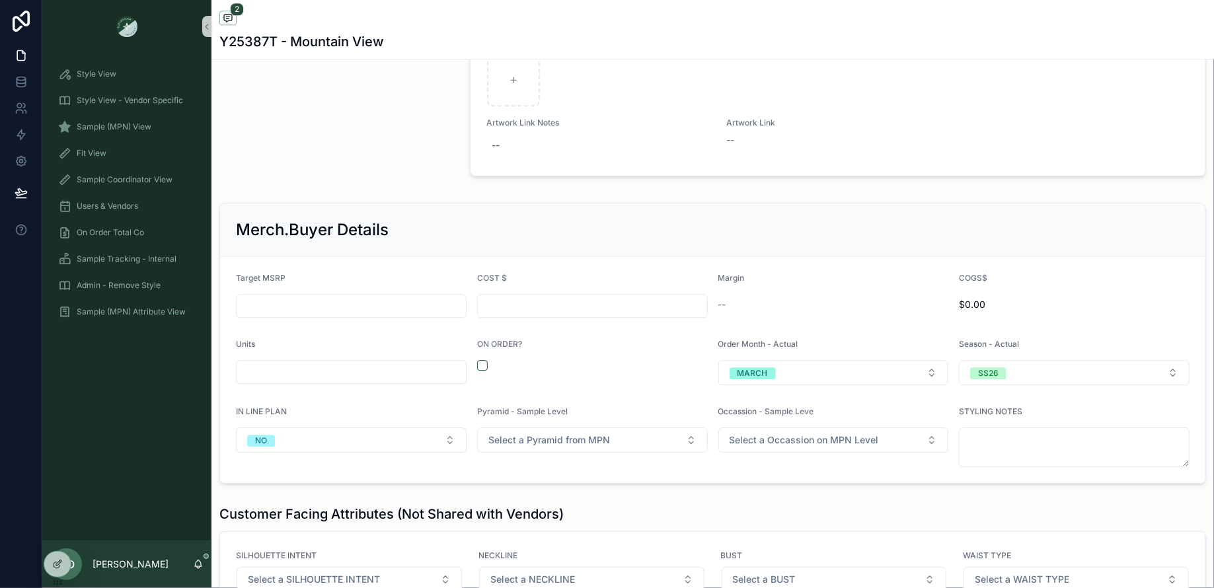
scroll to position [1673, 0]
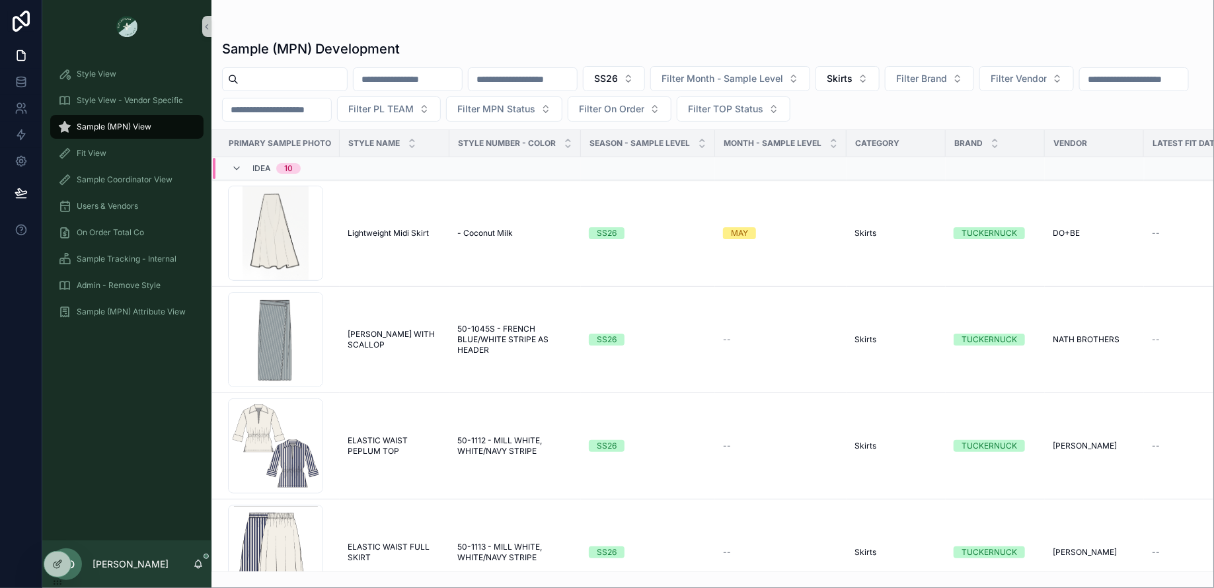
click at [272, 80] on input "scrollable content" at bounding box center [293, 79] width 108 height 19
type input "****"
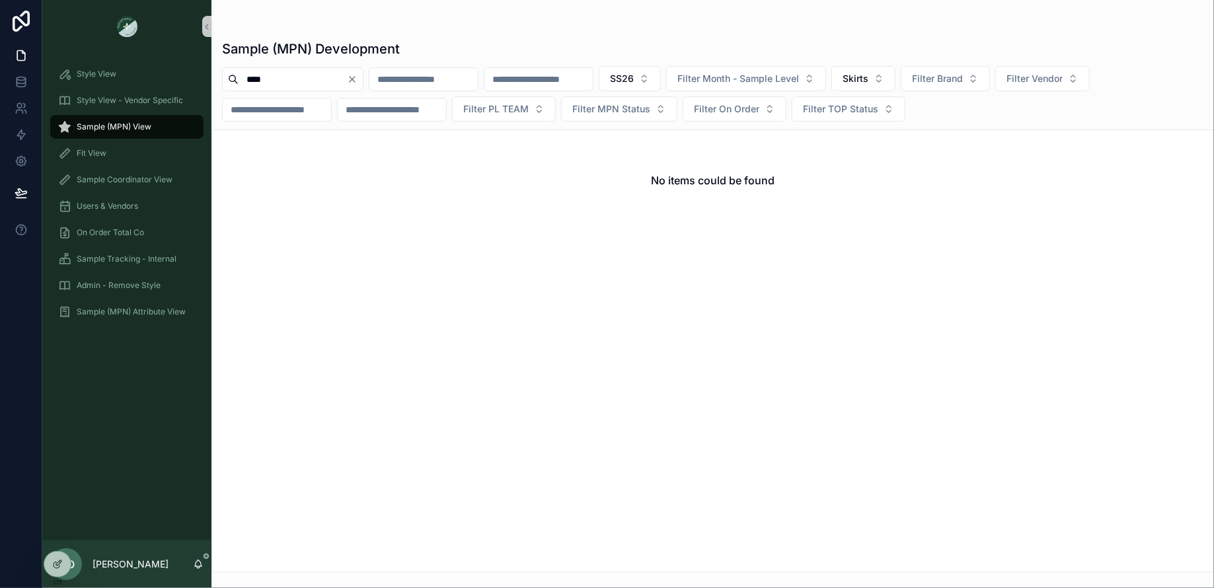
click at [347, 78] on input "****" at bounding box center [293, 79] width 108 height 19
click at [355, 79] on icon "Clear" at bounding box center [352, 79] width 5 height 5
click at [853, 74] on span "Skirts" at bounding box center [840, 78] width 26 height 13
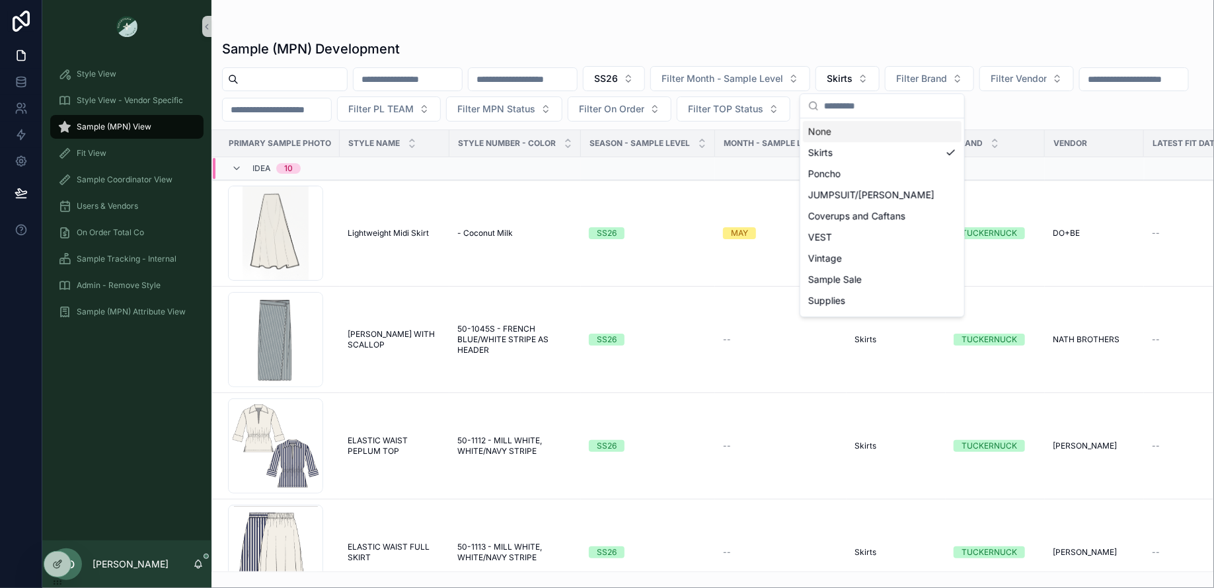
click at [829, 134] on div "None" at bounding box center [882, 131] width 159 height 21
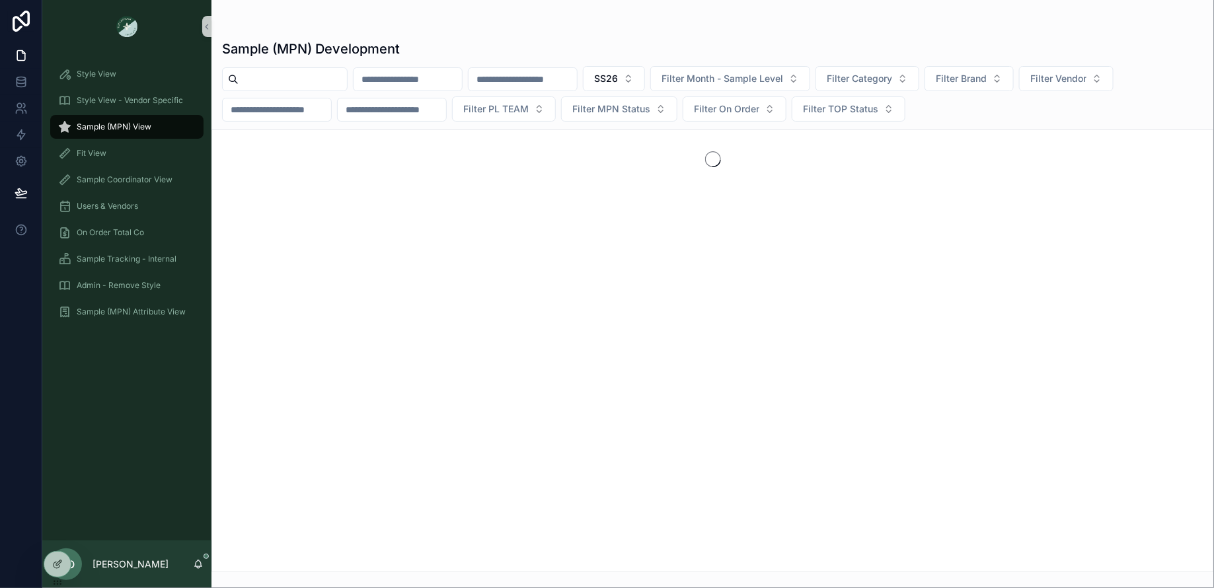
click at [331, 79] on input "scrollable content" at bounding box center [293, 79] width 108 height 19
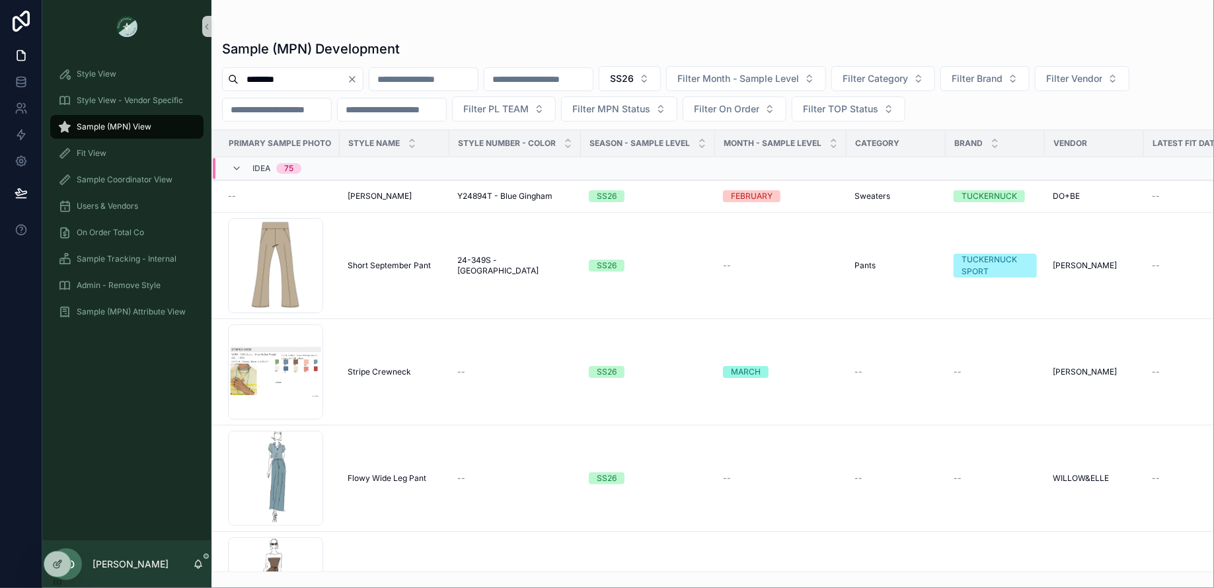
type input "********"
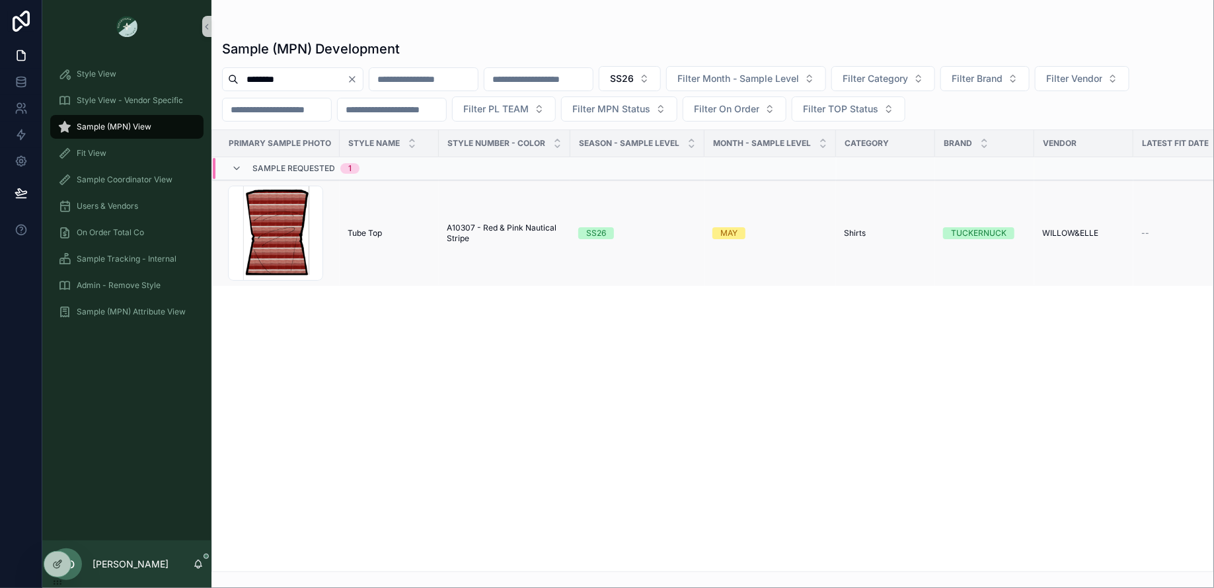
click at [356, 234] on span "Tube Top" at bounding box center [365, 233] width 34 height 11
click at [358, 74] on icon "Clear" at bounding box center [352, 79] width 11 height 11
click at [332, 85] on input "scrollable content" at bounding box center [293, 79] width 108 height 19
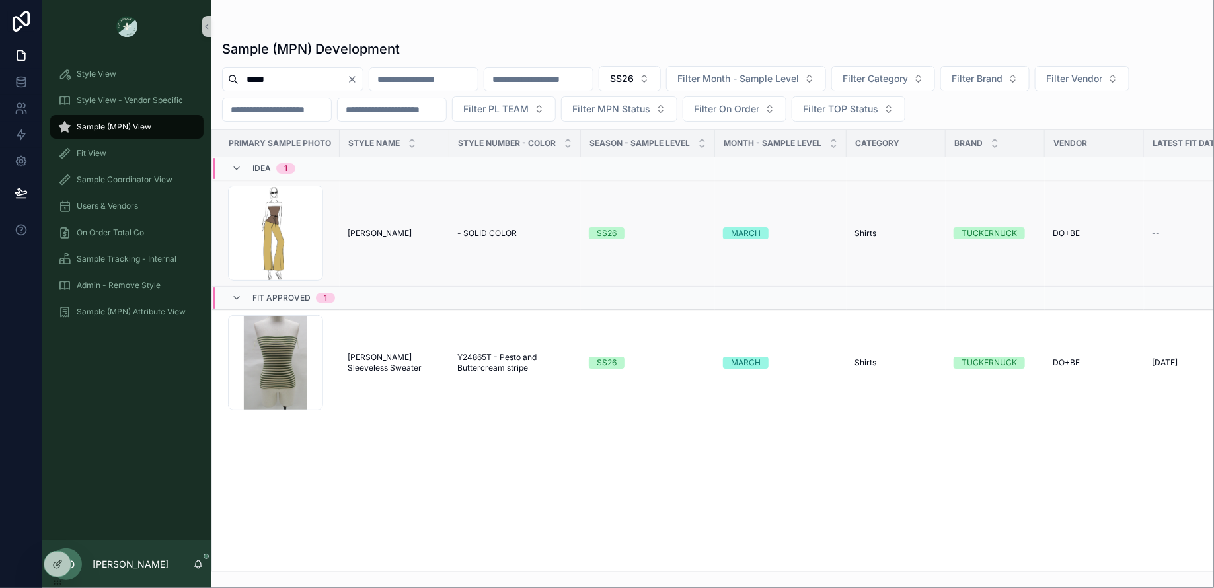
type input "*****"
click at [358, 230] on span "[PERSON_NAME]" at bounding box center [380, 233] width 64 height 11
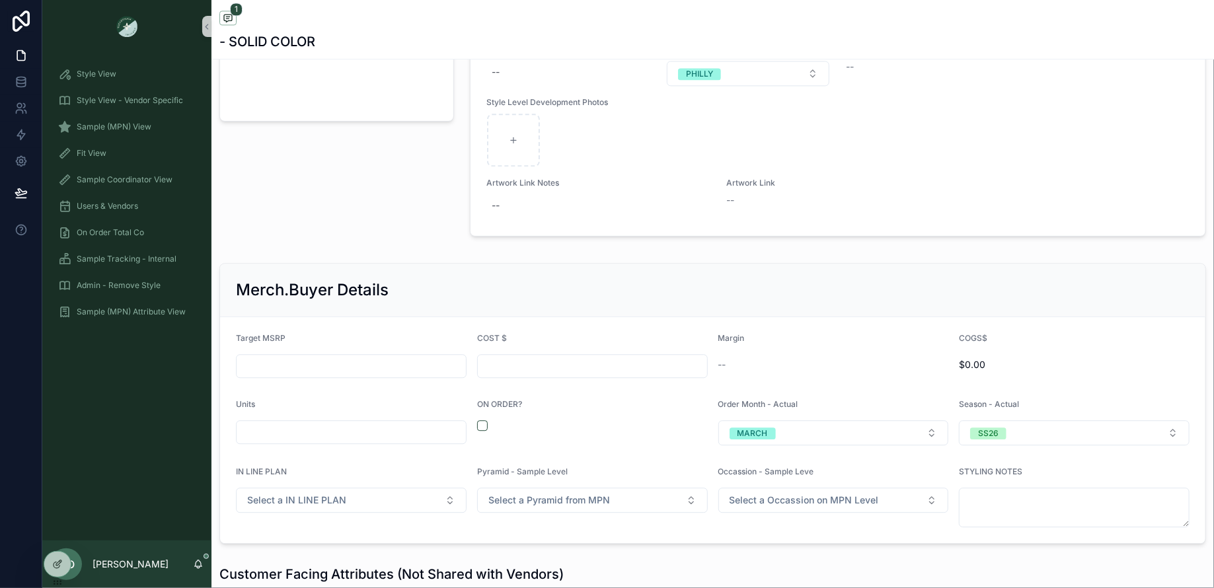
scroll to position [1476, 0]
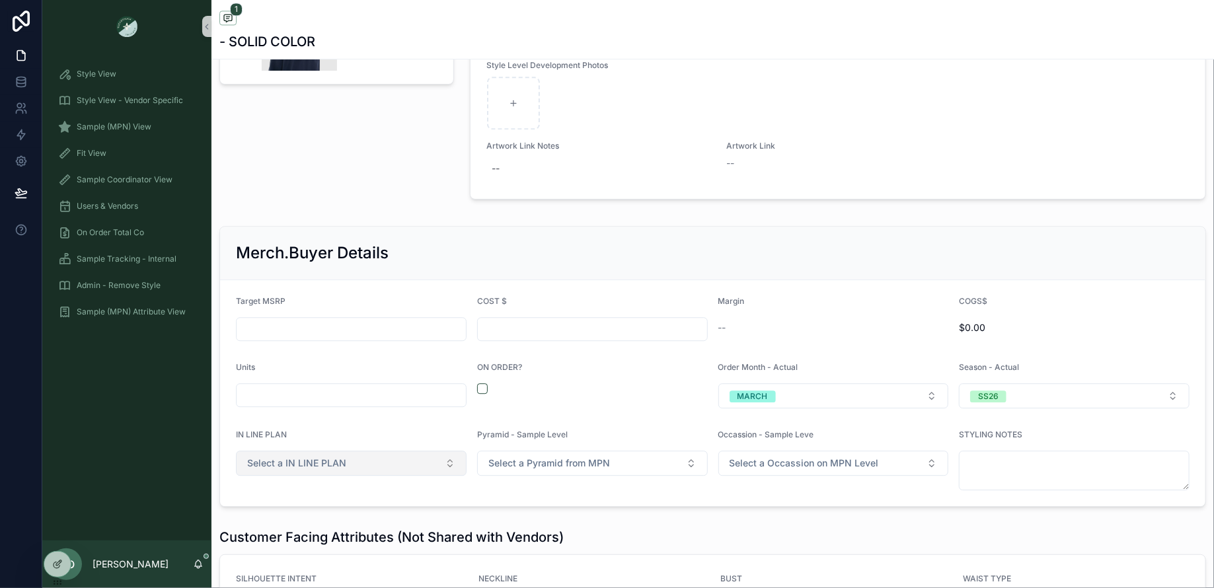
click at [301, 457] on span "Select a IN LINE PLAN" at bounding box center [296, 463] width 99 height 13
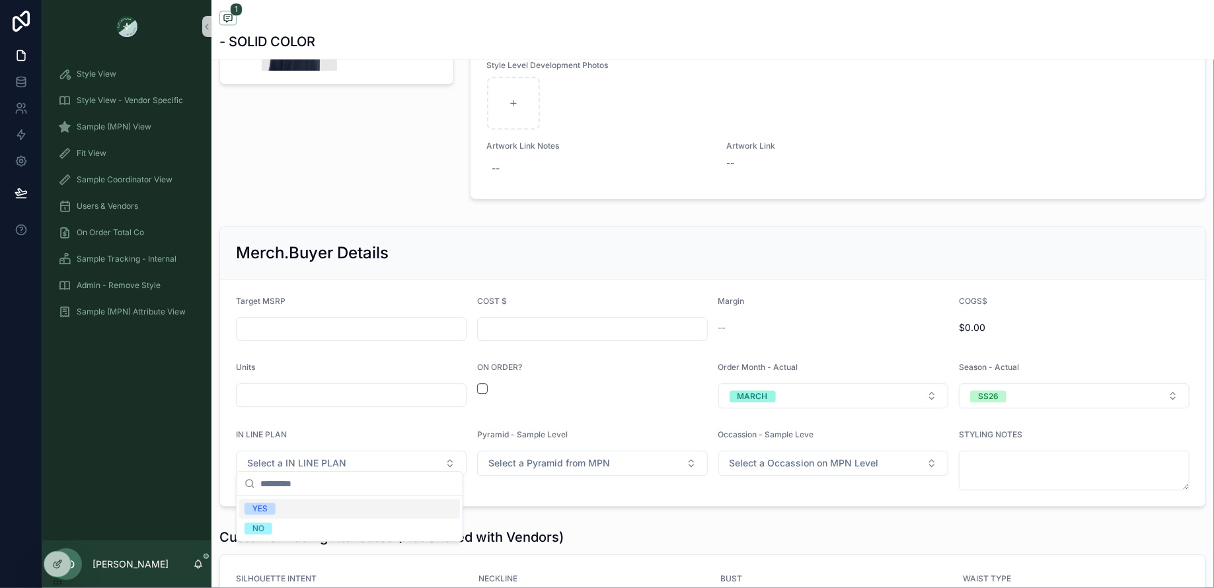
click at [257, 506] on div "YES" at bounding box center [260, 509] width 15 height 12
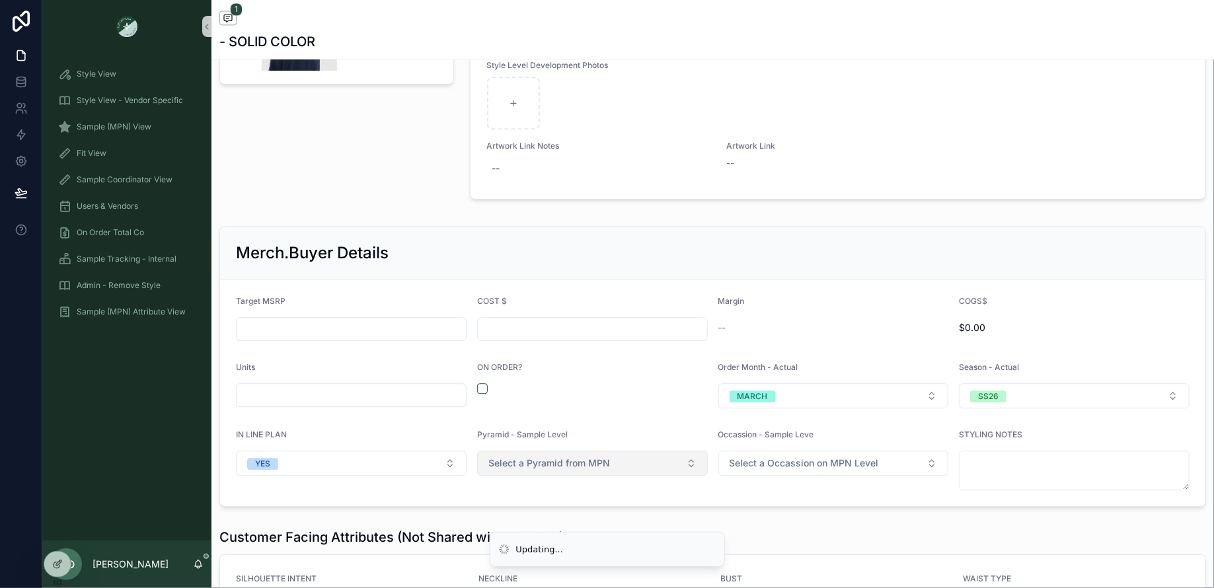
click at [553, 459] on span "Select a Pyramid from MPN" at bounding box center [550, 463] width 122 height 13
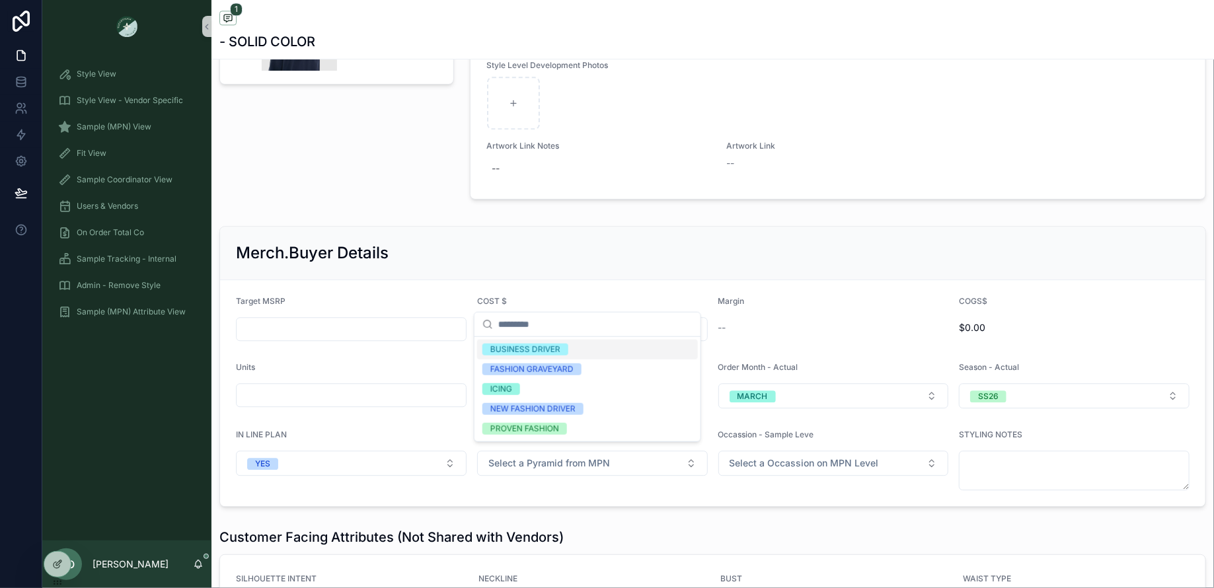
click at [511, 264] on div "Merch.Buyer Details" at bounding box center [713, 254] width 986 height 54
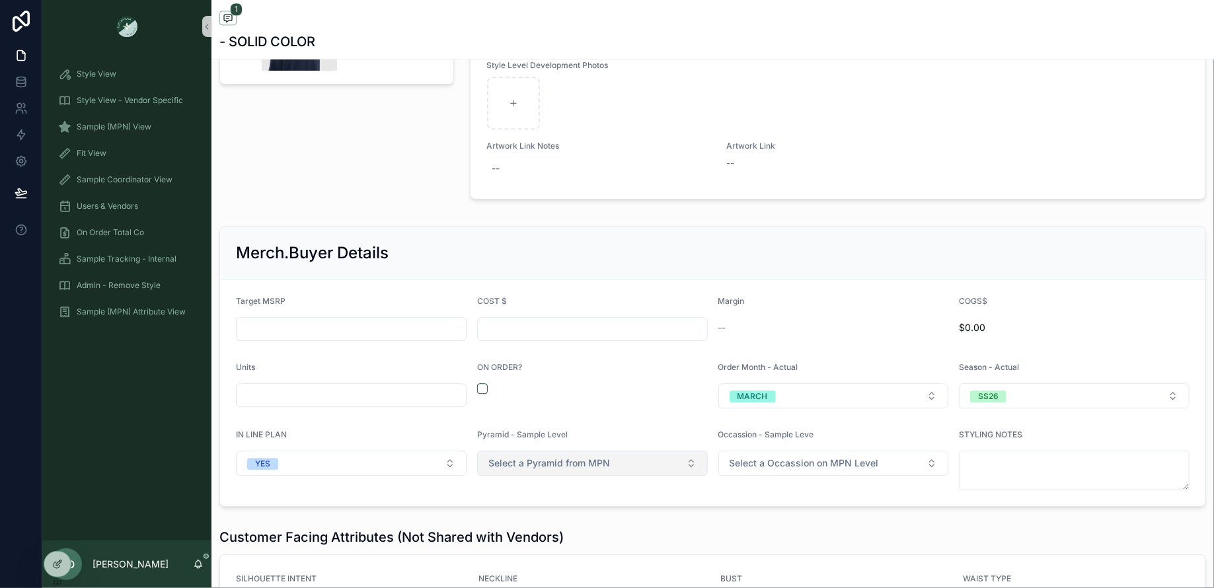
click at [514, 457] on span "Select a Pyramid from MPN" at bounding box center [550, 463] width 122 height 13
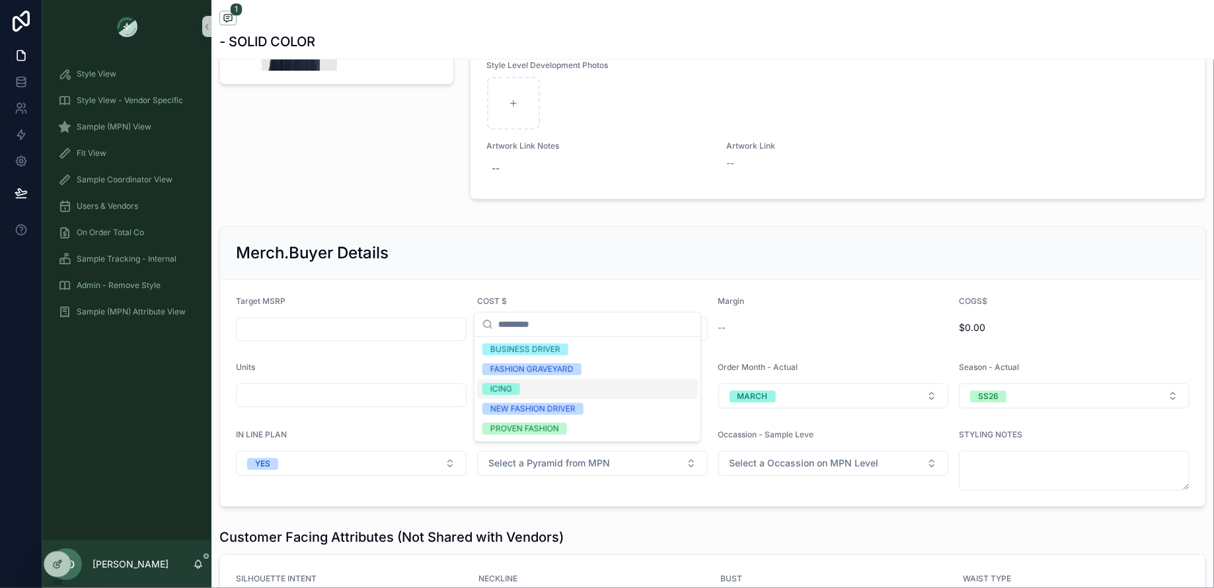
click at [518, 392] on span "ICING" at bounding box center [502, 389] width 38 height 12
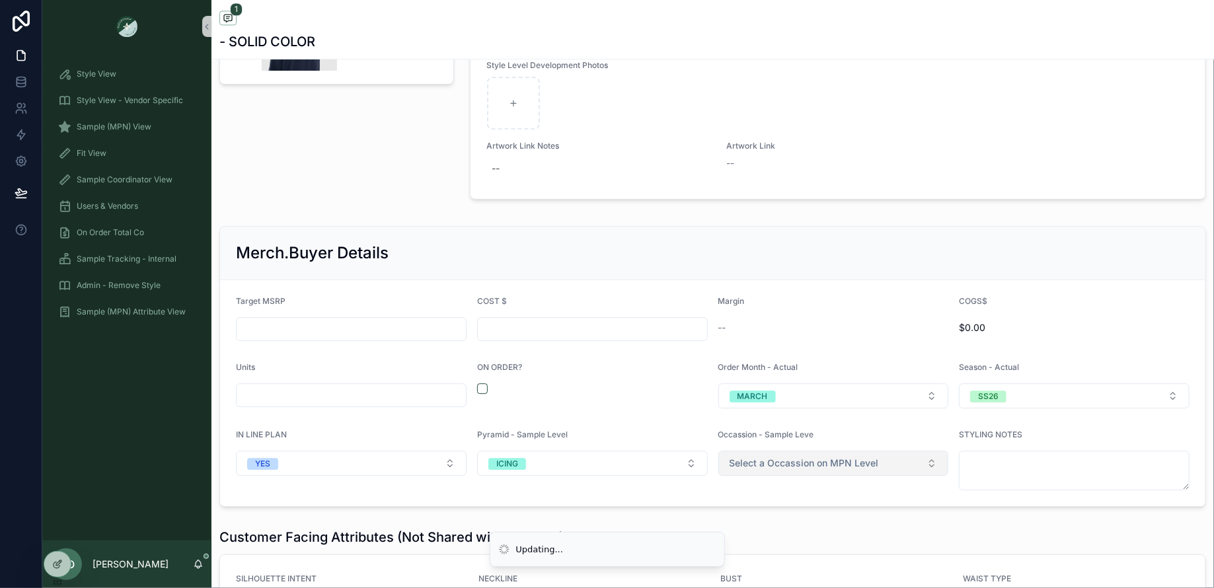
click at [736, 457] on span "Select a Occassion on MPN Level" at bounding box center [804, 463] width 149 height 13
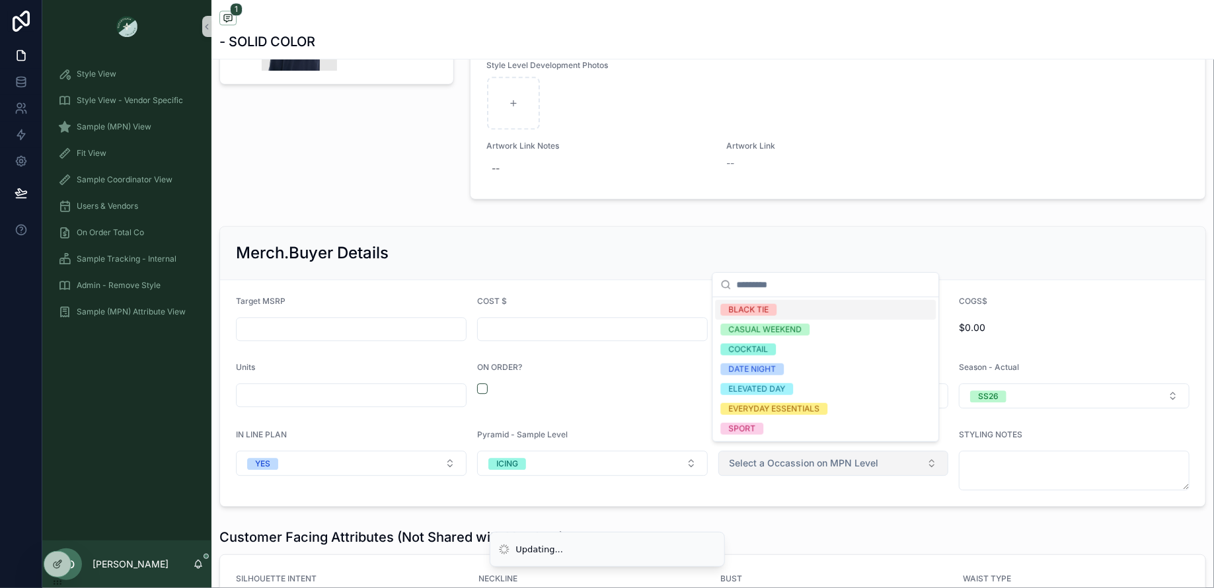
type input "*"
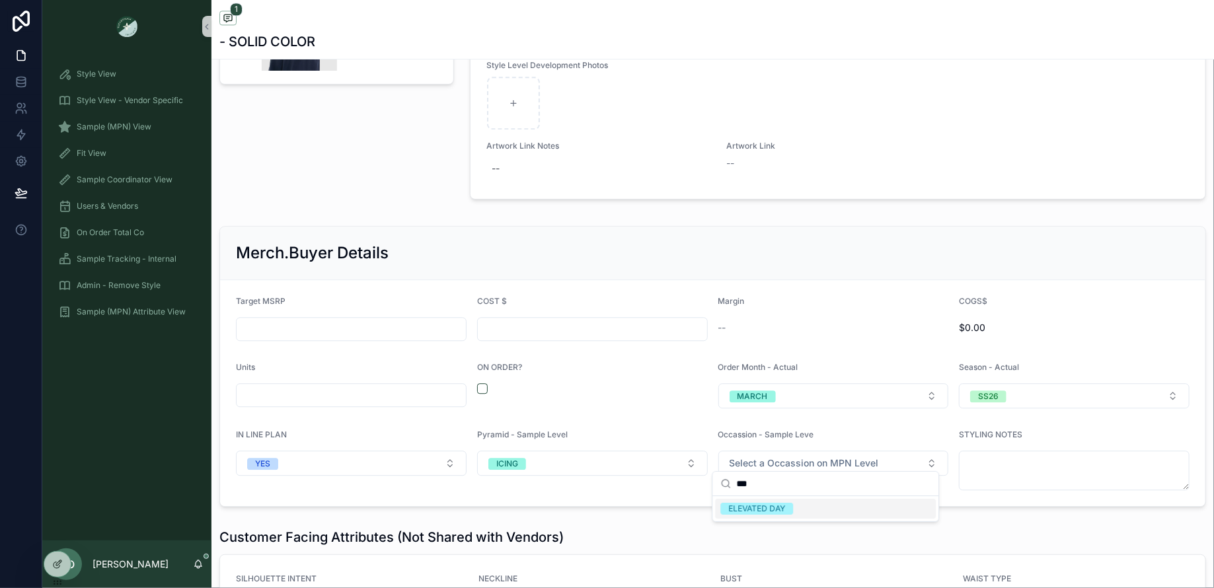
type input "***"
click at [755, 506] on div "ELEVATED DAY" at bounding box center [757, 509] width 57 height 12
click at [97, 116] on div "Sample (MPN) View" at bounding box center [127, 126] width 138 height 21
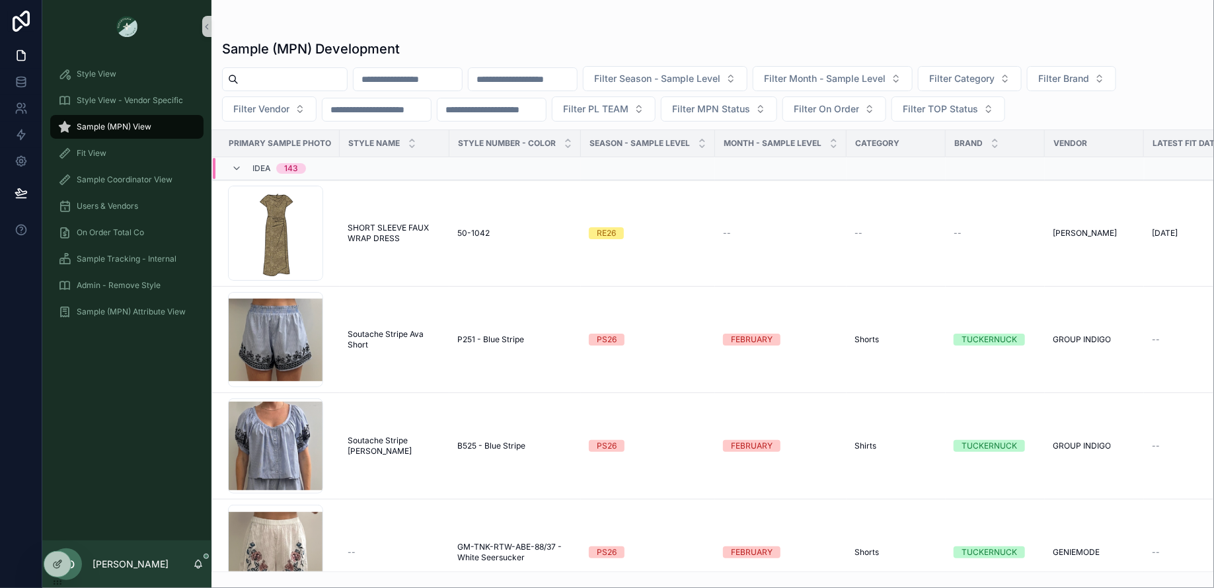
click at [244, 77] on input "scrollable content" at bounding box center [293, 79] width 108 height 19
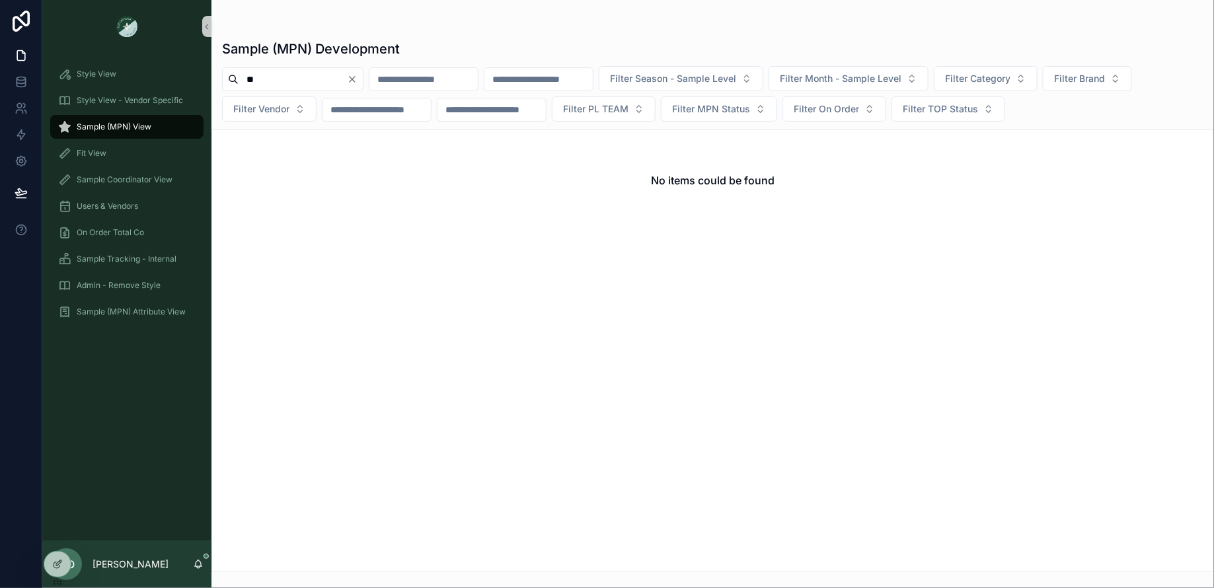
type input "*"
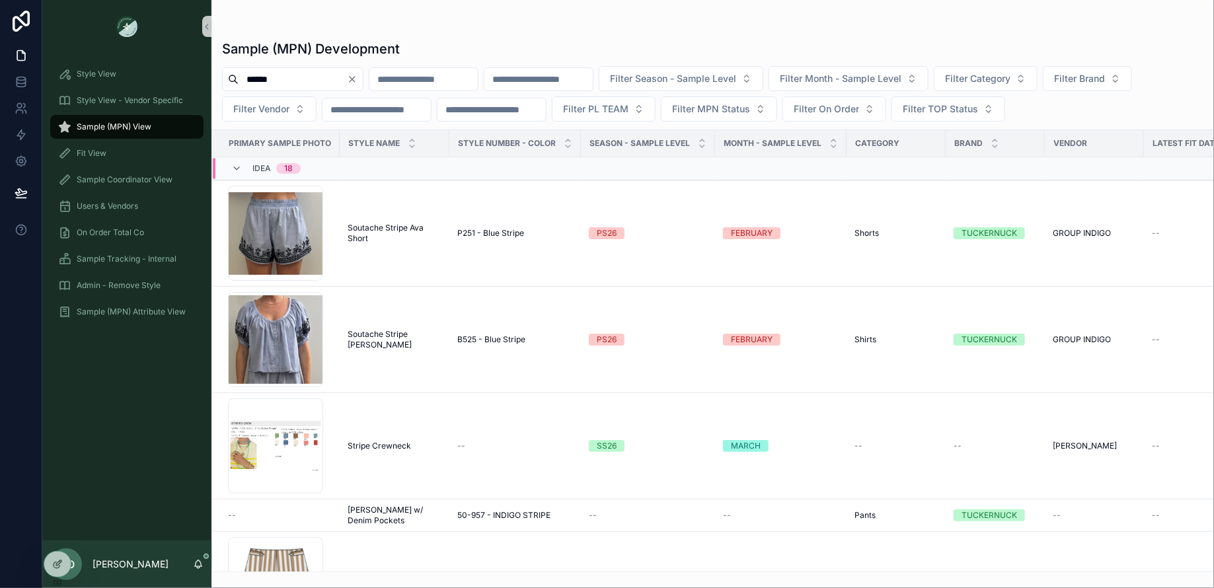
type input "******"
click at [1055, 50] on div "Sample (MPN) Development" at bounding box center [713, 49] width 982 height 19
click at [298, 103] on button "Filter Vendor" at bounding box center [269, 109] width 95 height 25
type input "****"
click at [222, 165] on div "NYAP" at bounding box center [269, 161] width 159 height 21
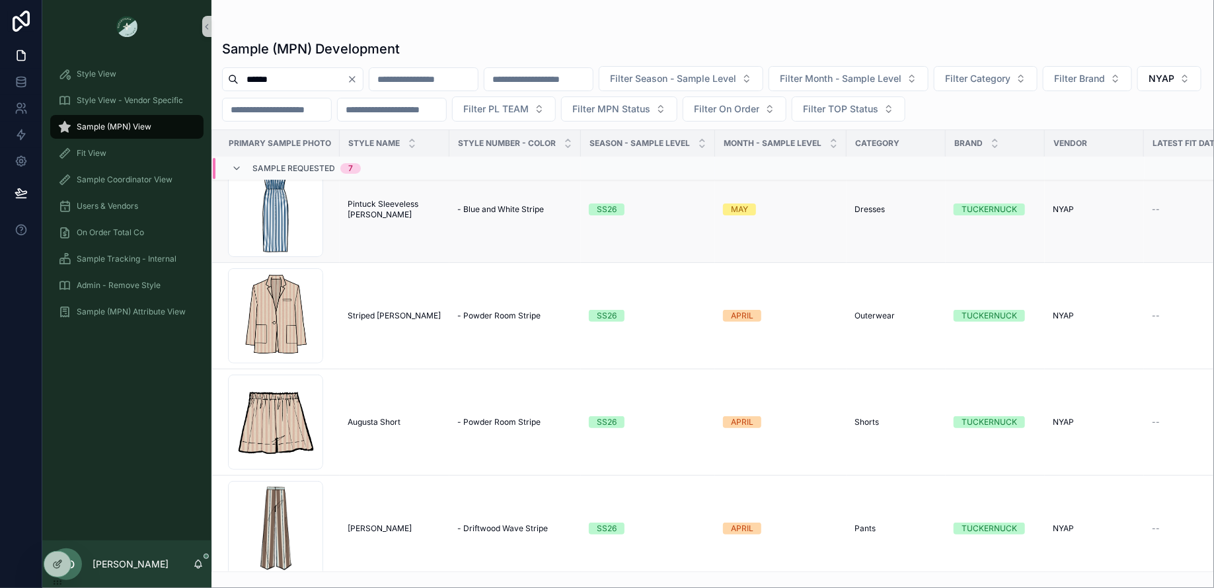
scroll to position [133, 0]
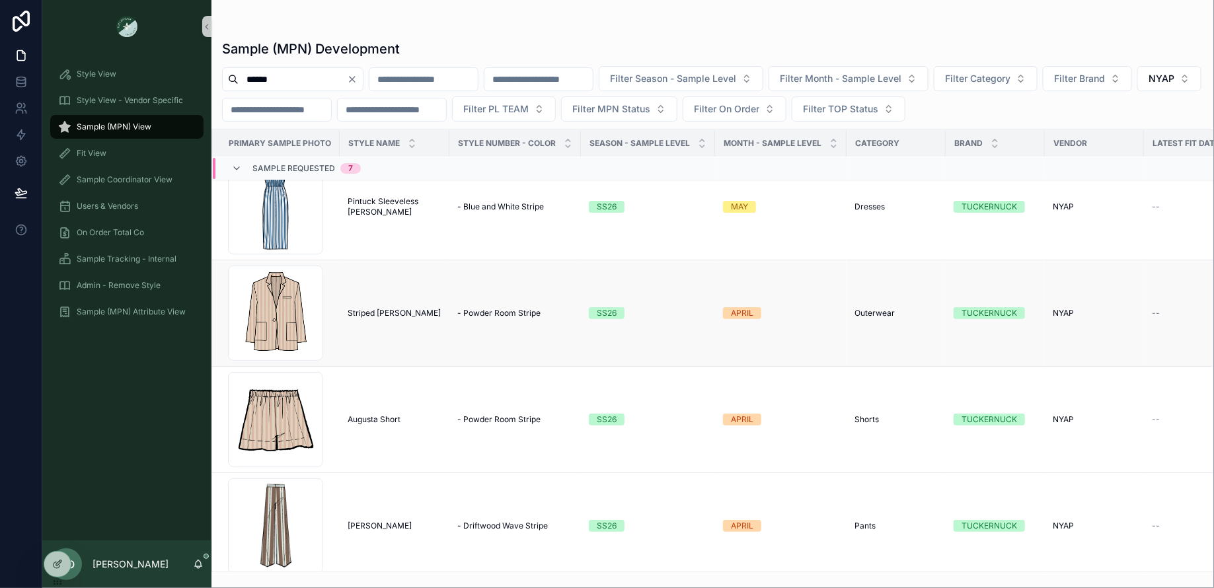
click at [354, 319] on td "Striped [PERSON_NAME] Striped [PERSON_NAME]" at bounding box center [395, 313] width 110 height 106
click at [353, 311] on span "Striped [PERSON_NAME]" at bounding box center [394, 313] width 93 height 11
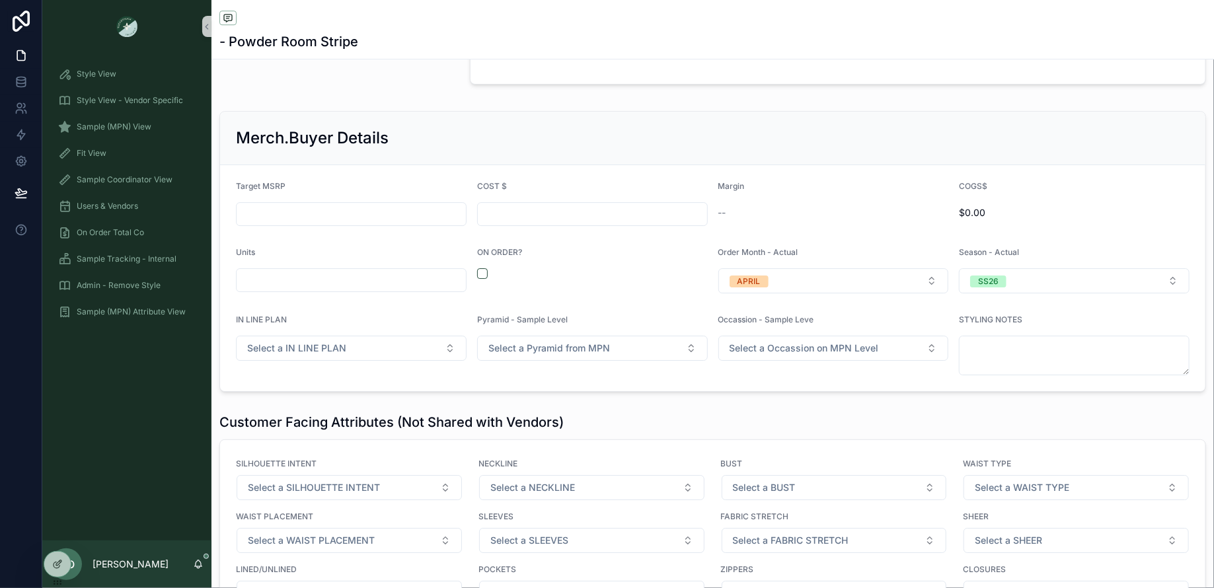
scroll to position [2021, 0]
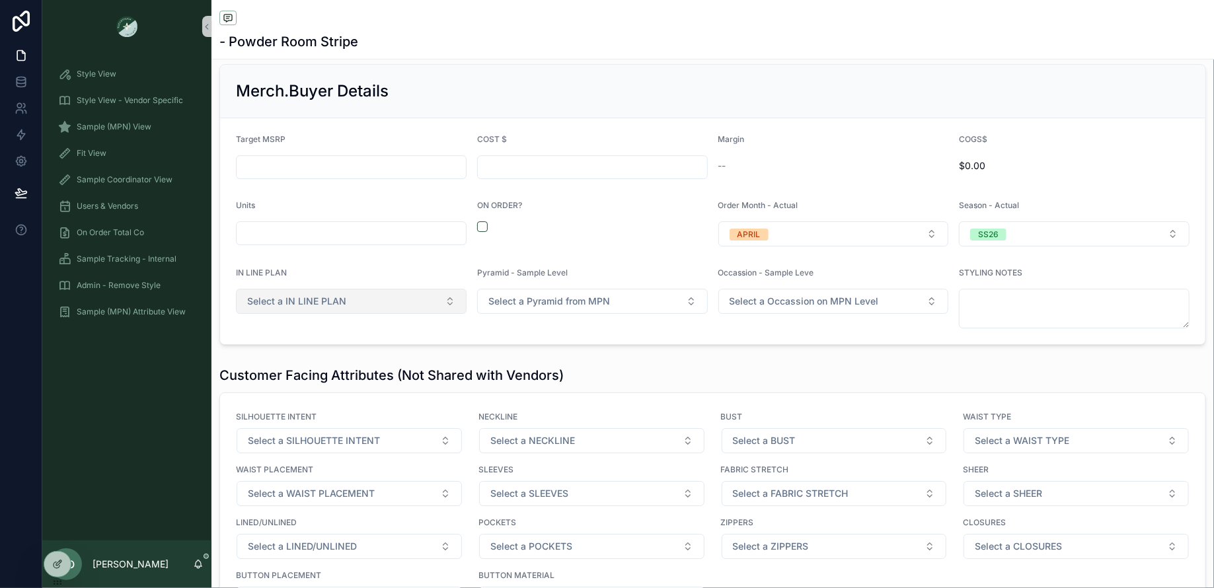
click at [333, 299] on span "Select a IN LINE PLAN" at bounding box center [296, 301] width 99 height 13
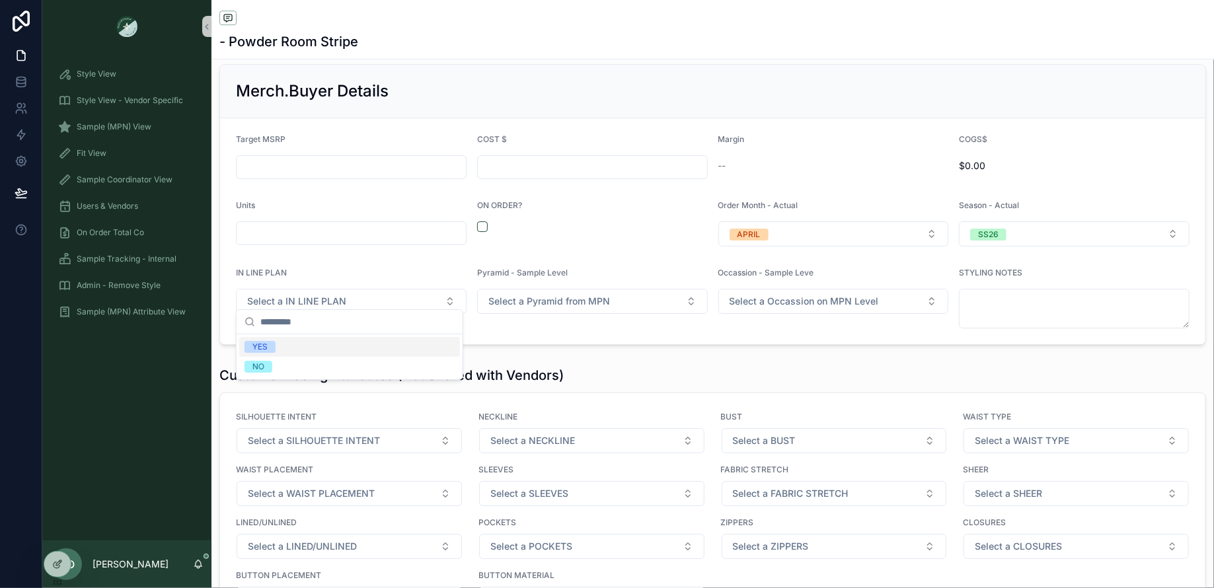
click at [263, 349] on div "YES" at bounding box center [260, 347] width 15 height 12
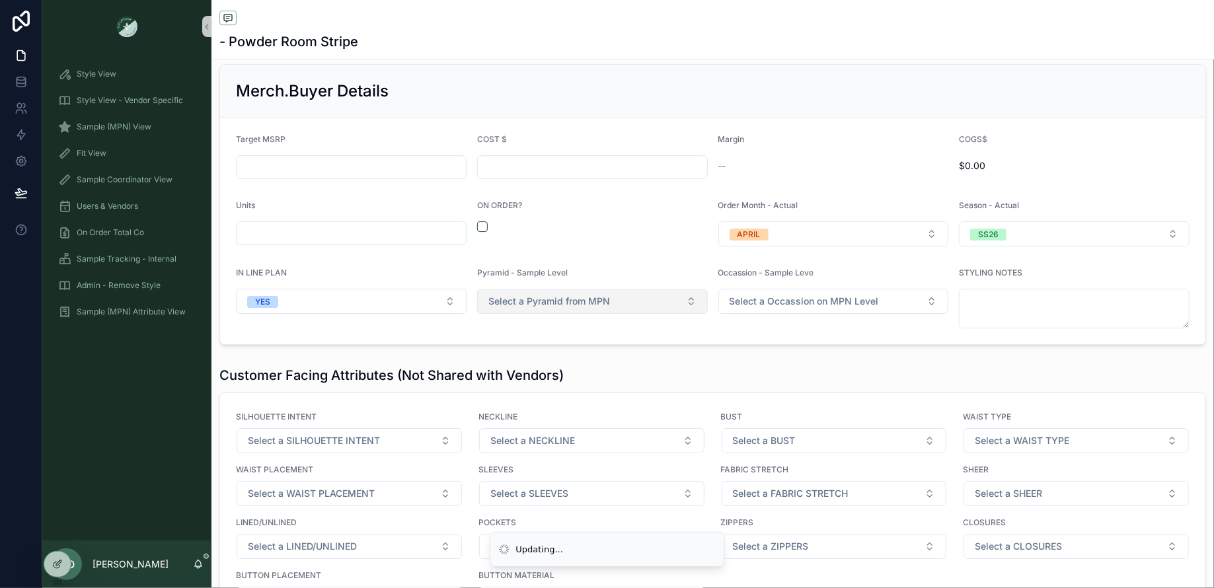
click at [512, 289] on button "Select a Pyramid from MPN" at bounding box center [592, 301] width 231 height 25
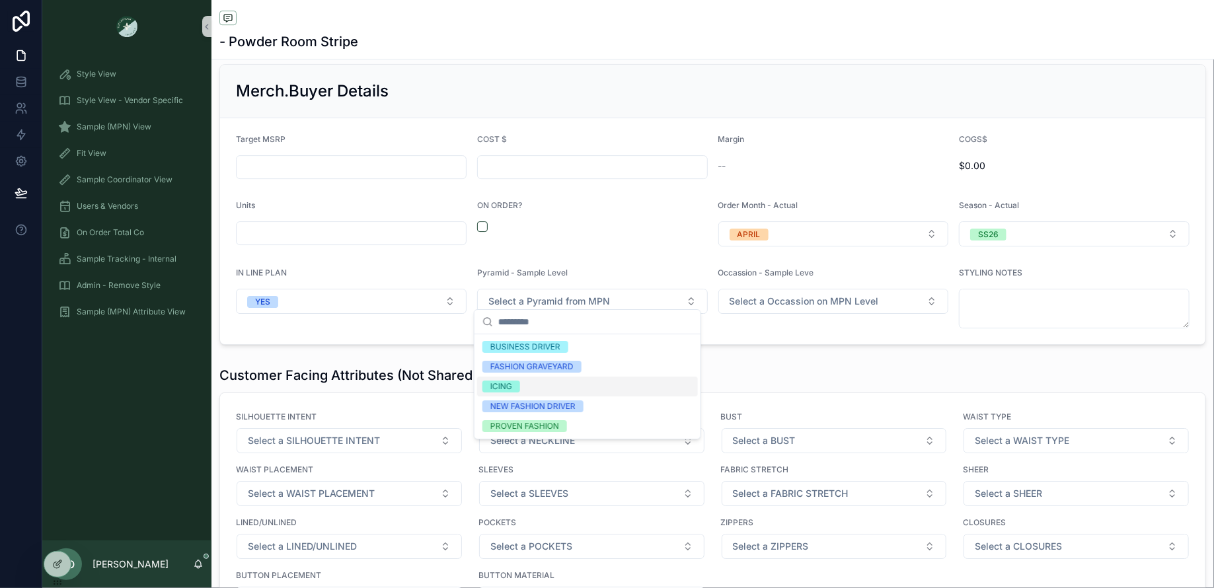
drag, startPoint x: 511, startPoint y: 382, endPoint x: 578, endPoint y: 379, distance: 67.5
click at [512, 382] on div "ICING" at bounding box center [502, 387] width 22 height 12
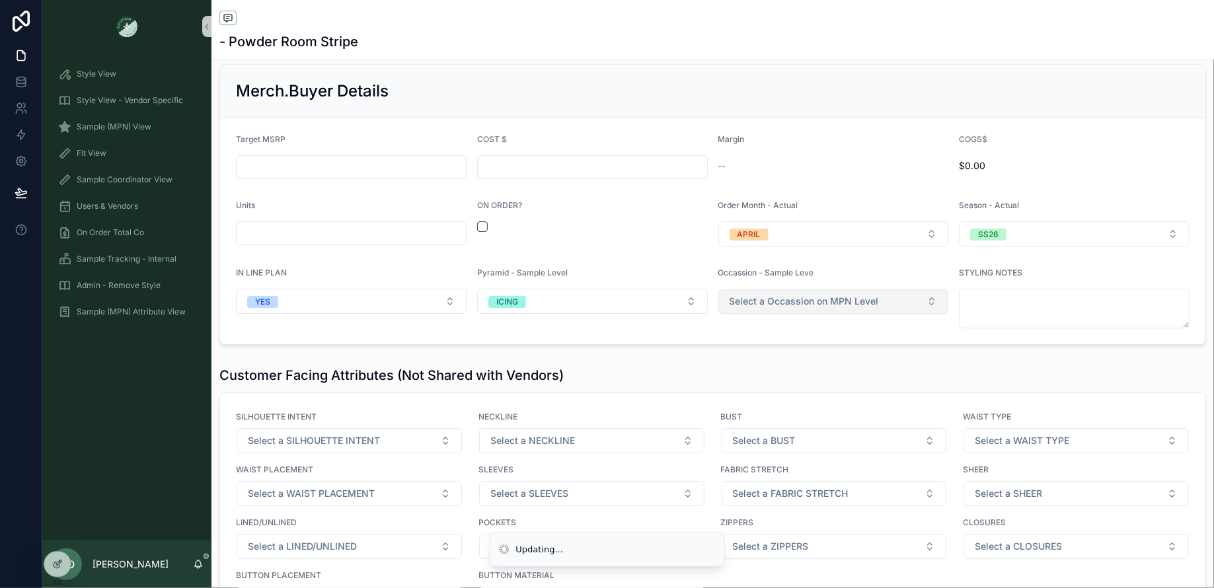
click at [769, 295] on span "Select a Occassion on MPN Level" at bounding box center [804, 301] width 149 height 13
type input "****"
click at [752, 344] on div "ELEVATED DAY" at bounding box center [757, 347] width 57 height 12
click at [751, 361] on div "Customer Facing Attributes (Not Shared with Vendors) SILHOUETTE INTENT Select a…" at bounding box center [713, 499] width 1003 height 276
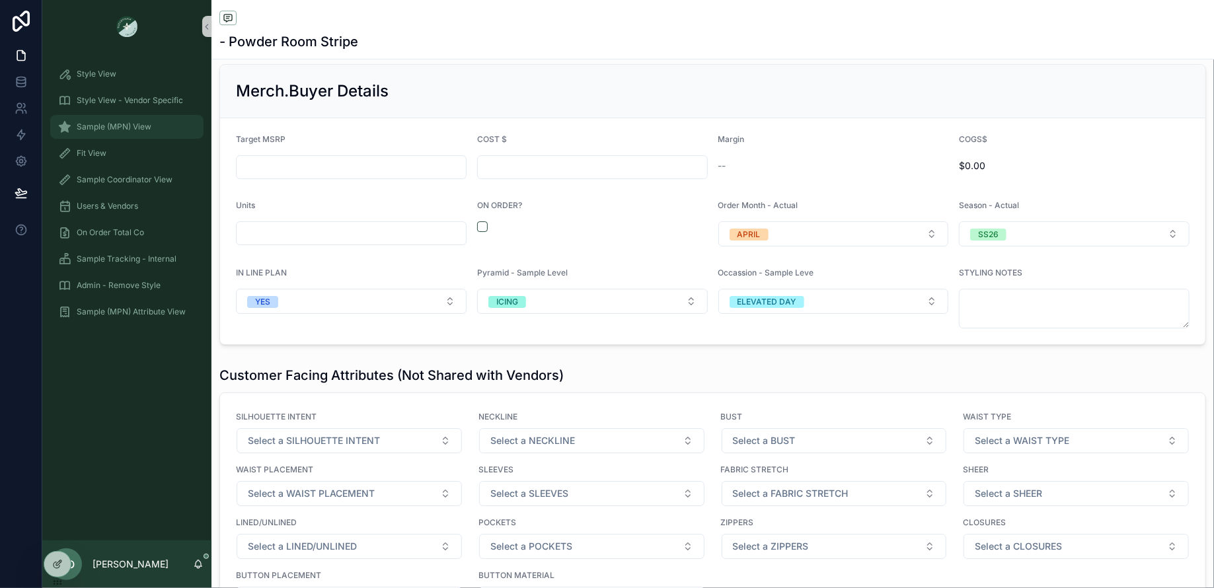
drag, startPoint x: 114, startPoint y: 134, endPoint x: 147, endPoint y: 132, distance: 32.5
click at [114, 135] on div "Sample (MPN) View" at bounding box center [127, 126] width 138 height 21
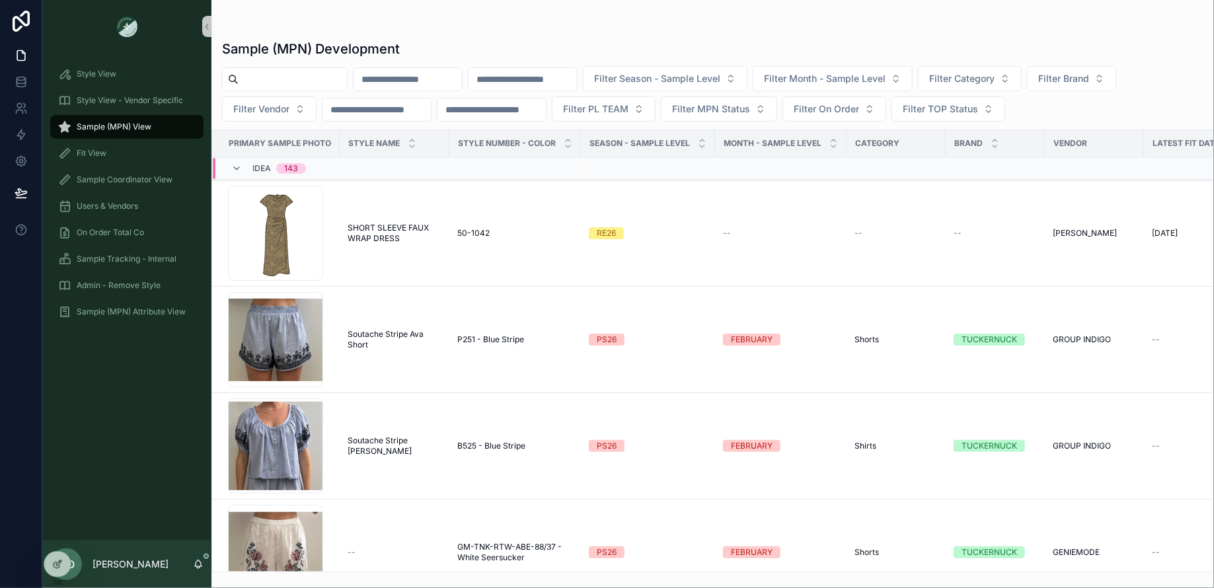
click at [292, 81] on input "scrollable content" at bounding box center [293, 79] width 108 height 19
type input "*"
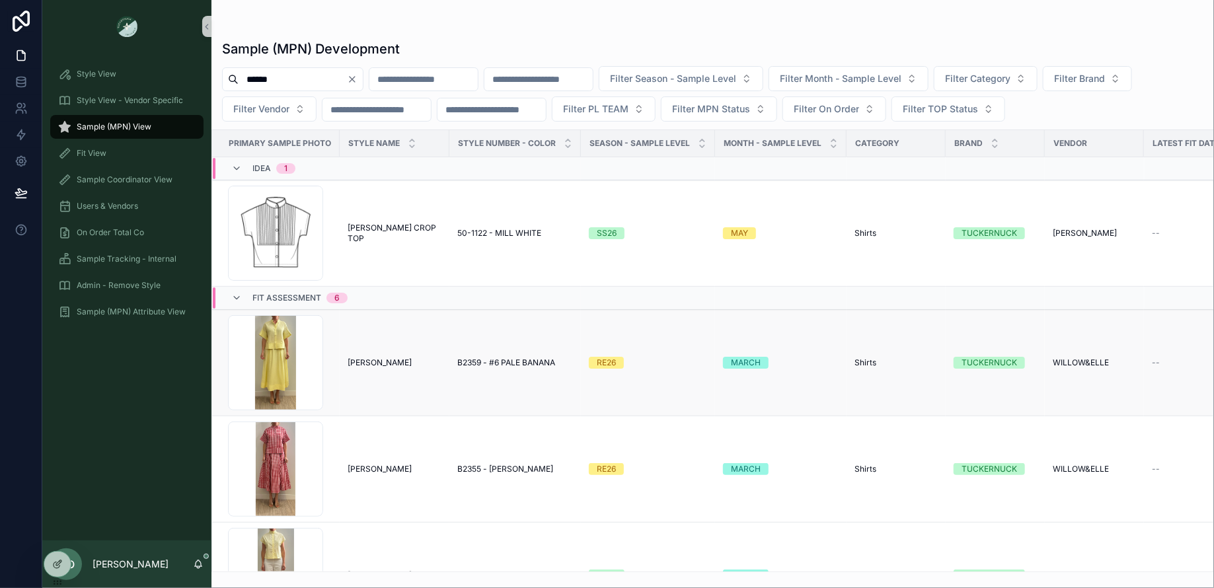
scroll to position [369, 0]
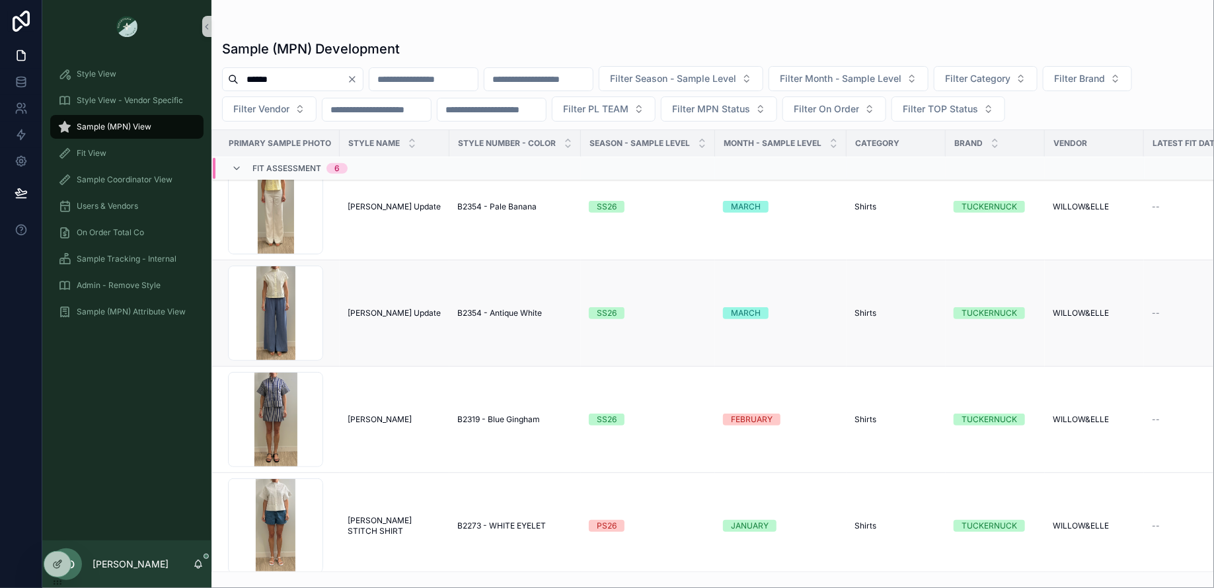
type input "*****"
click at [387, 310] on span "[PERSON_NAME] Update" at bounding box center [394, 313] width 93 height 11
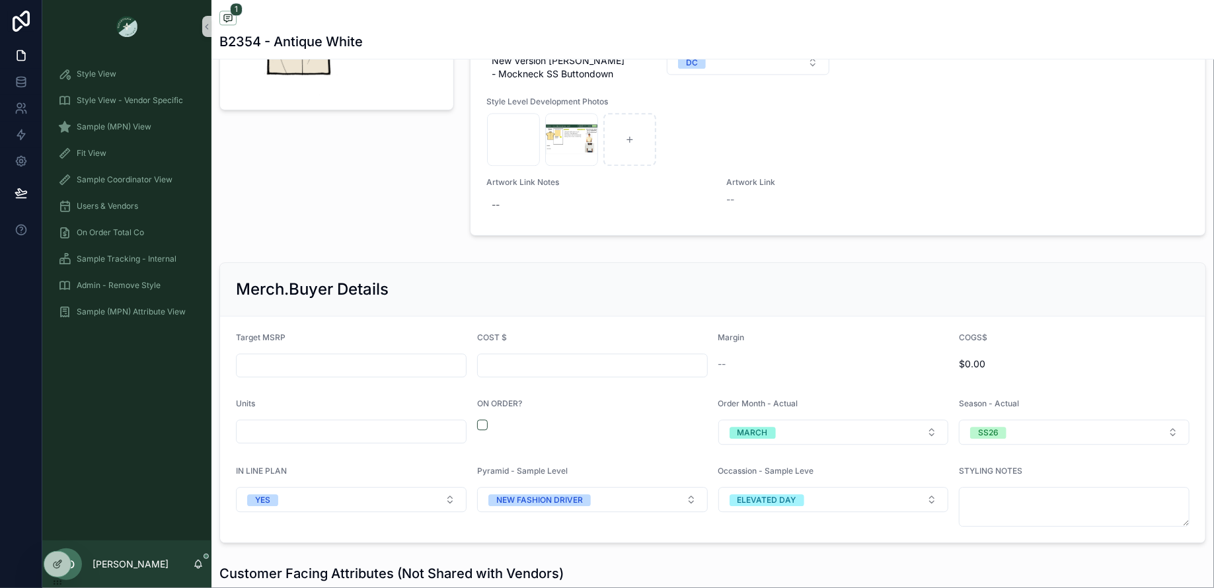
scroll to position [1685, 0]
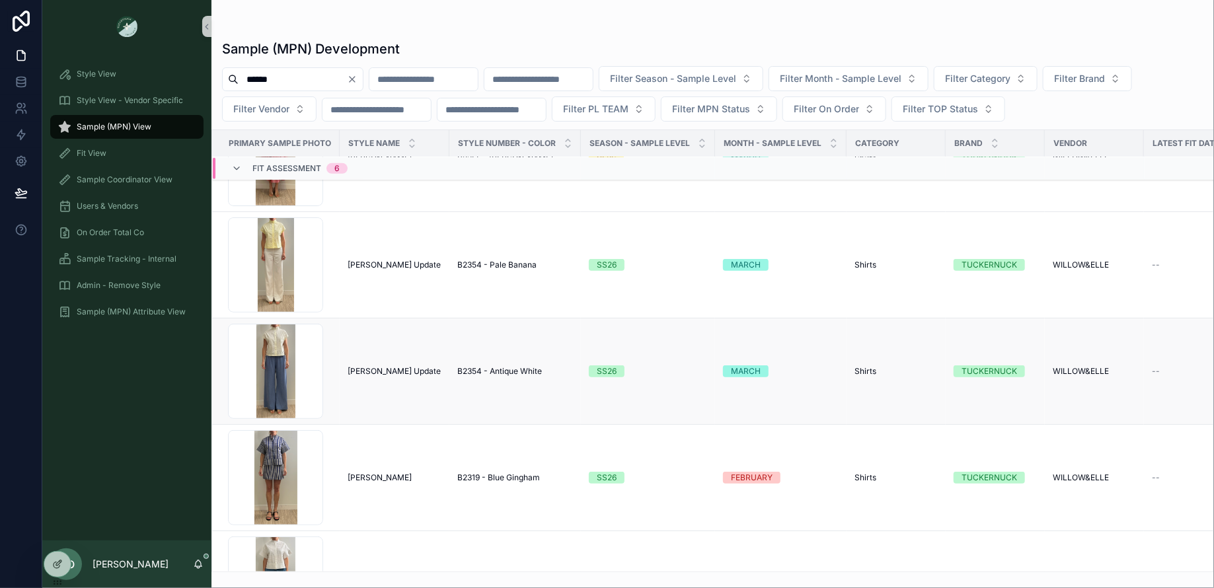
scroll to position [309, 0]
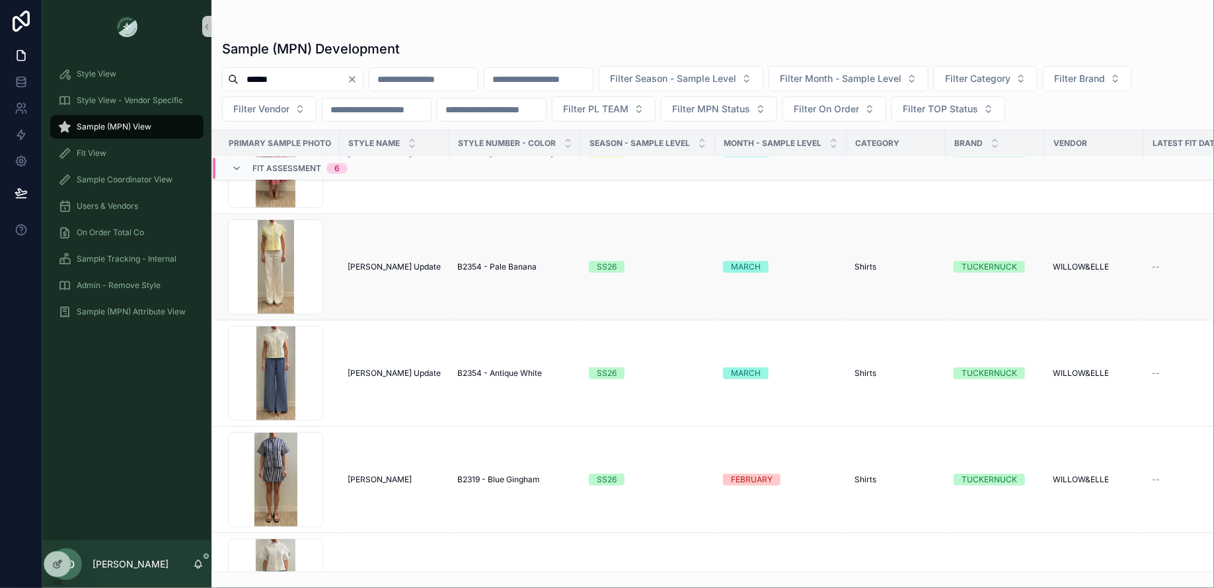
click at [369, 275] on td "Sofia Stitch Update [PERSON_NAME] Update" at bounding box center [395, 267] width 110 height 106
click at [360, 262] on span "[PERSON_NAME] Update" at bounding box center [394, 267] width 93 height 11
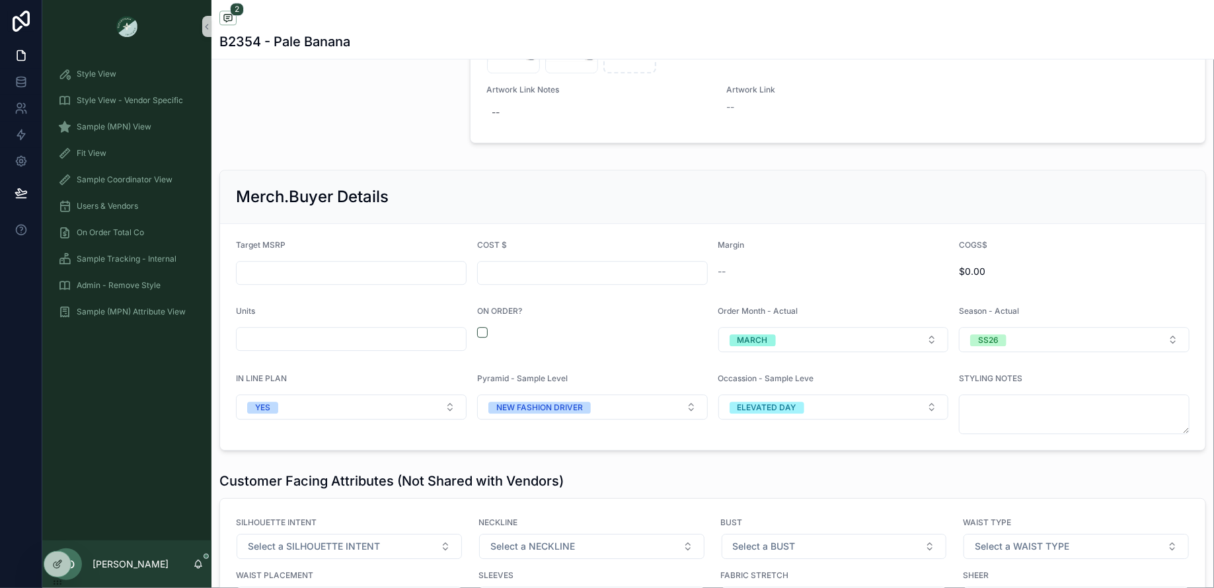
scroll to position [1757, 0]
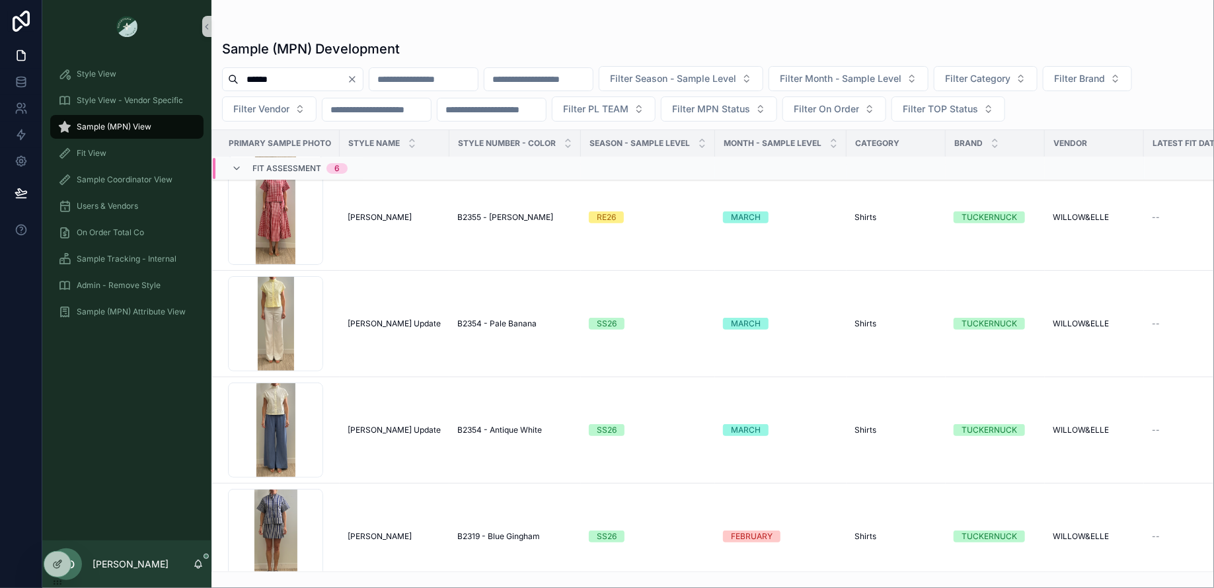
scroll to position [253, 0]
click at [358, 79] on icon "Clear" at bounding box center [352, 79] width 11 height 11
click at [309, 77] on input "scrollable content" at bounding box center [293, 79] width 108 height 19
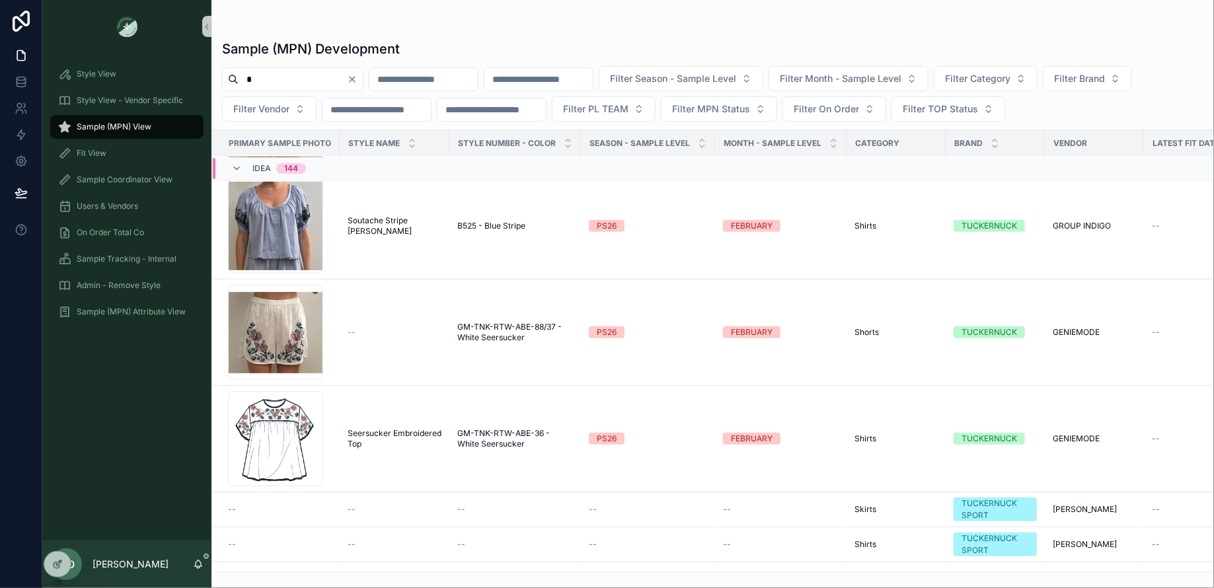
scroll to position [232, 0]
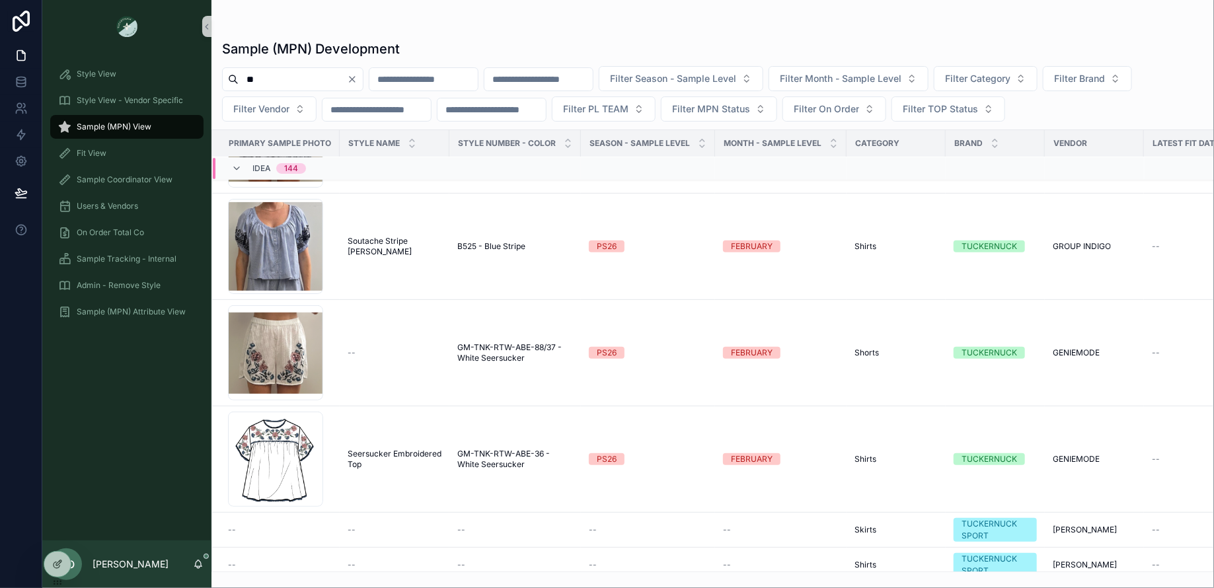
type input "*"
type input "******"
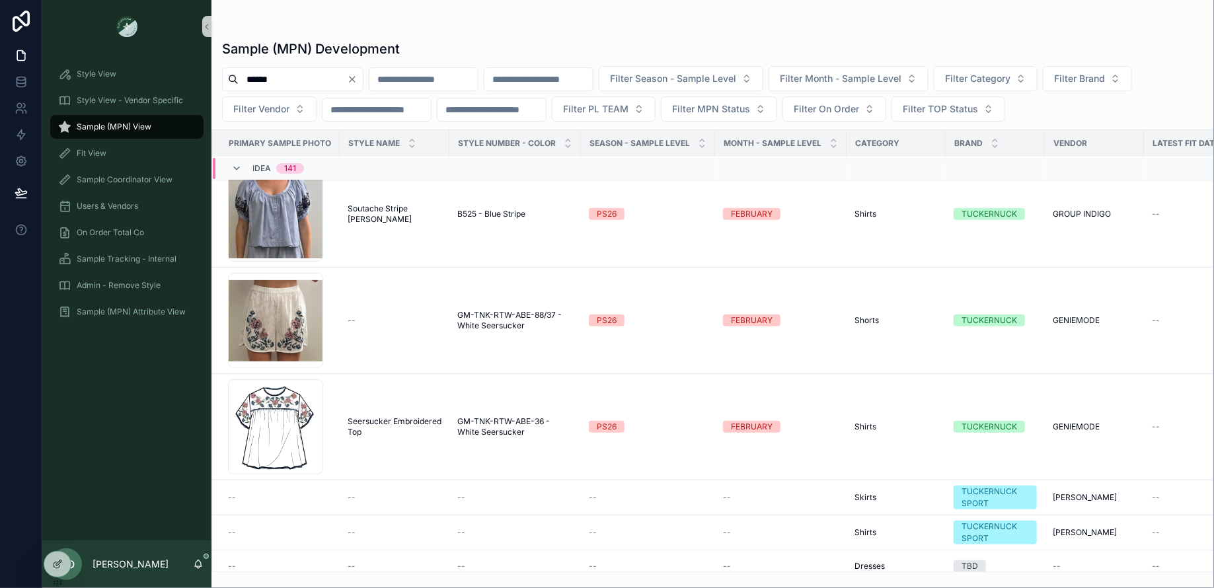
scroll to position [306, 0]
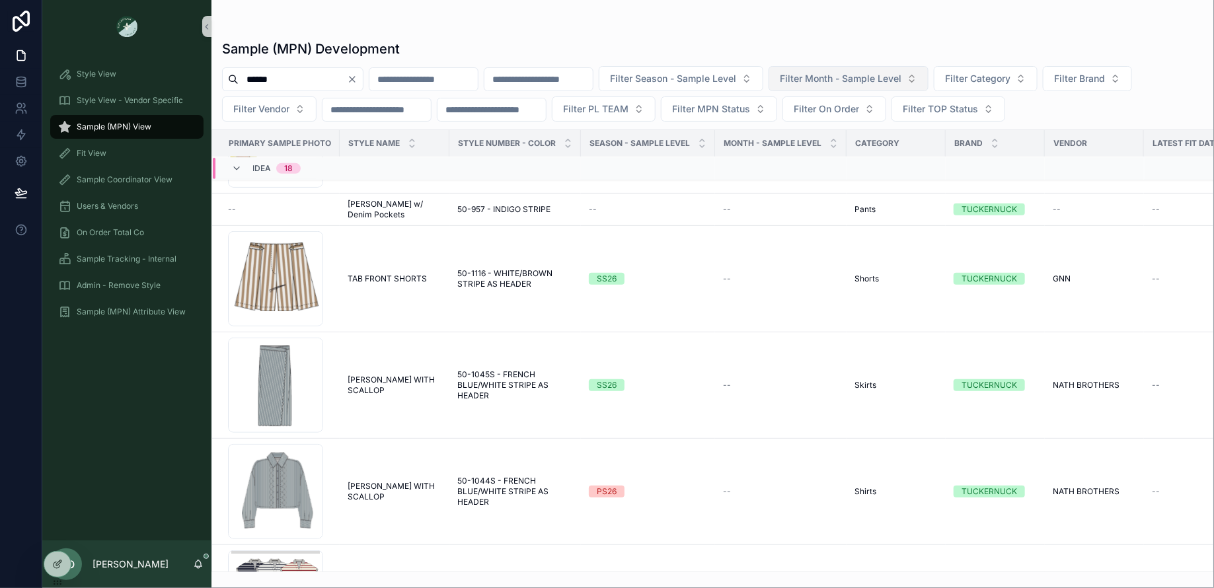
click at [902, 85] on span "Filter Month - Sample Level" at bounding box center [841, 78] width 122 height 13
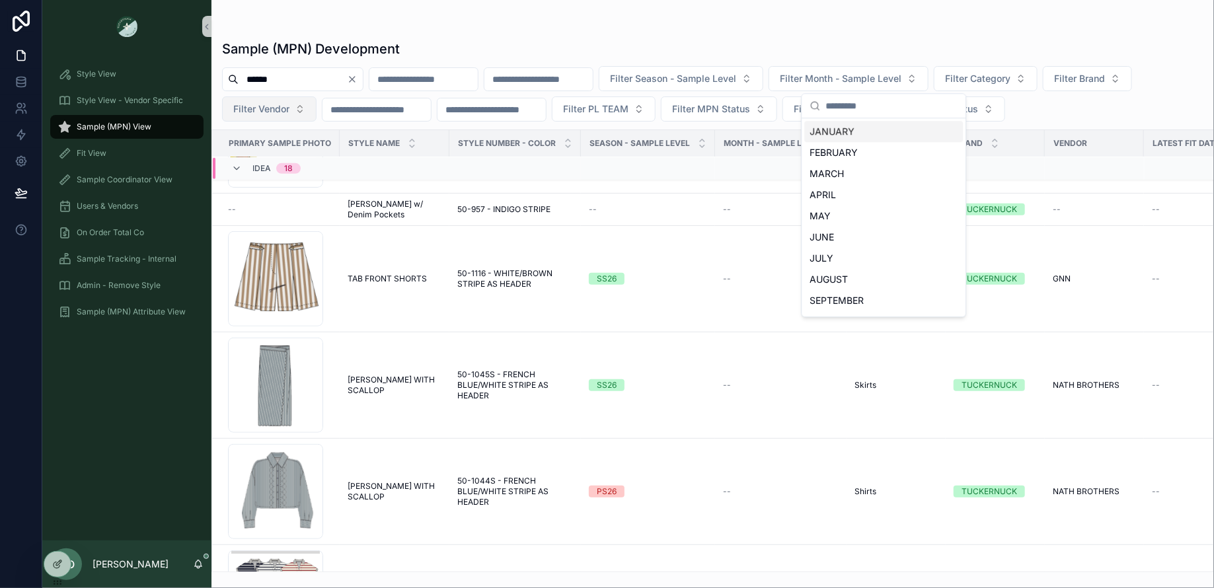
click at [288, 114] on span "Filter Vendor" at bounding box center [261, 108] width 56 height 13
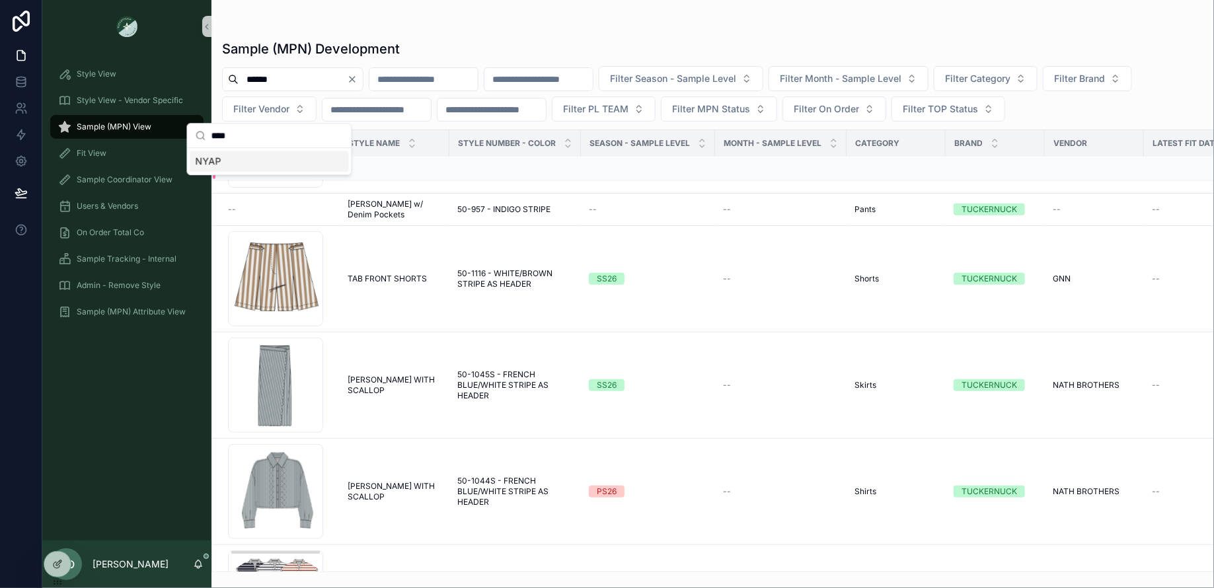
type input "****"
click at [245, 157] on div "NYAP" at bounding box center [269, 161] width 159 height 21
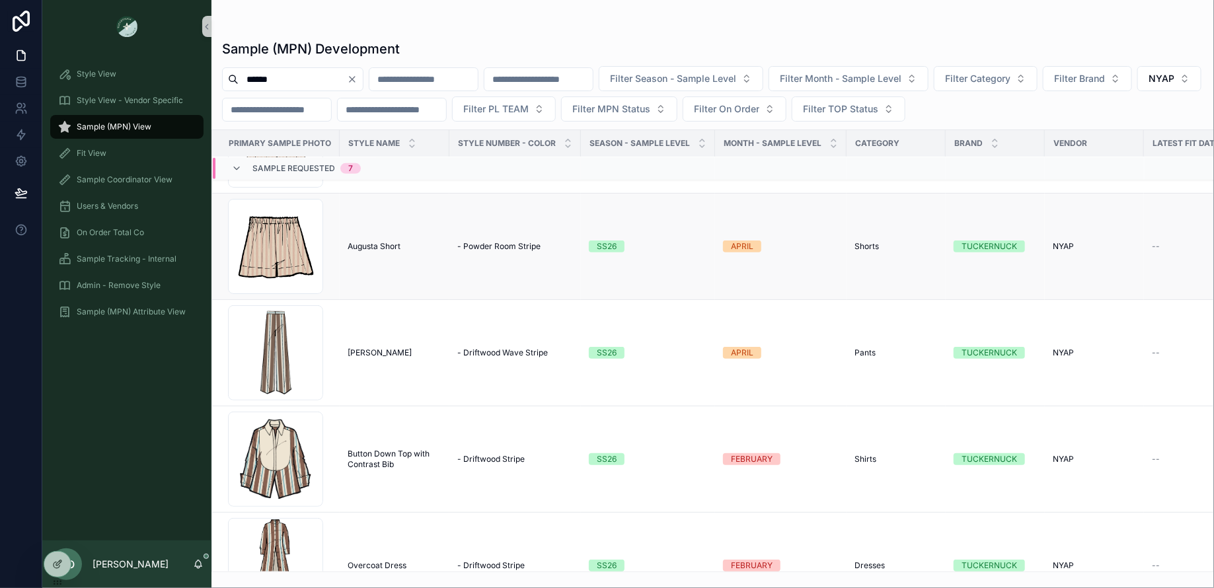
click at [369, 241] on span "Augusta Short" at bounding box center [374, 246] width 53 height 11
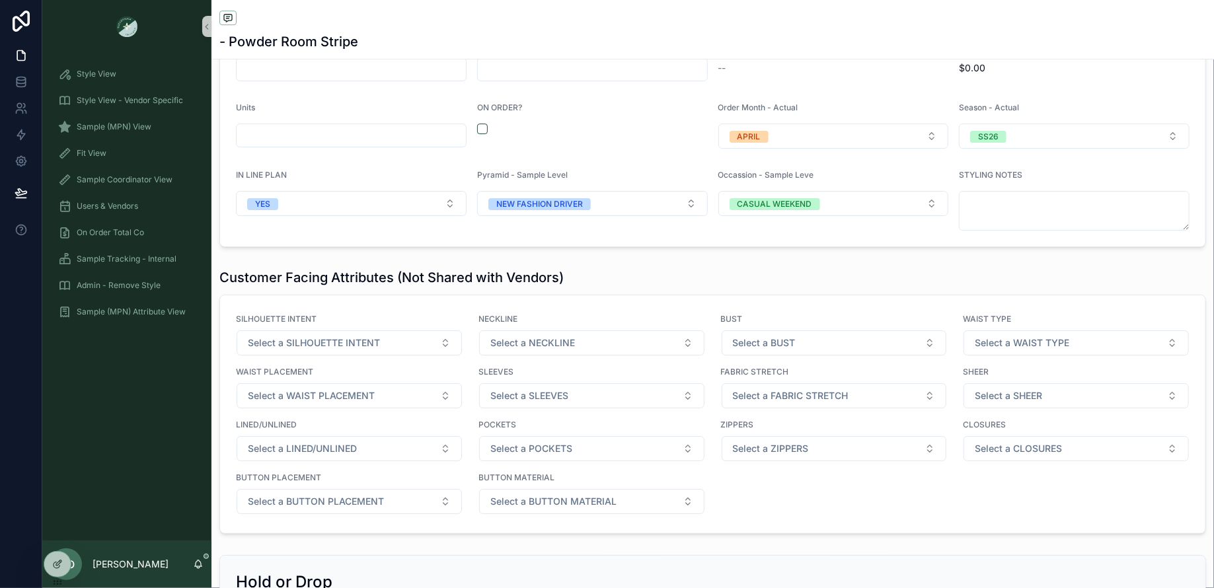
scroll to position [1944, 0]
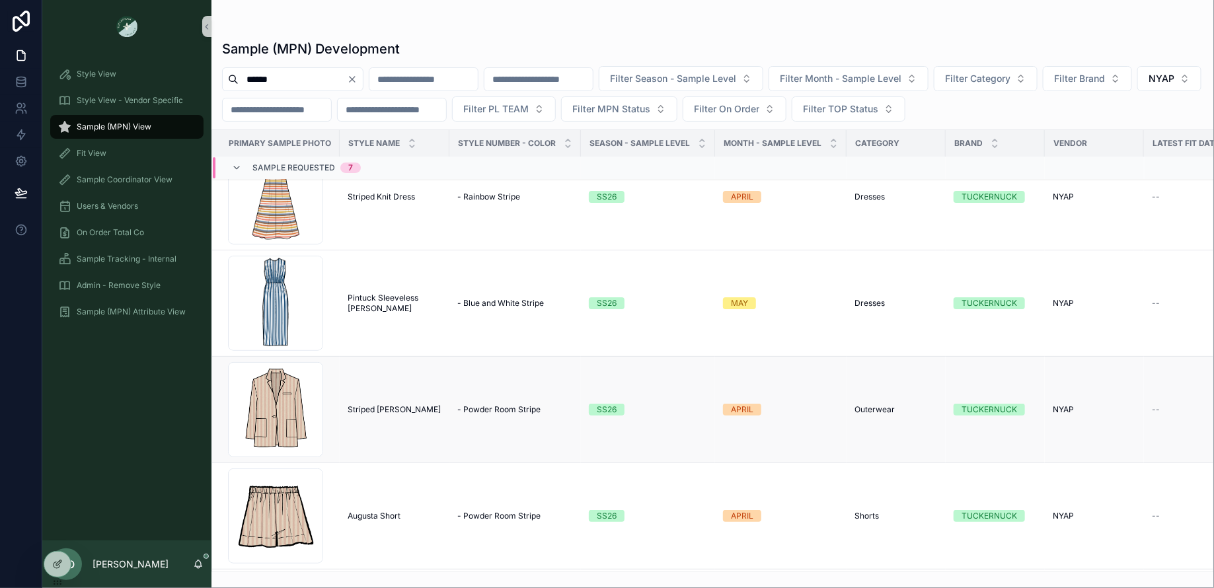
scroll to position [56, 0]
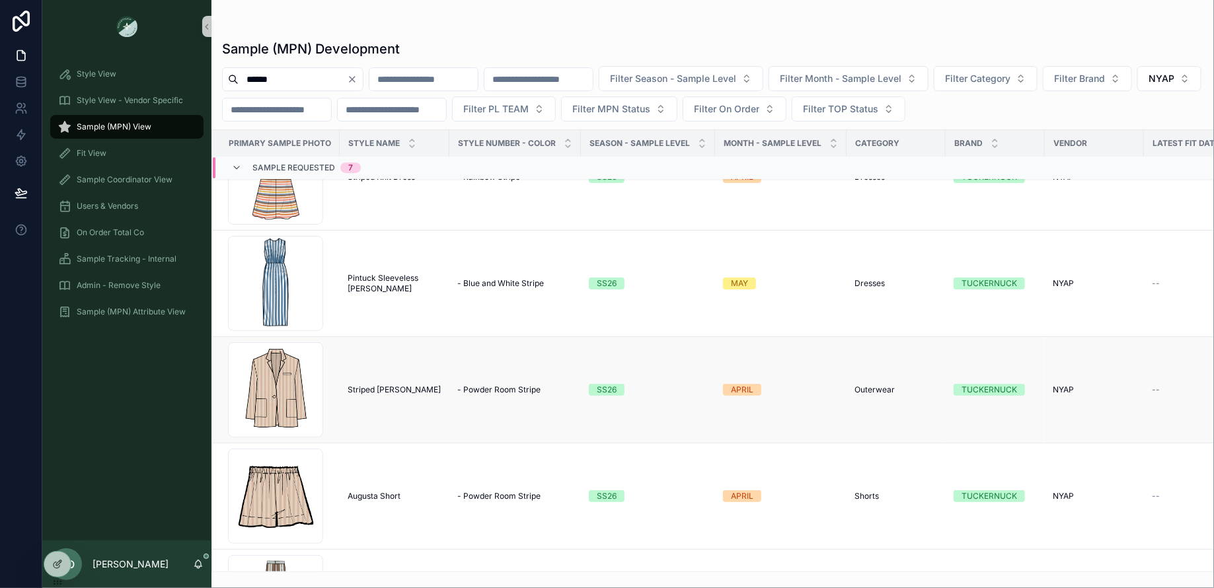
click at [389, 380] on td "Striped [PERSON_NAME] Striped [PERSON_NAME]" at bounding box center [395, 390] width 110 height 106
click at [387, 385] on span "Striped [PERSON_NAME]" at bounding box center [394, 390] width 93 height 11
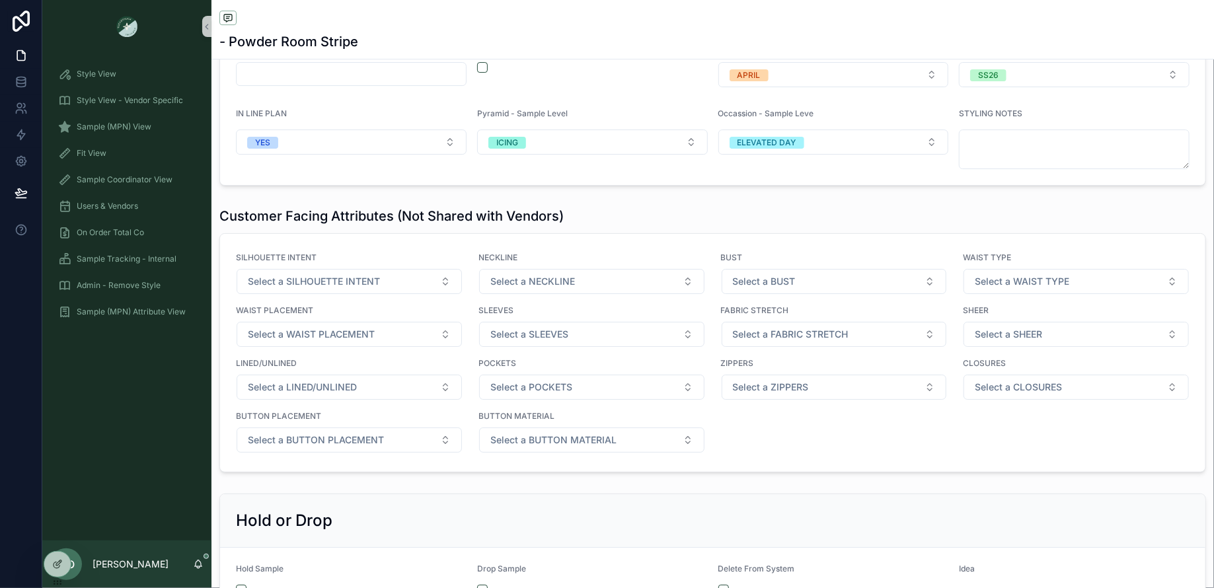
scroll to position [2170, 0]
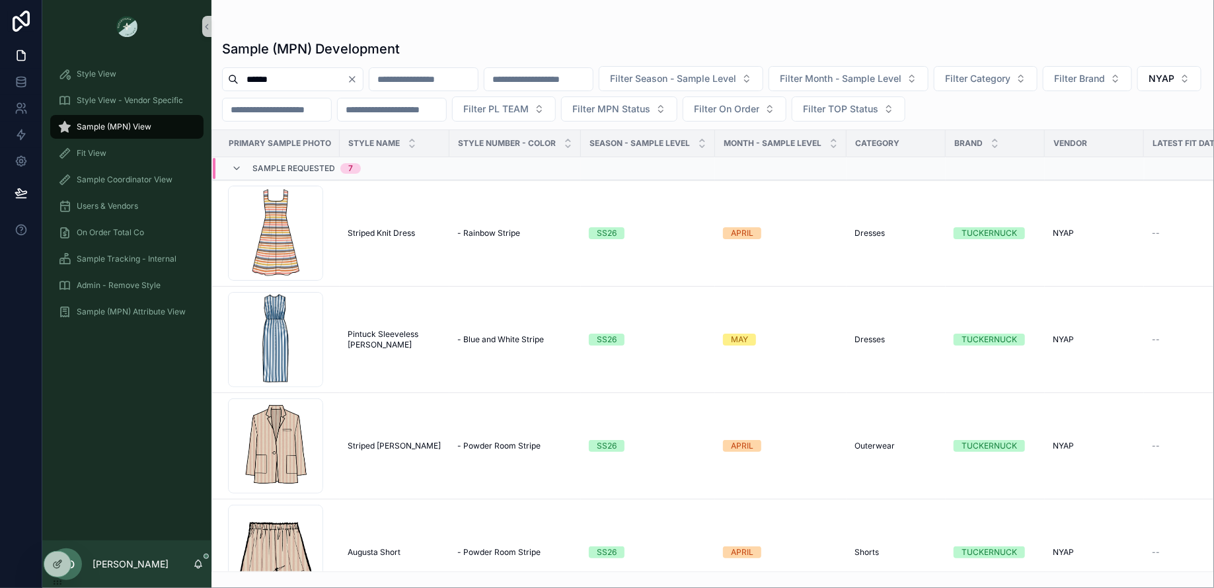
click at [363, 79] on button "Clear" at bounding box center [355, 79] width 16 height 11
click at [316, 82] on input "scrollable content" at bounding box center [293, 79] width 108 height 19
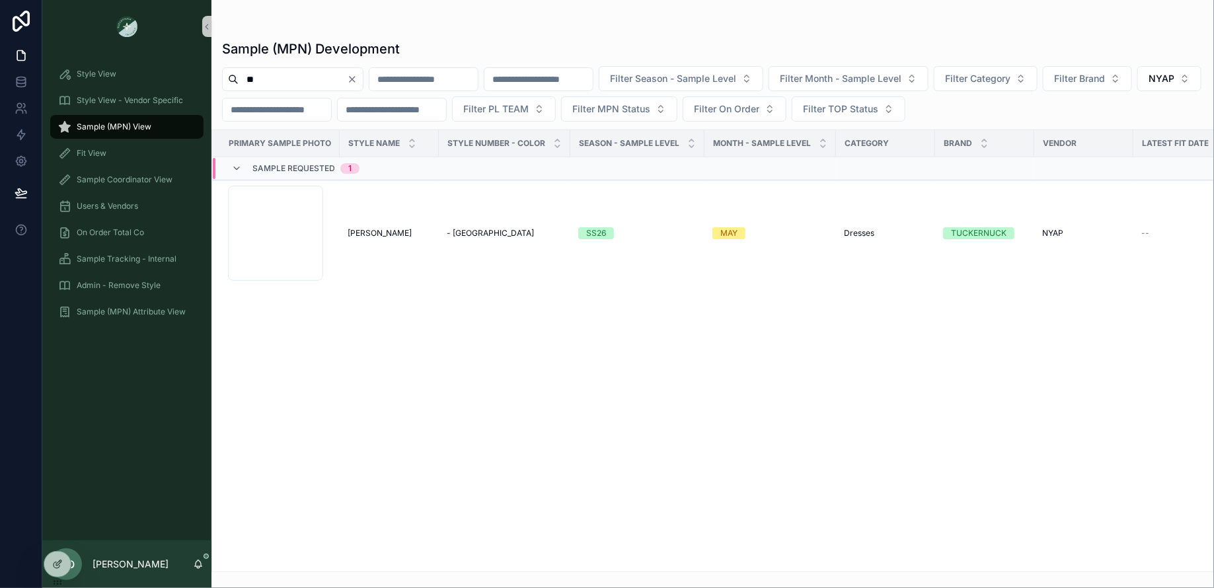
type input "*"
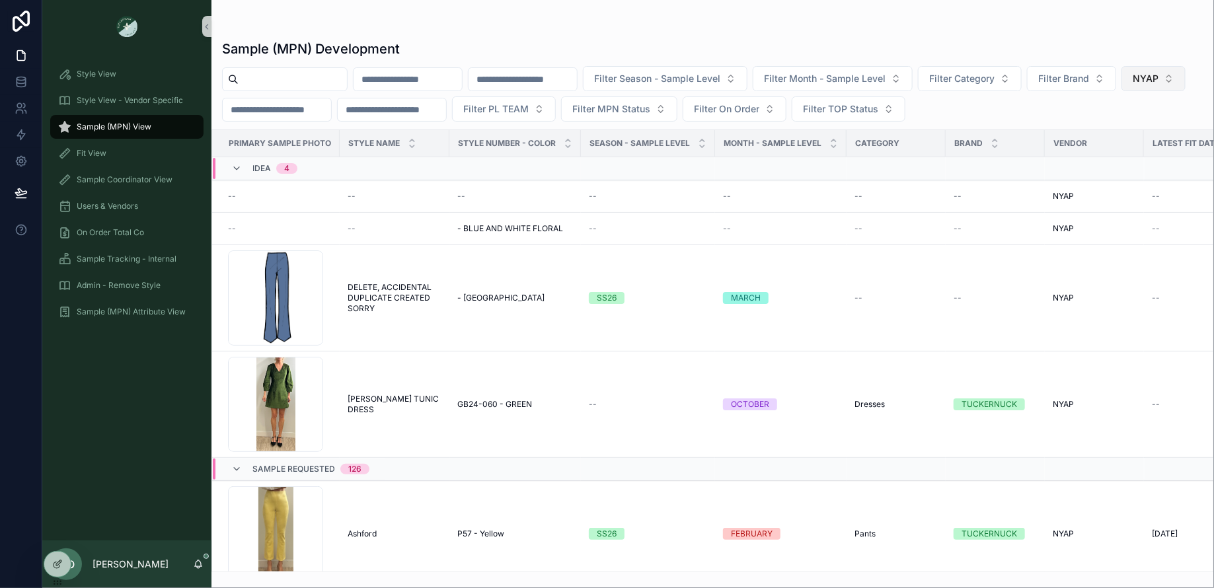
click at [1122, 91] on button "NYAP" at bounding box center [1154, 78] width 64 height 25
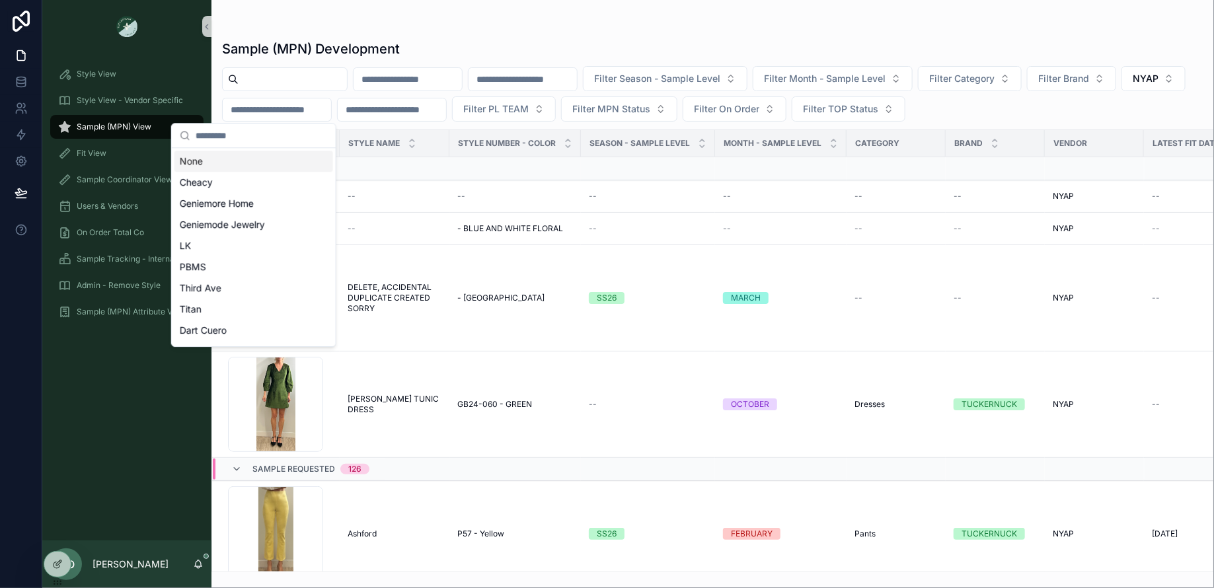
click at [229, 163] on div "None" at bounding box center [254, 161] width 159 height 21
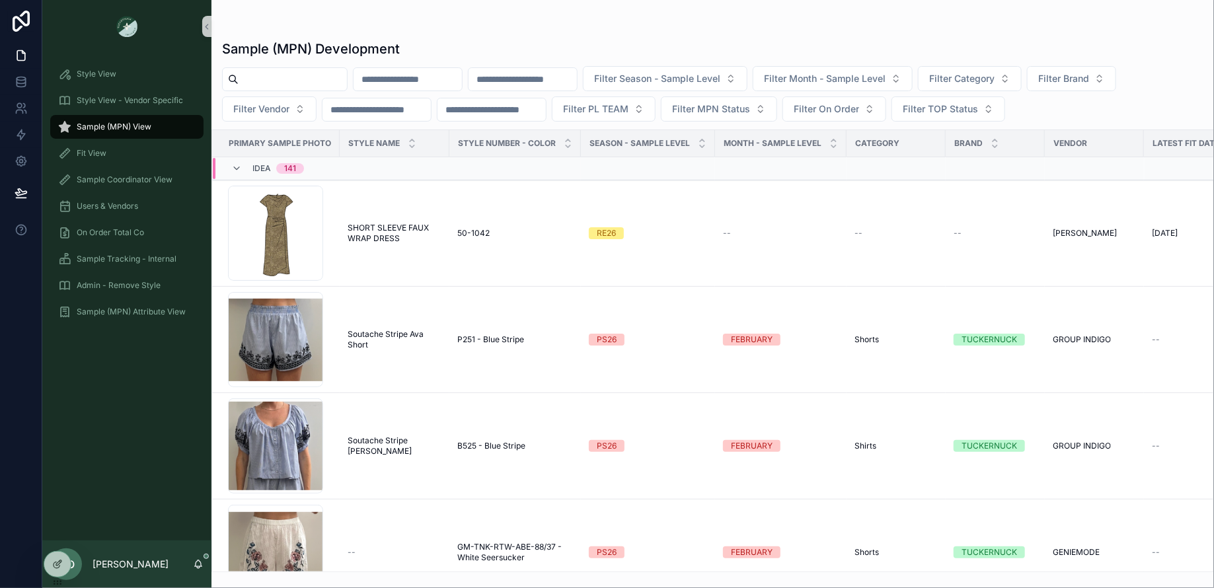
click at [271, 79] on input "scrollable content" at bounding box center [293, 79] width 108 height 19
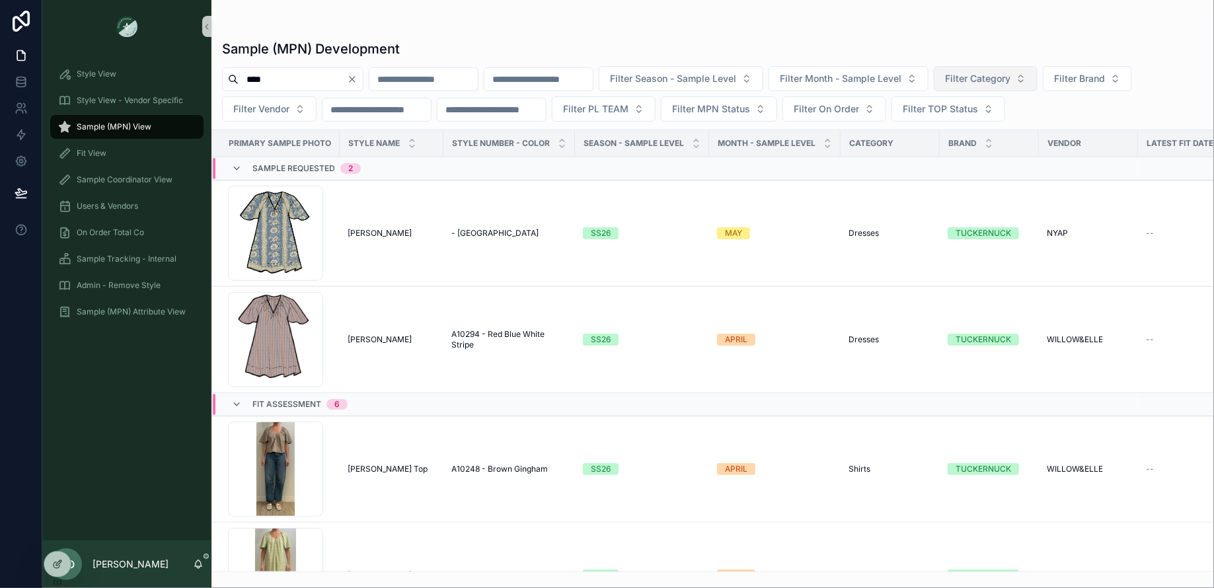
type input "****"
click at [1006, 72] on span "Filter Category" at bounding box center [977, 78] width 65 height 13
type input "*****"
click at [972, 132] on div "Shirts" at bounding box center [1020, 131] width 159 height 21
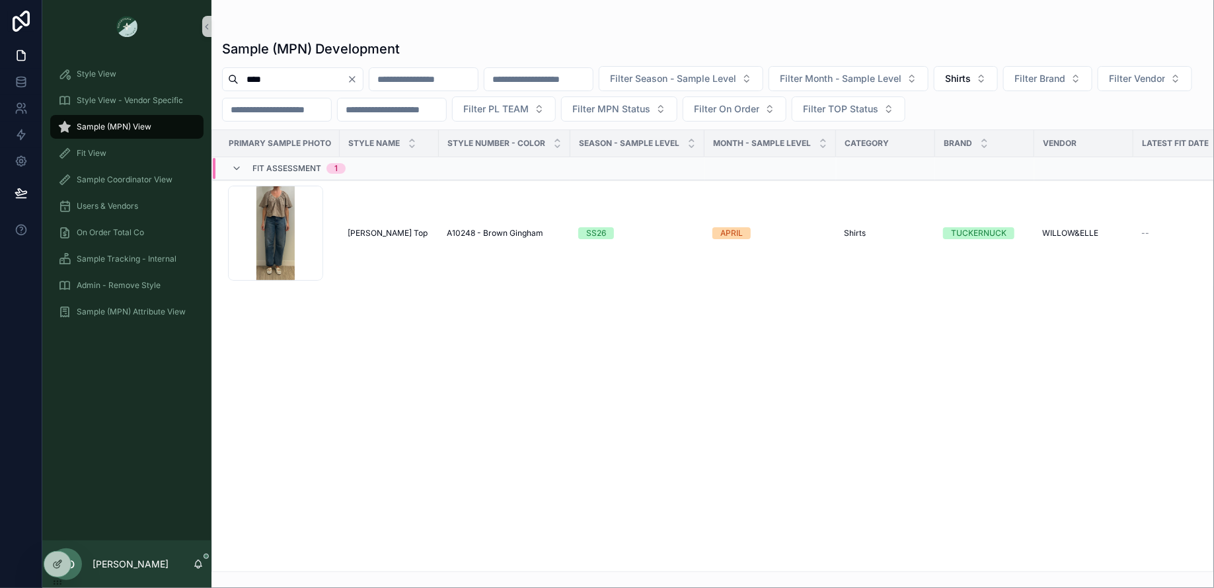
click at [355, 77] on icon "Clear" at bounding box center [352, 79] width 5 height 5
click at [329, 84] on input "scrollable content" at bounding box center [293, 79] width 108 height 19
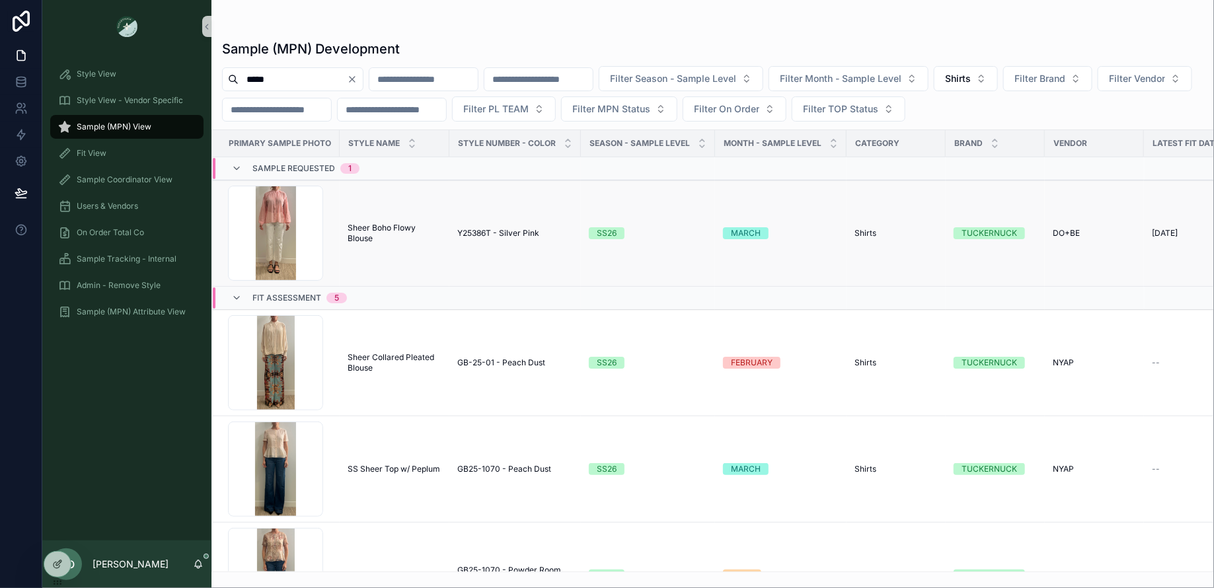
type input "*****"
click at [366, 229] on span "Sheer Boho Flowy Blouse" at bounding box center [395, 233] width 94 height 21
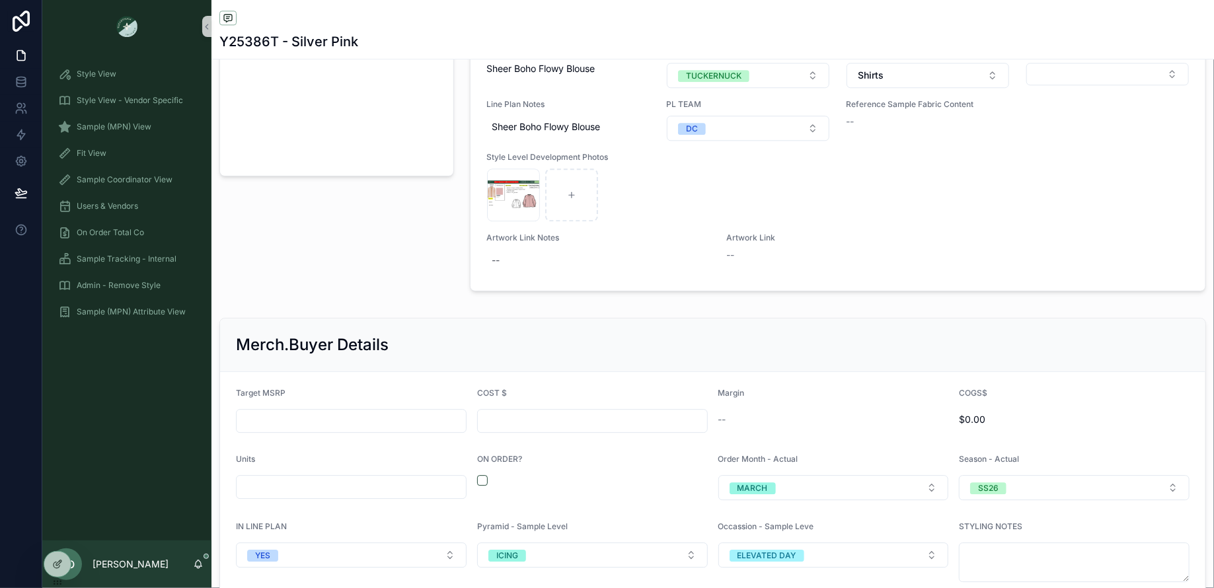
scroll to position [1729, 0]
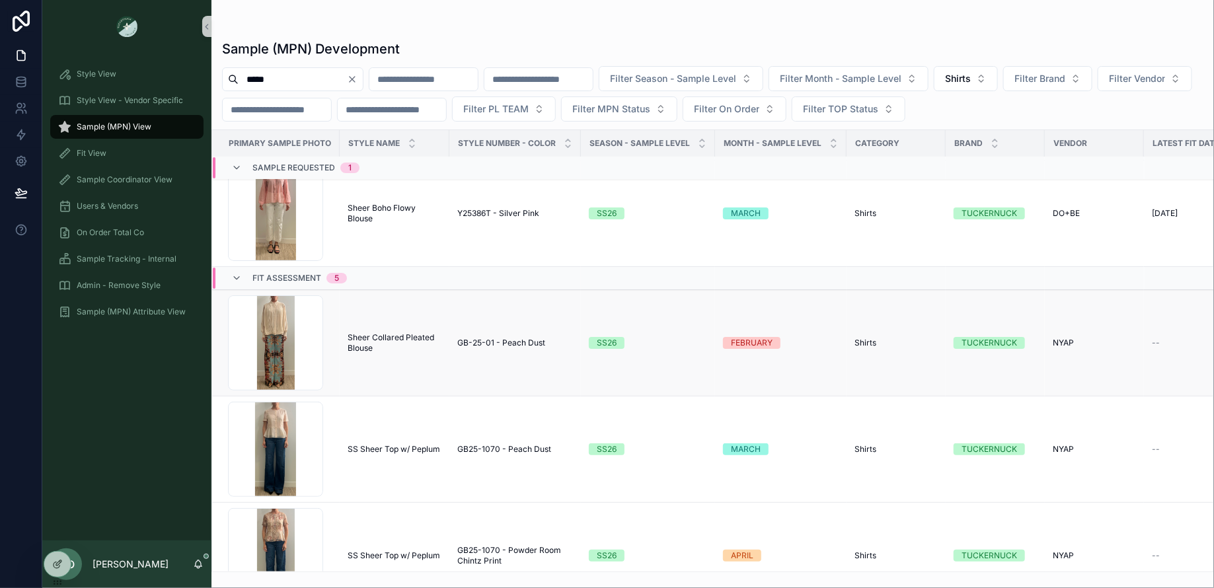
scroll to position [23, 0]
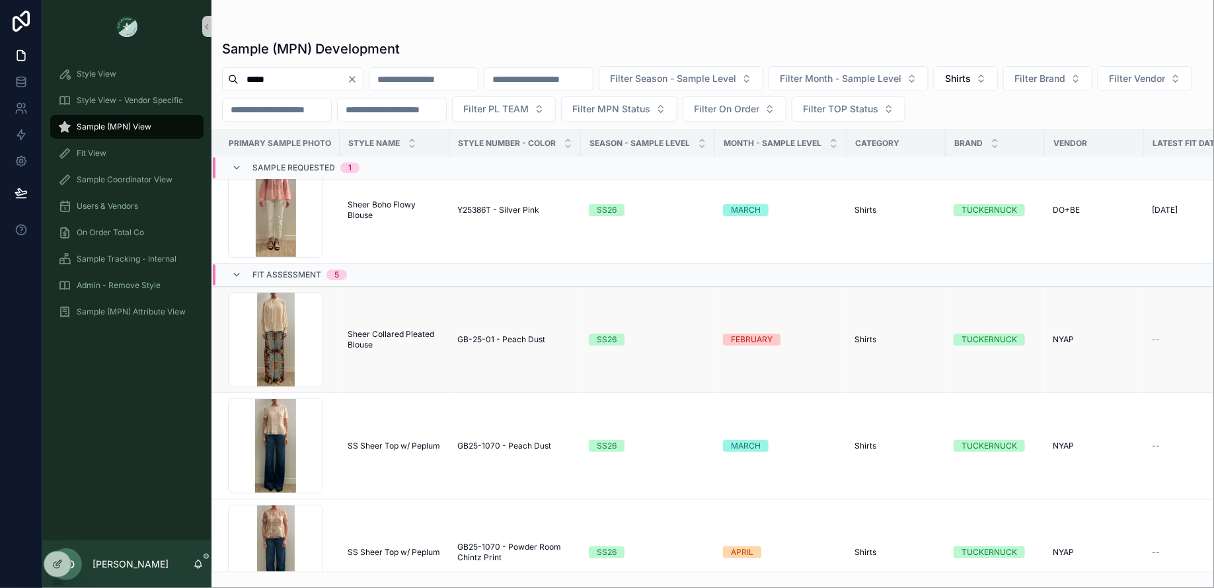
click at [402, 342] on span "Sheer Collared Pleated Blouse" at bounding box center [395, 339] width 94 height 21
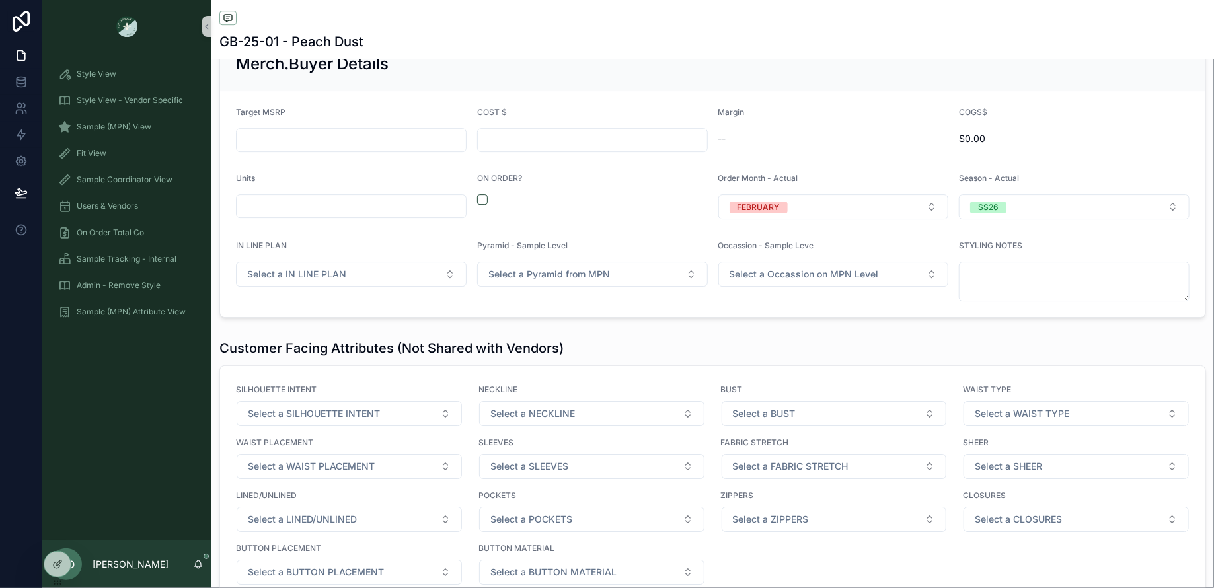
scroll to position [1965, 0]
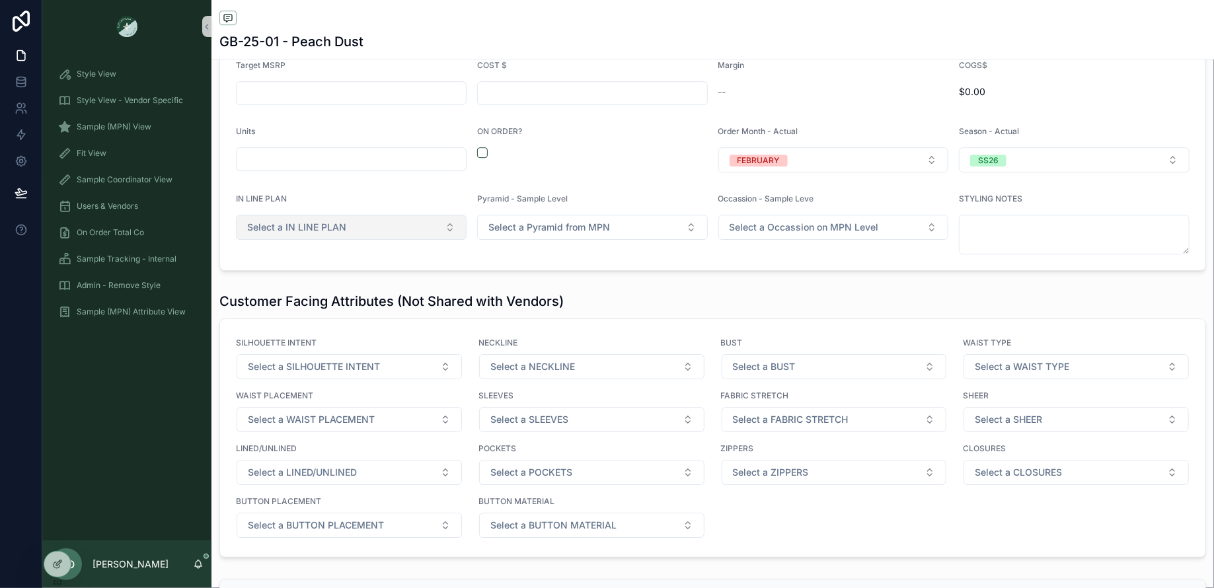
click at [337, 223] on span "Select a IN LINE PLAN" at bounding box center [296, 227] width 99 height 13
click at [280, 273] on div "YES" at bounding box center [349, 273] width 221 height 20
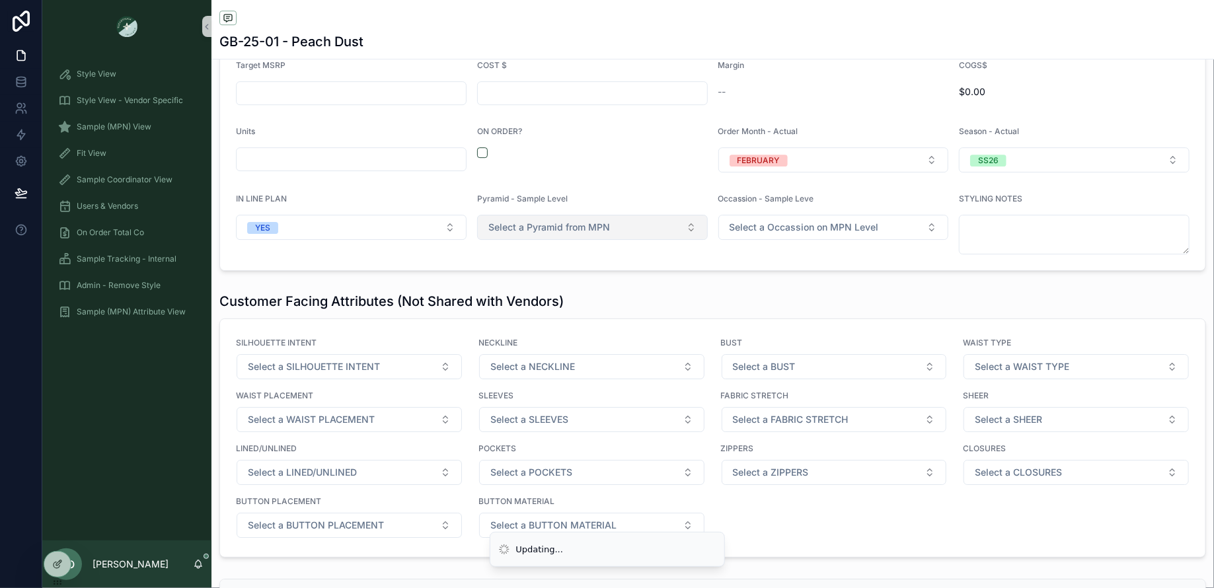
click at [546, 229] on button "Select a Pyramid from MPN" at bounding box center [592, 227] width 231 height 25
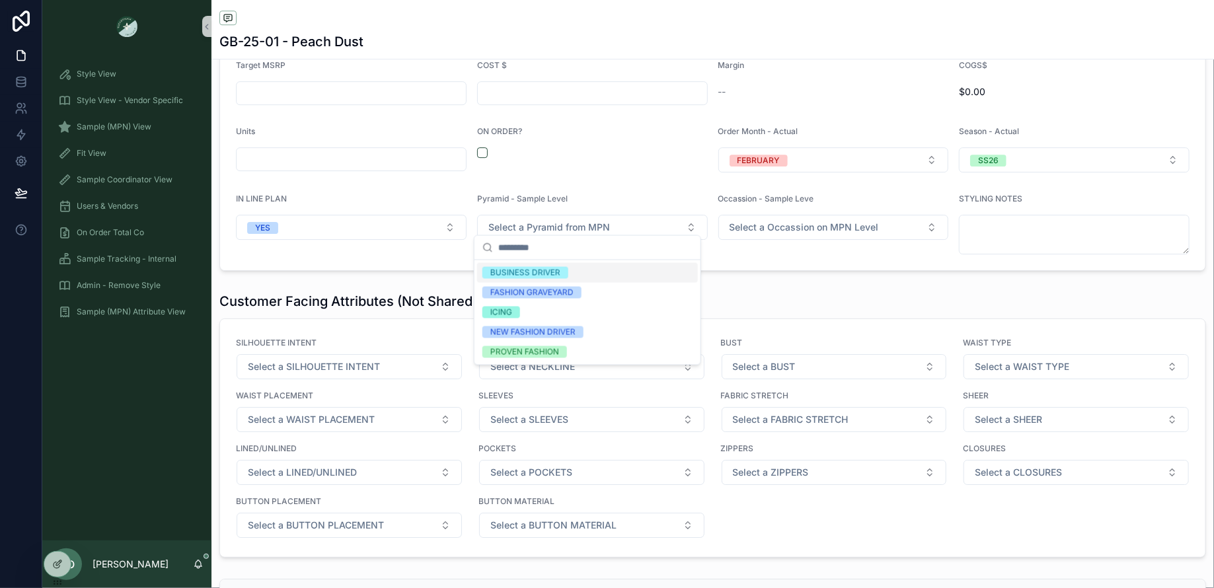
click at [540, 263] on div "BUSINESS DRIVER" at bounding box center [587, 273] width 221 height 20
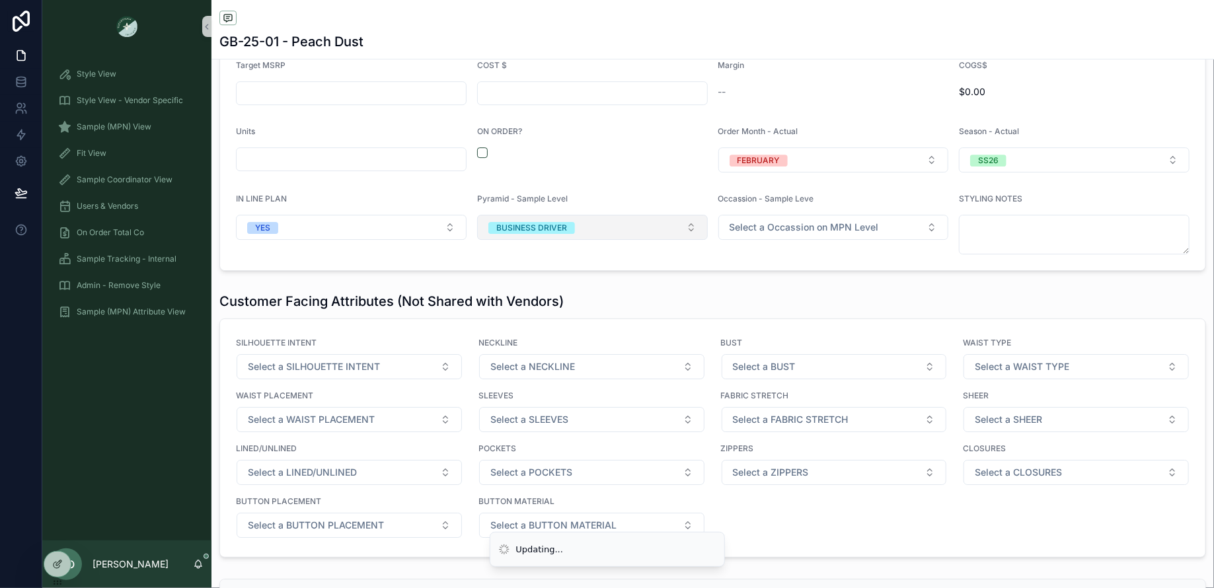
click at [561, 223] on div "BUSINESS DRIVER" at bounding box center [532, 228] width 71 height 12
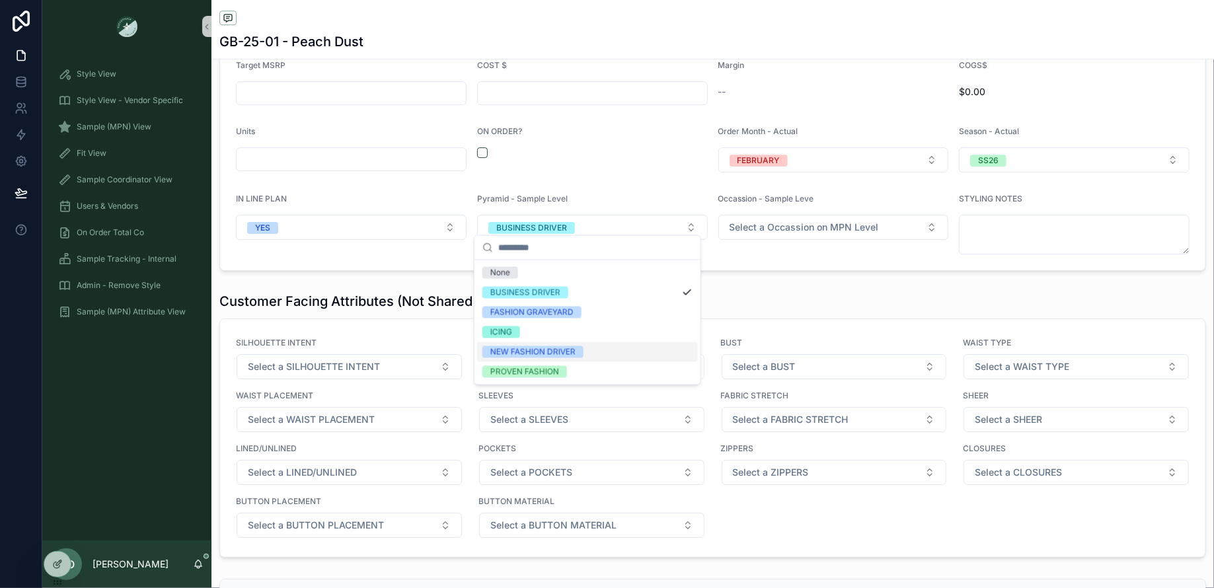
click at [551, 344] on div "NEW FASHION DRIVER" at bounding box center [587, 352] width 221 height 20
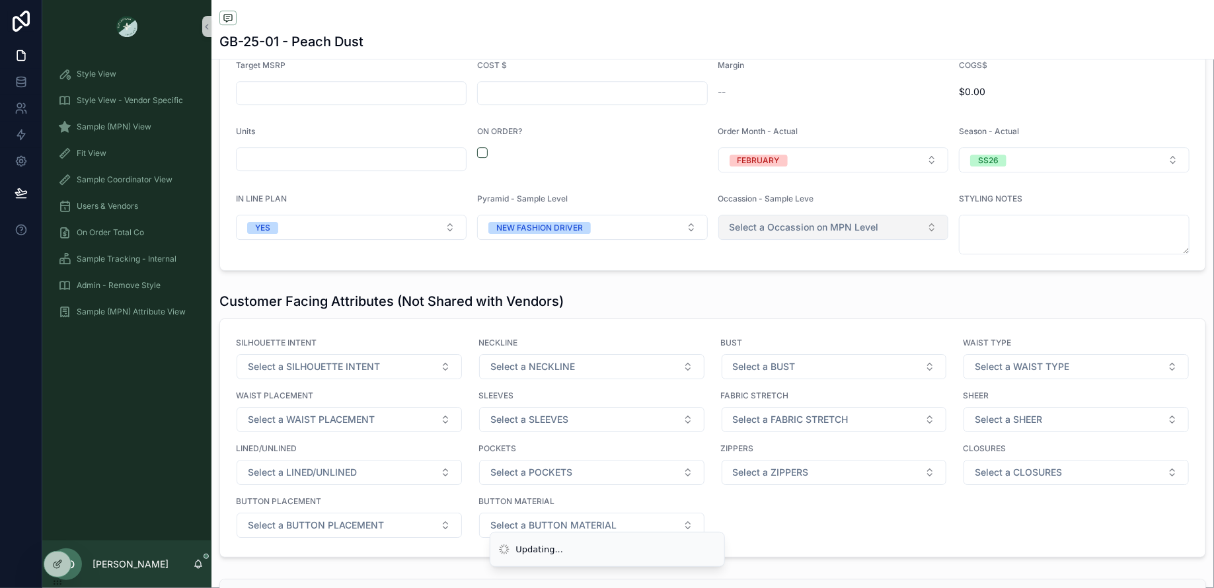
click at [815, 223] on span "Select a Occassion on MPN Level" at bounding box center [804, 227] width 149 height 13
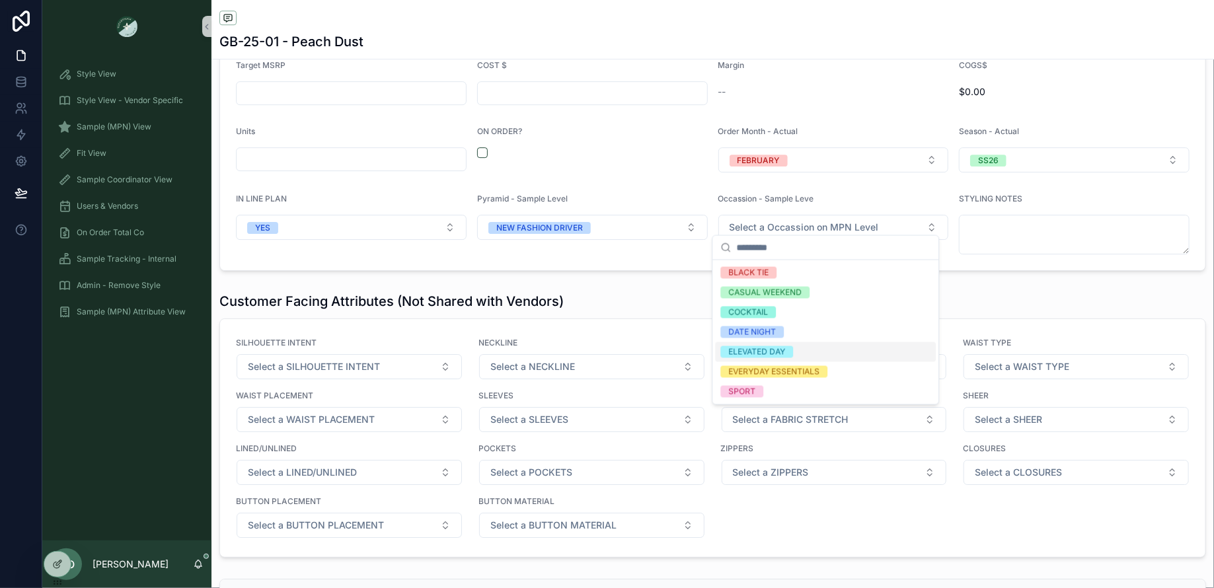
click at [756, 352] on div "ELEVATED DAY" at bounding box center [757, 352] width 57 height 12
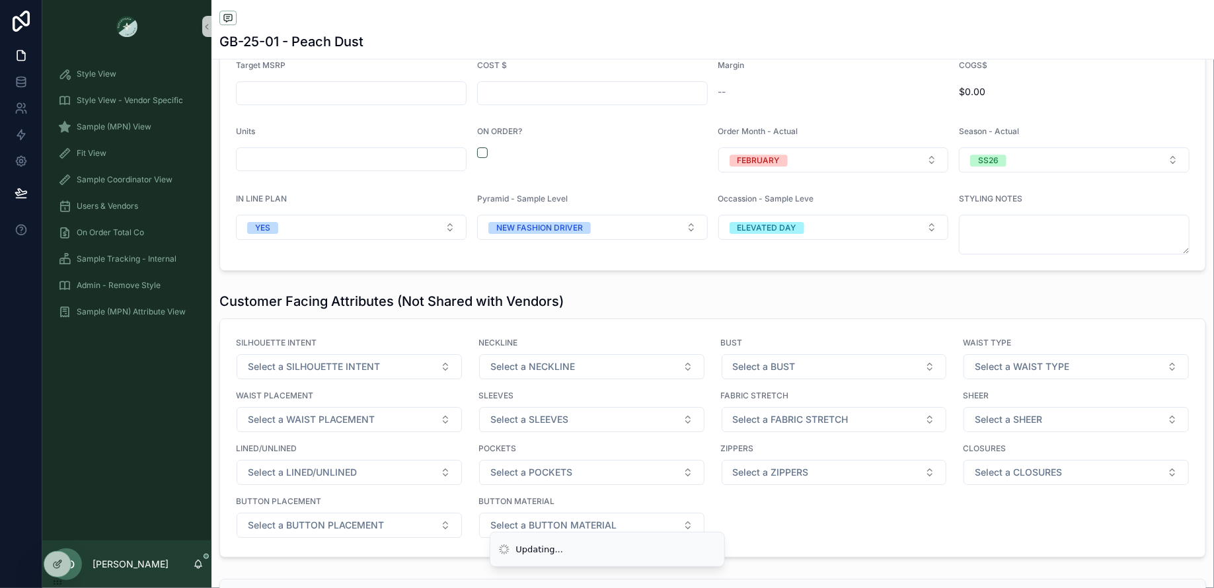
click at [643, 264] on div "Merch.Buyer Details Target MSRP COST $ Margin -- COGS$ $0.00 Units ON ORDER? Or…" at bounding box center [713, 131] width 1003 height 292
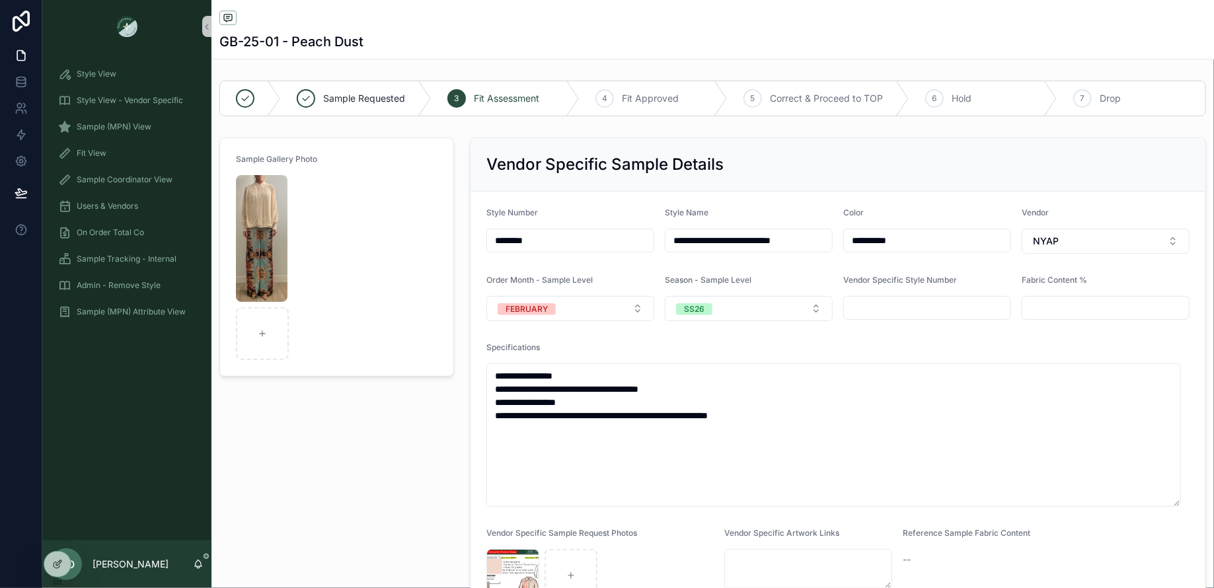
scroll to position [87, 0]
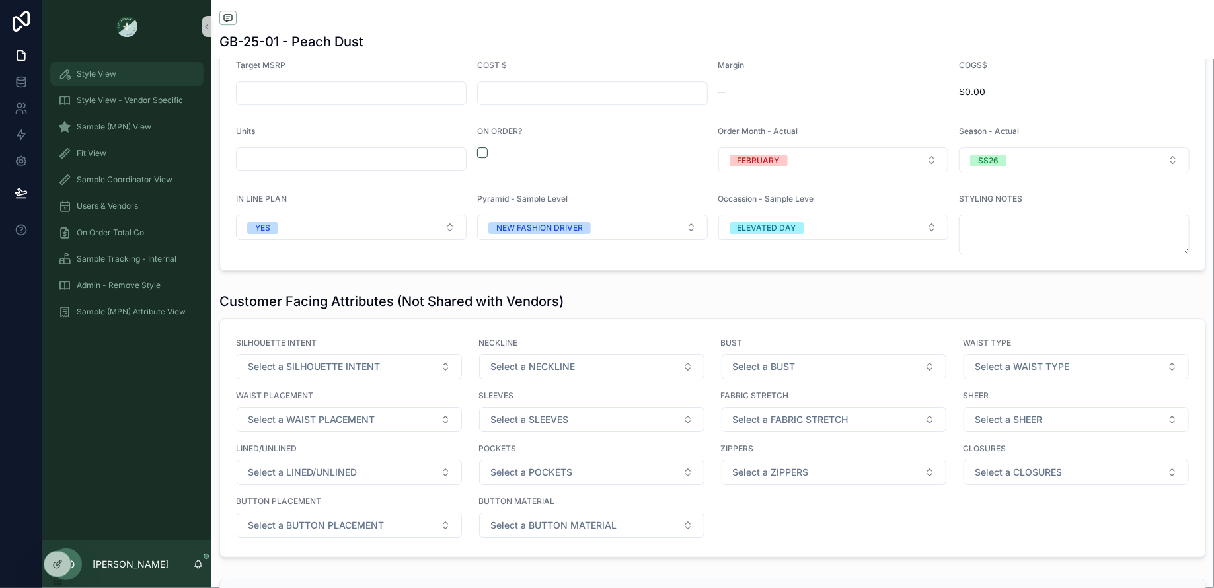
click at [71, 62] on link "Style View" at bounding box center [126, 74] width 153 height 24
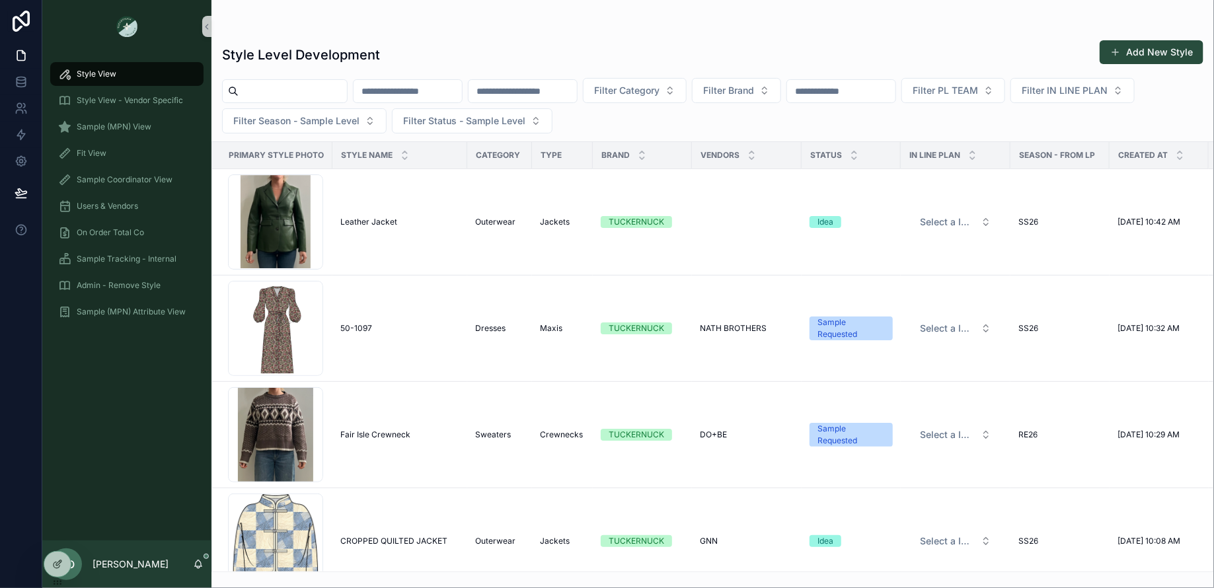
click at [257, 89] on input "scrollable content" at bounding box center [293, 91] width 108 height 19
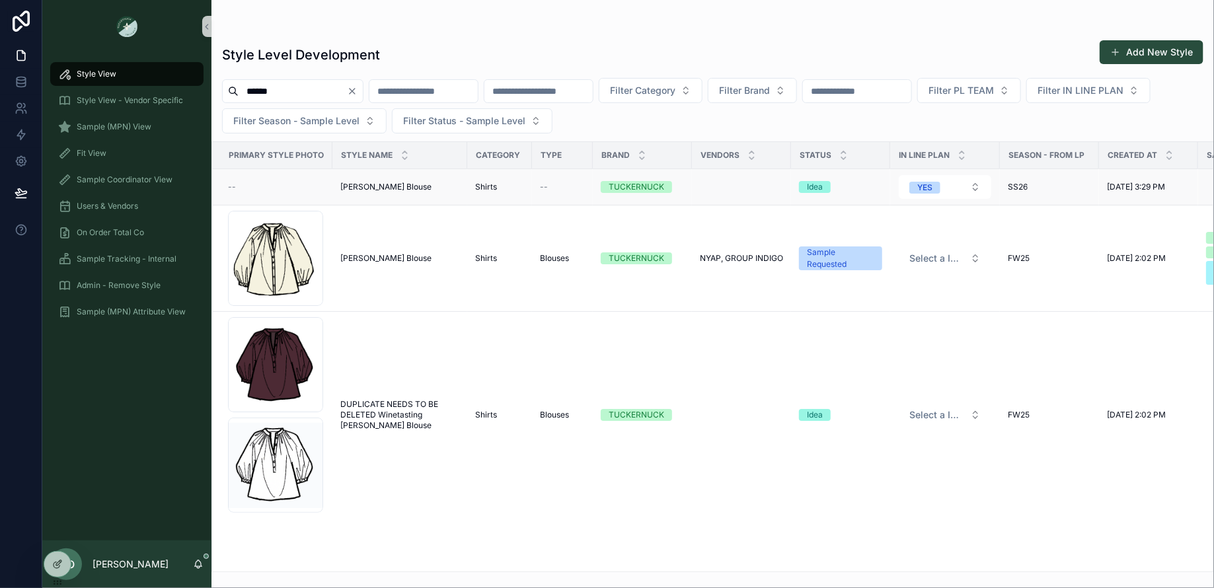
type input "******"
click at [373, 184] on span "Sawyer Blouse" at bounding box center [385, 187] width 91 height 11
click at [391, 256] on span "Sawyer Blouse" at bounding box center [385, 258] width 91 height 11
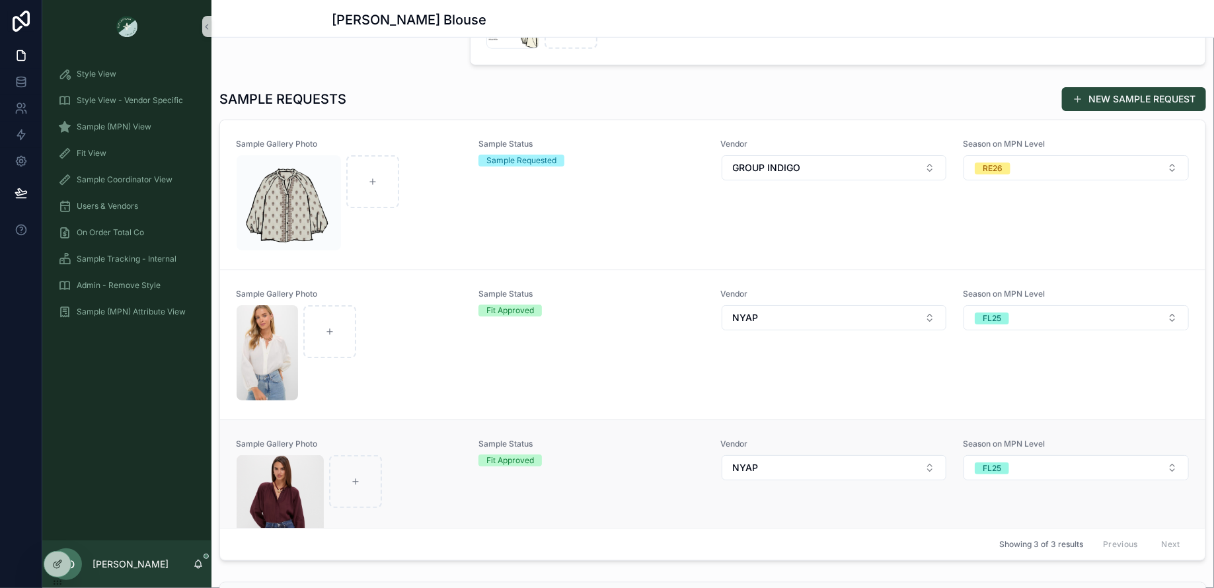
scroll to position [132, 0]
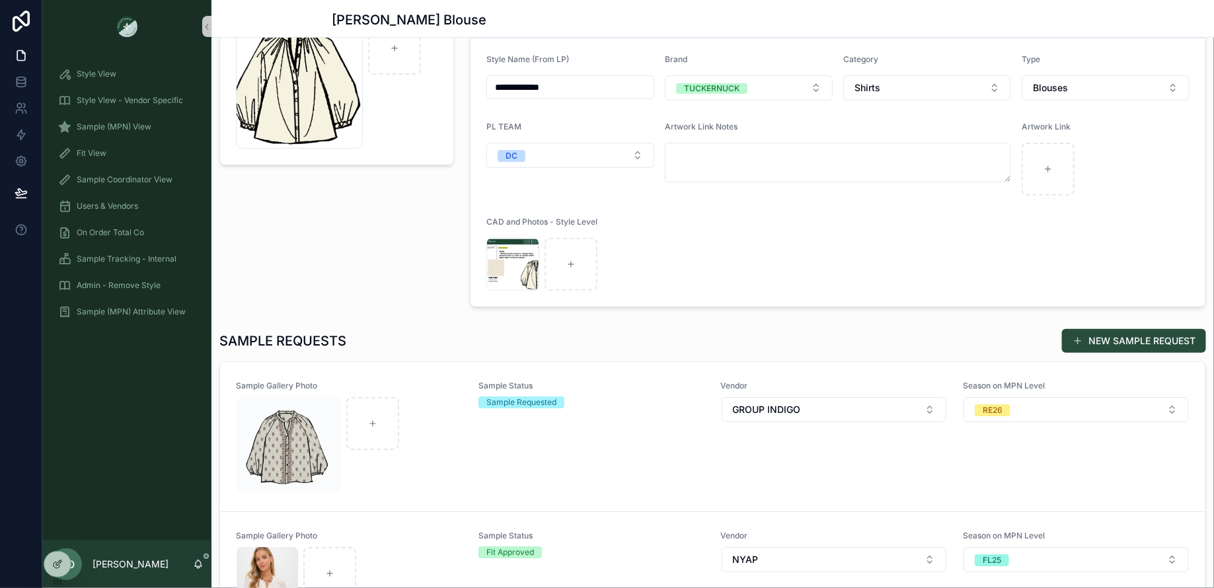
click at [1105, 329] on div "NEW SAMPLE REQUEST" at bounding box center [1129, 341] width 155 height 25
click at [1104, 338] on button "NEW SAMPLE REQUEST" at bounding box center [1134, 341] width 144 height 24
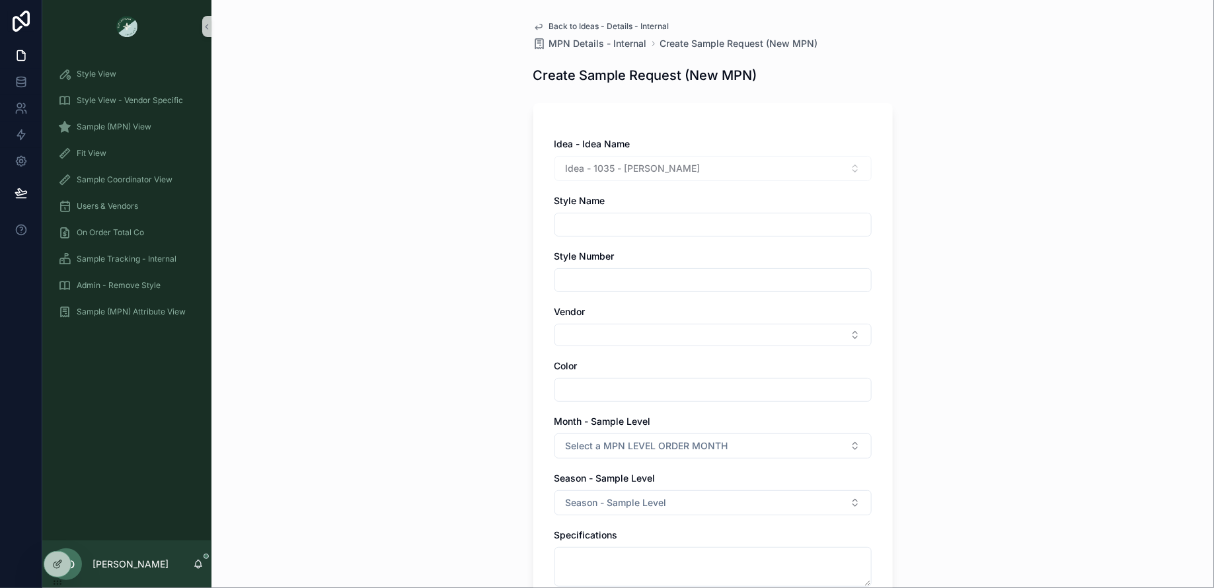
click at [628, 206] on div "Style Name" at bounding box center [713, 200] width 317 height 13
drag, startPoint x: 709, startPoint y: 165, endPoint x: 621, endPoint y: 159, distance: 87.4
click at [621, 159] on div "Idea - 1035 - Sawyer Blouse" at bounding box center [713, 168] width 317 height 25
click at [620, 164] on div "Idea - 1035 - Sawyer Blouse" at bounding box center [713, 168] width 317 height 25
drag, startPoint x: 619, startPoint y: 167, endPoint x: 664, endPoint y: 235, distance: 82.1
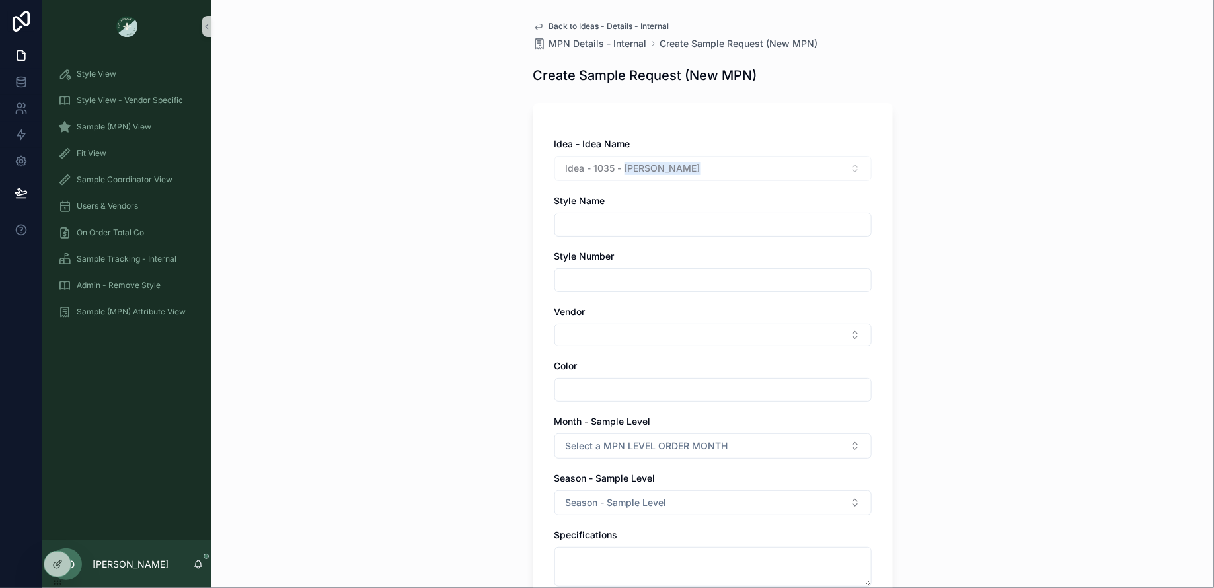
click at [689, 182] on div "Idea - Idea Name Idea - 1035 - Sawyer Blouse Style Name Style Number Vendor Col…" at bounding box center [713, 489] width 317 height 703
copy span "Sawyer Blouse"
click at [597, 214] on div "scrollable content" at bounding box center [713, 225] width 317 height 24
click at [600, 219] on input "scrollable content" at bounding box center [713, 225] width 316 height 19
paste input "**********"
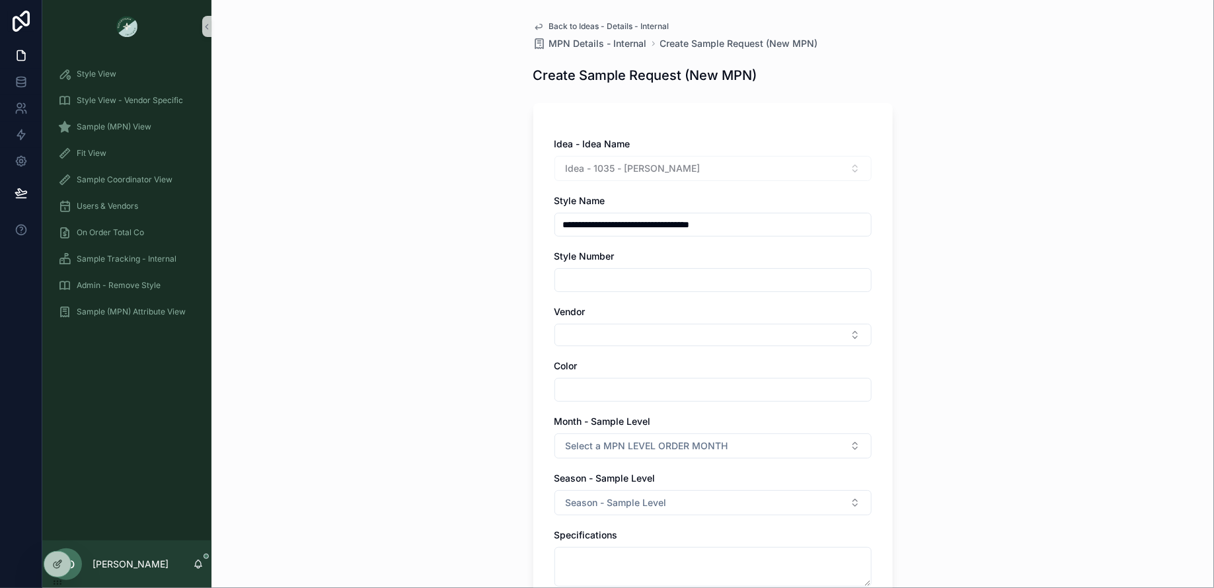
type input "**********"
click at [595, 280] on input "scrollable content" at bounding box center [713, 280] width 316 height 19
click at [567, 403] on div "**********" at bounding box center [713, 489] width 317 height 703
type input "***"
click at [571, 445] on span "Select a MPN LEVEL ORDER MONTH" at bounding box center [647, 446] width 163 height 13
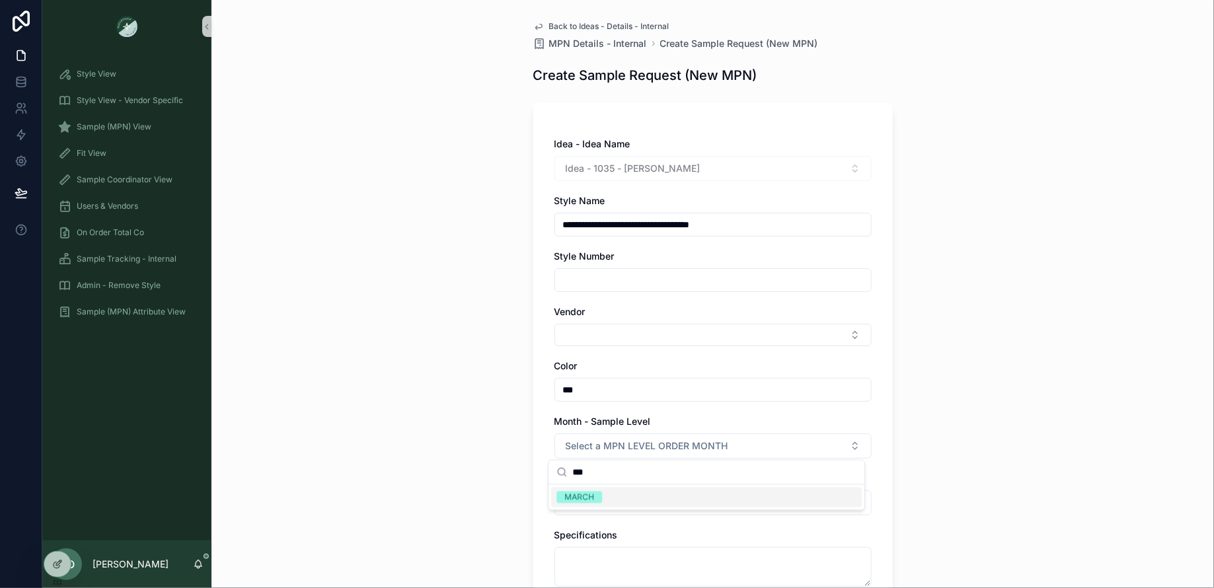
type input "***"
click at [575, 502] on div "MARCH" at bounding box center [580, 498] width 30 height 12
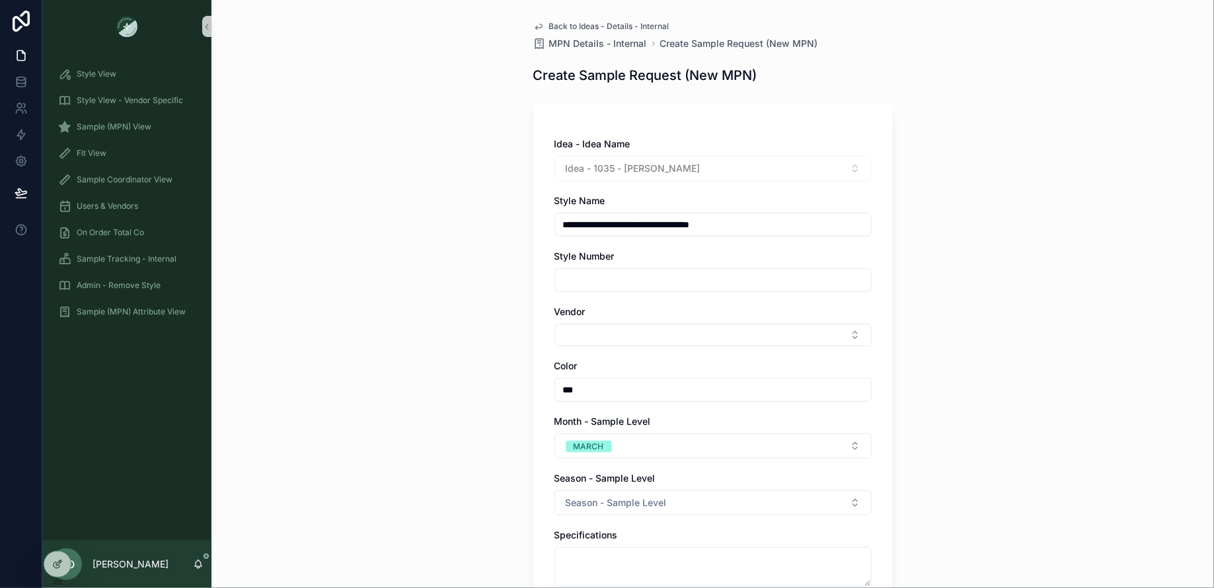
click at [468, 485] on div "**********" at bounding box center [713, 294] width 1003 height 588
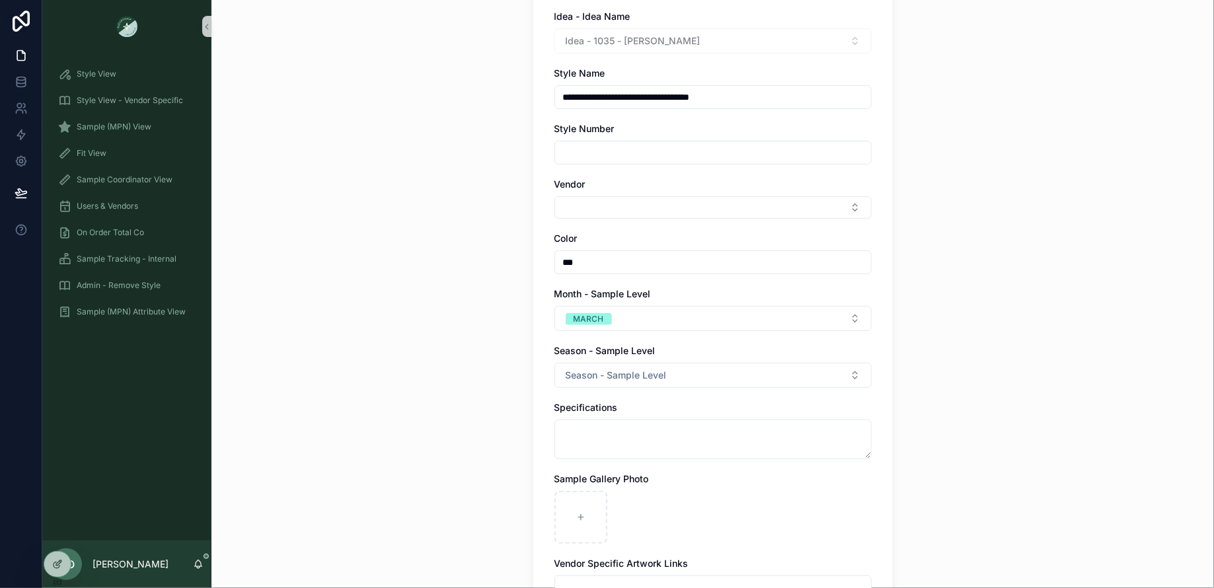
scroll to position [147, 0]
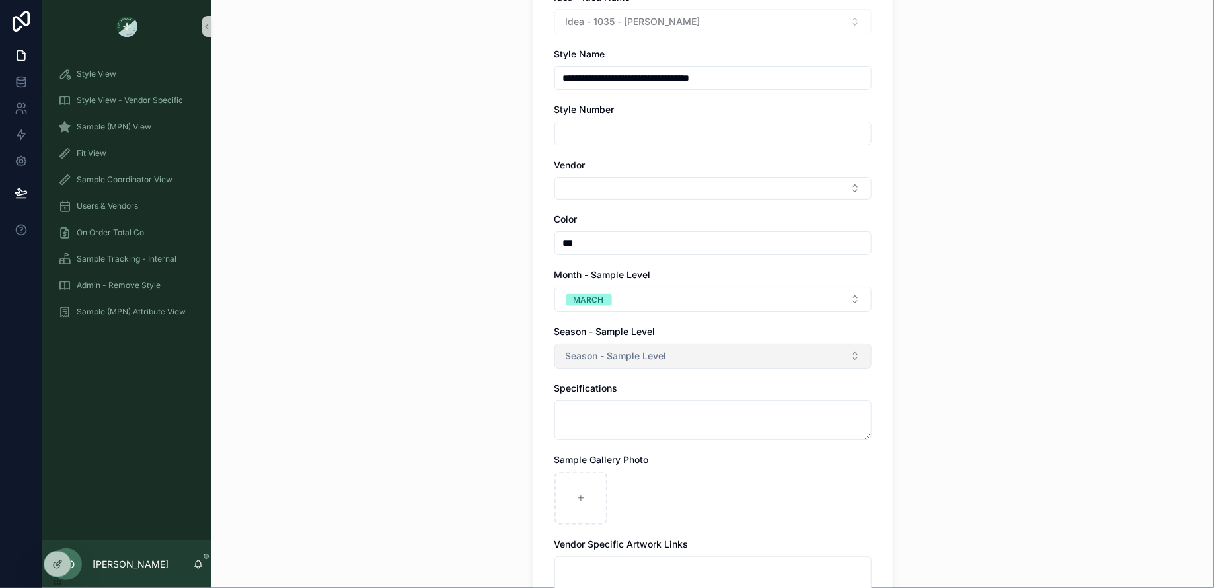
click at [606, 356] on span "Season - Sample Level" at bounding box center [616, 356] width 101 height 13
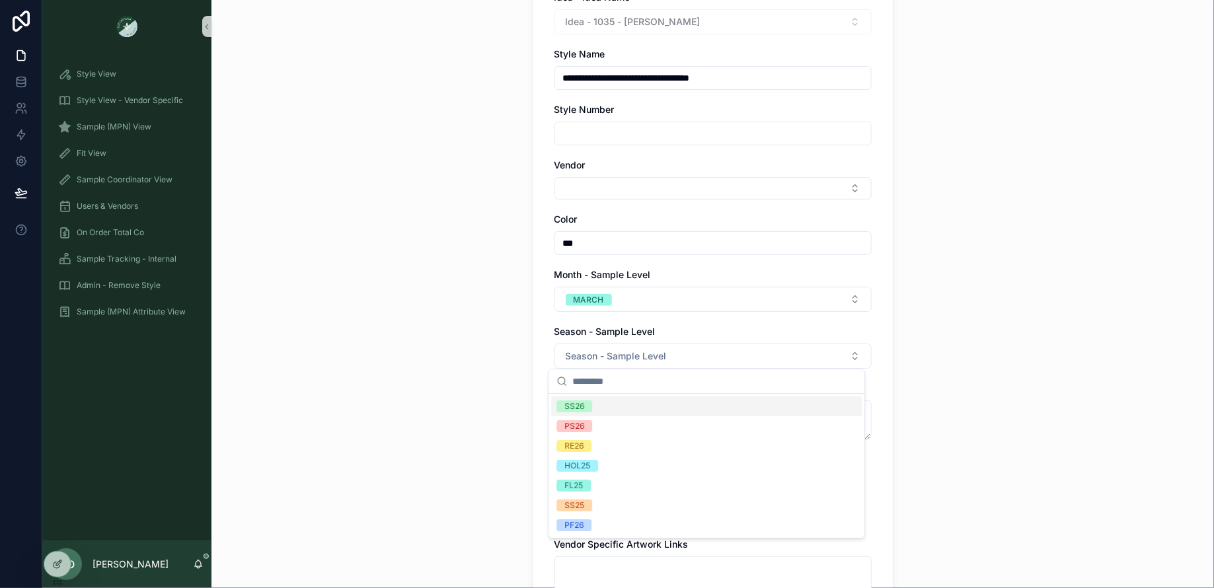
click at [579, 413] on div "SS26" at bounding box center [706, 407] width 311 height 20
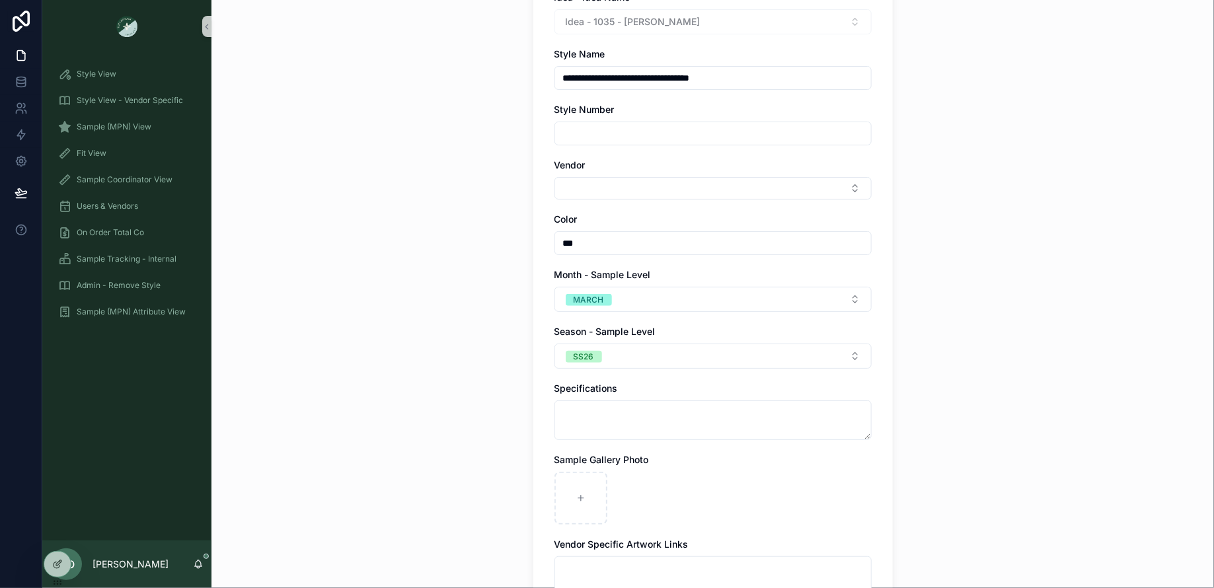
click at [485, 420] on div "**********" at bounding box center [713, 147] width 1003 height 588
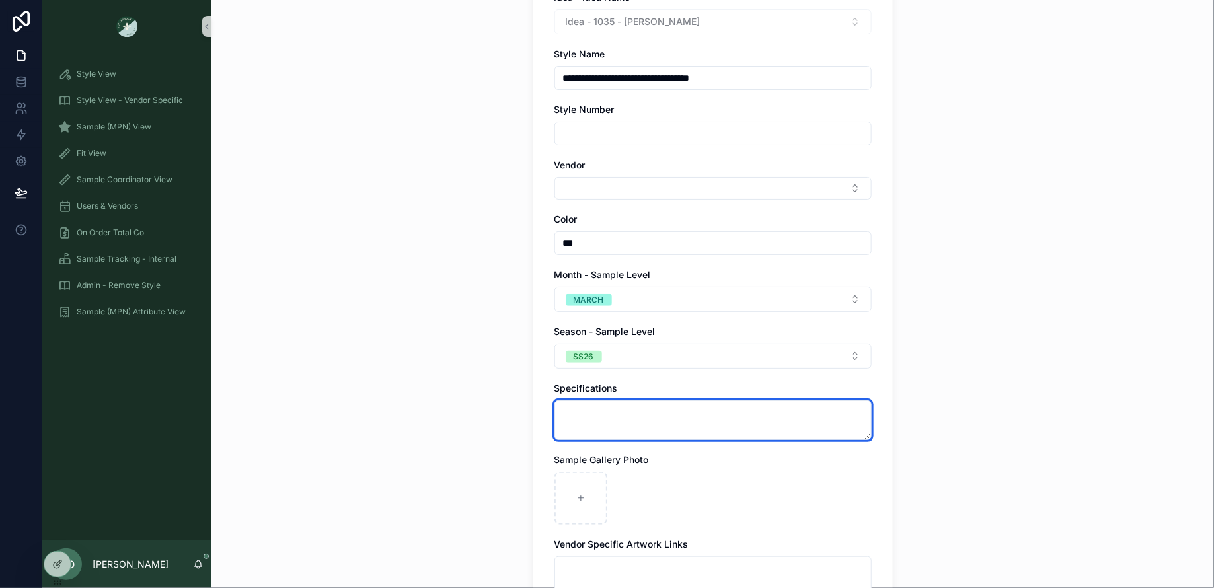
click at [596, 418] on textarea "scrollable content" at bounding box center [713, 421] width 317 height 40
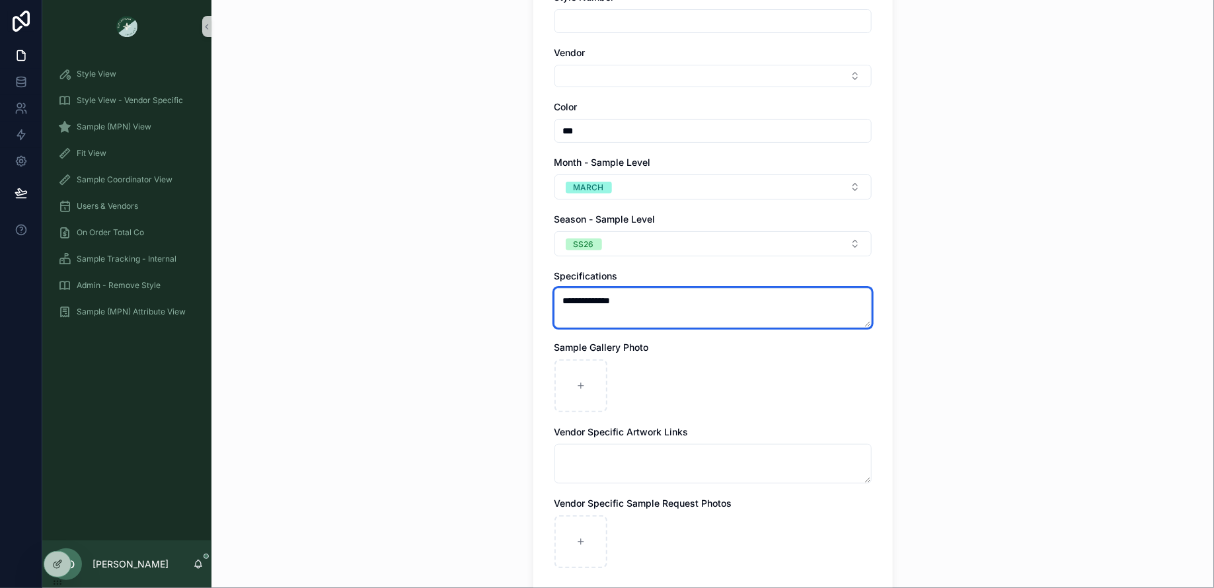
scroll to position [401, 0]
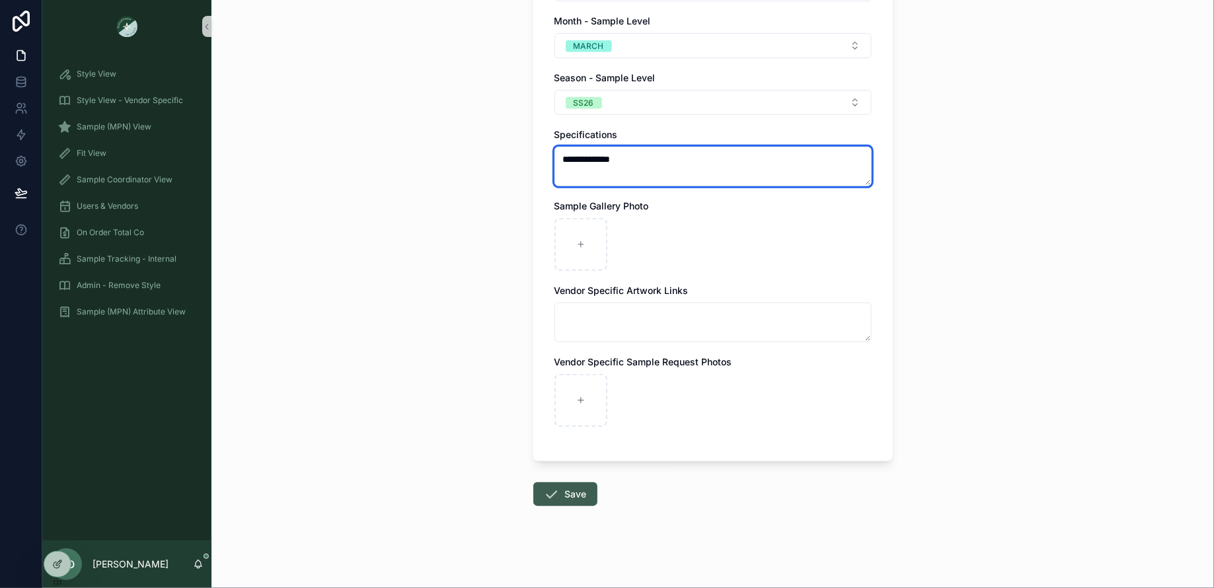
type textarea "**********"
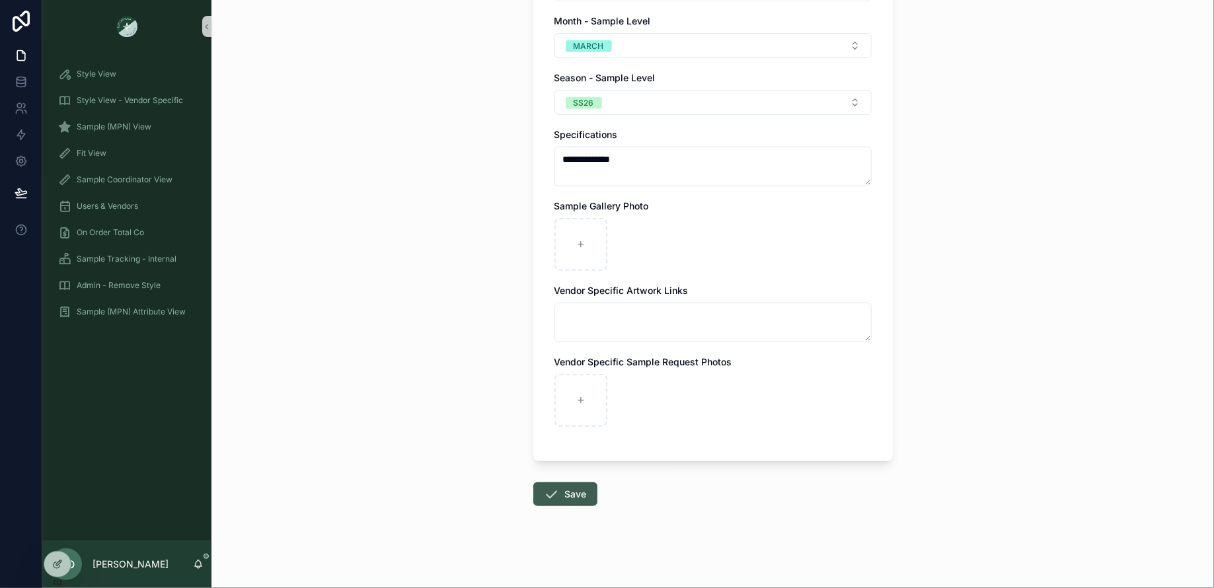
click at [561, 494] on button "Save" at bounding box center [566, 495] width 64 height 24
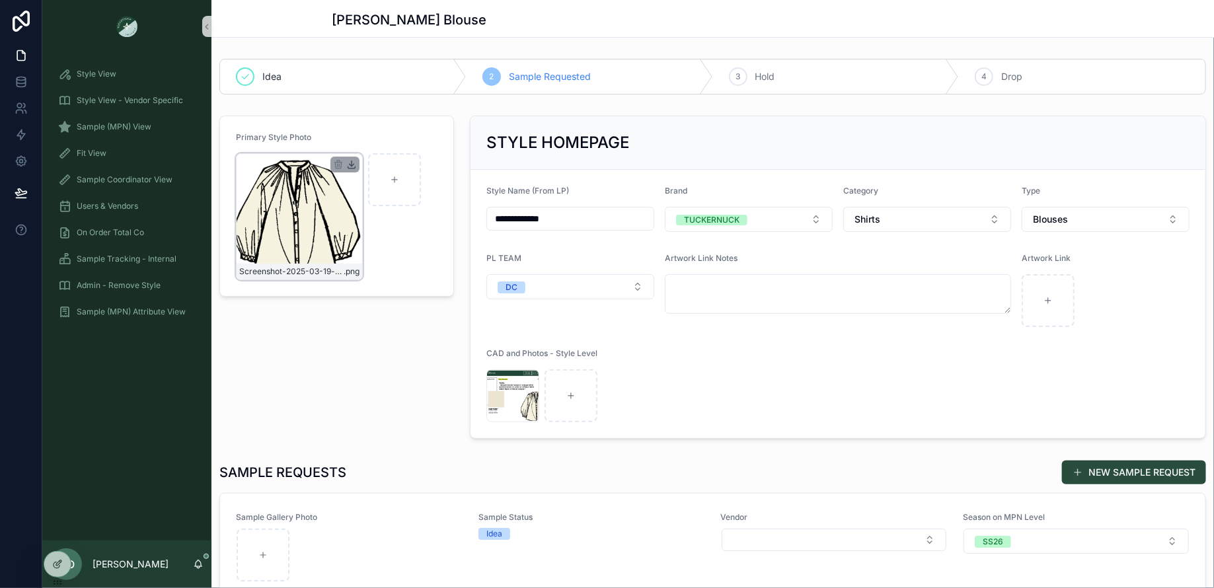
click at [354, 164] on icon "scrollable content" at bounding box center [352, 165] width 5 height 2
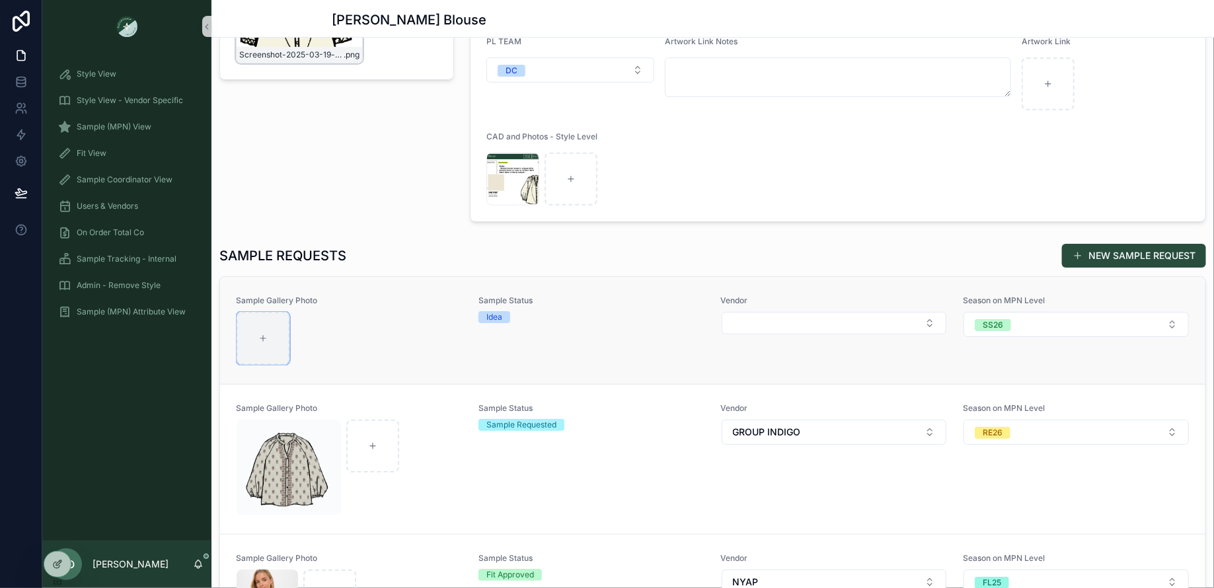
click at [276, 329] on div "scrollable content" at bounding box center [263, 338] width 53 height 53
click at [261, 346] on div "scrollable content" at bounding box center [263, 338] width 53 height 53
click at [631, 335] on div "Sample Status Idea" at bounding box center [592, 331] width 227 height 70
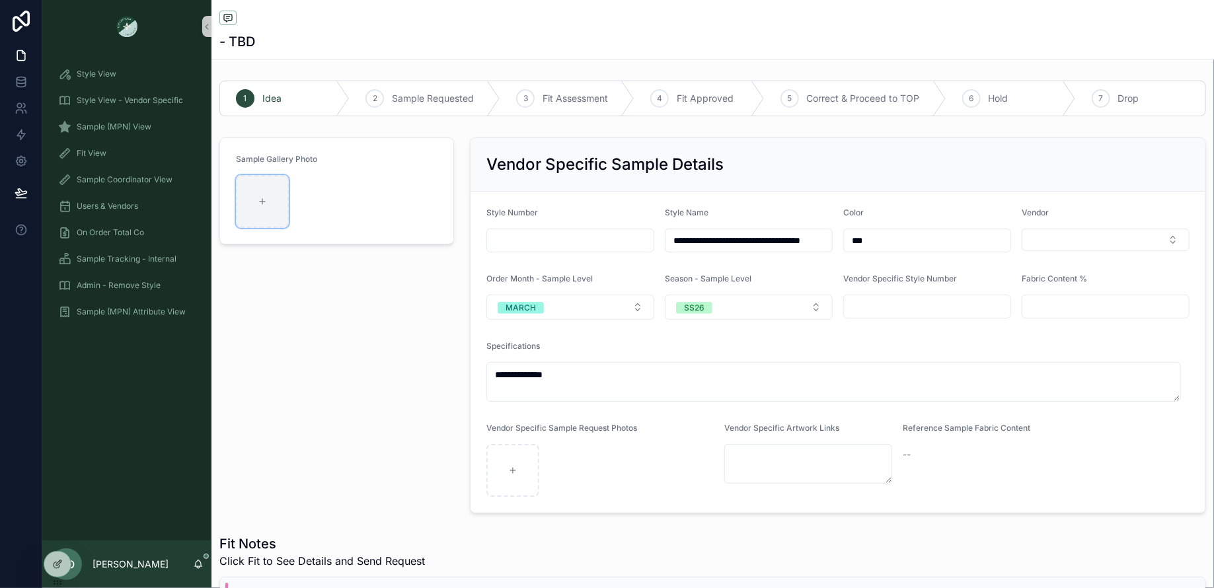
click at [265, 193] on div "scrollable content" at bounding box center [262, 201] width 53 height 53
type input "**********"
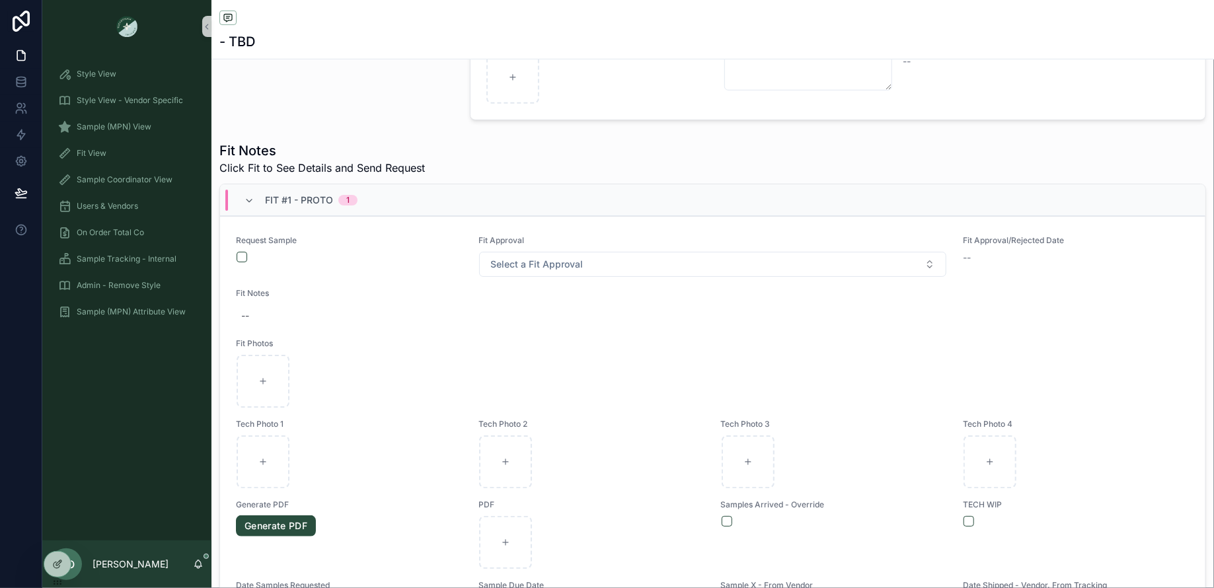
scroll to position [13, 0]
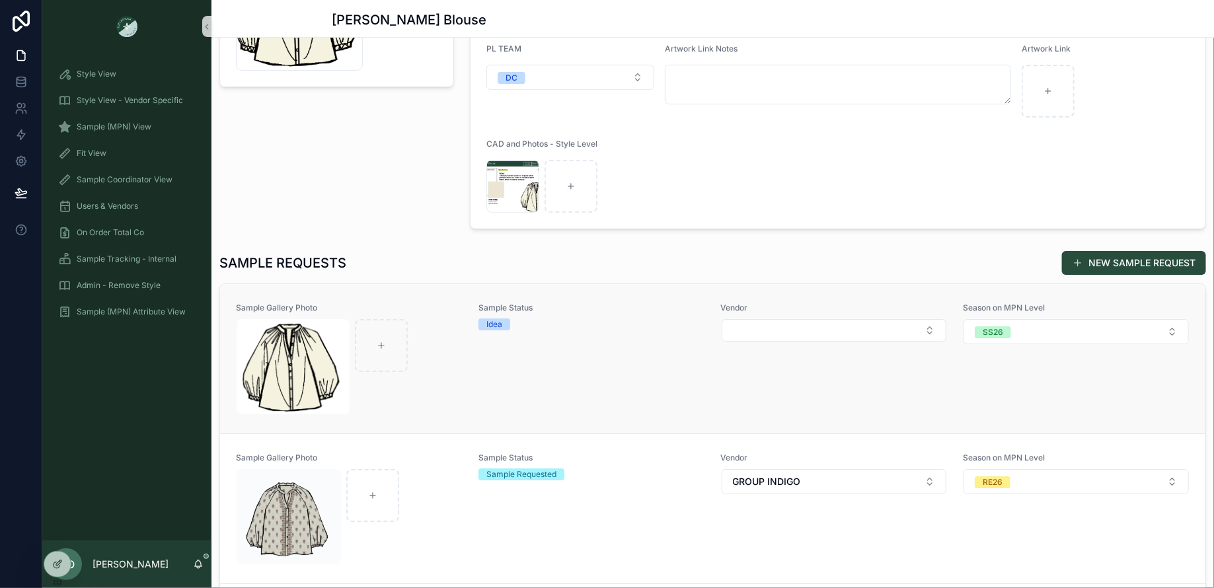
scroll to position [161, 0]
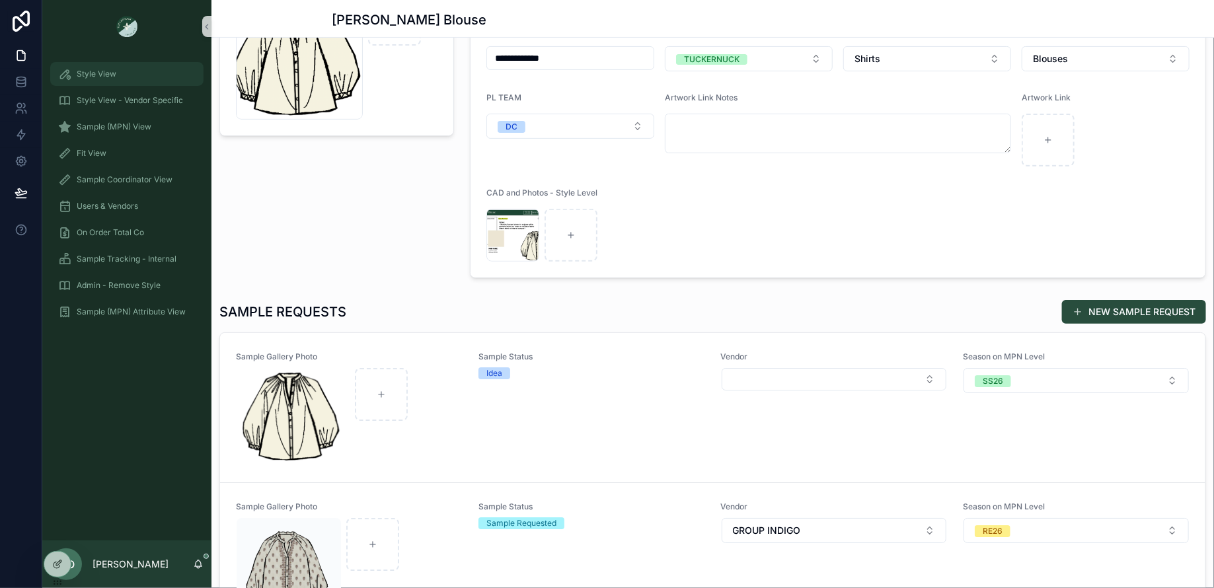
drag, startPoint x: 155, startPoint y: 69, endPoint x: 210, endPoint y: 60, distance: 55.5
click at [155, 69] on div "Style View" at bounding box center [127, 73] width 138 height 21
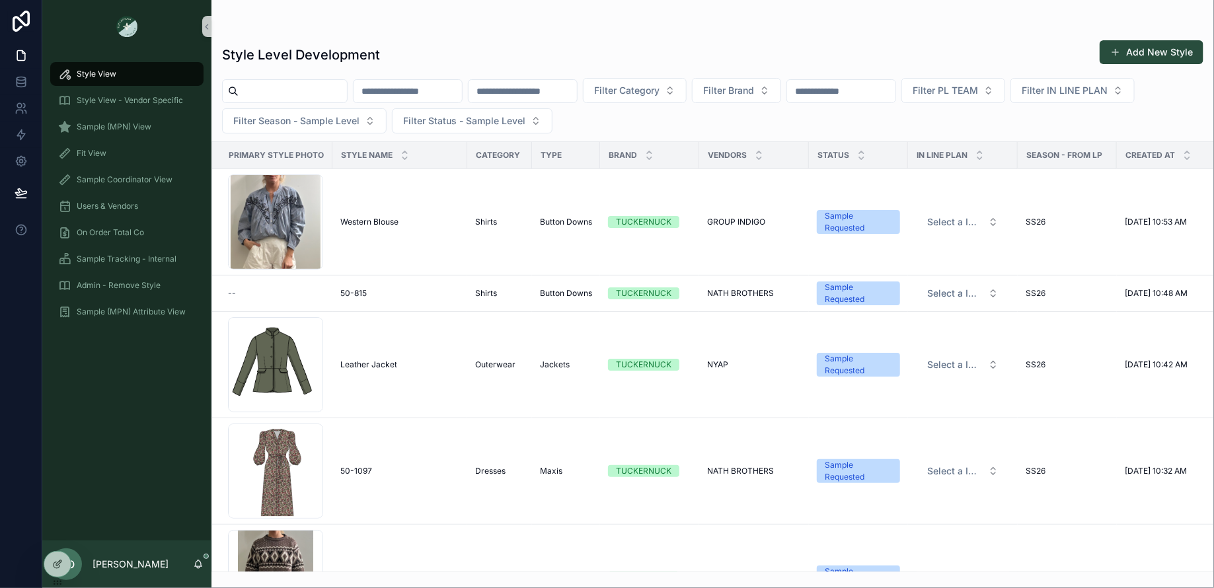
click at [286, 95] on input "scrollable content" at bounding box center [293, 91] width 108 height 19
type input "*"
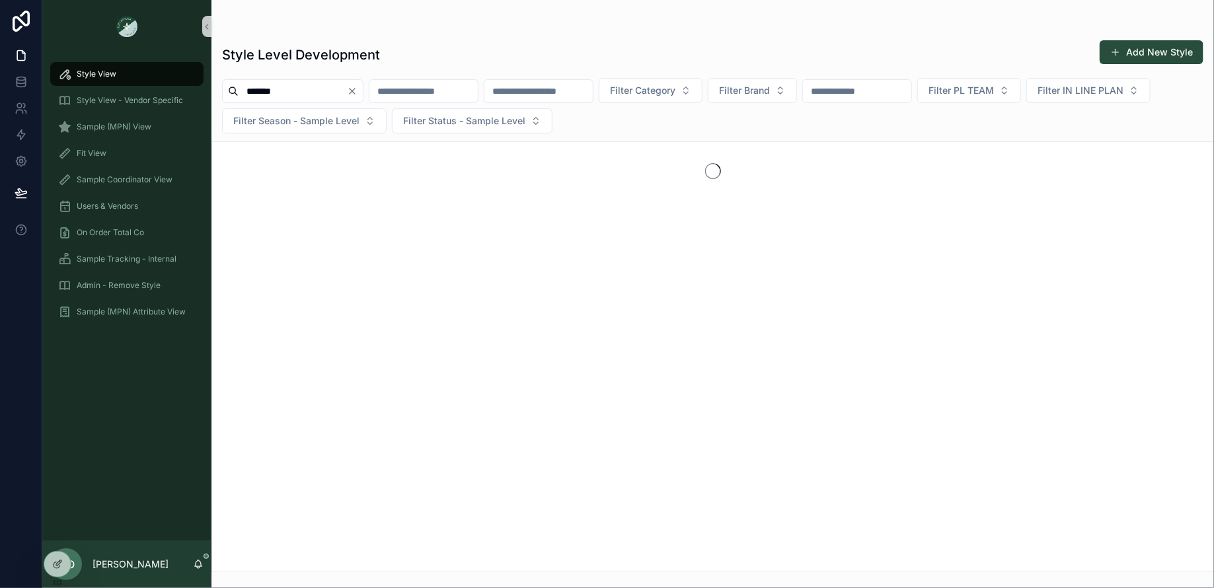
type input "*******"
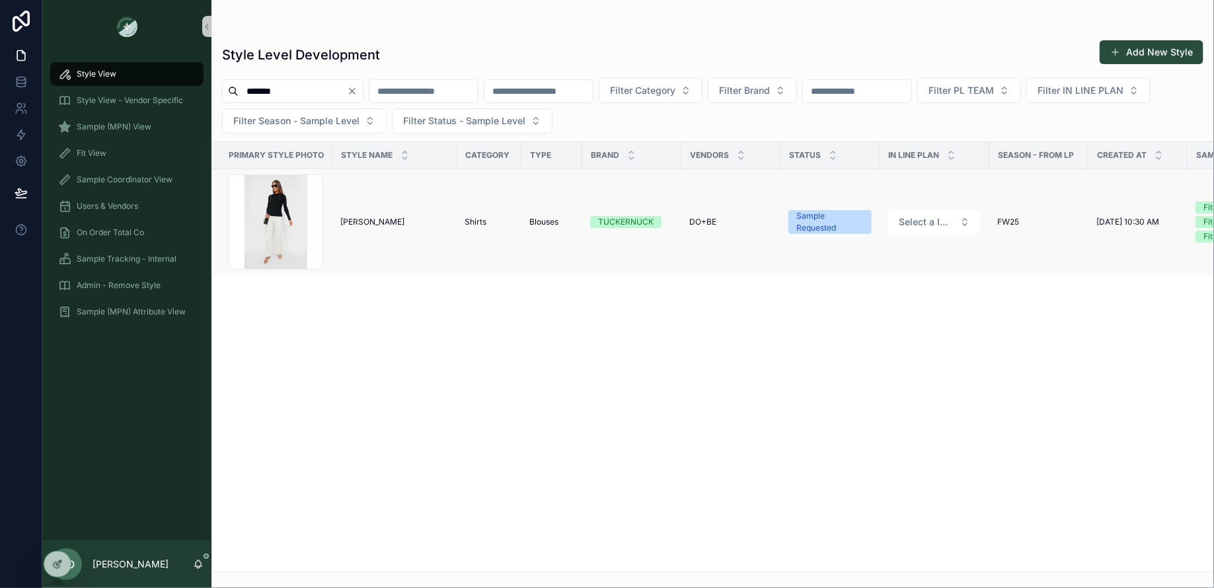
click at [356, 218] on span "Vanessa" at bounding box center [372, 222] width 64 height 11
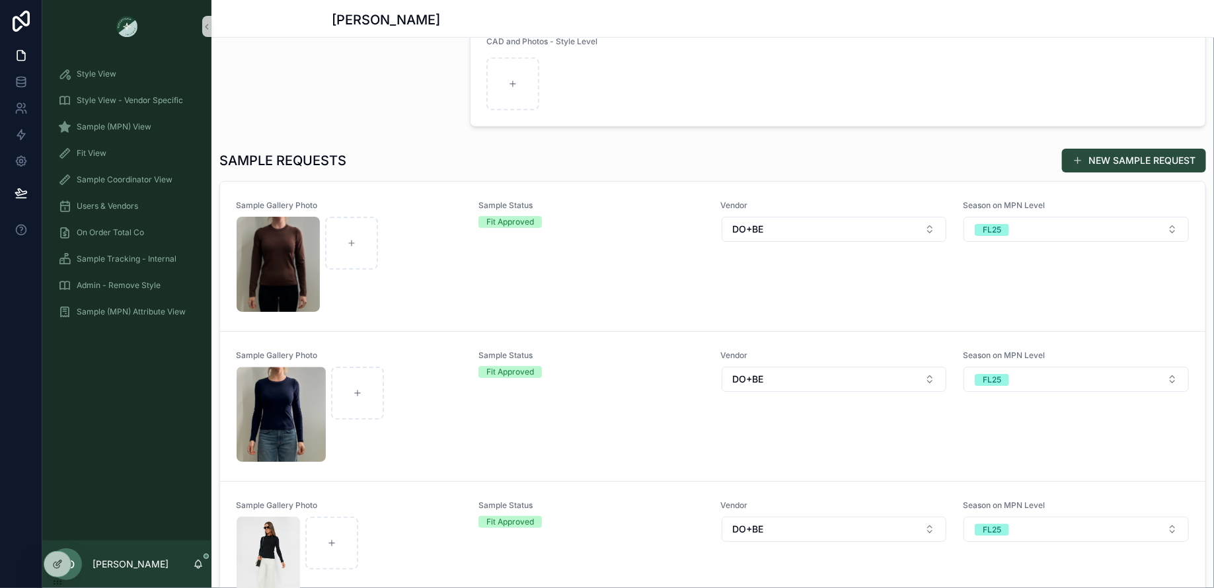
scroll to position [40, 0]
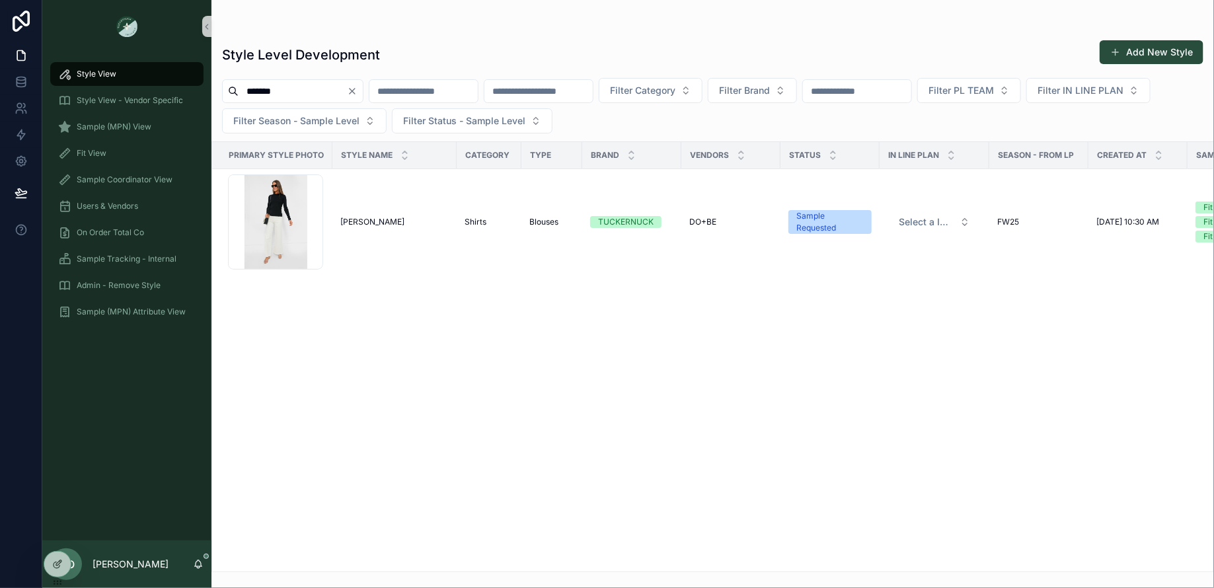
click at [358, 91] on icon "Clear" at bounding box center [352, 91] width 11 height 11
click at [308, 91] on input "scrollable content" at bounding box center [293, 91] width 108 height 19
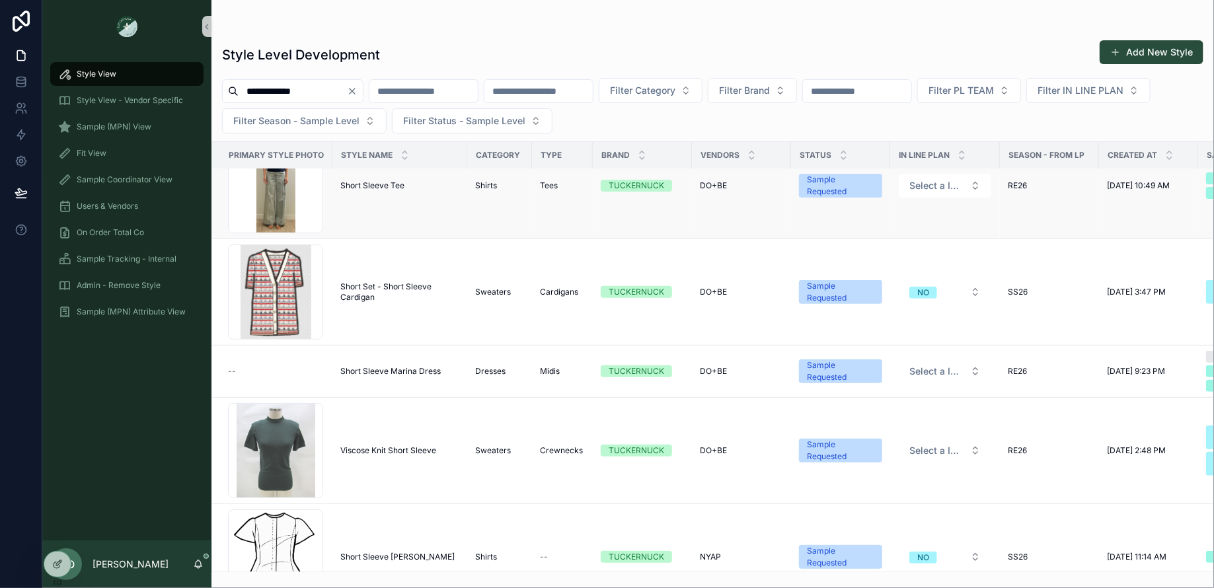
scroll to position [371, 0]
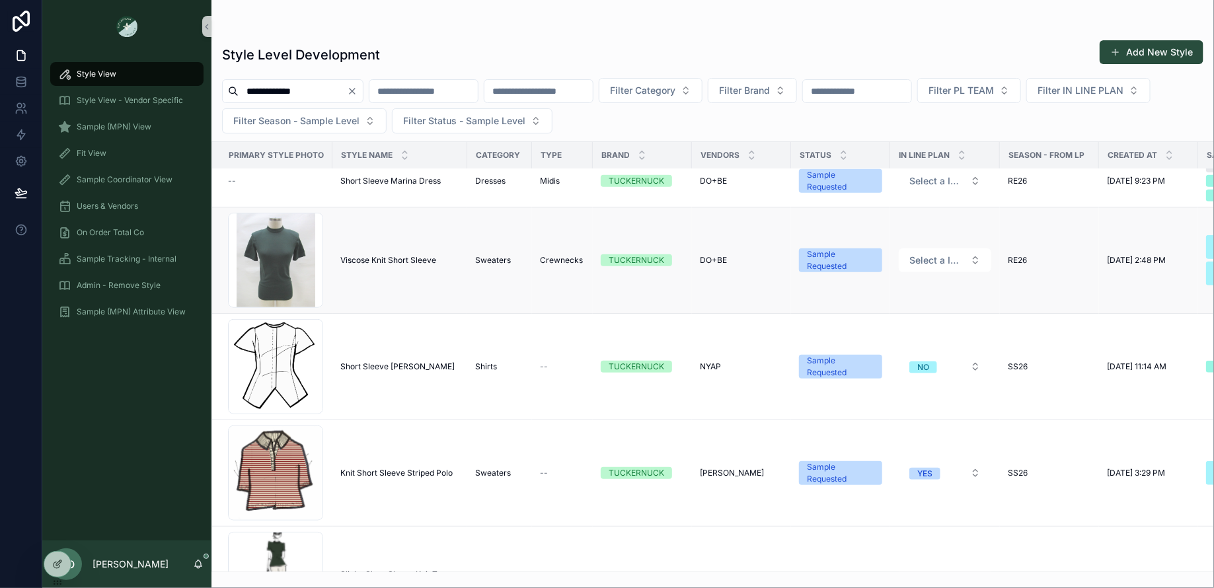
type input "**********"
click at [401, 258] on span "Viscose Knit Short Sleeve" at bounding box center [388, 260] width 96 height 11
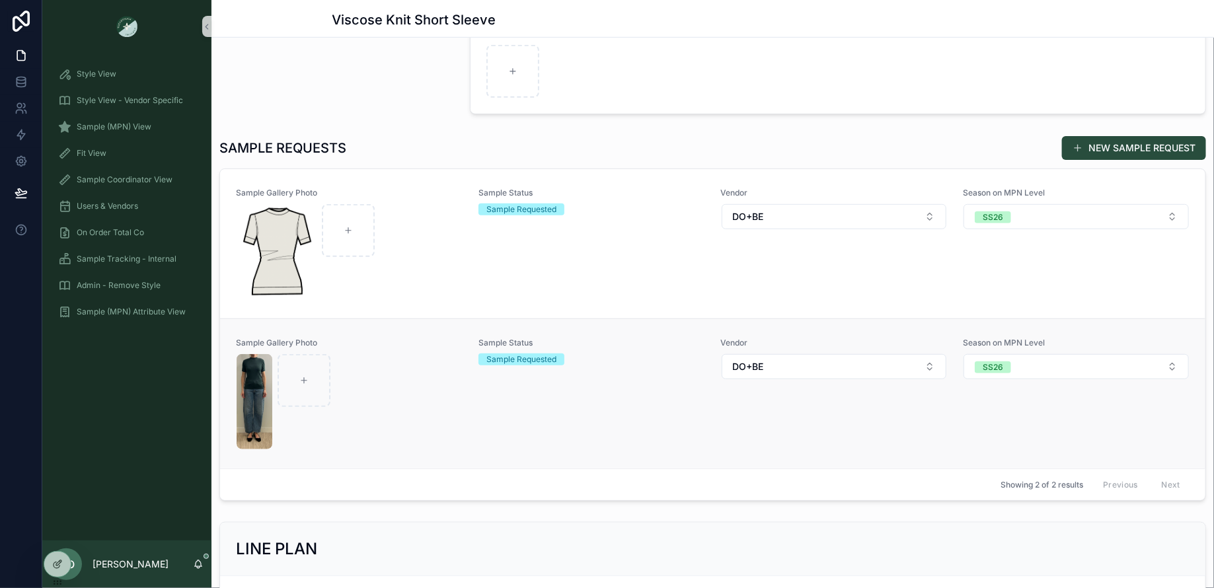
scroll to position [340, 0]
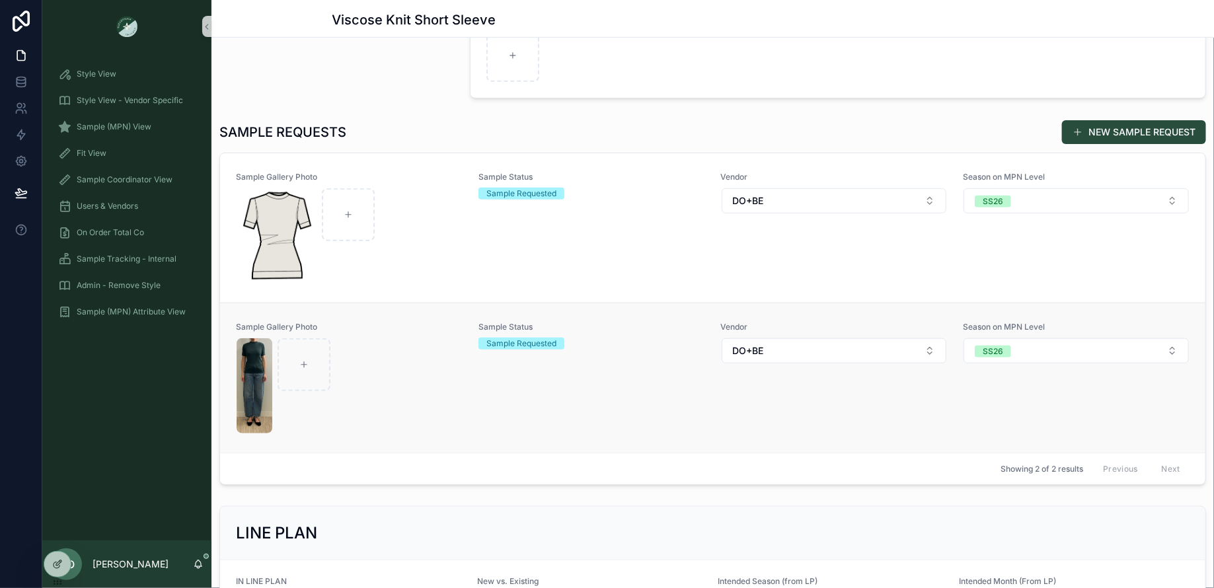
click at [616, 395] on div "Sample Status Sample Requested" at bounding box center [592, 378] width 227 height 112
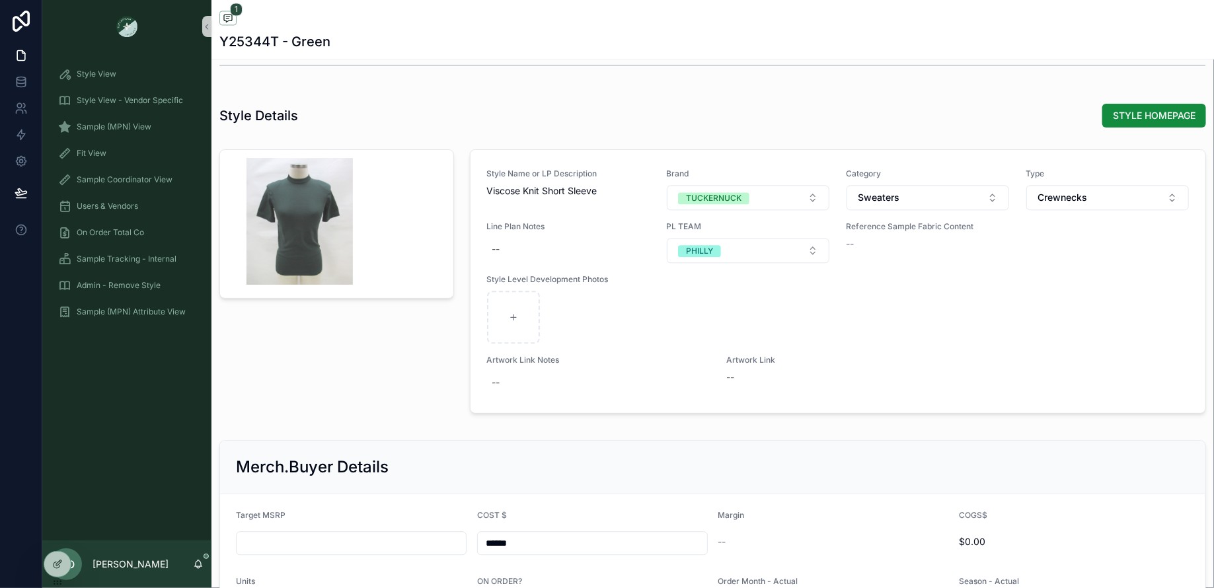
scroll to position [1759, 0]
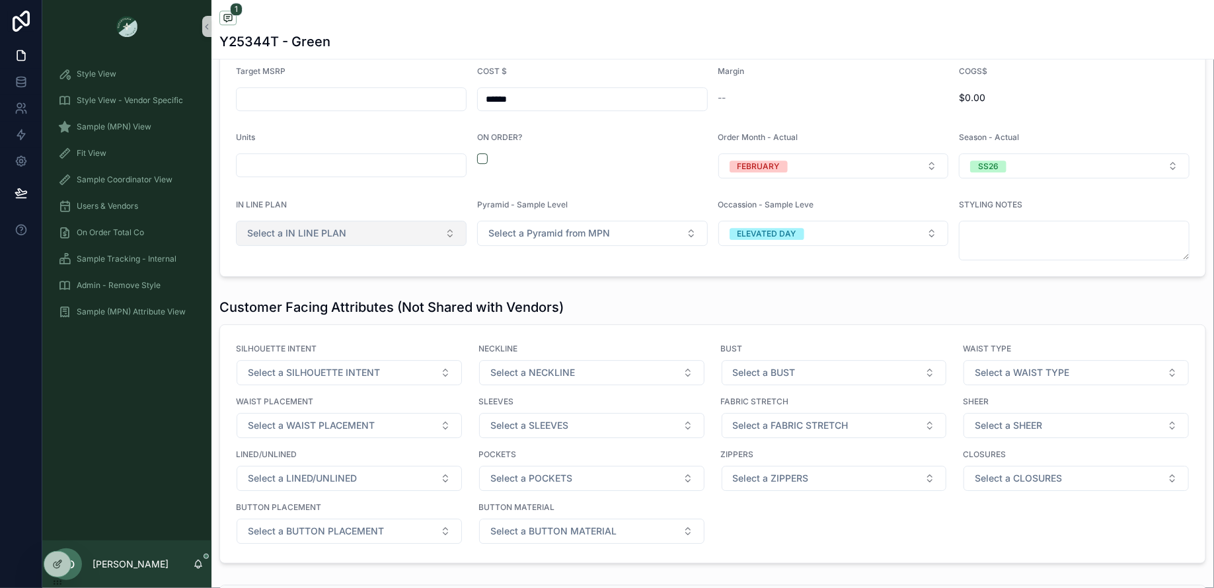
click at [376, 225] on button "Select a IN LINE PLAN" at bounding box center [351, 233] width 231 height 25
click at [280, 278] on div "YES" at bounding box center [349, 280] width 221 height 20
click at [514, 233] on button "Select a Pyramid from MPN" at bounding box center [592, 233] width 231 height 25
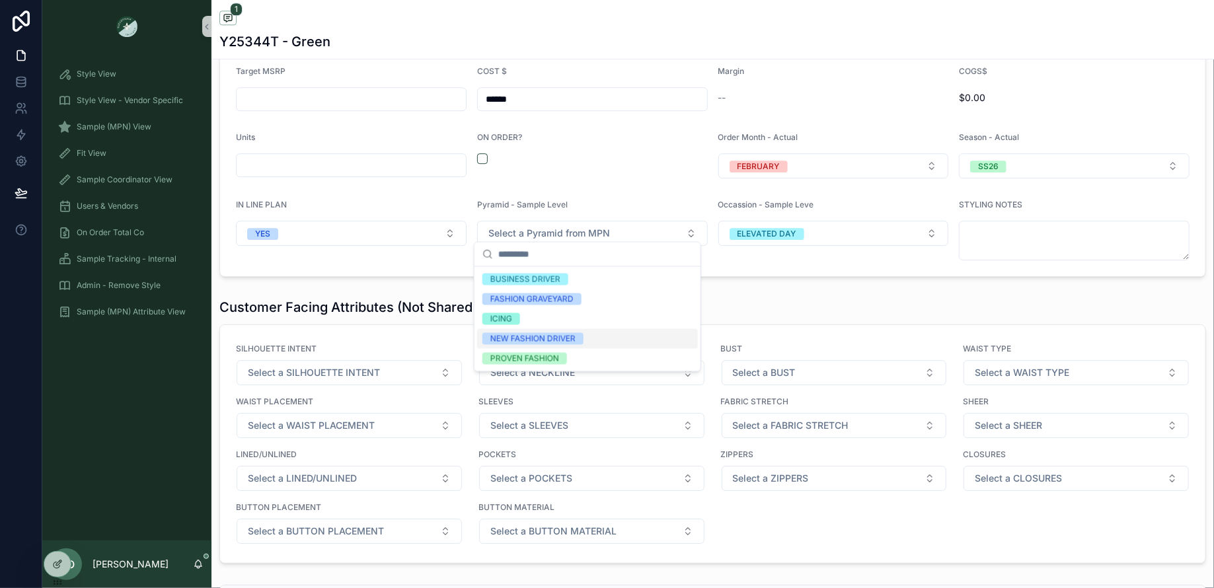
click at [536, 335] on div "NEW FASHION DRIVER" at bounding box center [533, 339] width 85 height 12
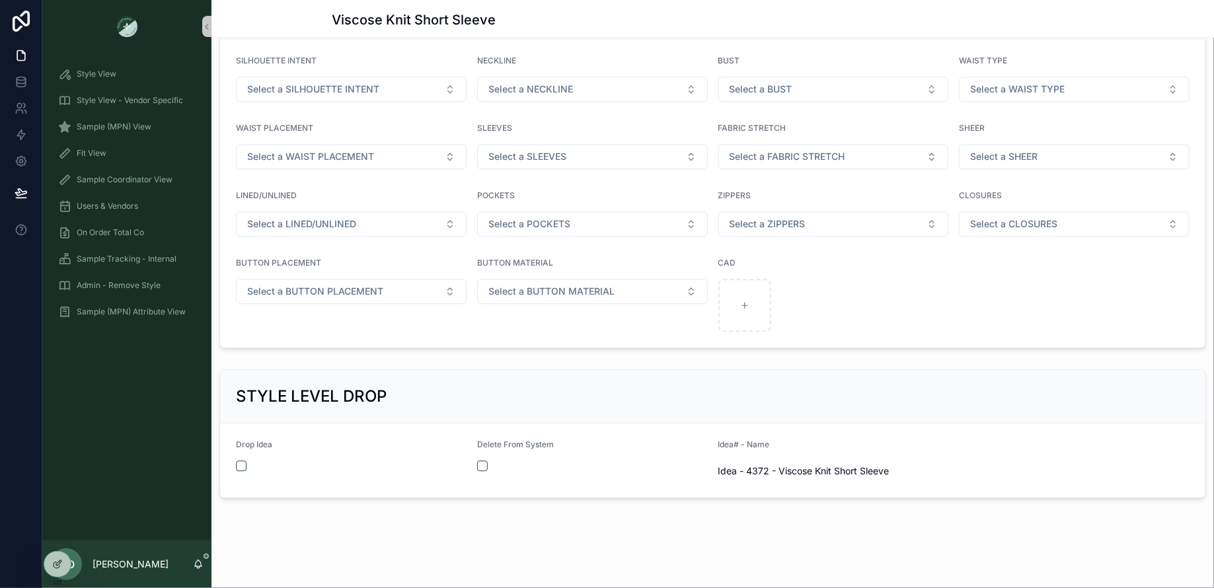
scroll to position [1478, 0]
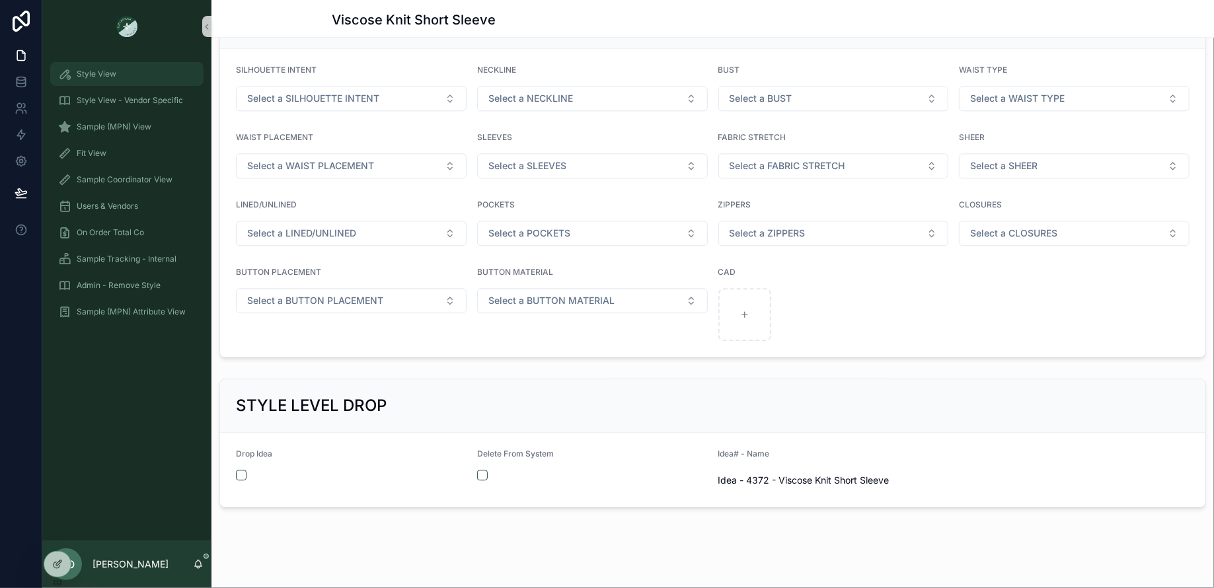
click at [153, 65] on div "Style View" at bounding box center [127, 73] width 138 height 21
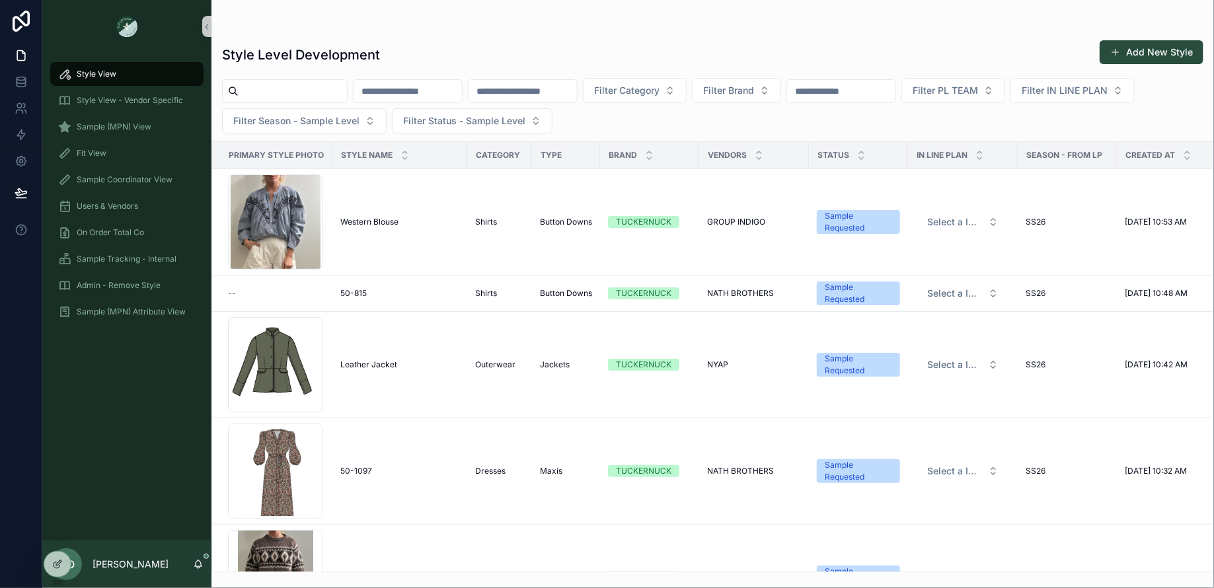
click at [274, 81] on div "scrollable content" at bounding box center [285, 91] width 126 height 24
click at [321, 89] on input "scrollable content" at bounding box center [293, 91] width 108 height 19
type input "***"
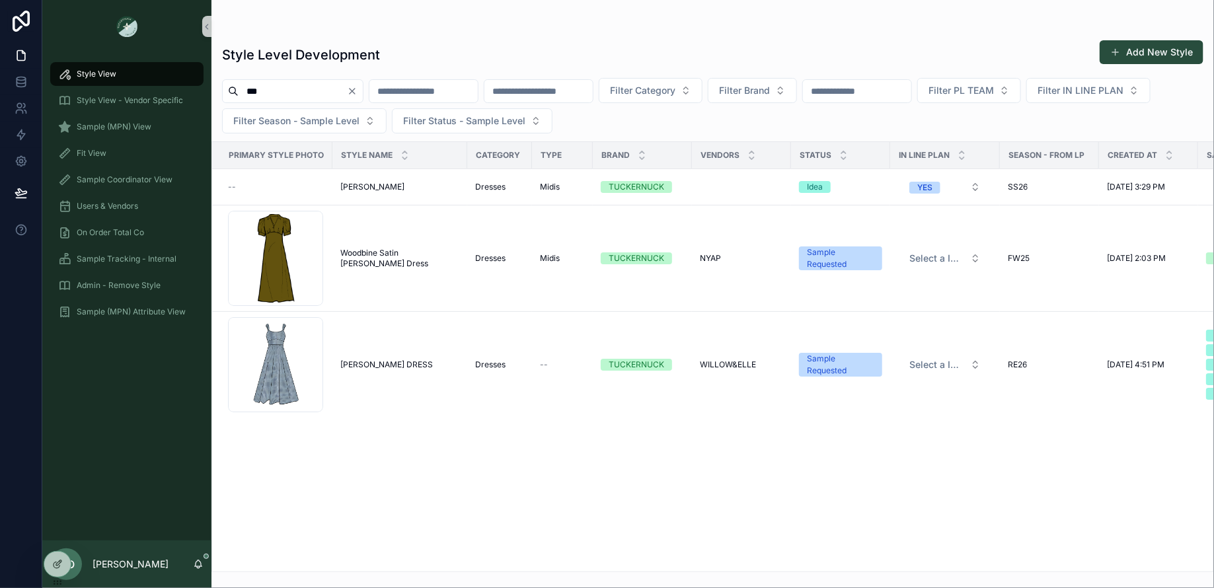
click at [575, 495] on div "Primary Style Photo Style Name Category Type Brand Vendors Status IN LINE PLAN …" at bounding box center [713, 357] width 1002 height 430
click at [376, 361] on span "AMY DRESS" at bounding box center [386, 365] width 93 height 11
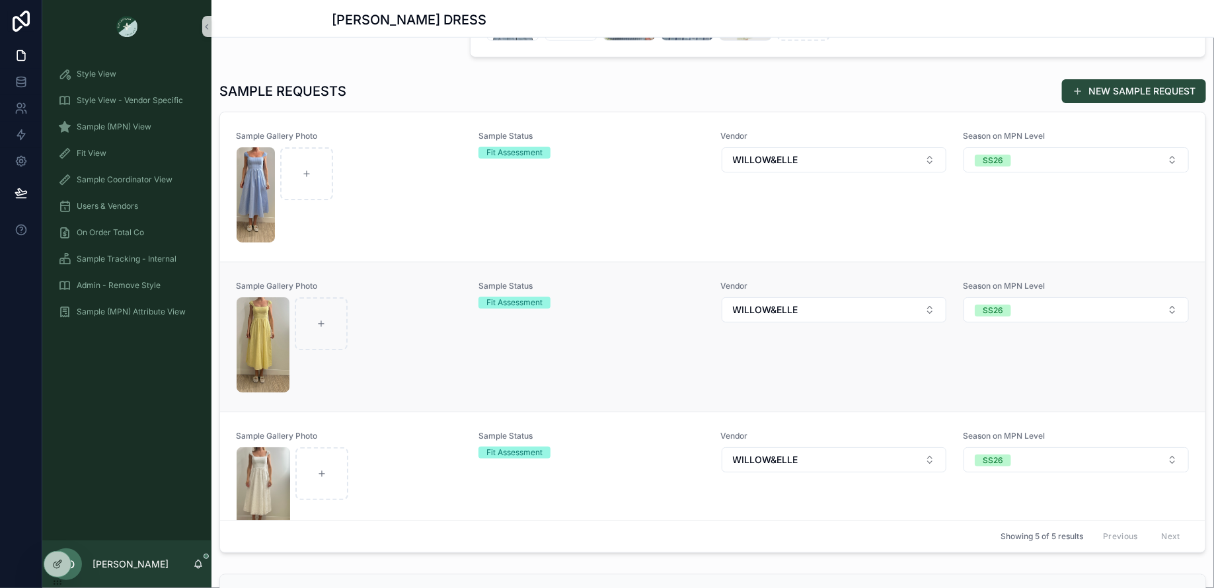
scroll to position [420, 0]
click at [387, 214] on div "scrollable content" at bounding box center [349, 194] width 225 height 95
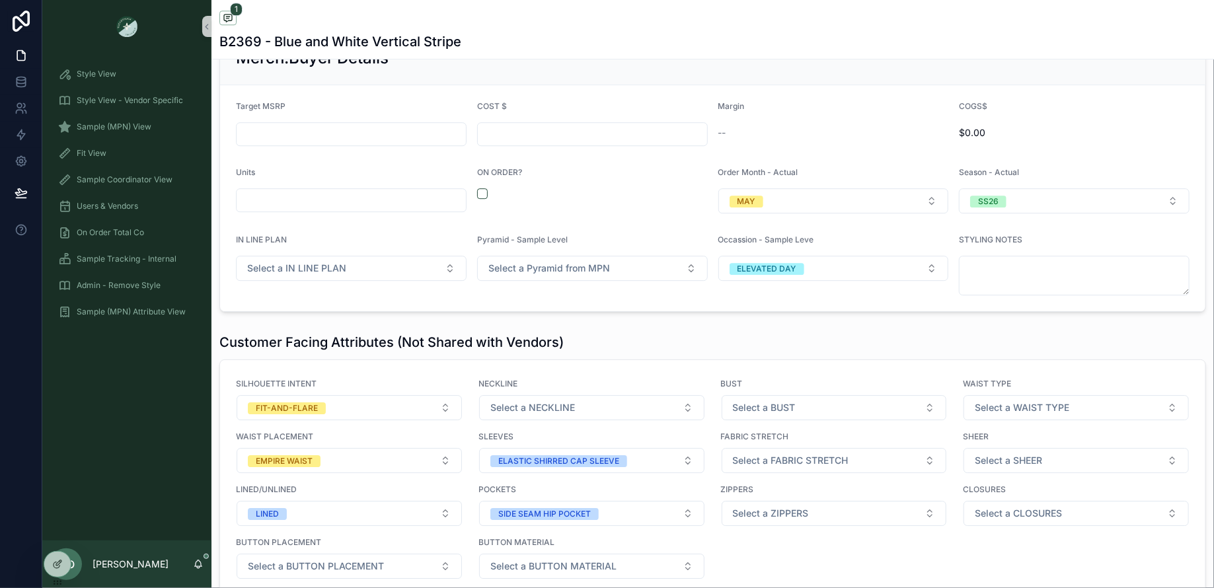
scroll to position [1749, 0]
click at [360, 275] on div "IN LINE PLAN Select a IN LINE PLAN" at bounding box center [351, 266] width 231 height 61
click at [339, 266] on span "Select a IN LINE PLAN" at bounding box center [296, 269] width 99 height 13
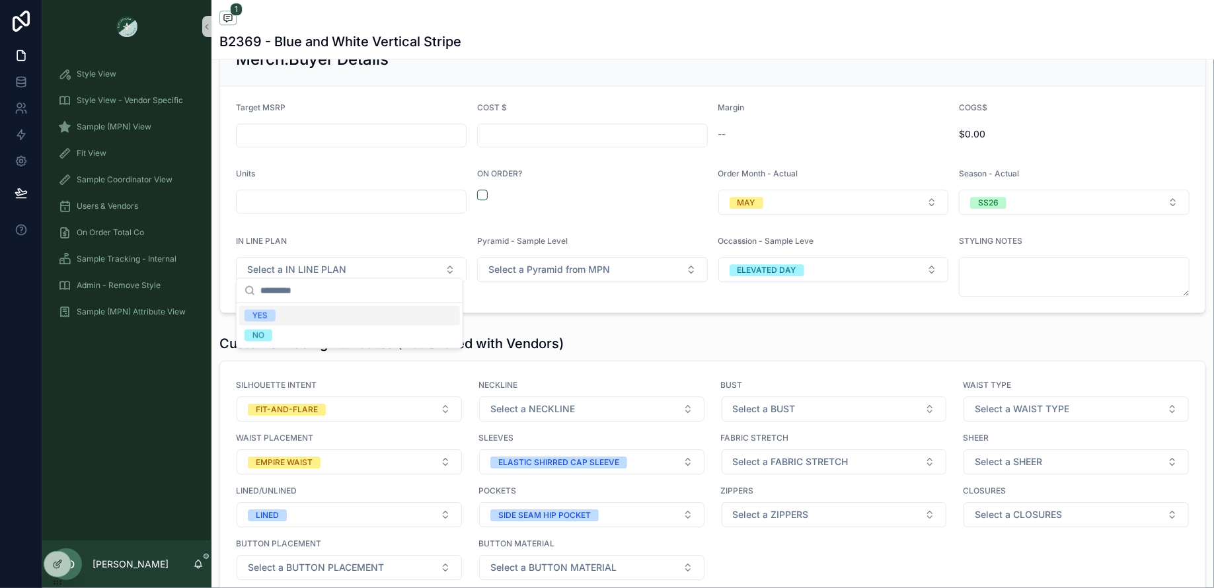
click at [270, 307] on div "YES" at bounding box center [349, 316] width 221 height 20
click at [538, 275] on div "Pyramid - Sample Level Select a Pyramid from MPN" at bounding box center [592, 266] width 231 height 61
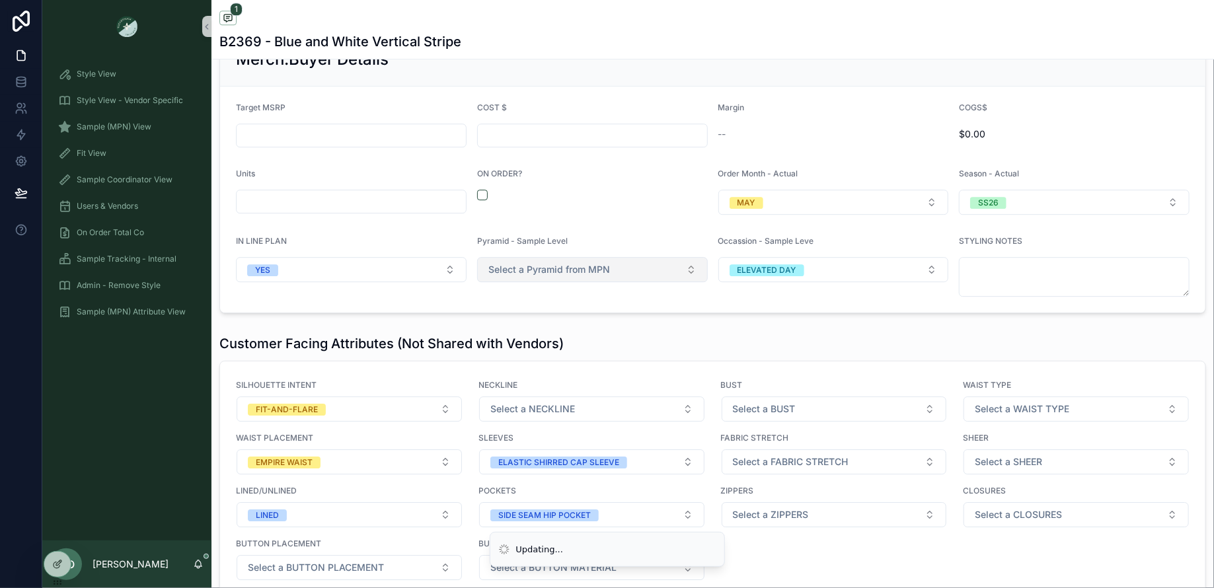
click at [537, 263] on span "Select a Pyramid from MPN" at bounding box center [550, 269] width 122 height 13
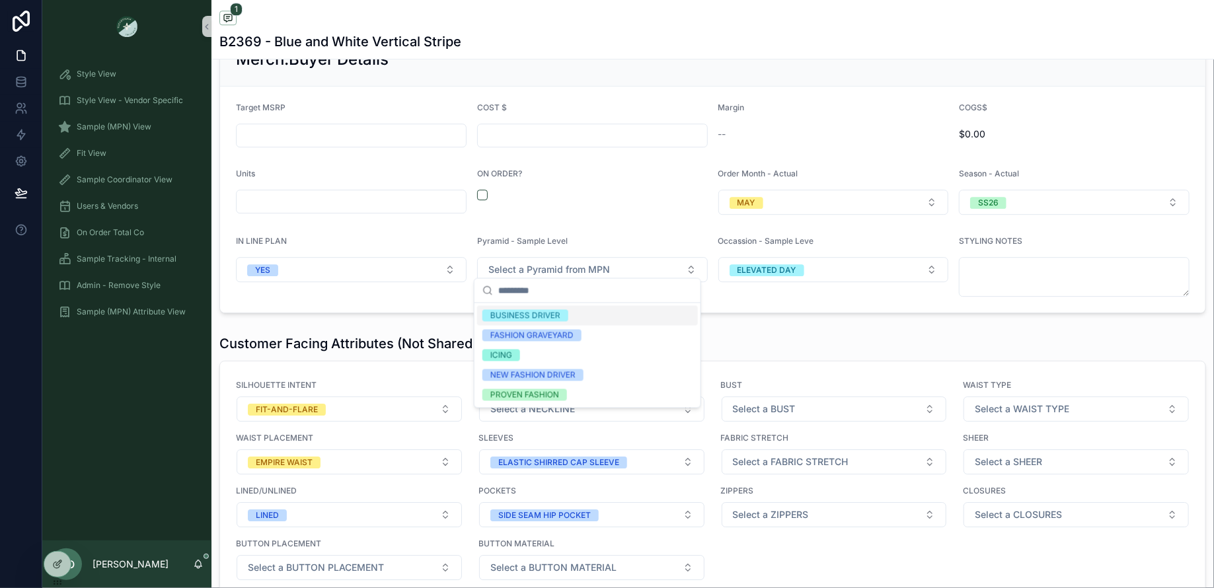
click at [500, 321] on div "BUSINESS DRIVER" at bounding box center [526, 316] width 70 height 12
